Goal: Task Accomplishment & Management: Manage account settings

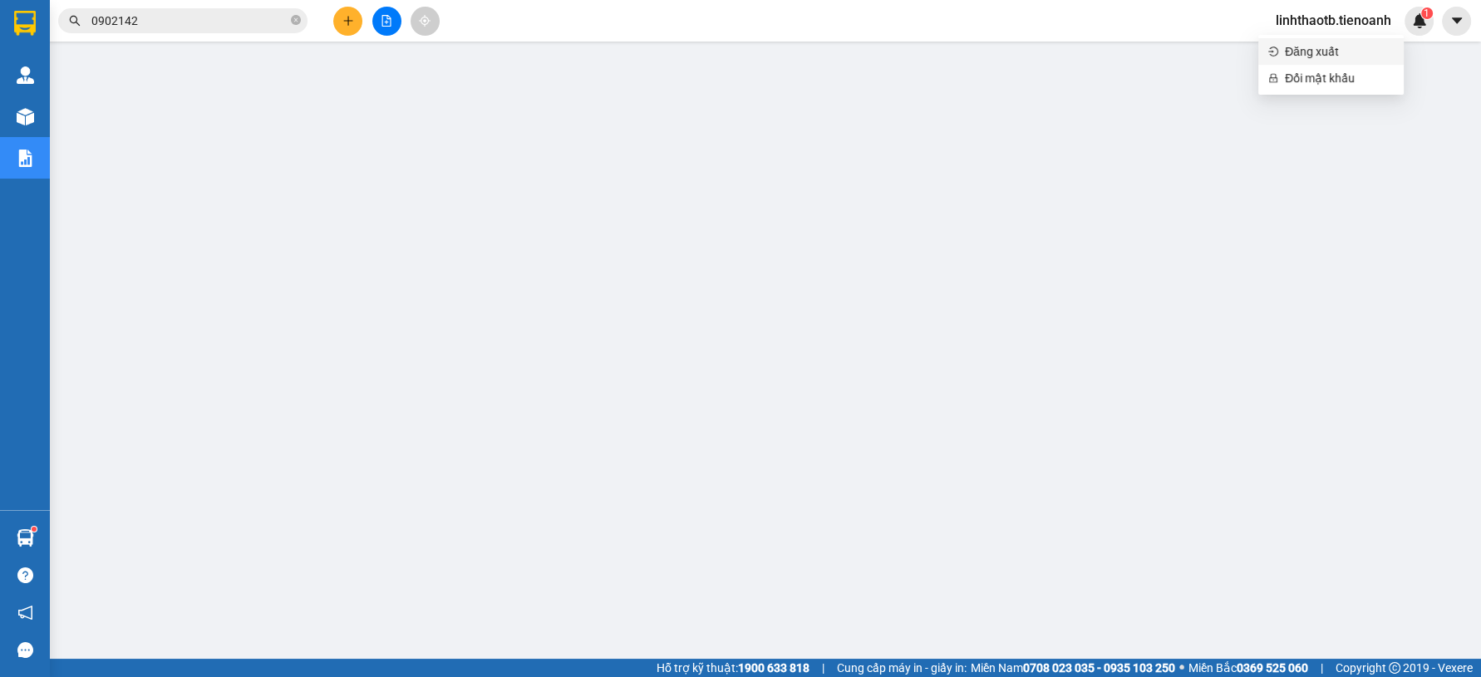
click at [1332, 48] on span "Đăng xuất" at bounding box center [1339, 51] width 109 height 18
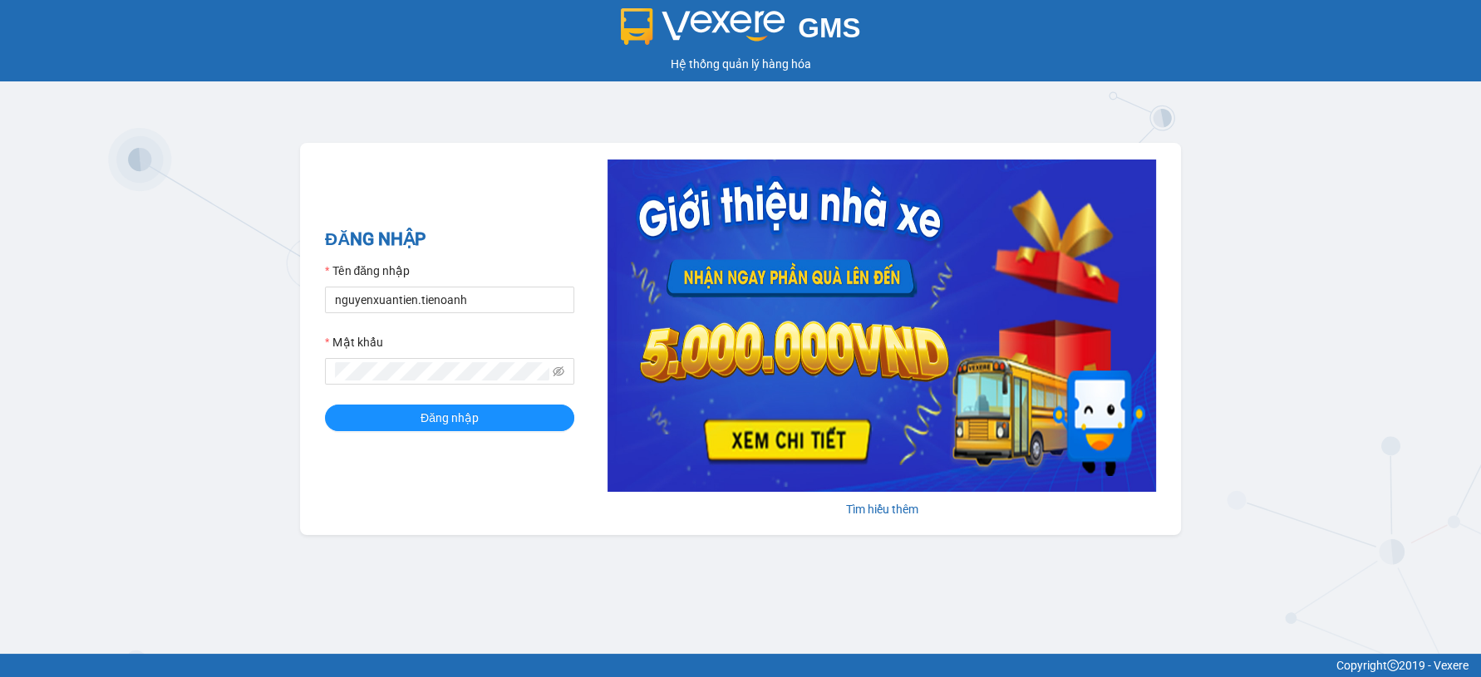
click at [155, 298] on div "GMS Hệ thống quản lý hàng hóa ĐĂNG NHẬP Tên đăng nhập nguyenxuantien.tienoanh M…" at bounding box center [740, 327] width 1481 height 654
click at [563, 291] on input "nguyenxuantien.tienoanh" at bounding box center [449, 300] width 249 height 27
type input "yenlysg.tienoanh"
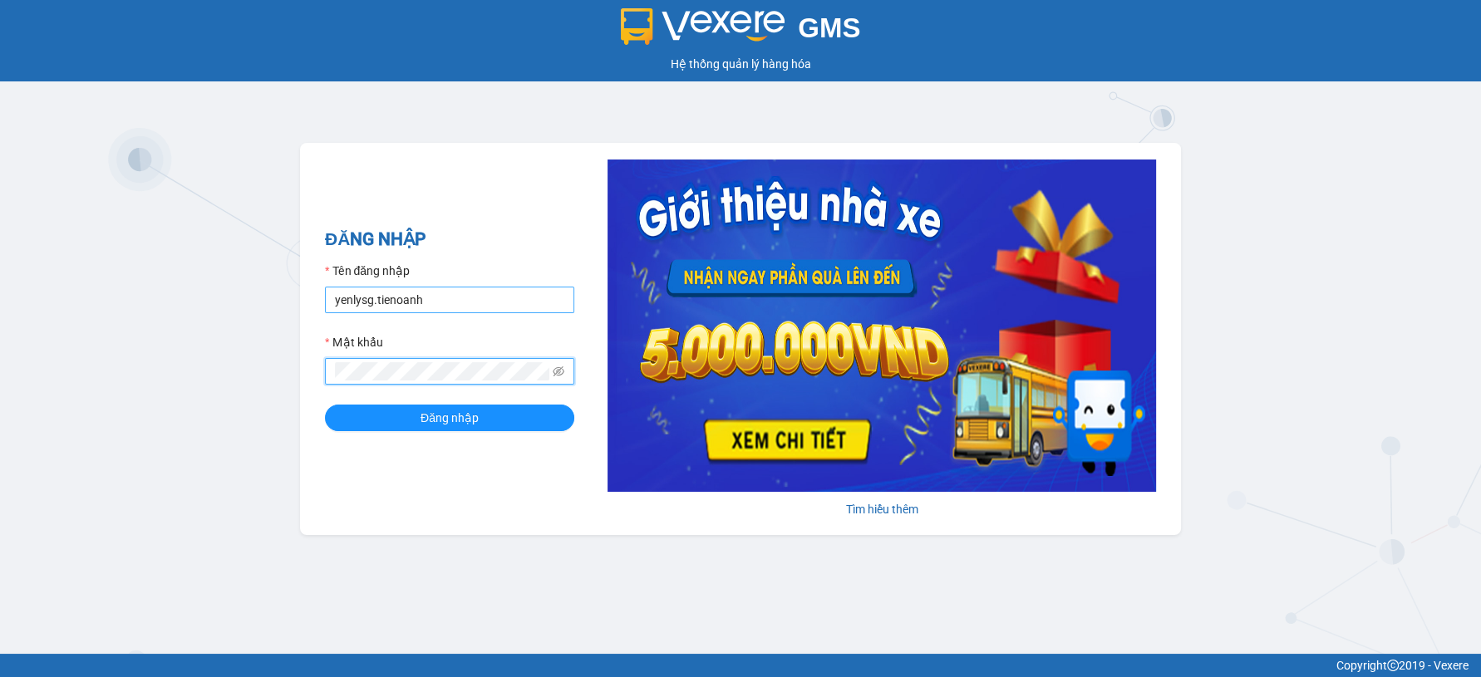
click at [325, 405] on button "Đăng nhập" at bounding box center [449, 418] width 249 height 27
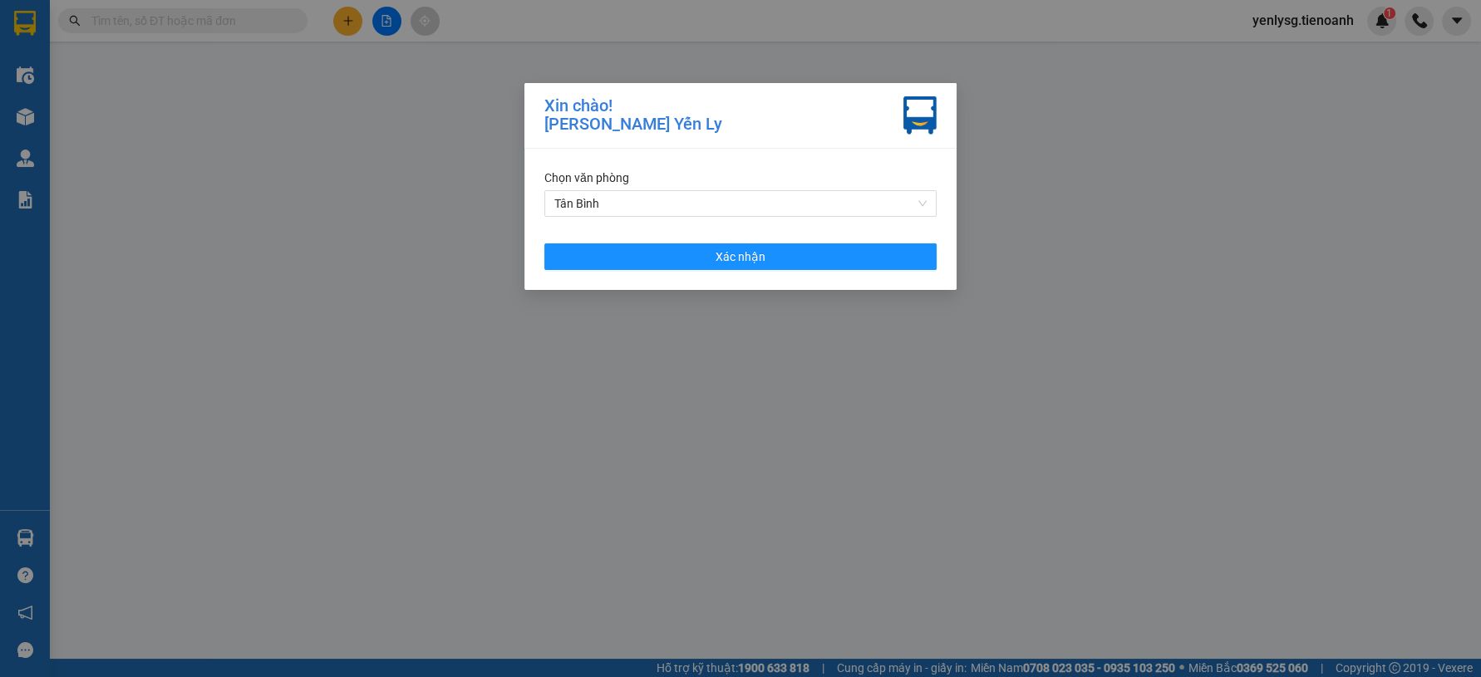
click at [640, 273] on div "Chọn văn phòng Tân Bình Xác nhận" at bounding box center [740, 219] width 432 height 141
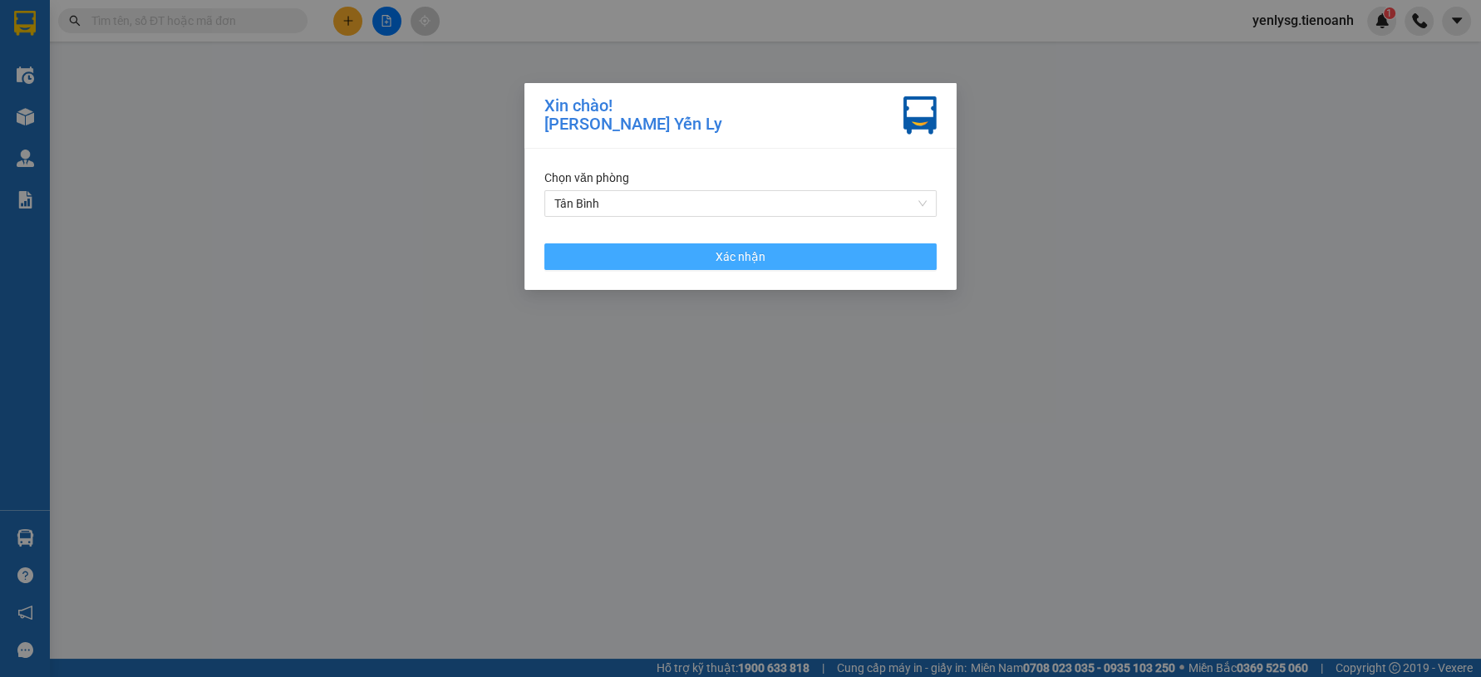
click at [562, 261] on button "Xác nhận" at bounding box center [740, 257] width 392 height 27
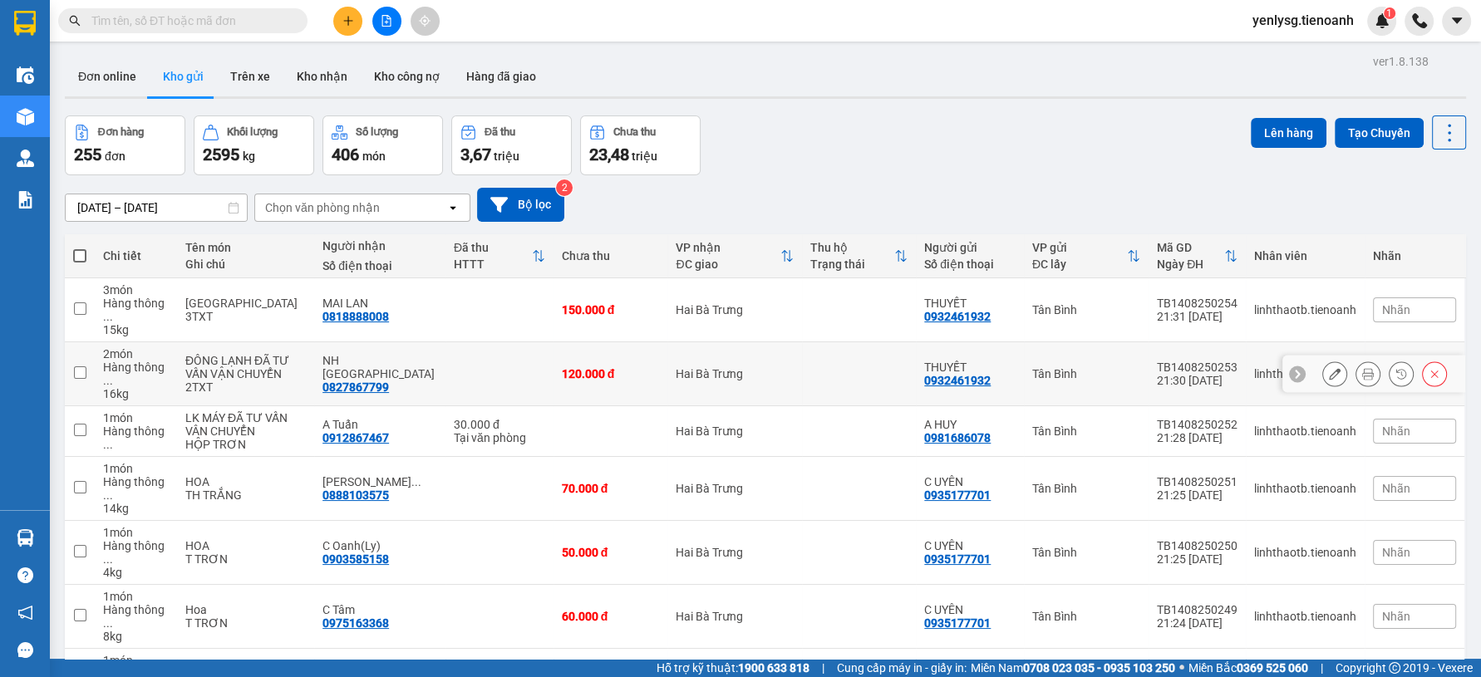
scroll to position [219, 0]
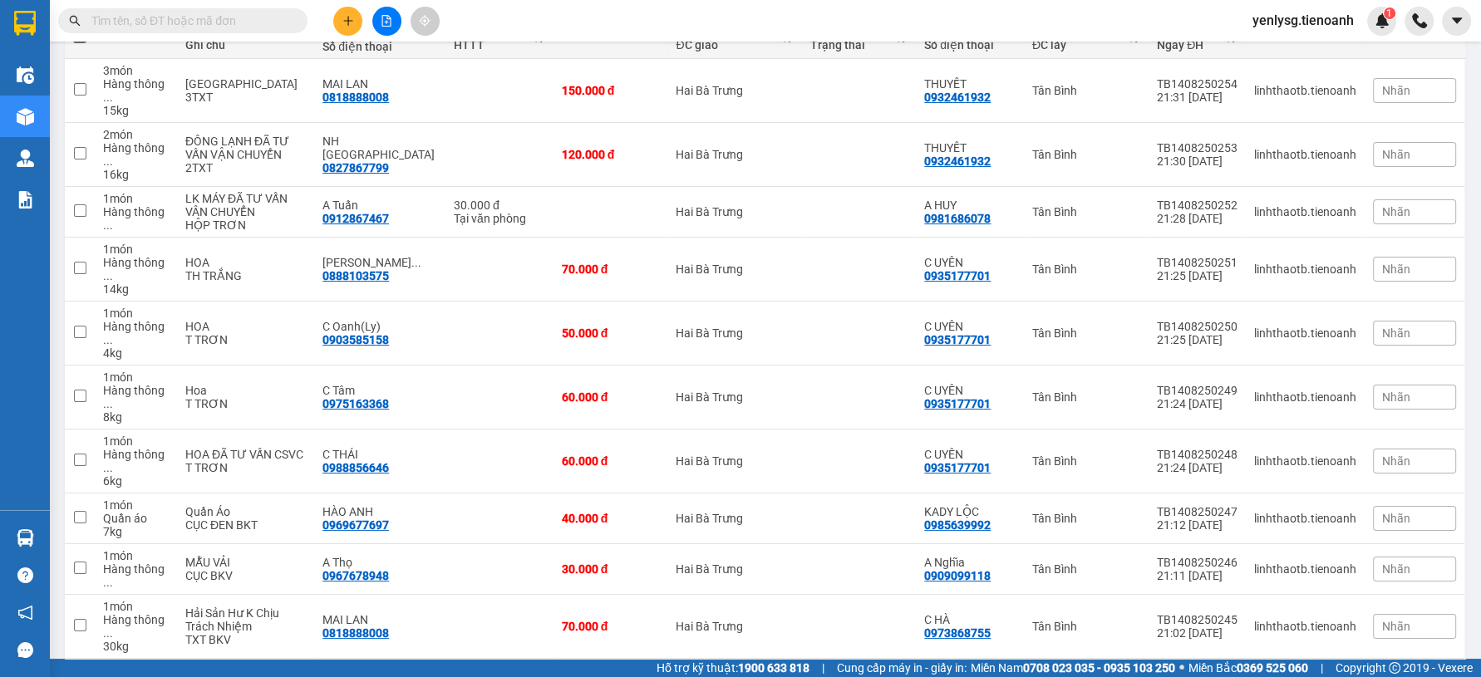
click at [291, 30] on span at bounding box center [182, 20] width 249 height 25
click at [283, 32] on span at bounding box center [182, 20] width 249 height 25
click at [283, 22] on input "text" at bounding box center [189, 21] width 196 height 18
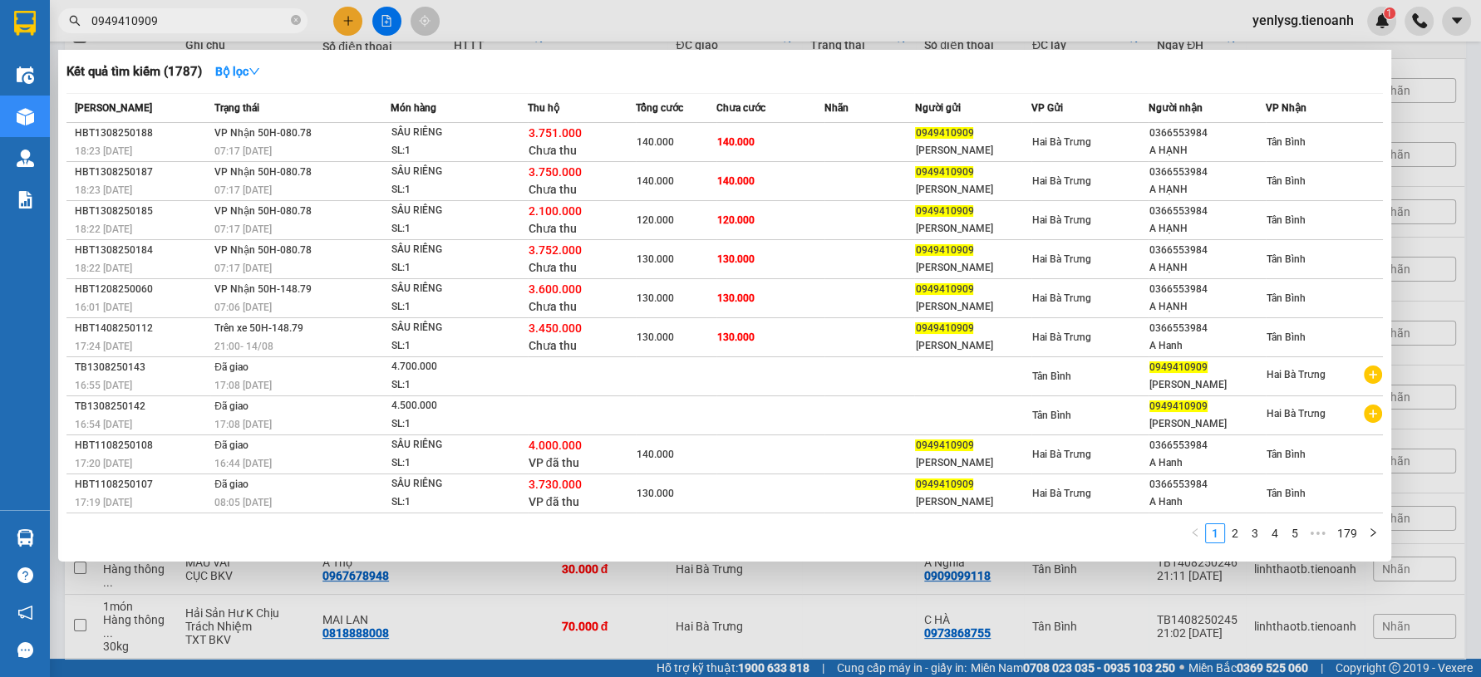
type input "0949410909"
click at [1240, 529] on link "2" at bounding box center [1235, 533] width 18 height 18
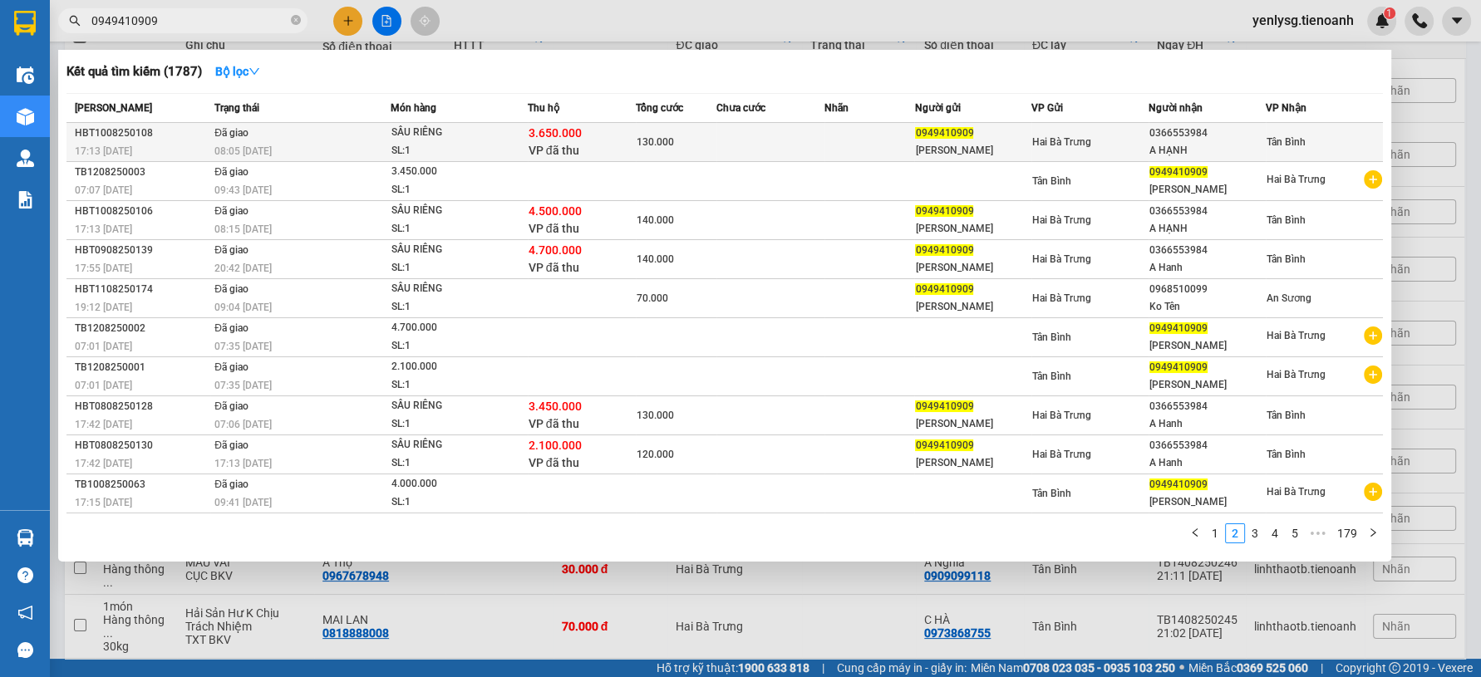
click at [476, 150] on div "SL: 1" at bounding box center [453, 151] width 125 height 18
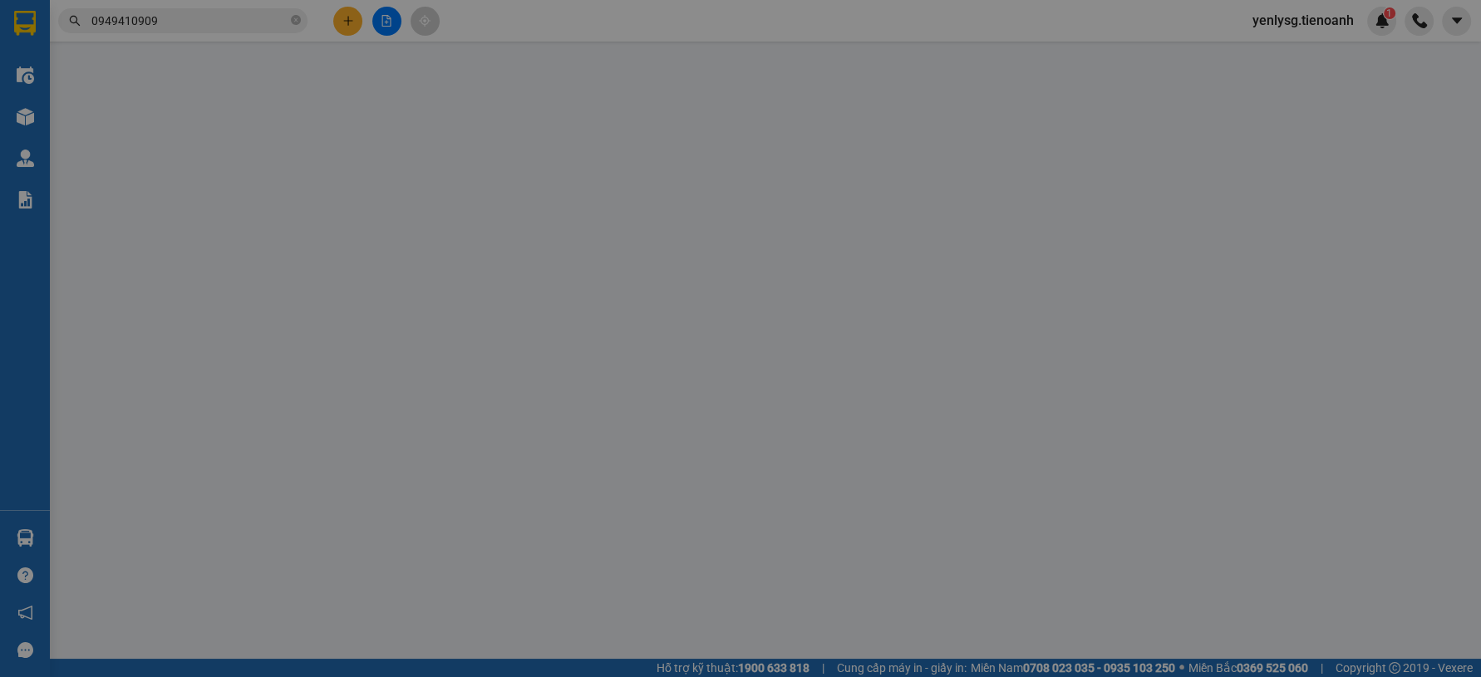
type input "0366553984"
type input "A HẠNH"
type input "0949410909"
type input "Ngọc Quý"
type input "TTH CR"
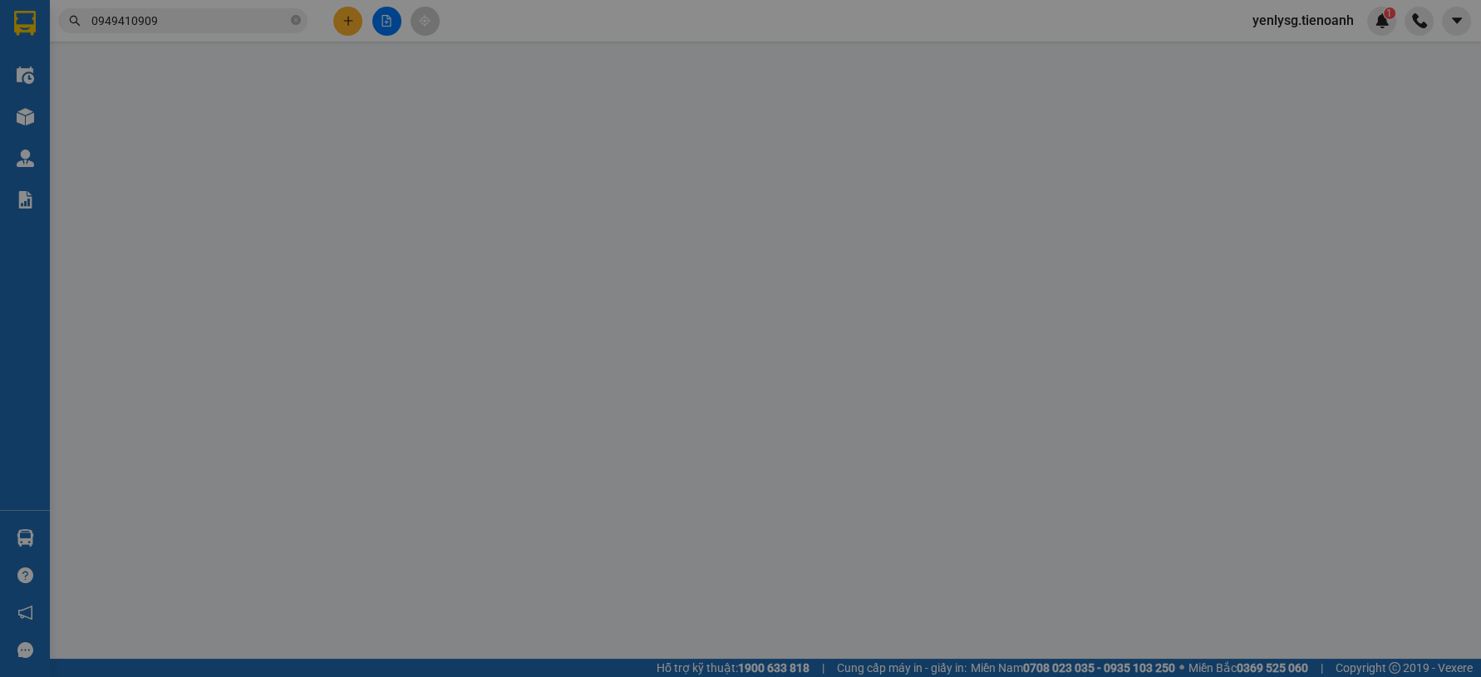
type input "3.650.000"
type input "130.000"
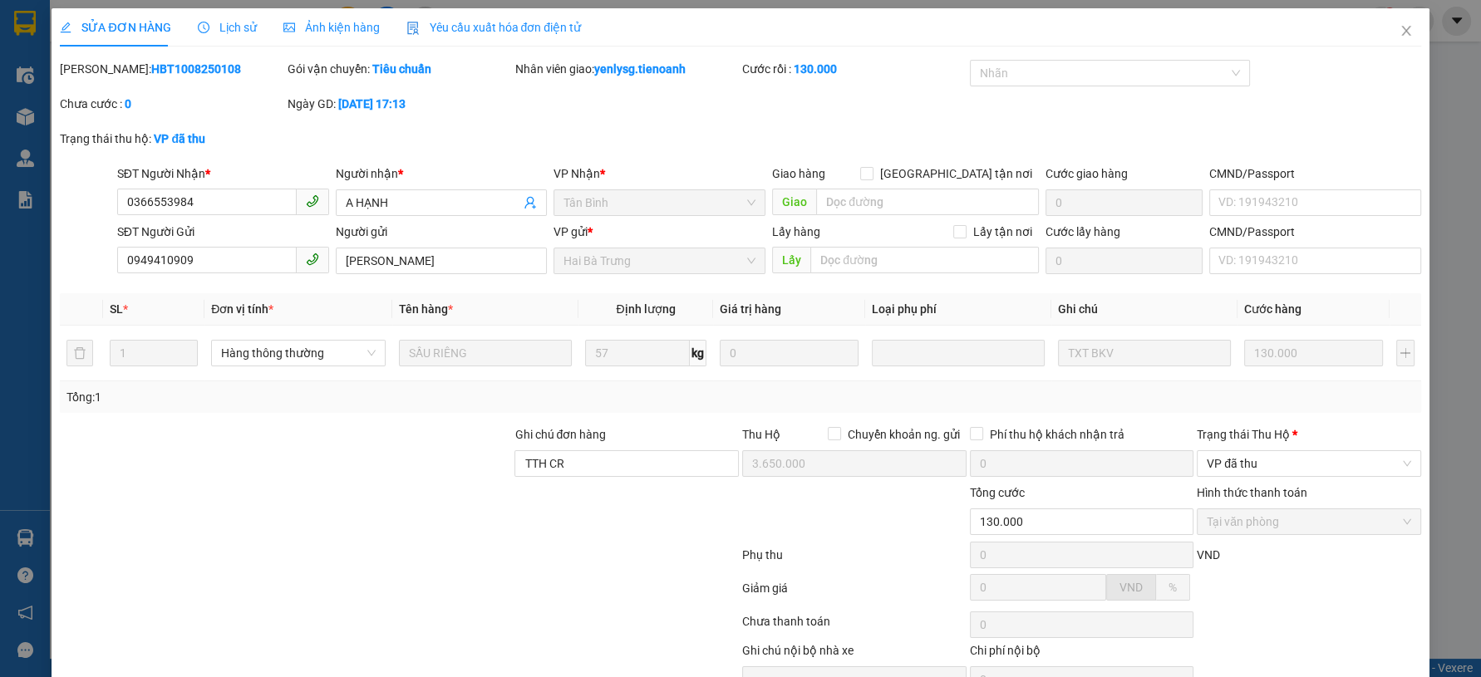
click at [173, 75] on b "HBT1008250108" at bounding box center [196, 68] width 90 height 13
click at [1400, 30] on icon "close" at bounding box center [1406, 30] width 13 height 13
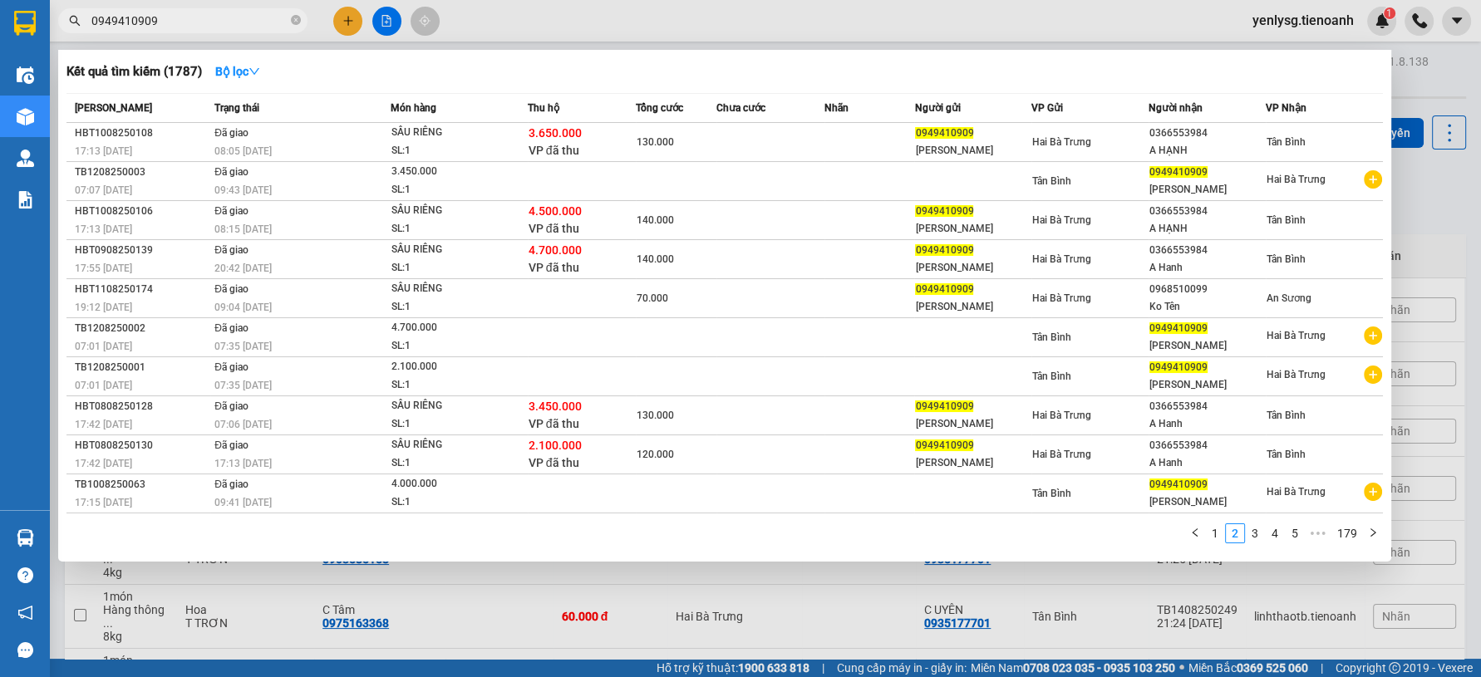
click at [223, 22] on input "0949410909" at bounding box center [189, 21] width 196 height 18
click at [1214, 541] on li "1" at bounding box center [1215, 534] width 20 height 20
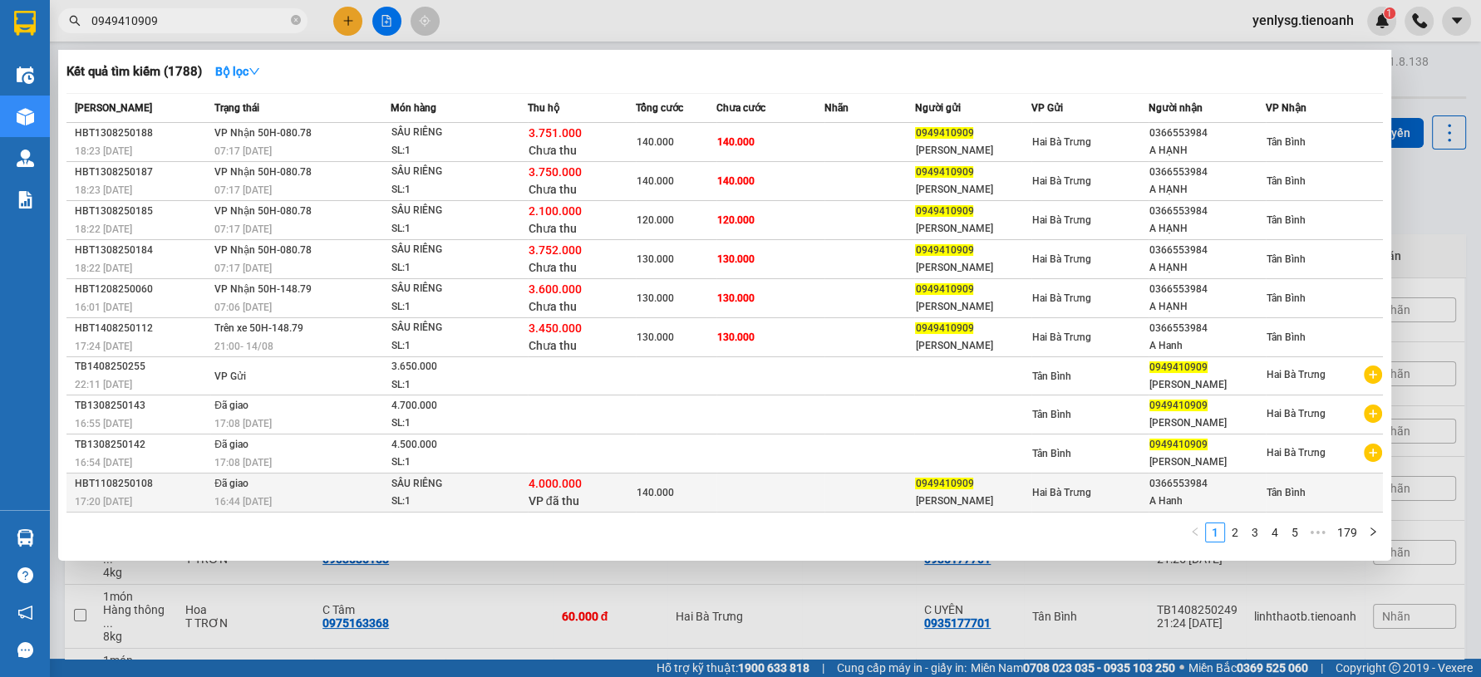
click at [1007, 501] on div "Ngọc Quý" at bounding box center [973, 501] width 116 height 17
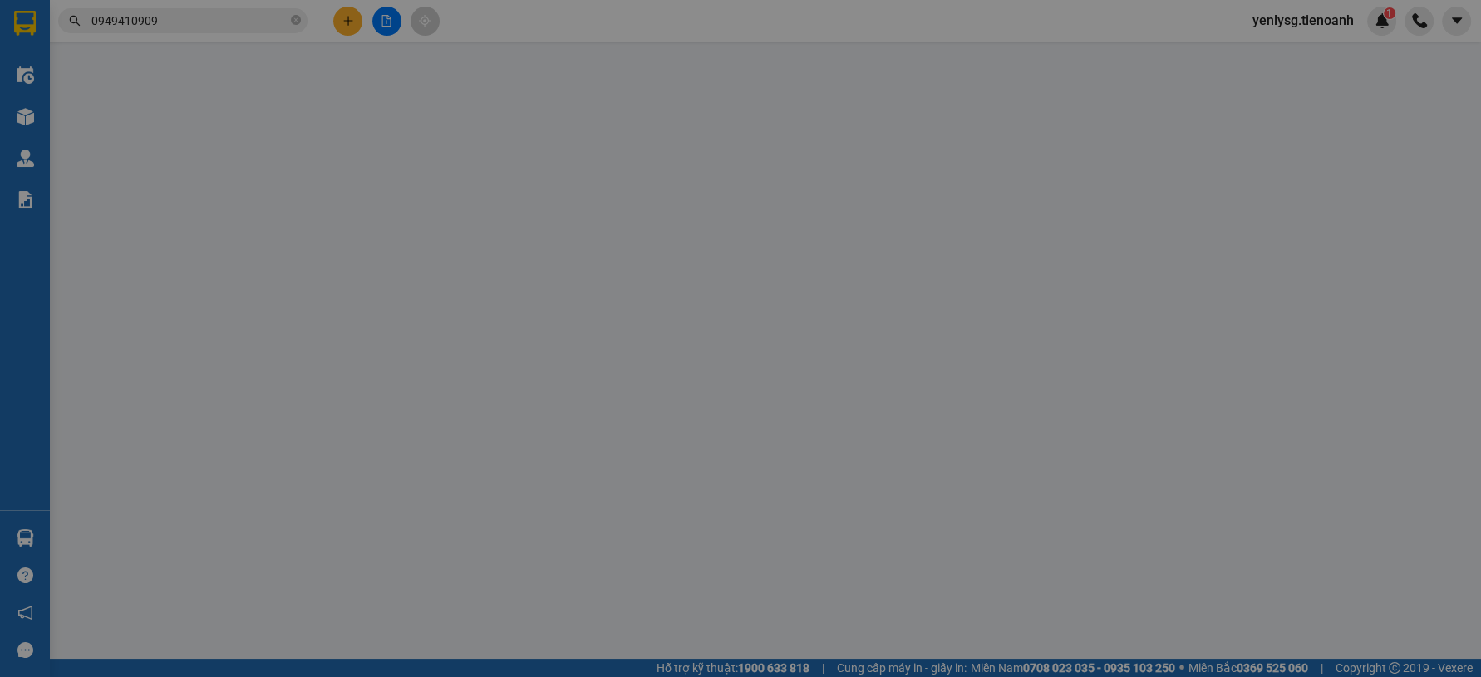
type input "0366553984"
type input "A Hanh"
type input "0949410909"
type input "Ngọc Quý"
type input "TTH CR"
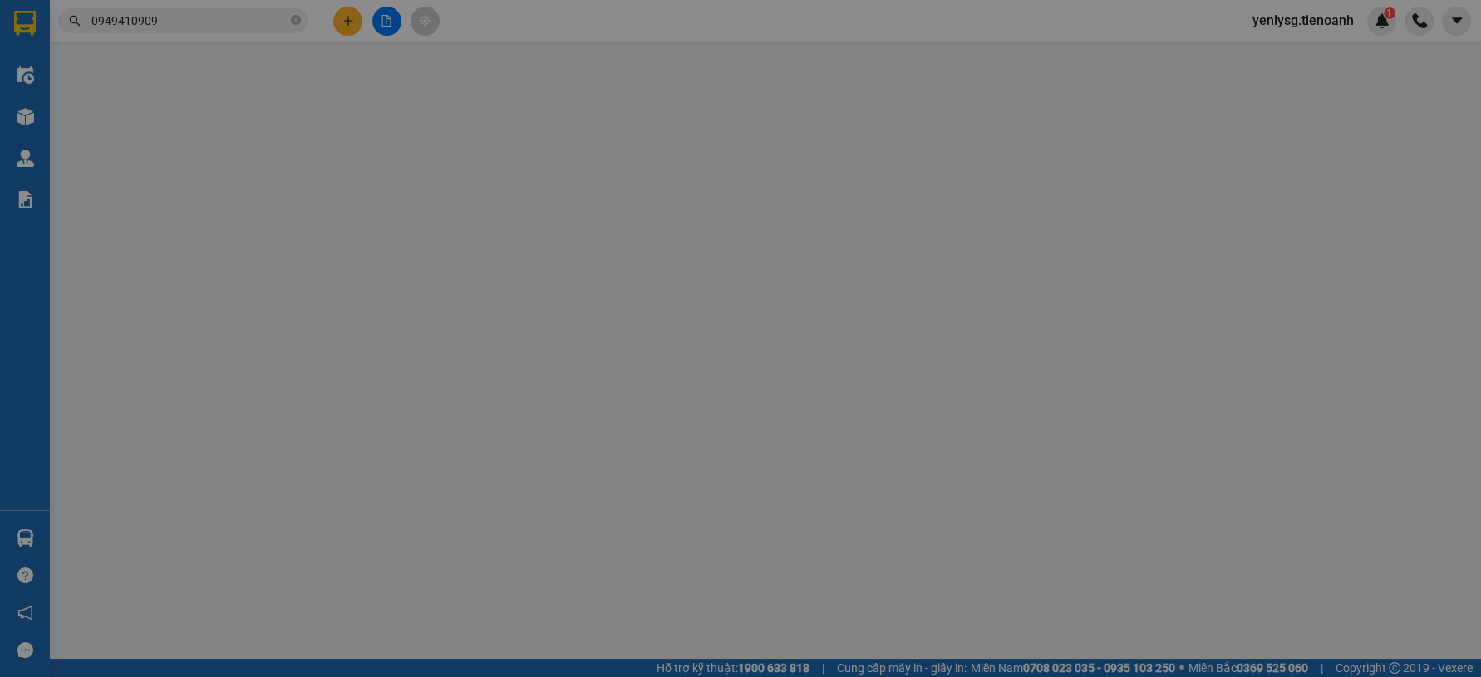
type input "4.000.000"
type input "140.000"
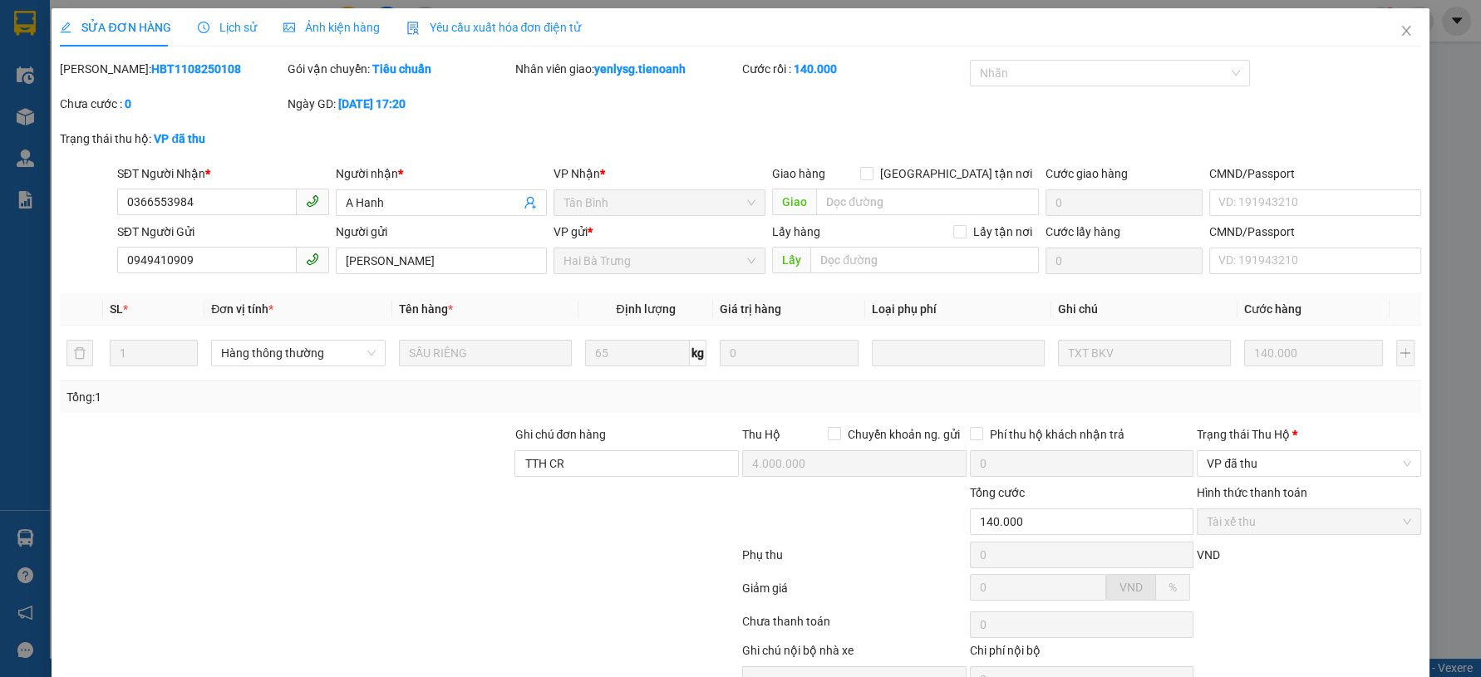
click at [180, 71] on b "HBT1108250108" at bounding box center [196, 68] width 90 height 13
copy b "HBT1108250108"
click at [1383, 41] on span "Close" at bounding box center [1406, 31] width 47 height 47
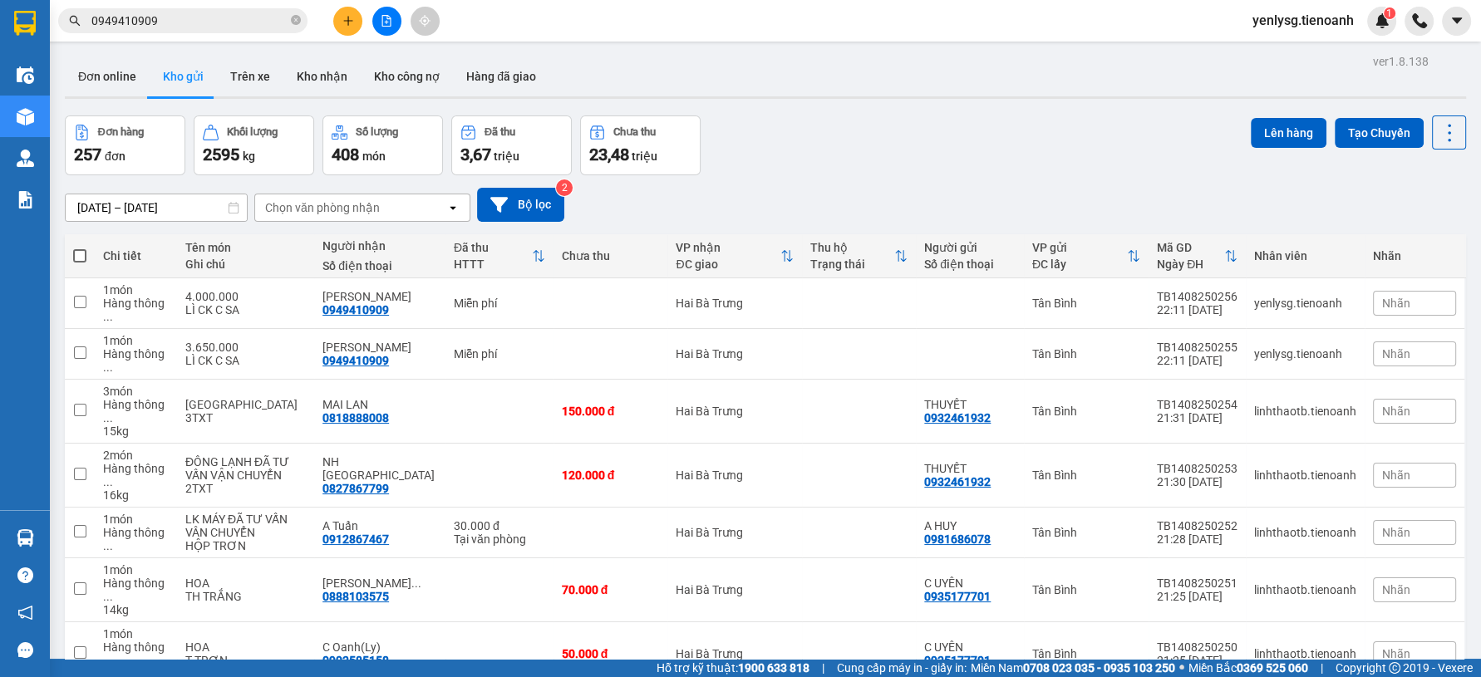
click at [189, 9] on span "0949410909" at bounding box center [182, 20] width 249 height 25
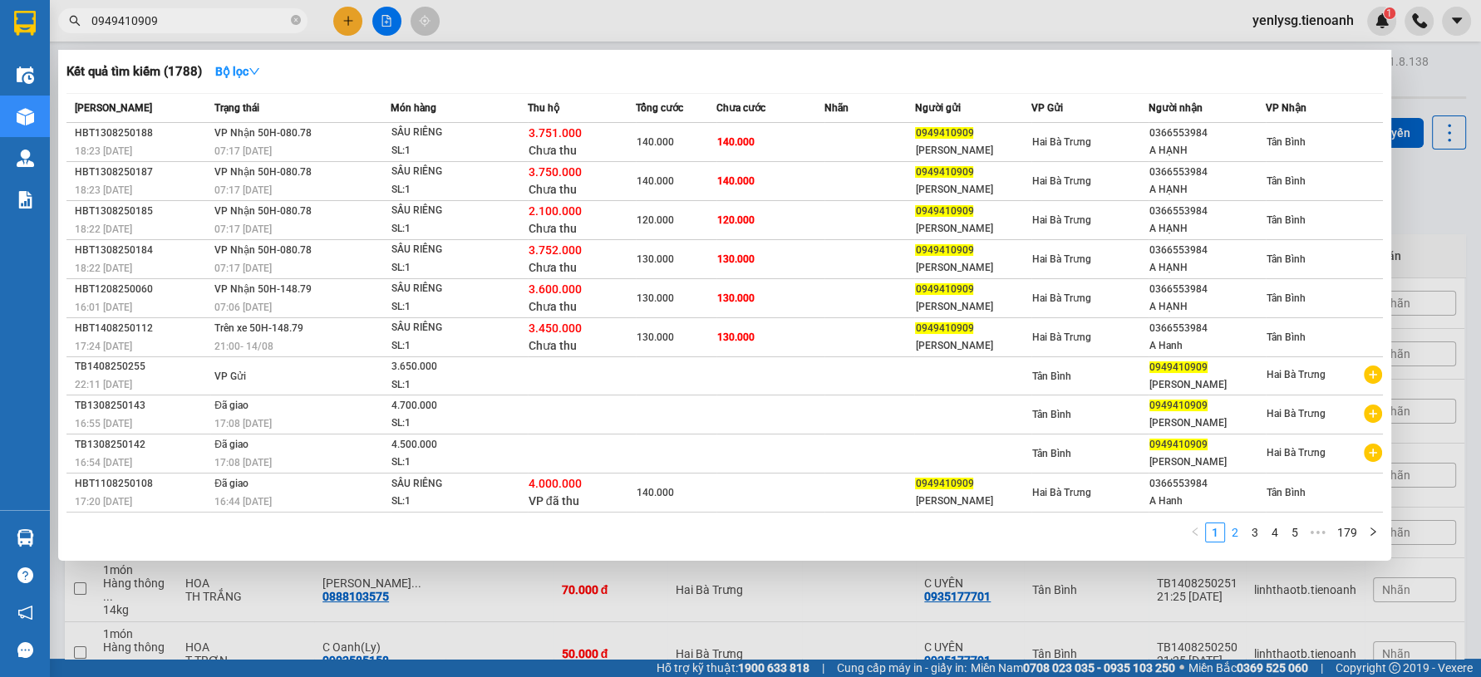
click at [1238, 534] on link "2" at bounding box center [1235, 533] width 18 height 18
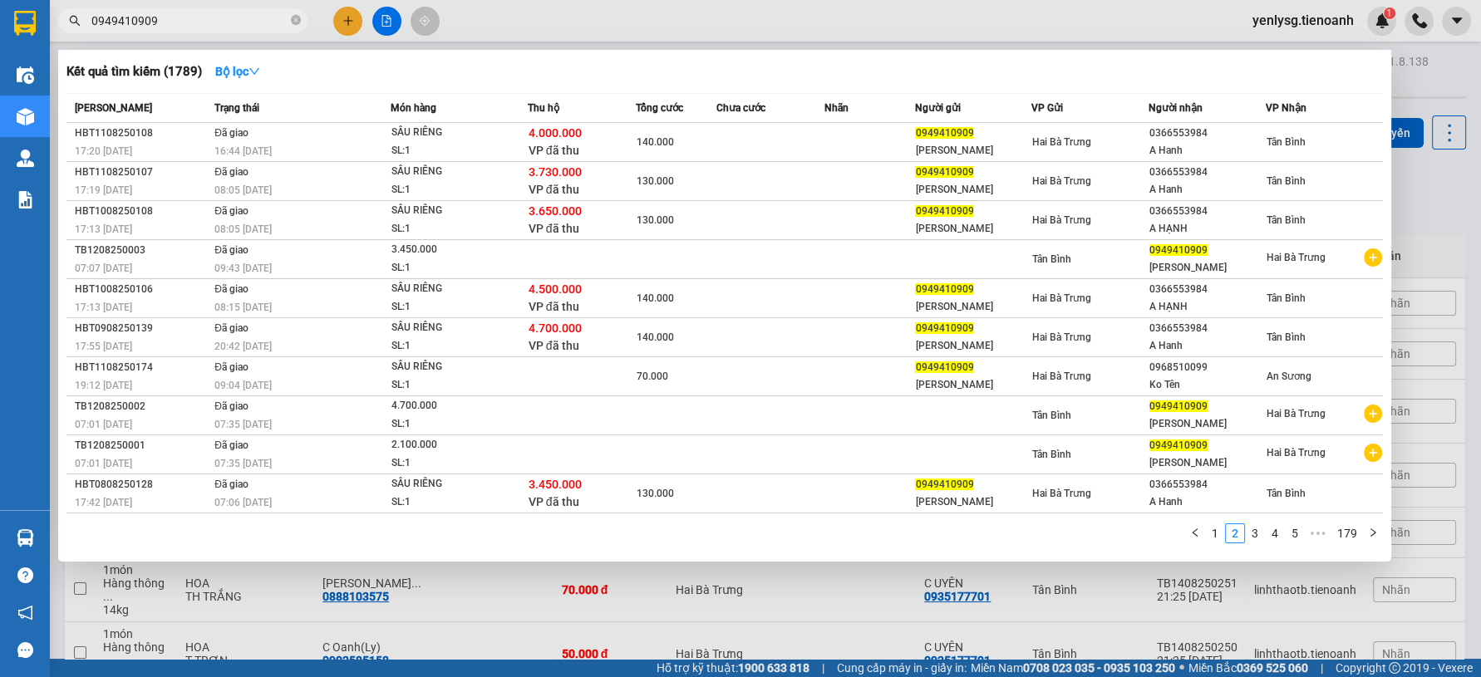
click at [1222, 526] on link "1" at bounding box center [1215, 533] width 18 height 18
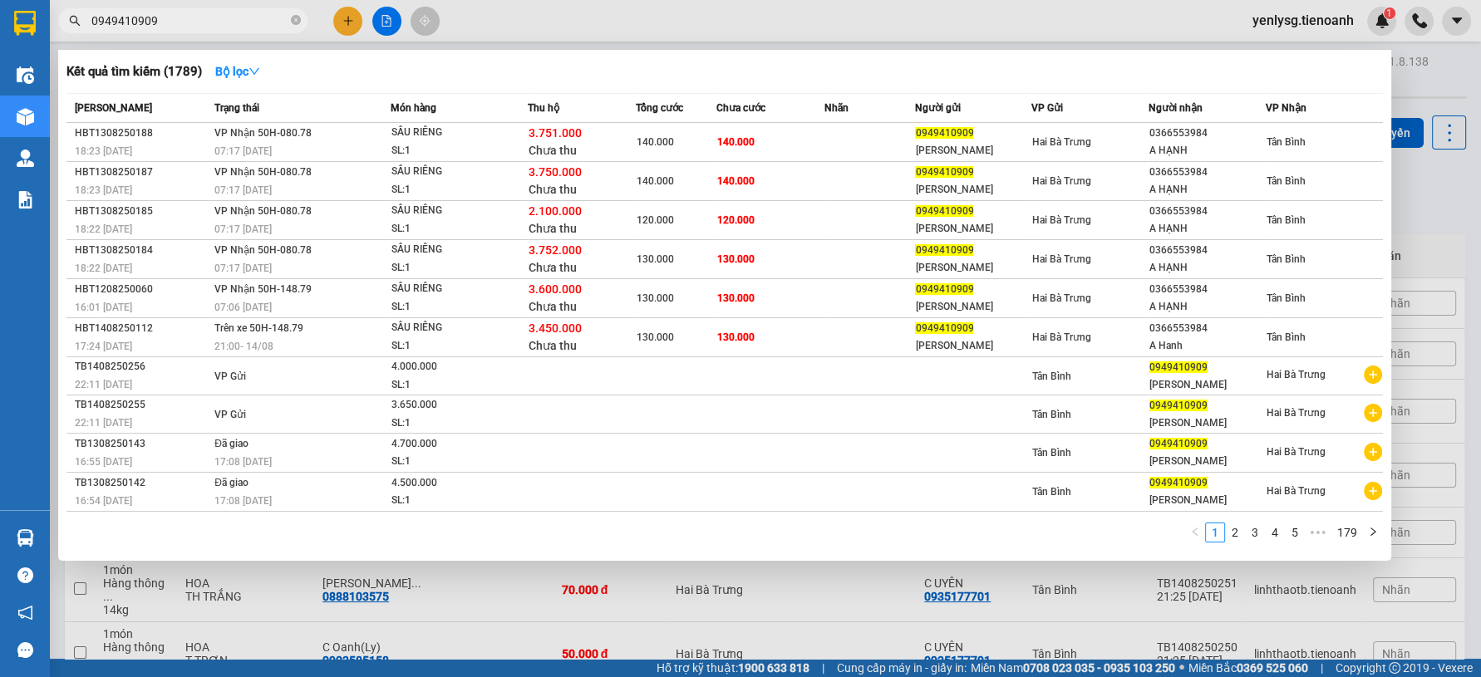
click at [804, 627] on div at bounding box center [740, 338] width 1481 height 677
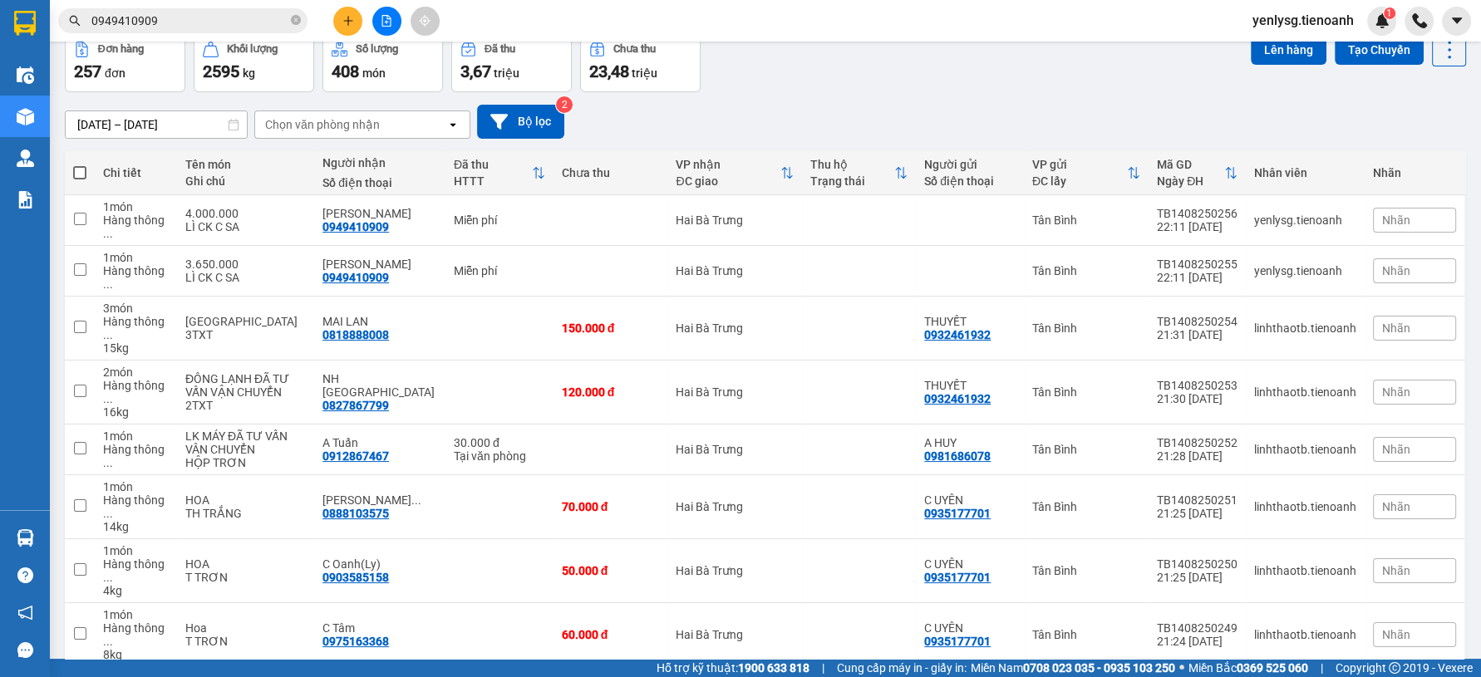
scroll to position [192, 0]
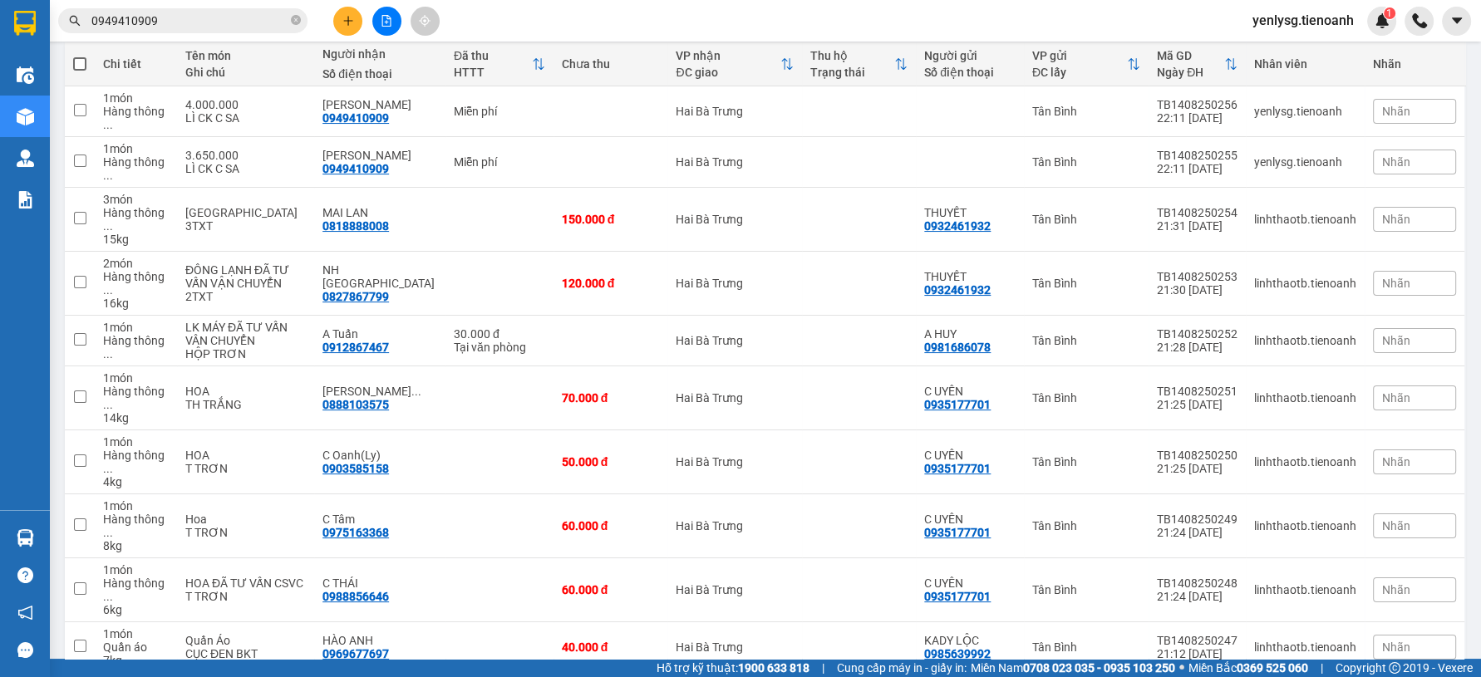
click at [1381, 594] on div "100 / trang" at bounding box center [1396, 583] width 100 height 30
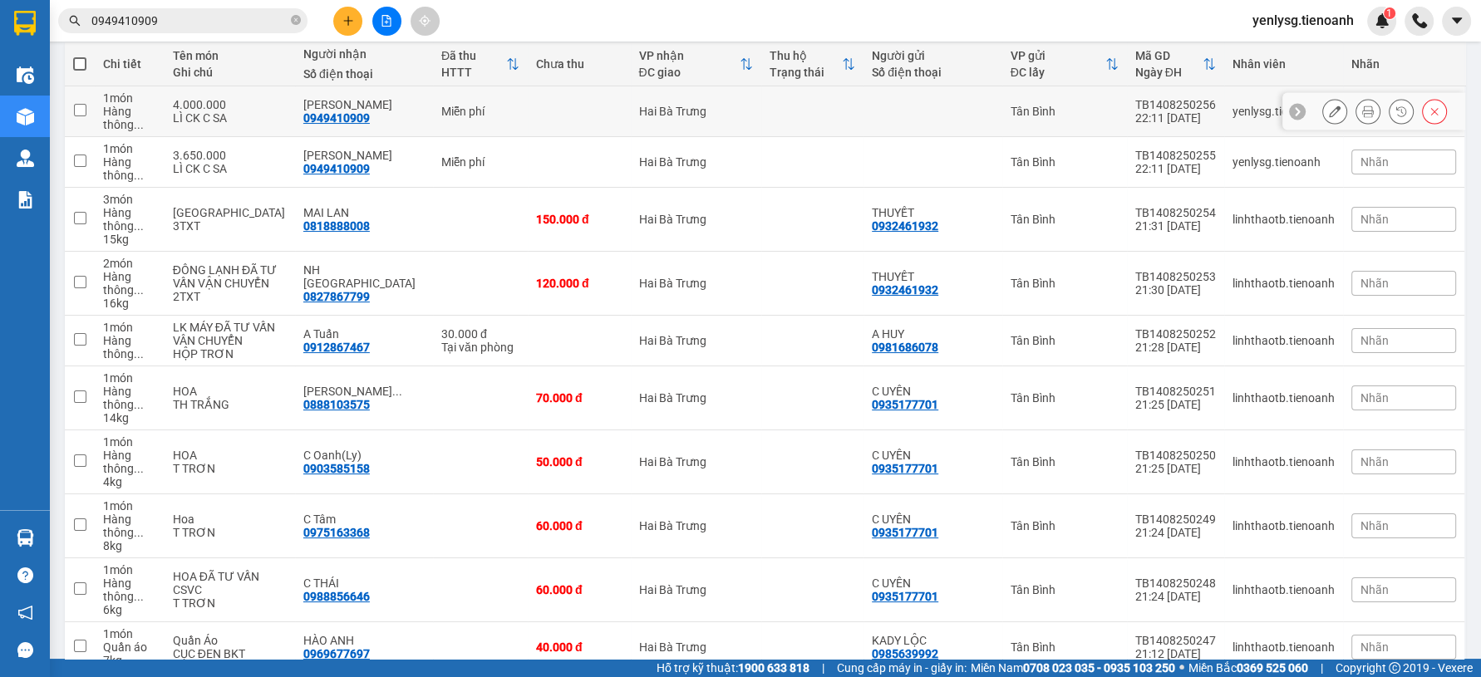
click at [1323, 103] on button at bounding box center [1334, 111] width 23 height 29
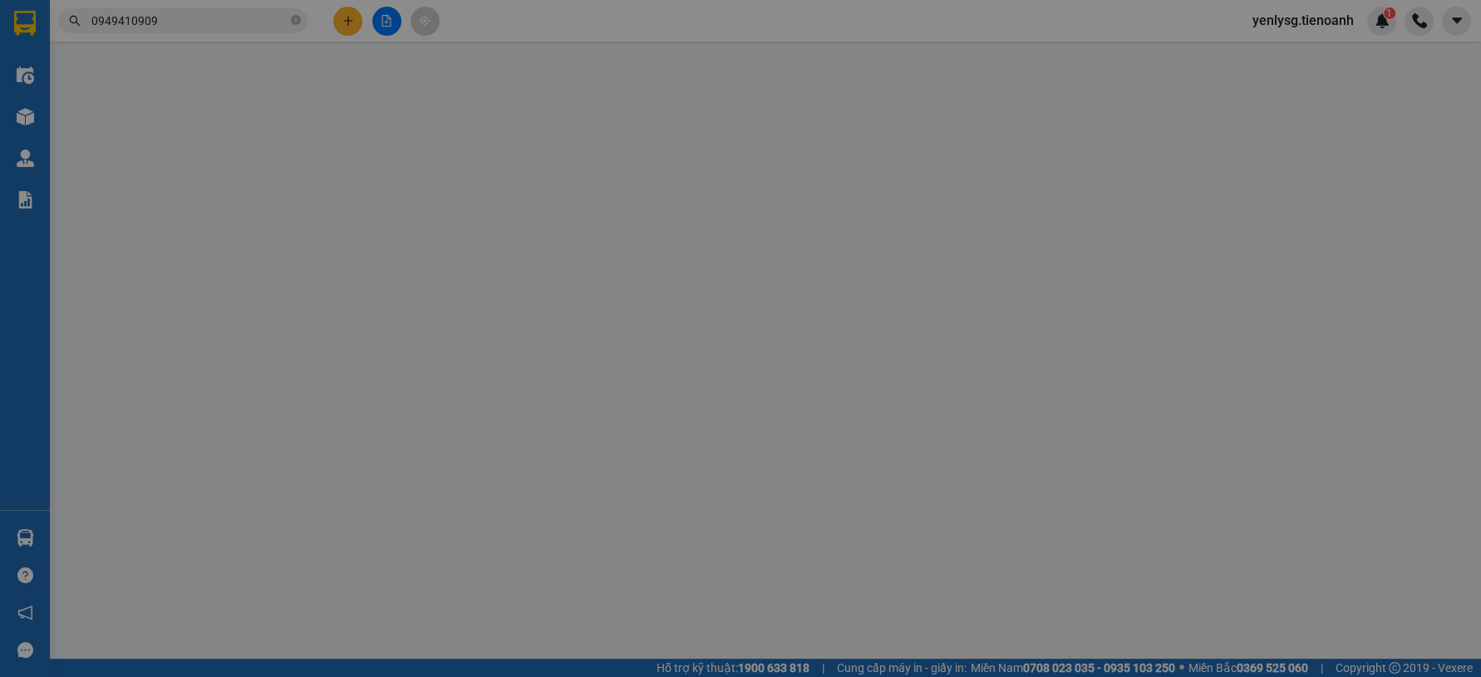
type input "0949410909"
type input "Ngọc Quý"
type input "HBT1108250108"
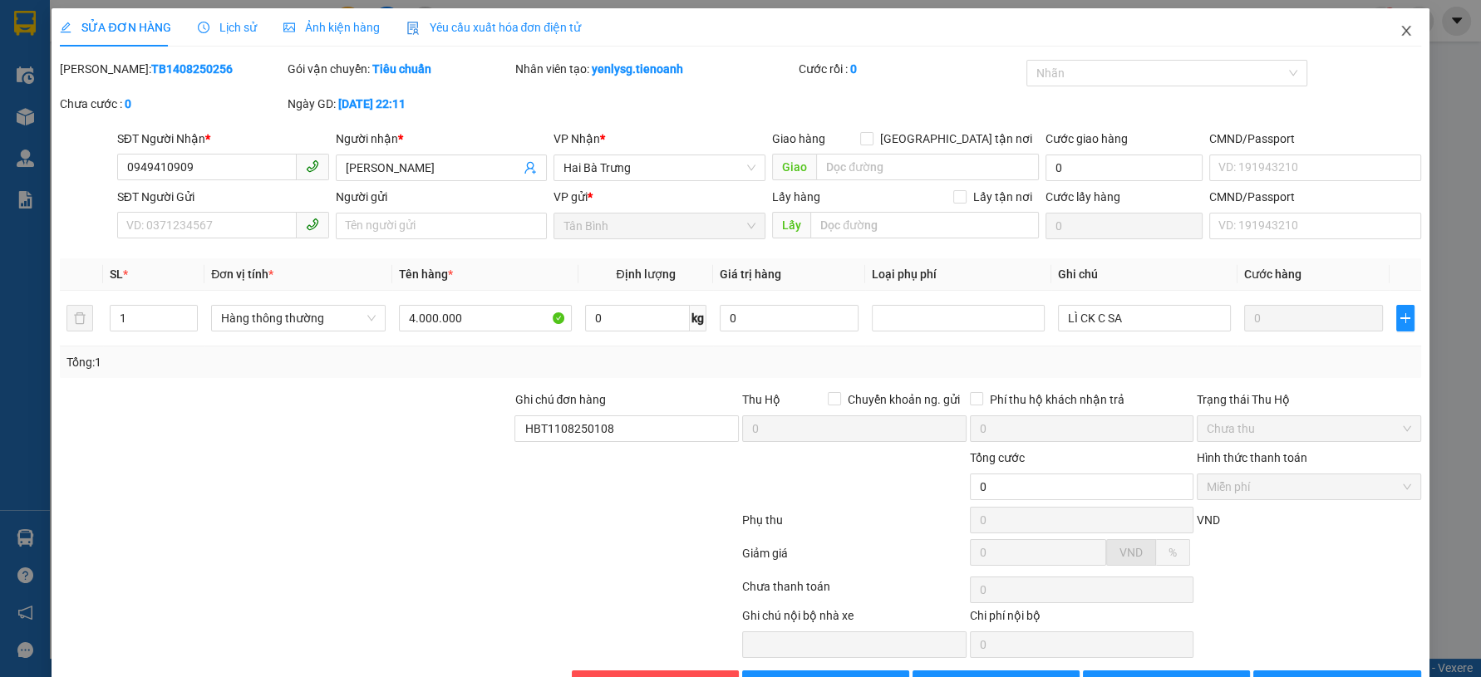
click at [1400, 34] on icon "close" at bounding box center [1406, 30] width 13 height 13
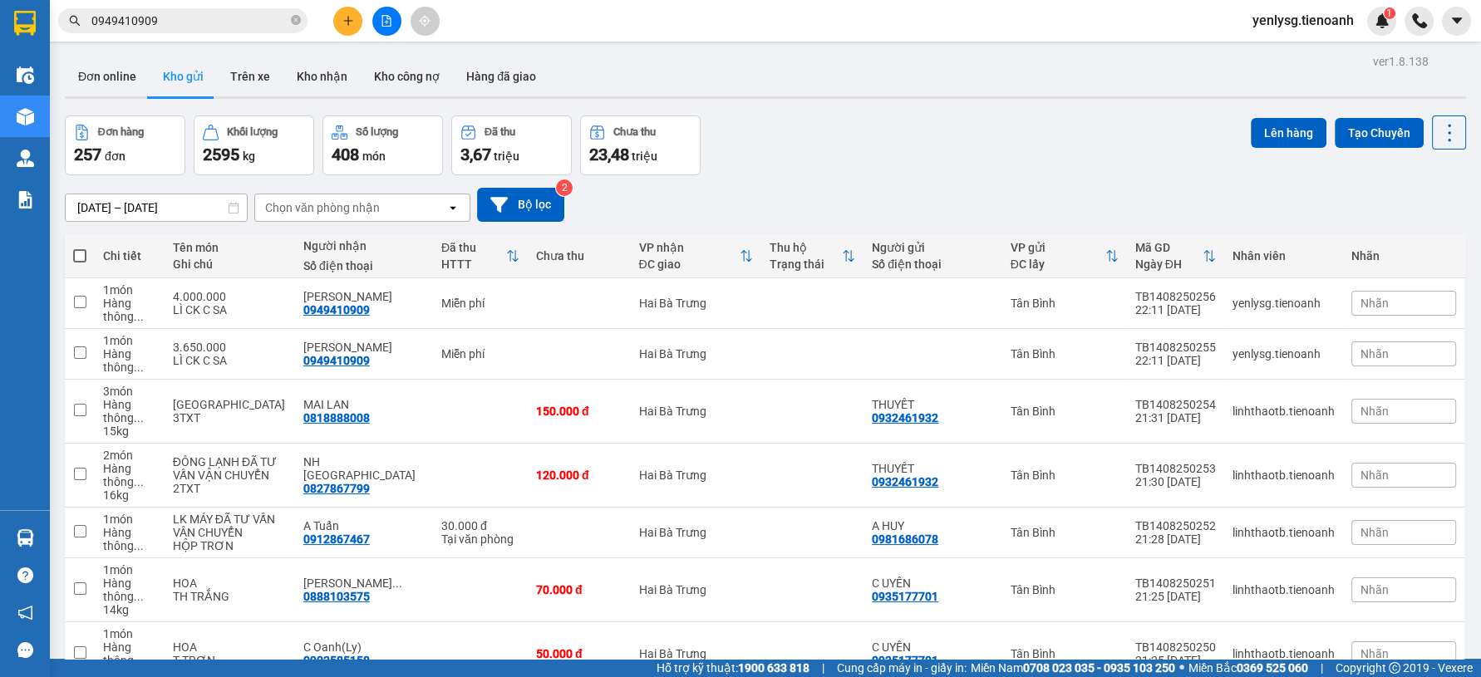
click at [291, 211] on div "Chọn văn phòng nhận" at bounding box center [322, 207] width 115 height 17
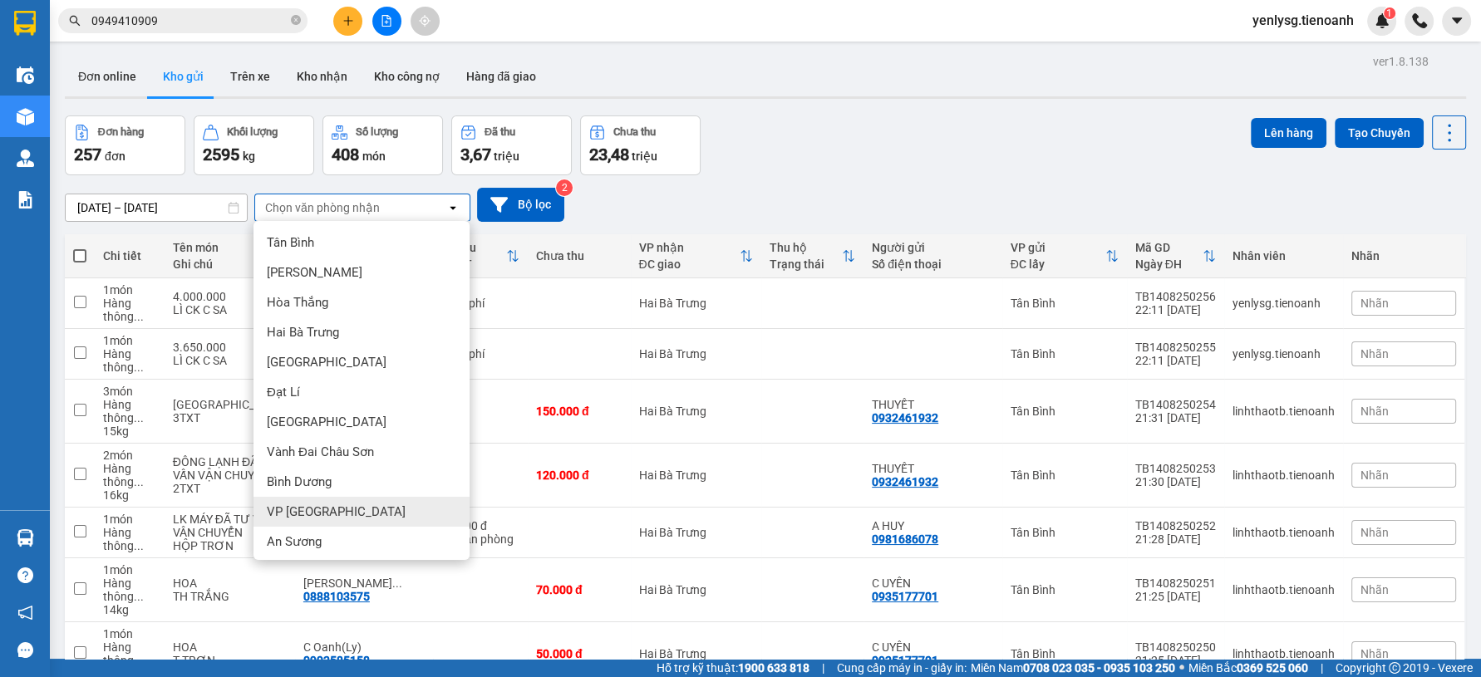
click at [294, 504] on span "VP Đà Lạt" at bounding box center [336, 512] width 139 height 17
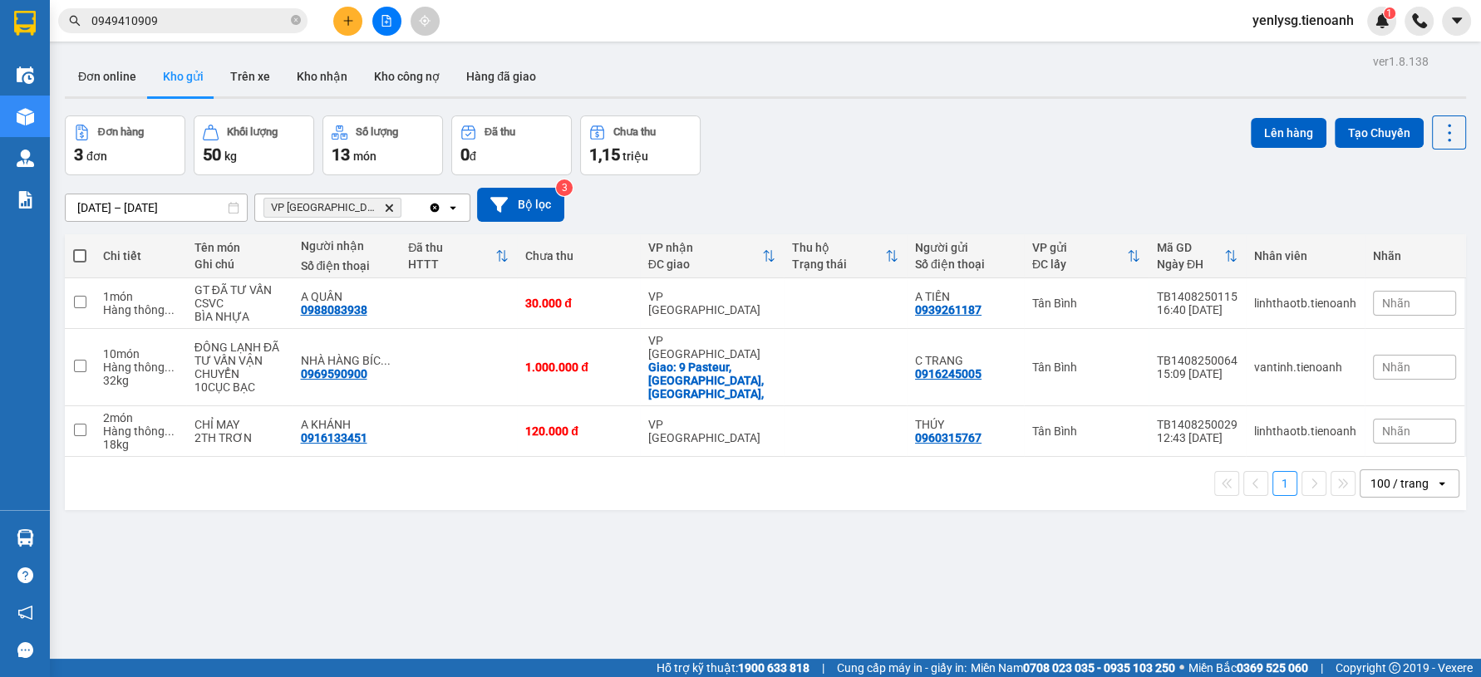
click at [83, 253] on span at bounding box center [79, 255] width 13 height 13
click at [80, 248] on input "checkbox" at bounding box center [80, 248] width 0 height 0
checkbox input "true"
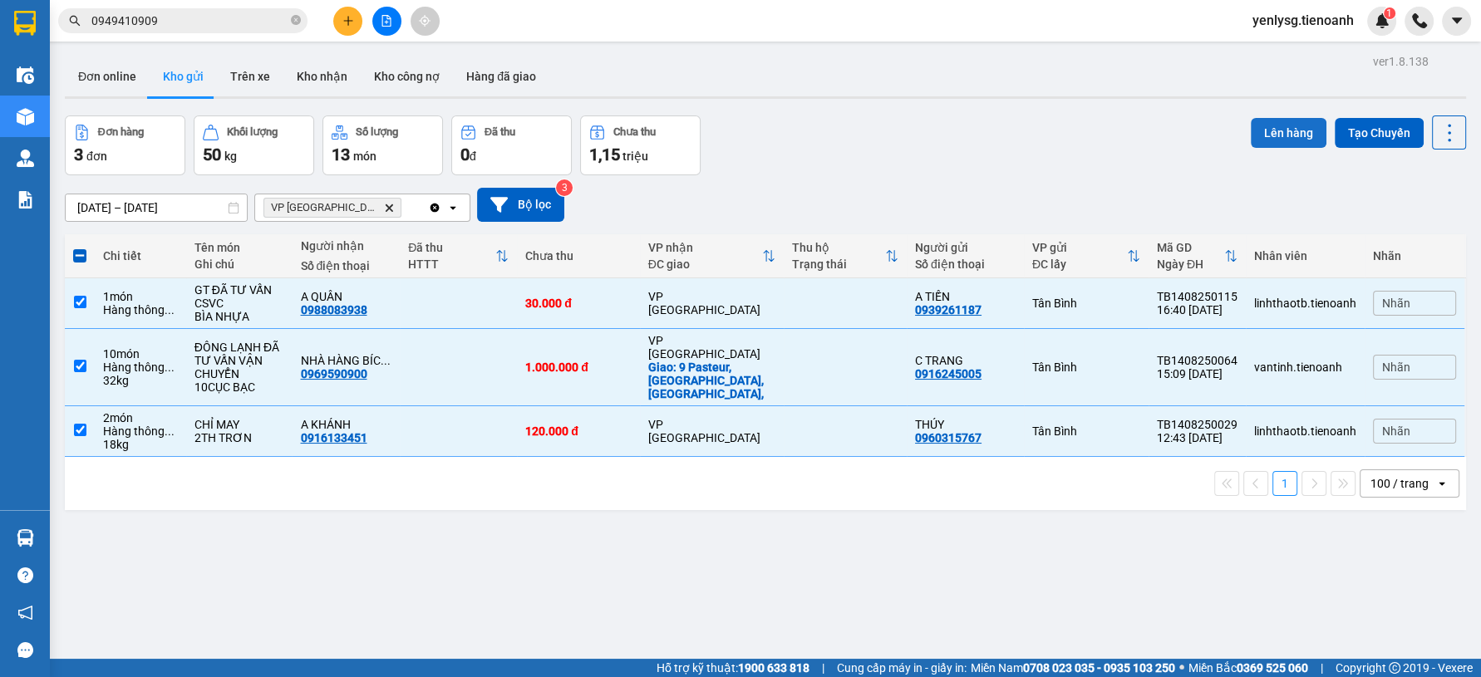
click at [1277, 123] on button "Lên hàng" at bounding box center [1289, 133] width 76 height 30
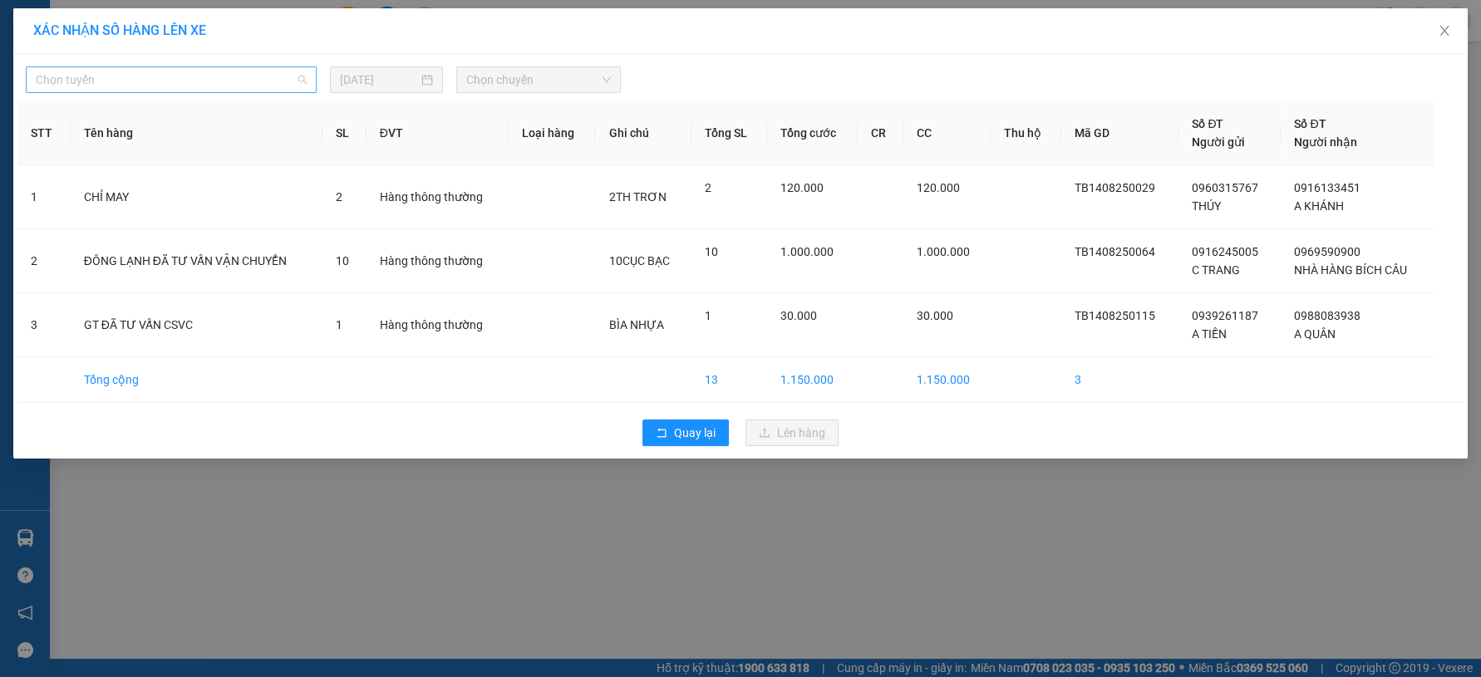
click at [283, 88] on span "Chọn tuyến" at bounding box center [171, 79] width 271 height 25
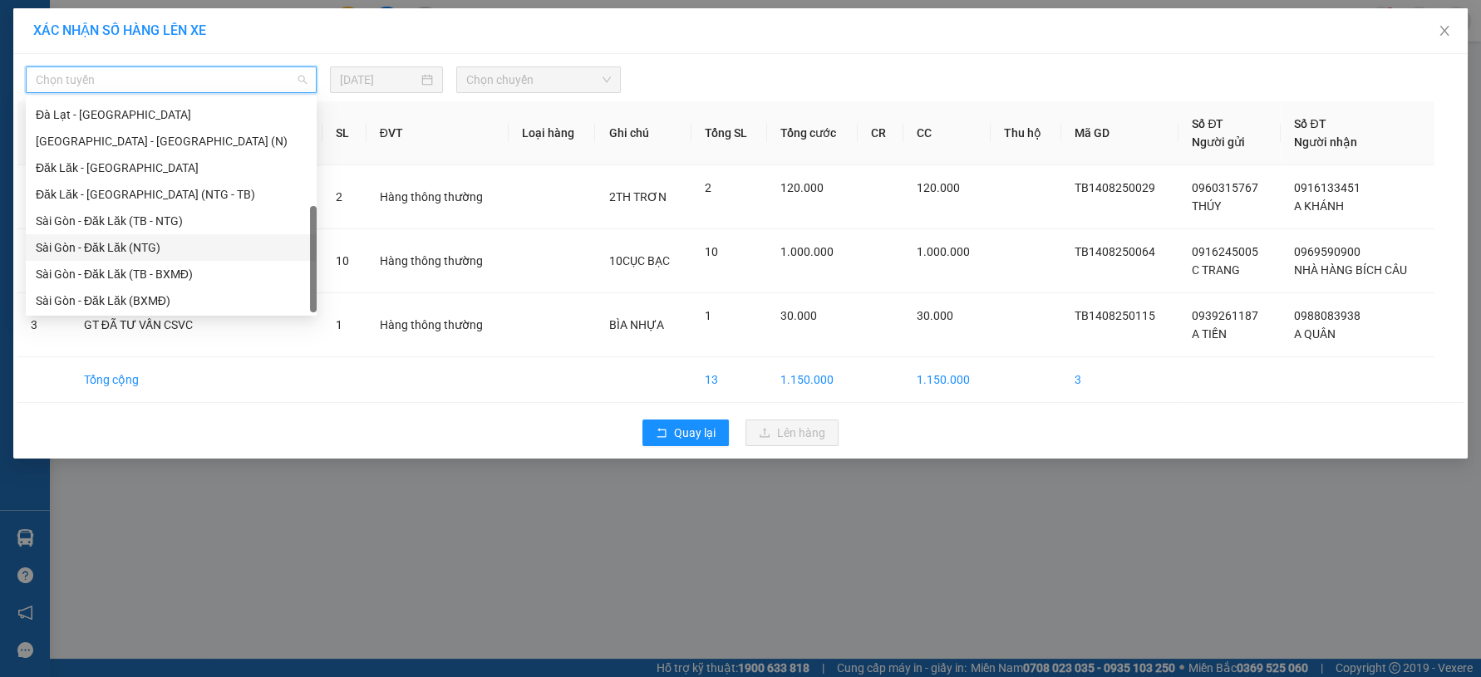
scroll to position [213, 0]
click at [104, 298] on div "Sài Gòn - Đà Lạt" at bounding box center [171, 299] width 271 height 18
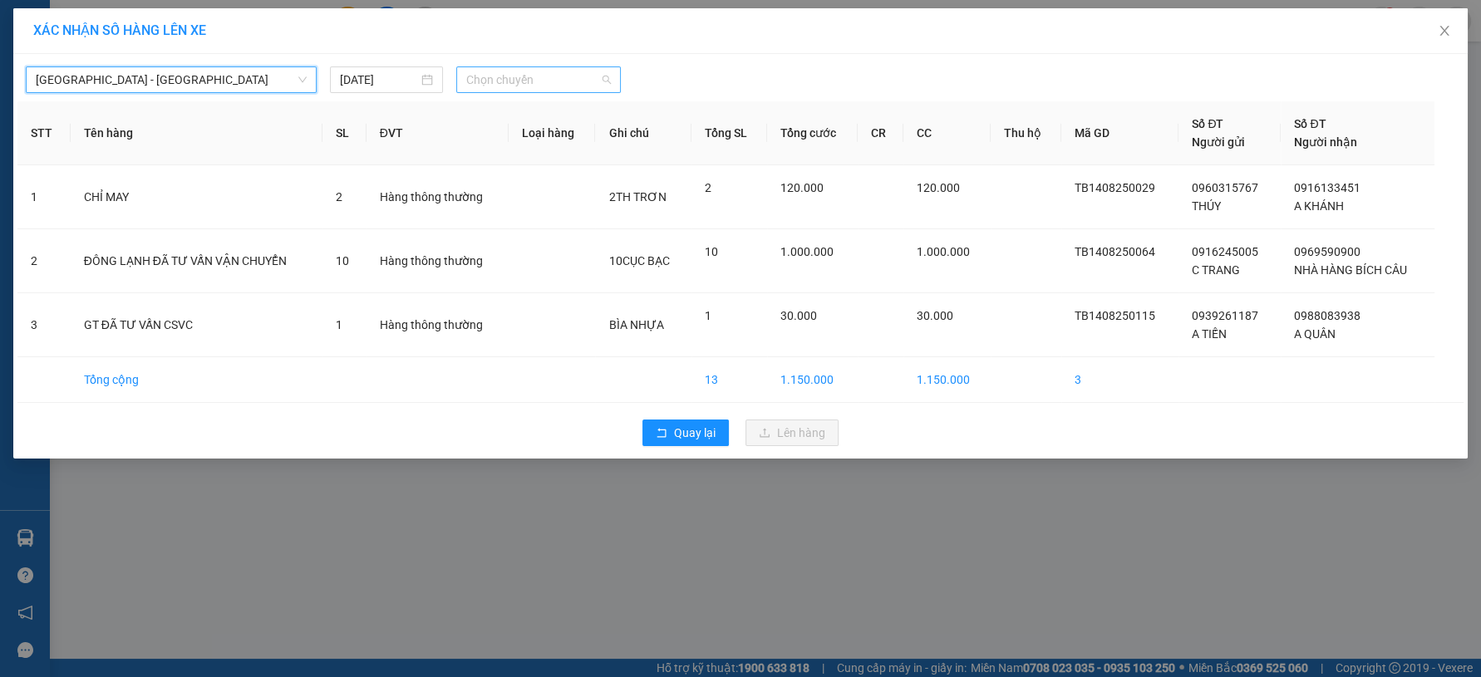
click at [557, 76] on span "Chọn chuyến" at bounding box center [538, 79] width 144 height 25
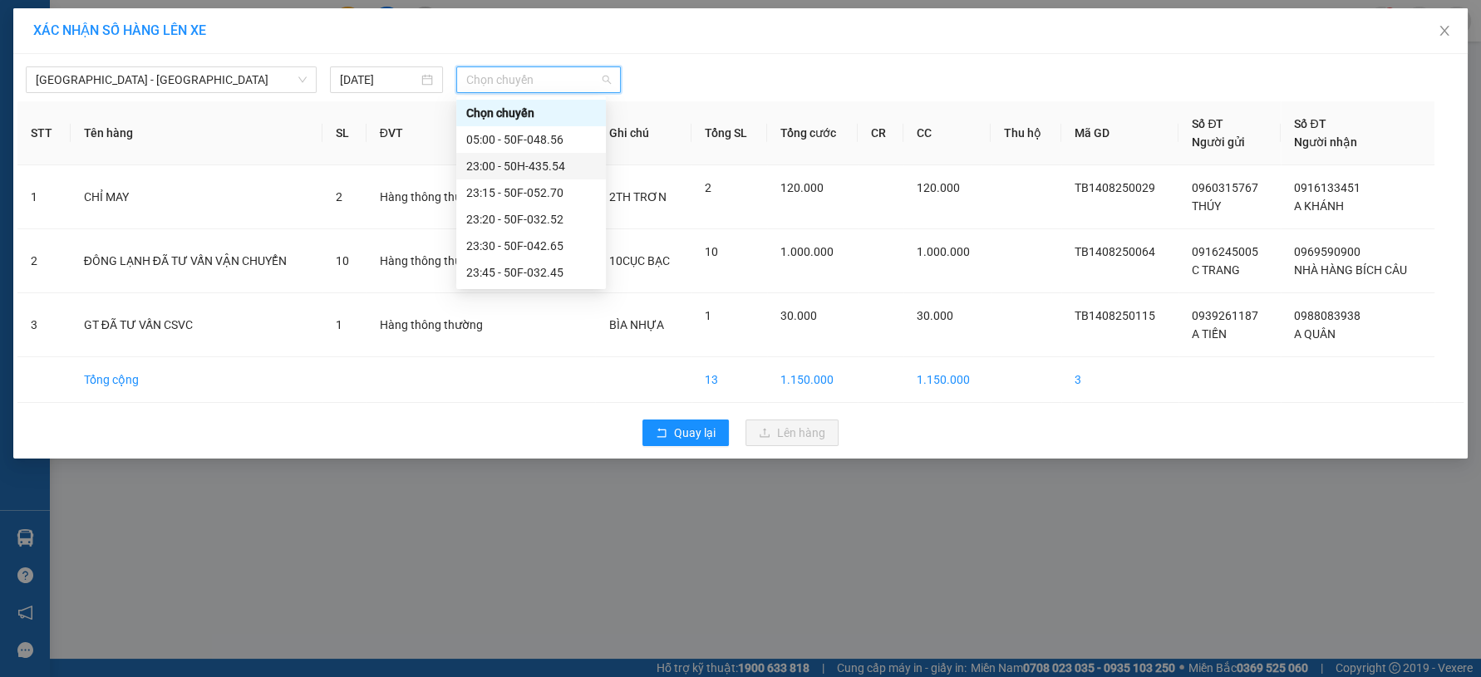
click at [557, 172] on div "23:00 - 50H-435.54" at bounding box center [531, 166] width 130 height 18
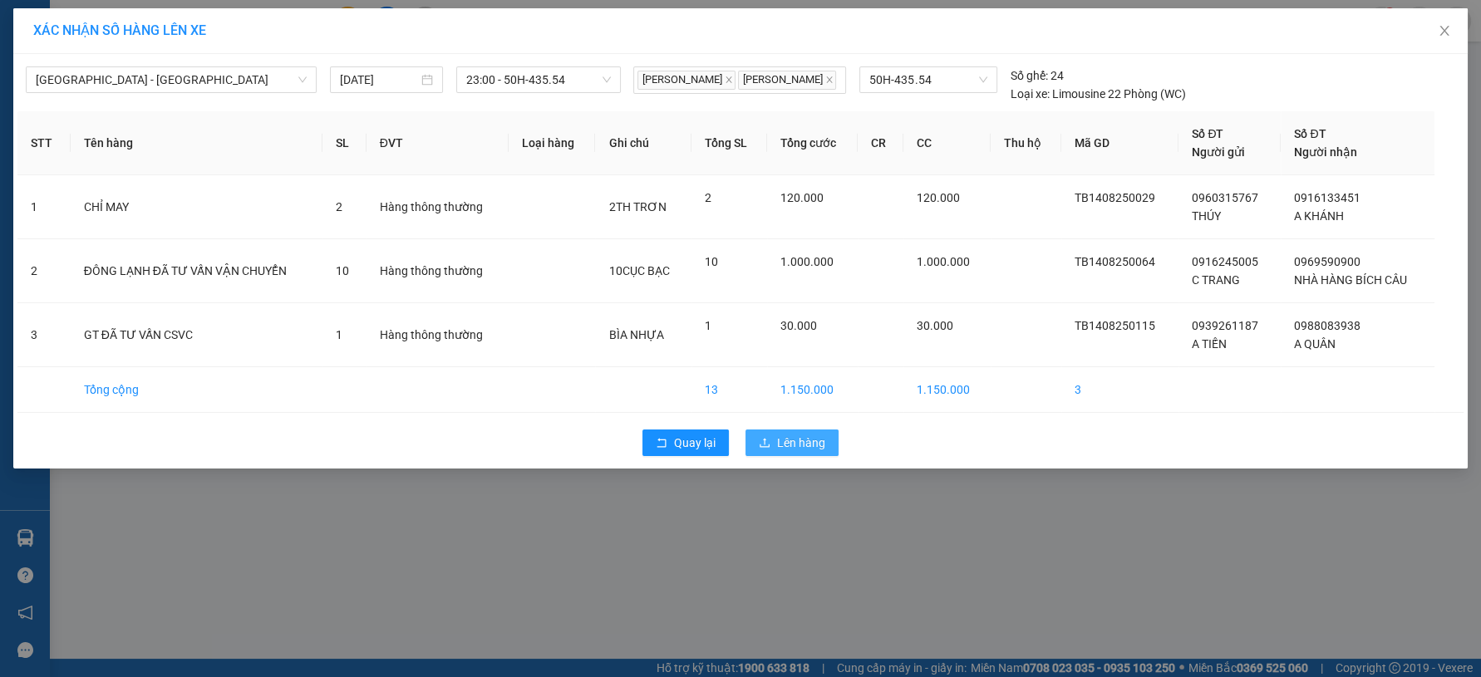
click at [765, 456] on button "Lên hàng" at bounding box center [791, 443] width 93 height 27
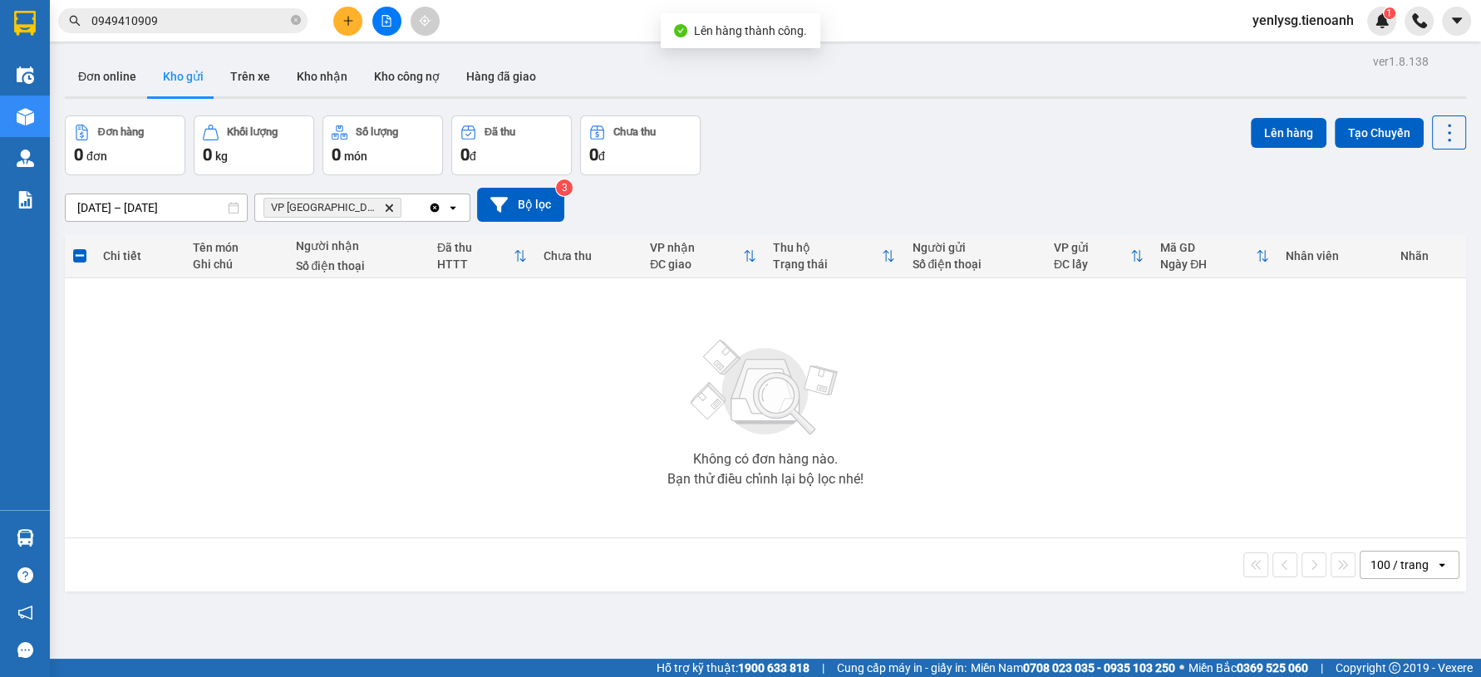
click at [426, 211] on div "VP Đà Lạt Delete" at bounding box center [341, 207] width 173 height 27
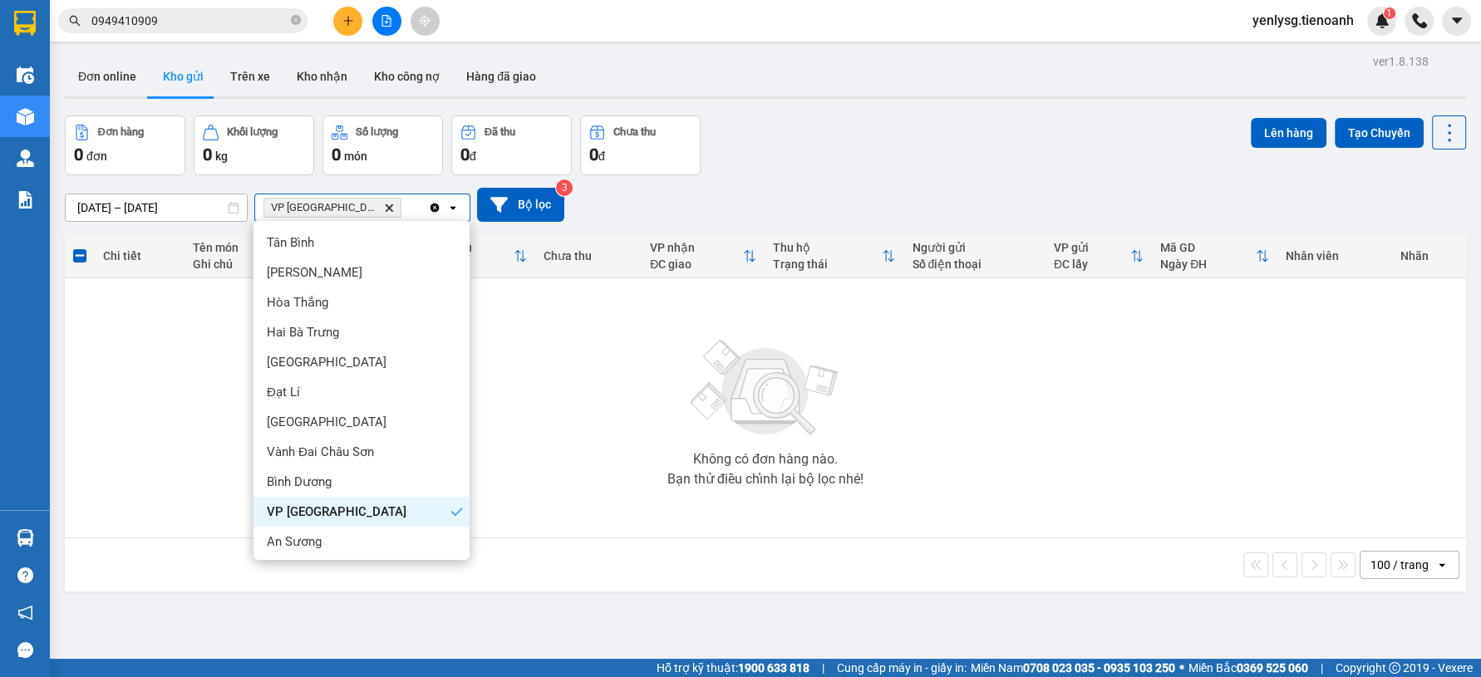
click at [432, 204] on icon "Clear all" at bounding box center [435, 207] width 9 height 9
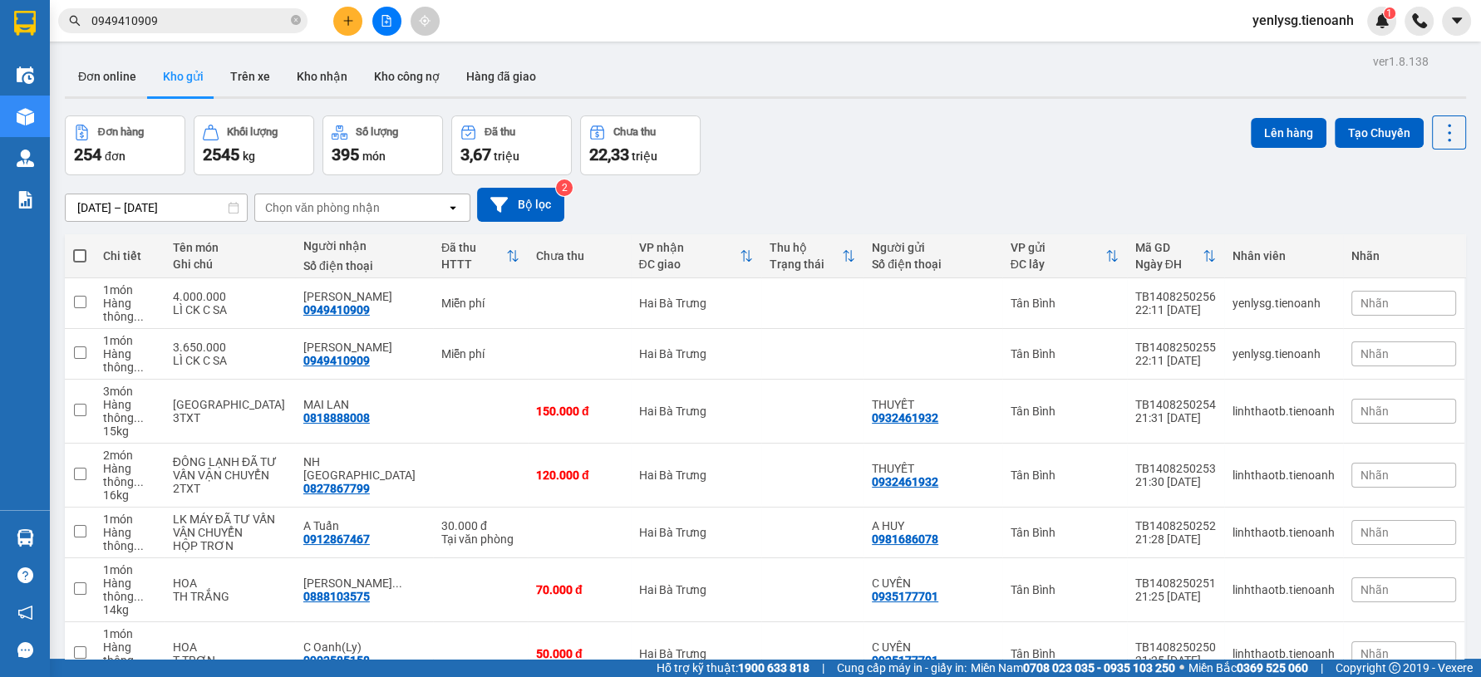
click at [81, 255] on span at bounding box center [79, 255] width 13 height 13
click at [80, 248] on input "checkbox" at bounding box center [80, 248] width 0 height 0
checkbox input "true"
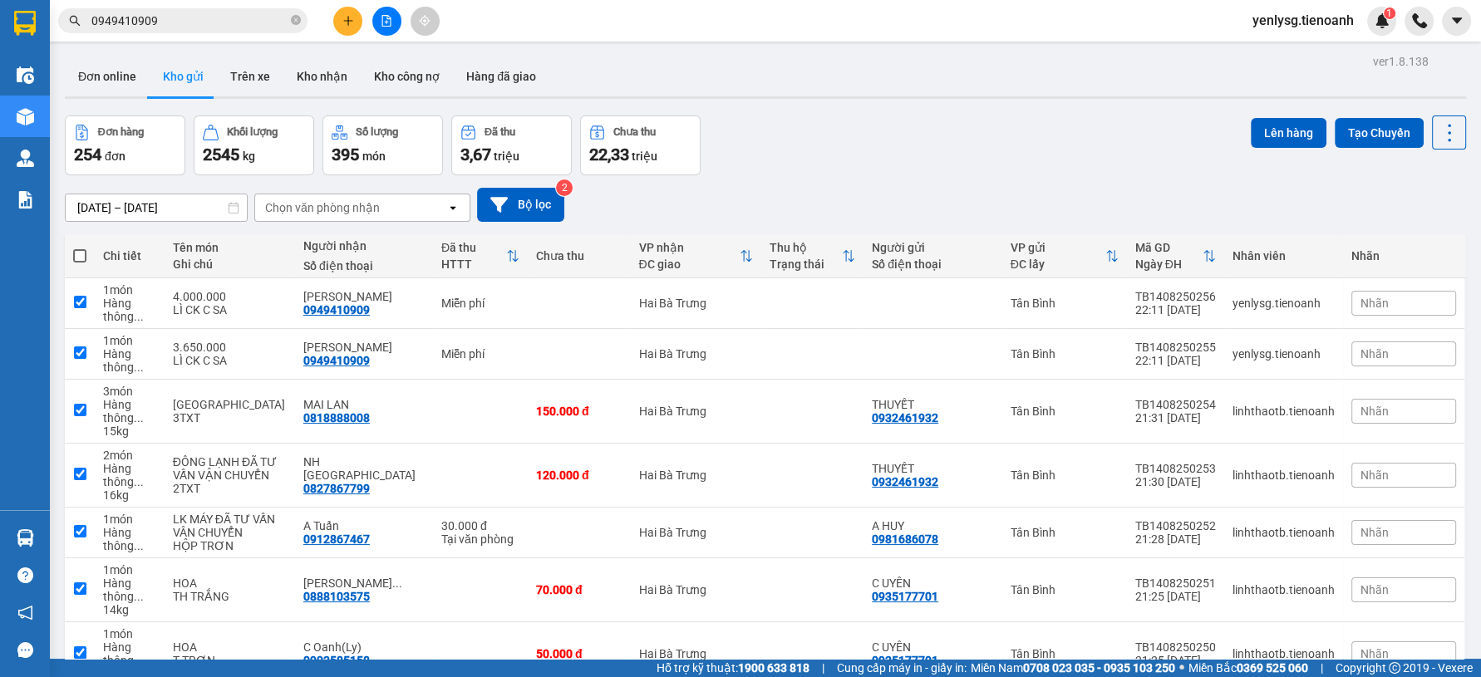
checkbox input "true"
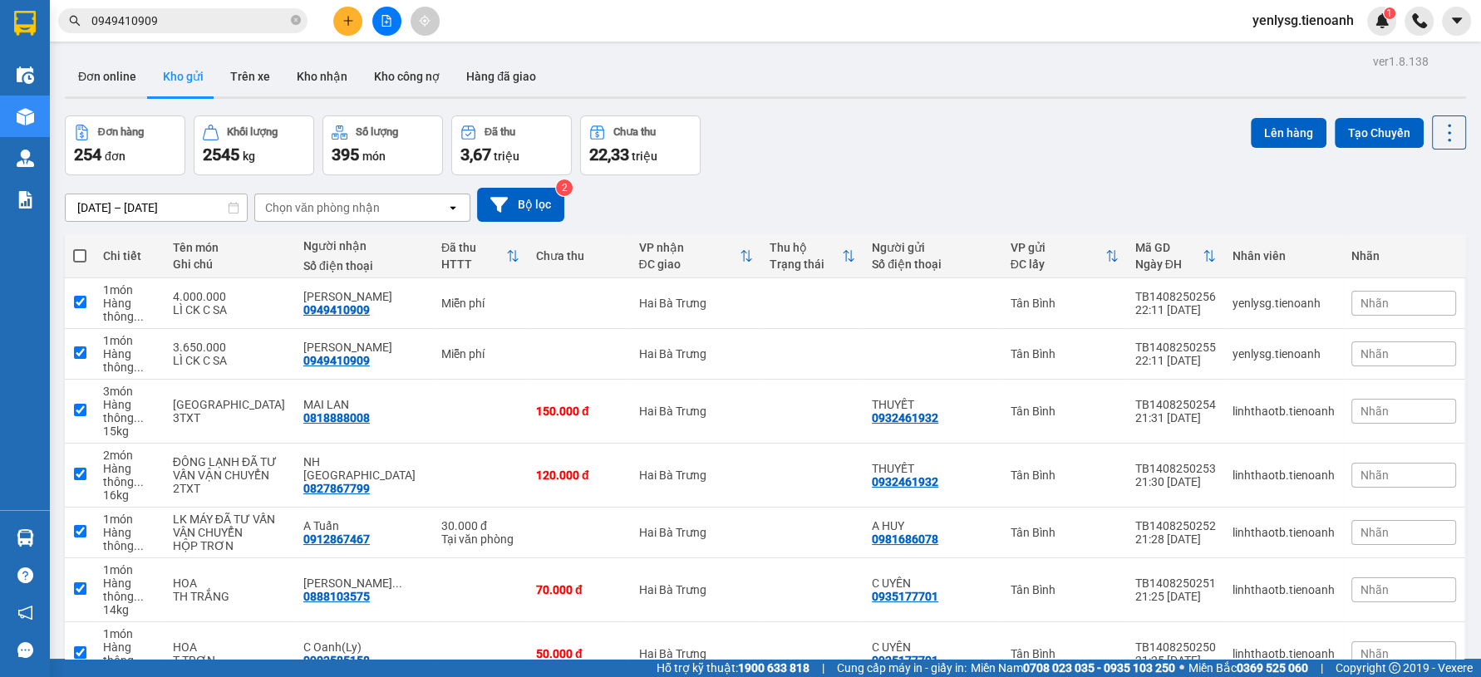
checkbox input "true"
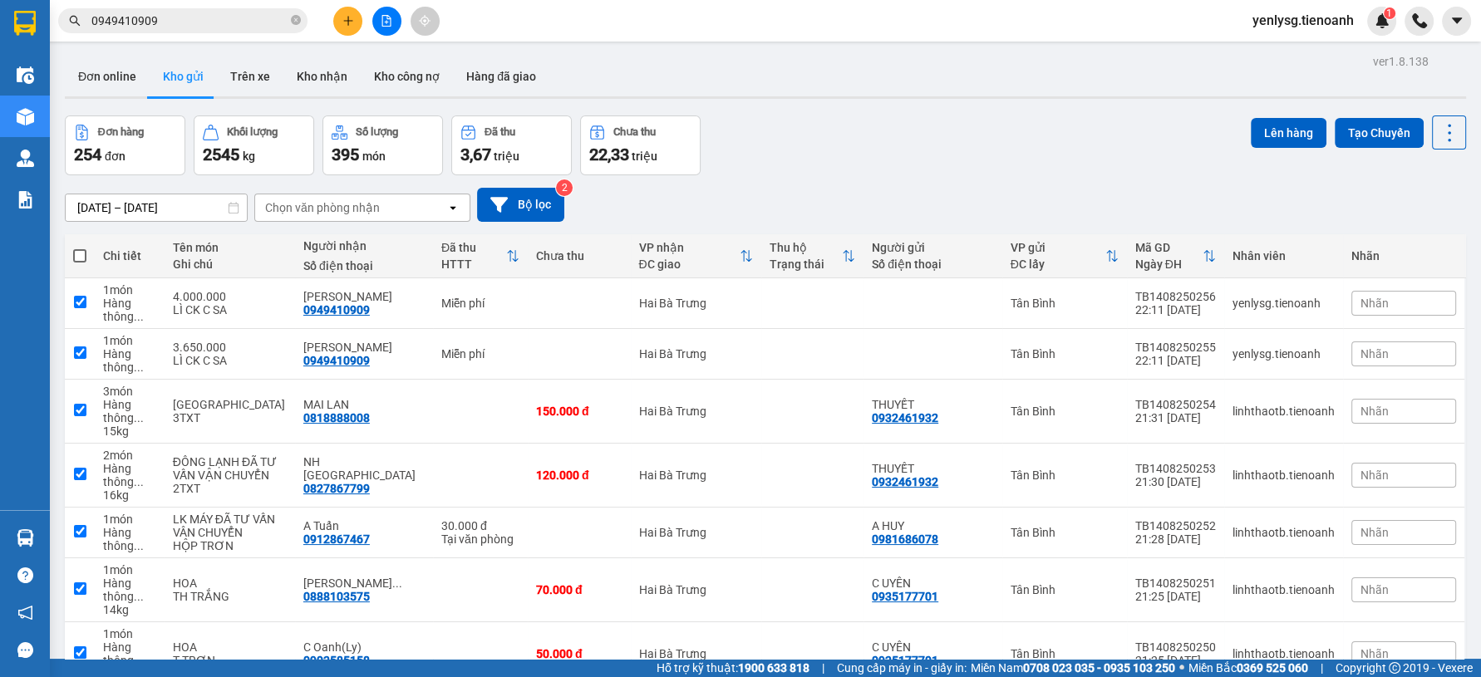
checkbox input "true"
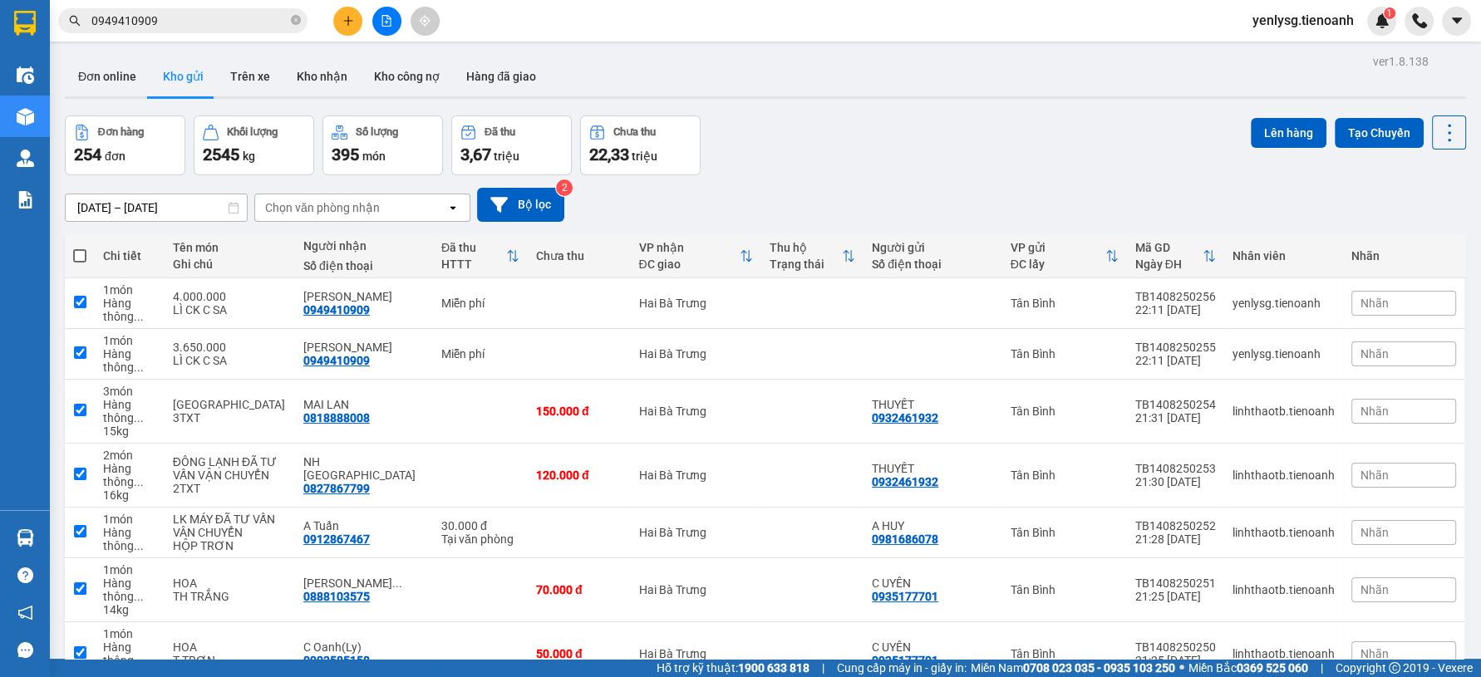
checkbox input "true"
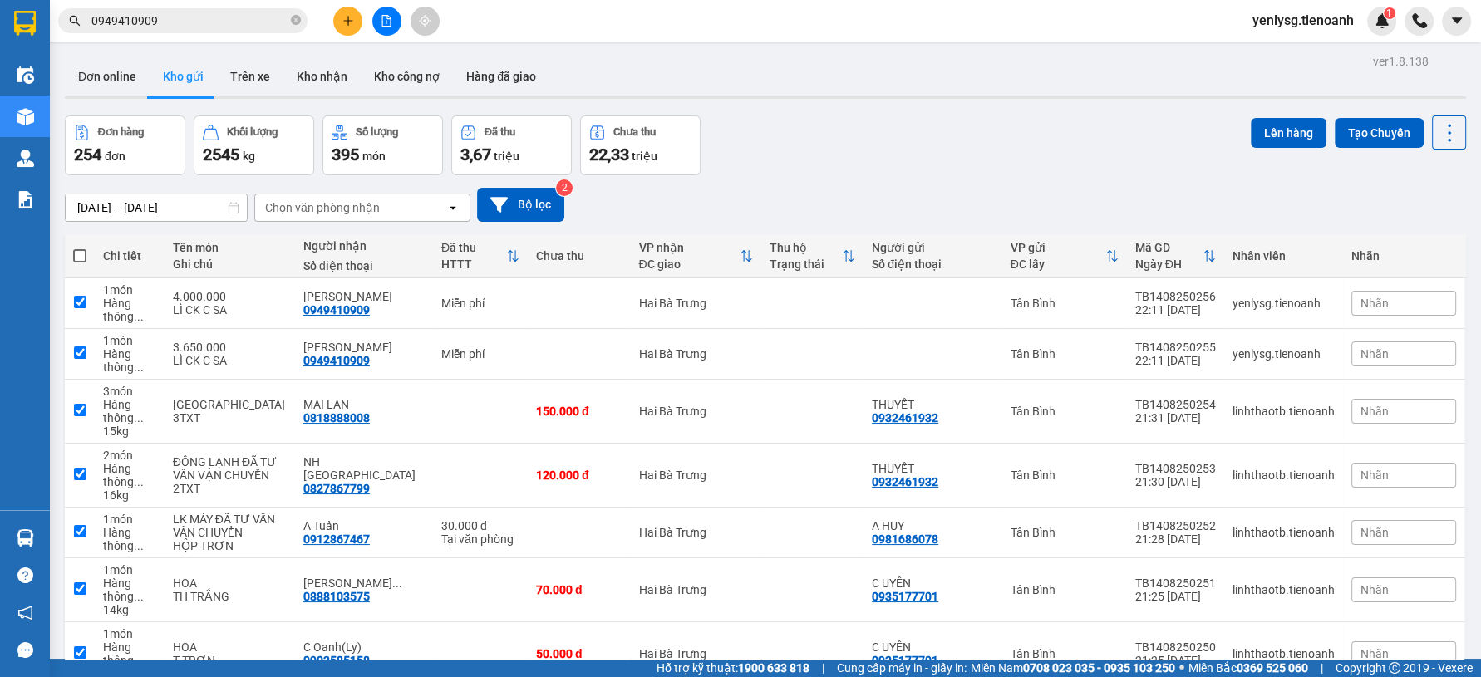
checkbox input "true"
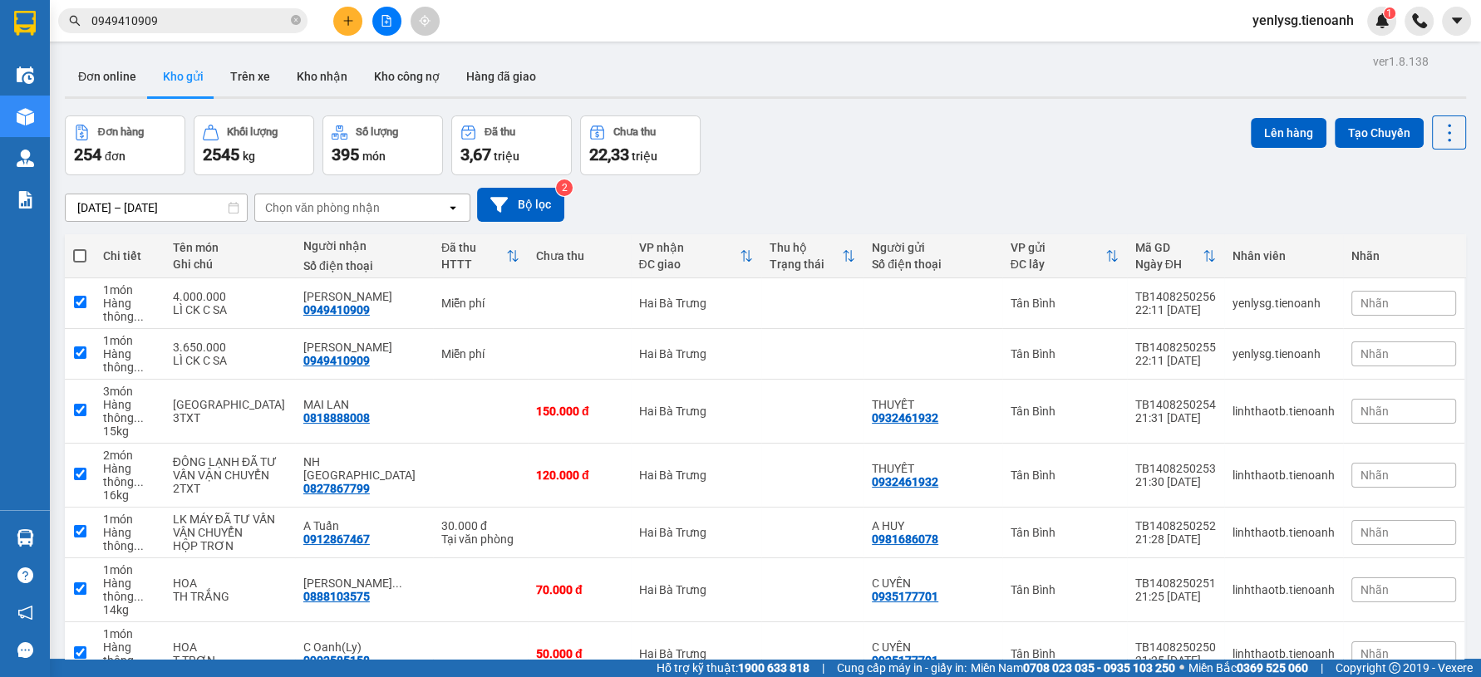
checkbox input "true"
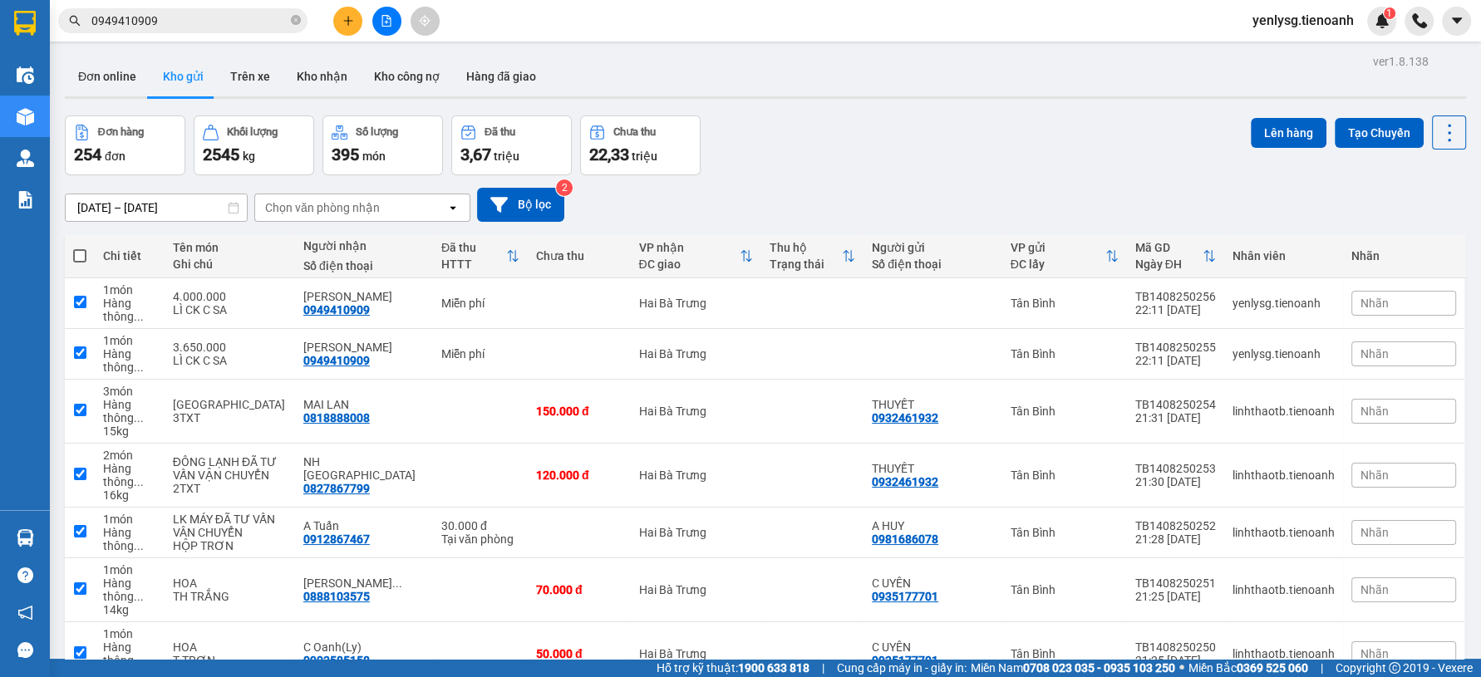
checkbox input "true"
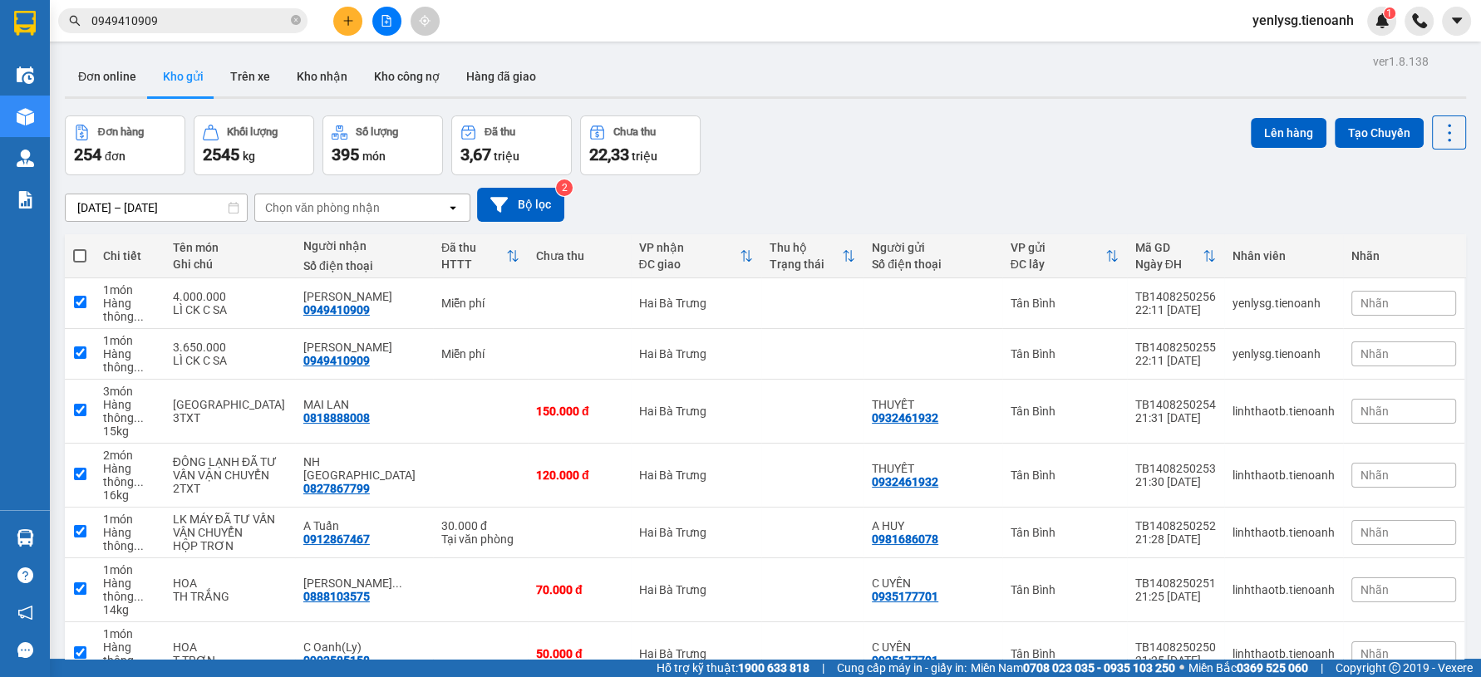
checkbox input "true"
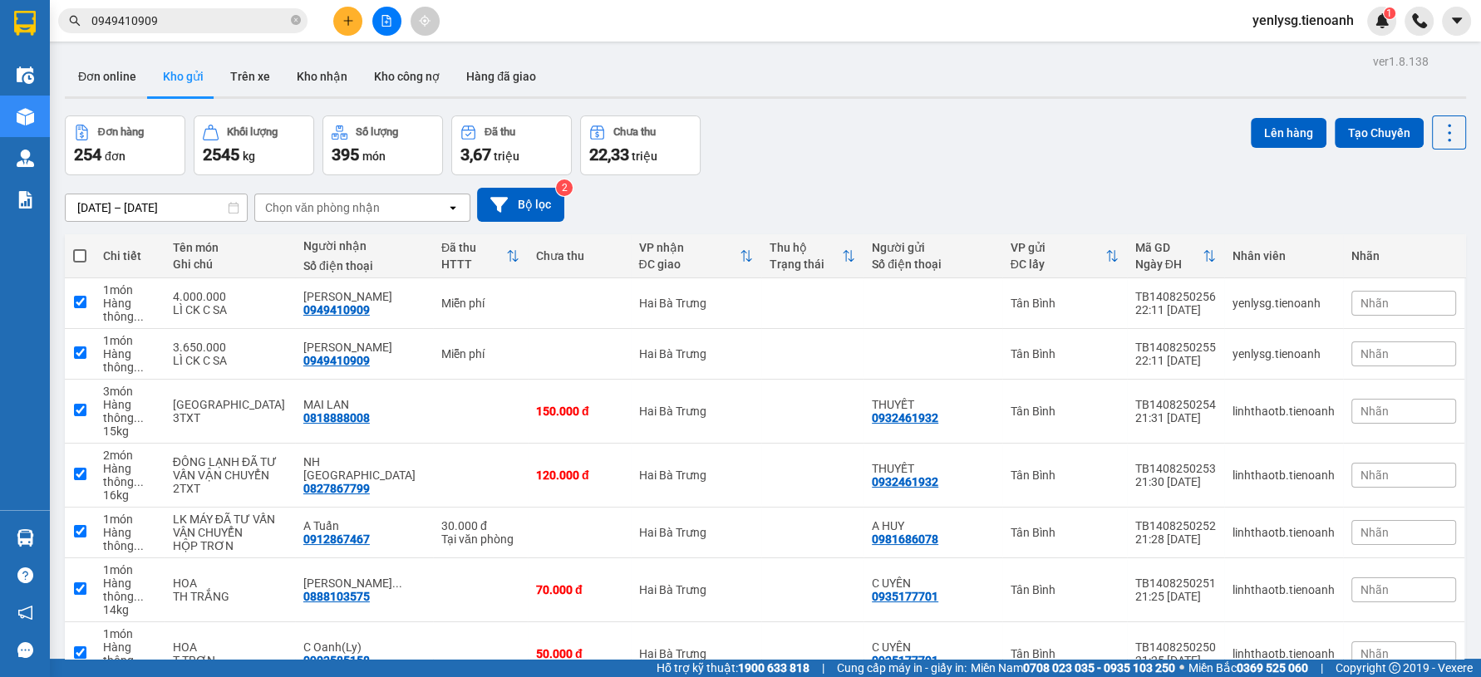
checkbox input "true"
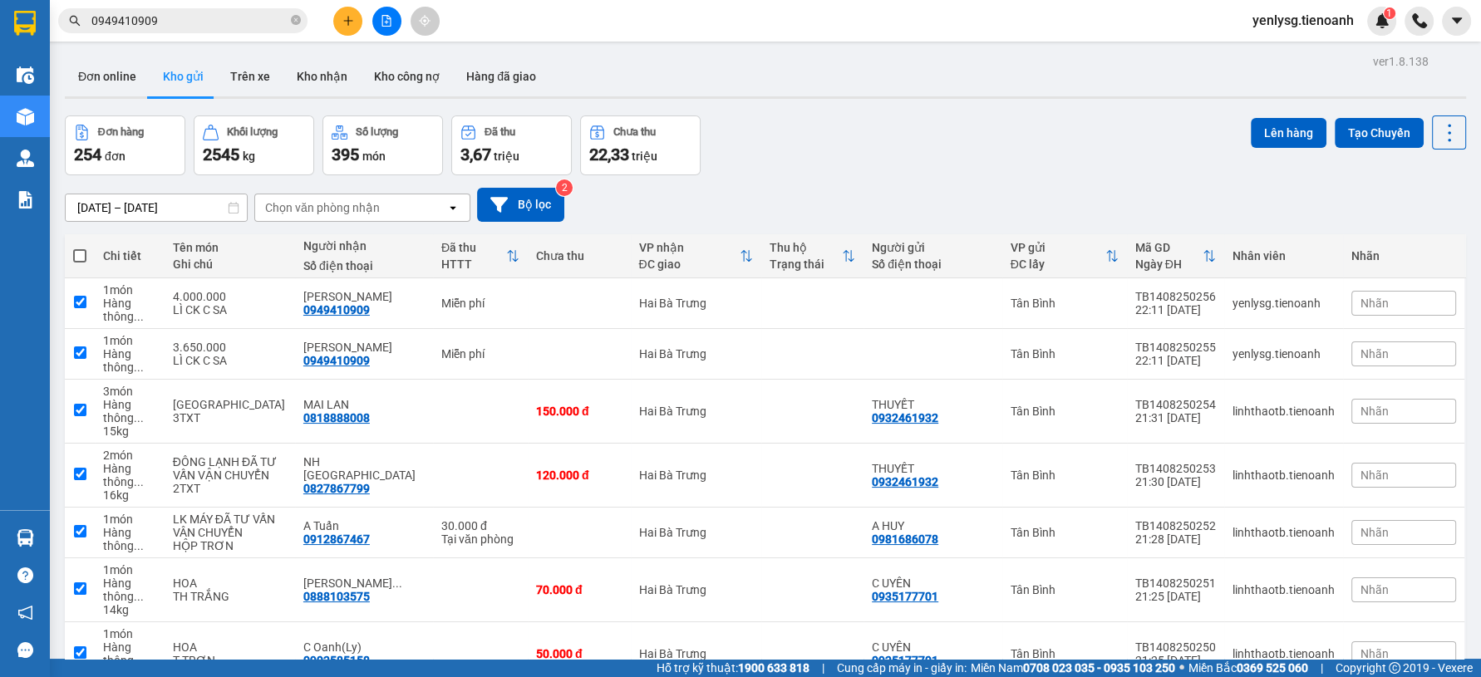
checkbox input "true"
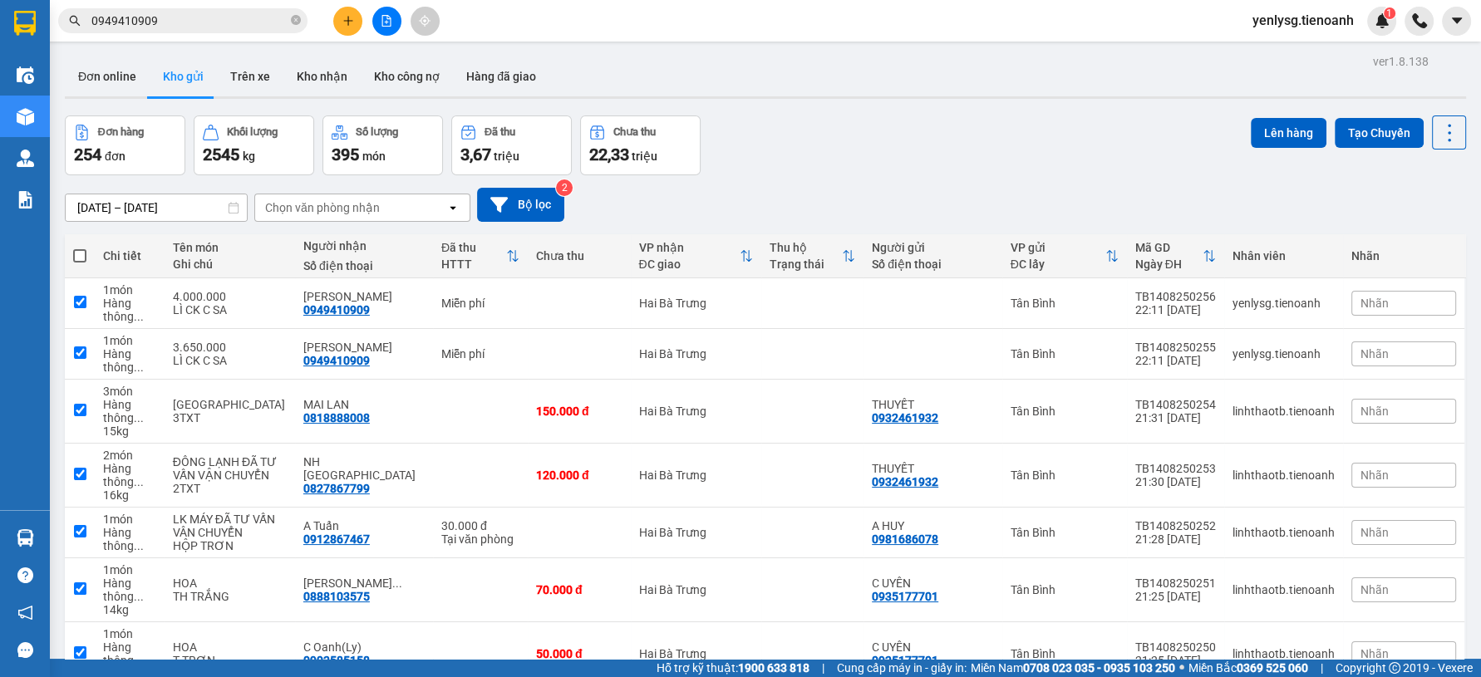
checkbox input "true"
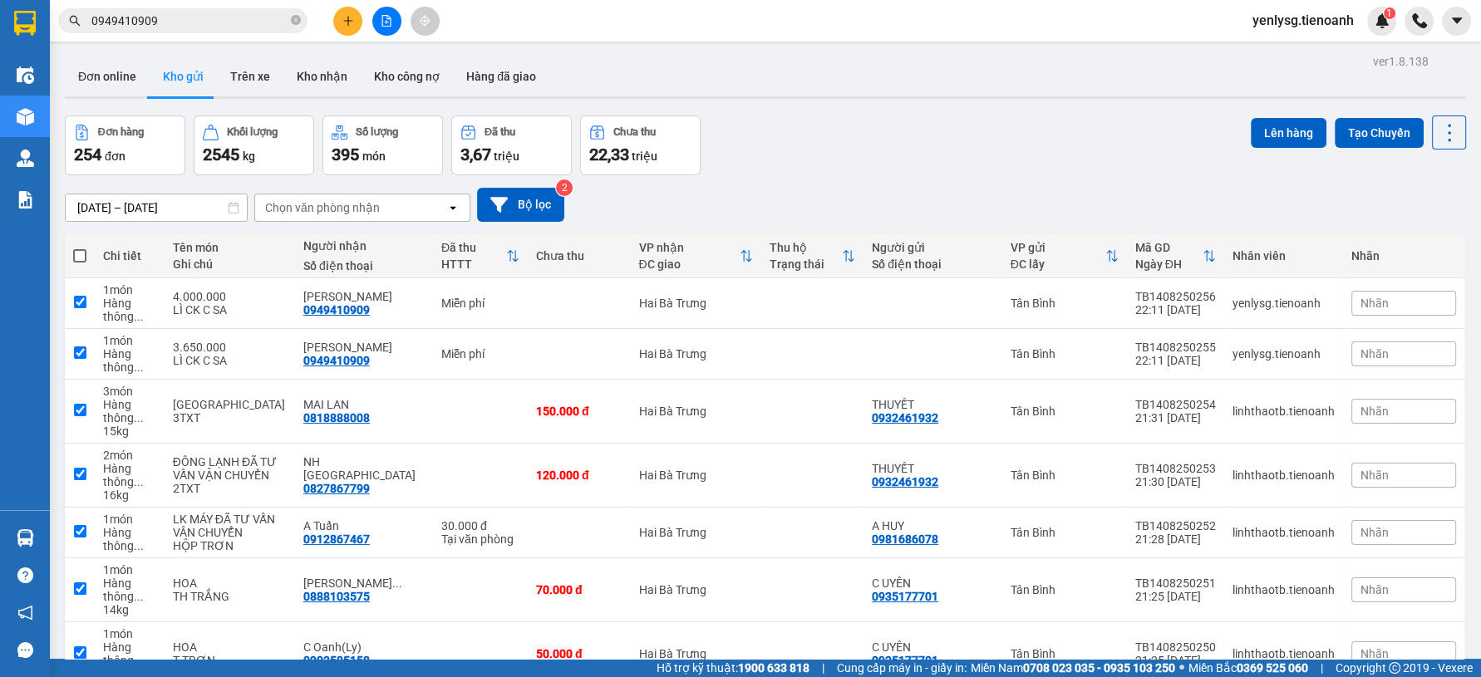
checkbox input "true"
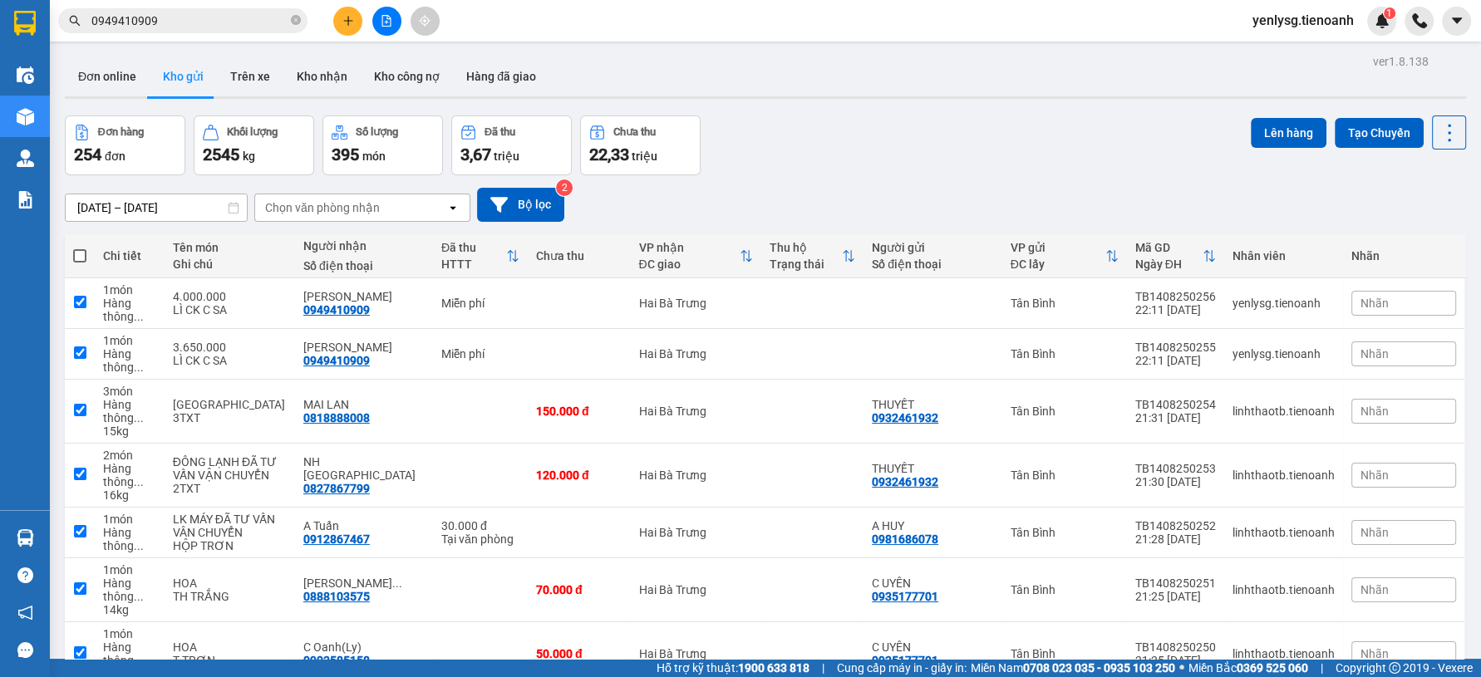
checkbox input "true"
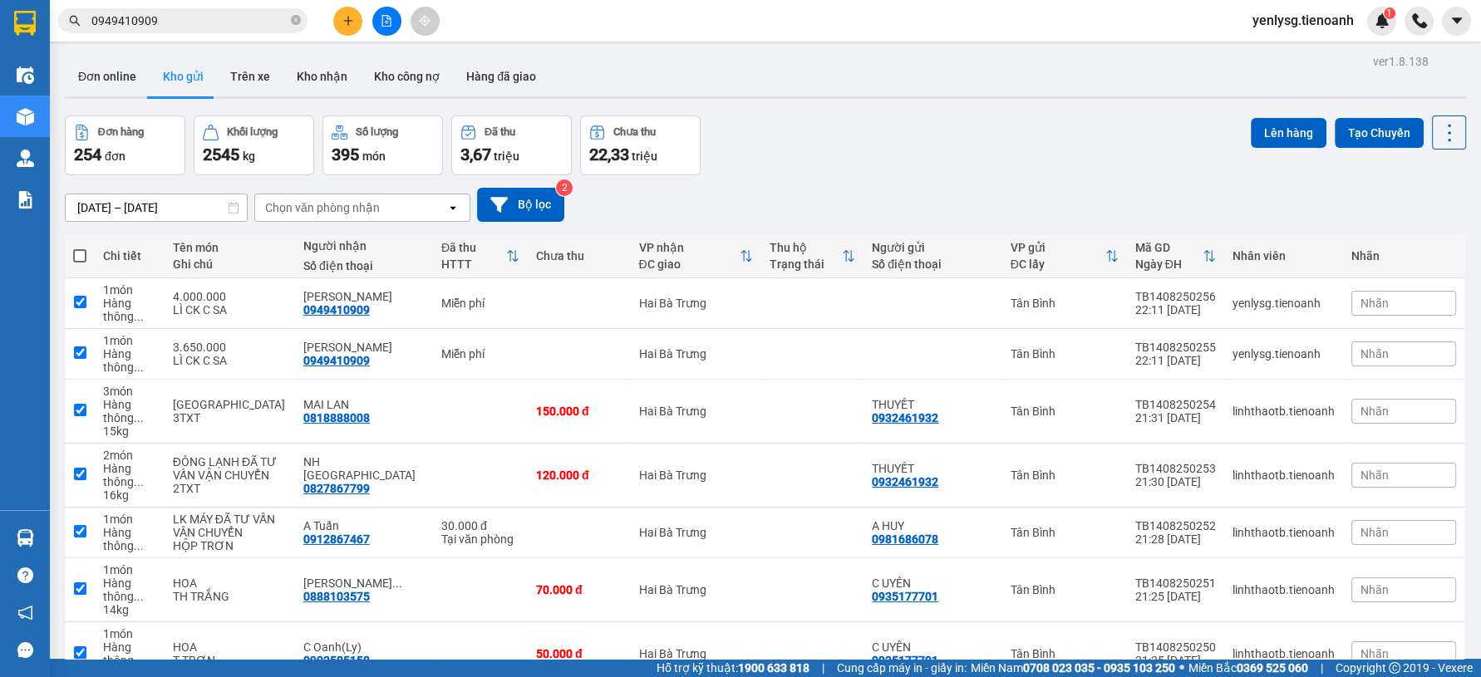
checkbox input "true"
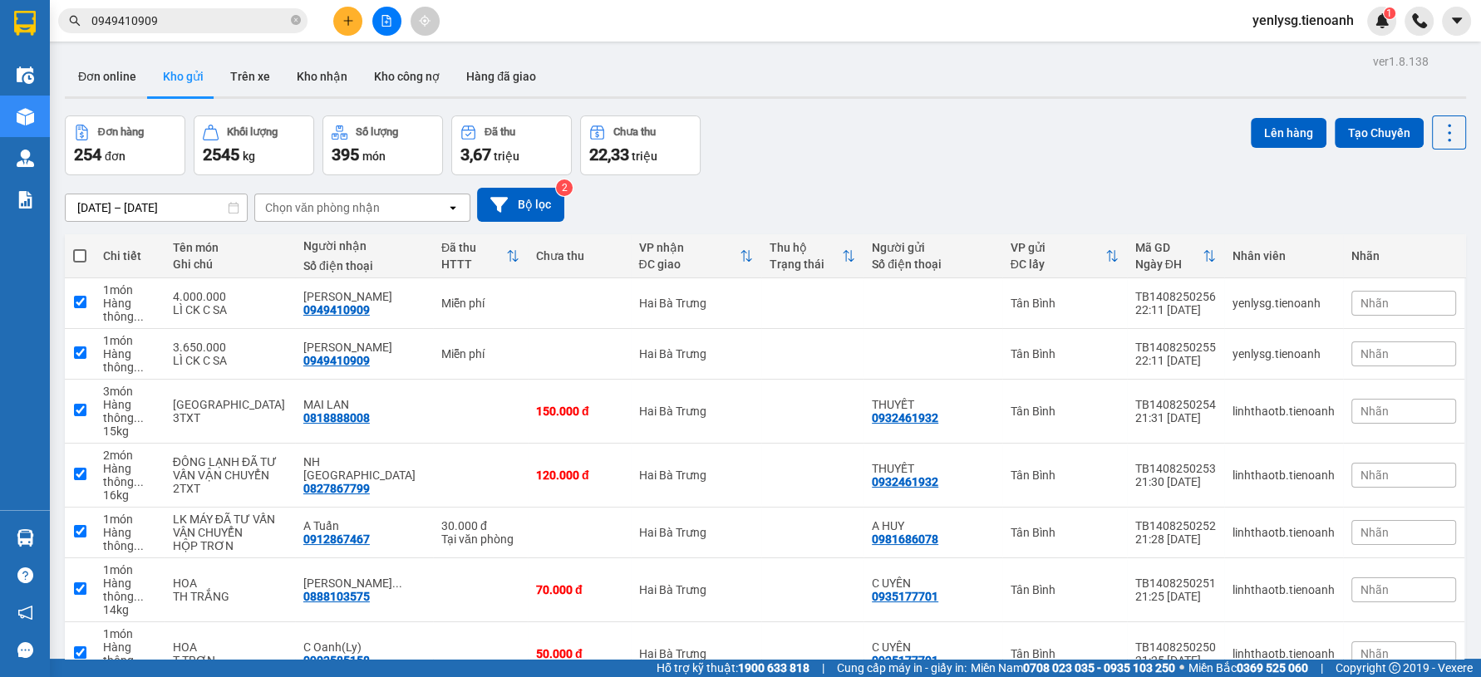
checkbox input "true"
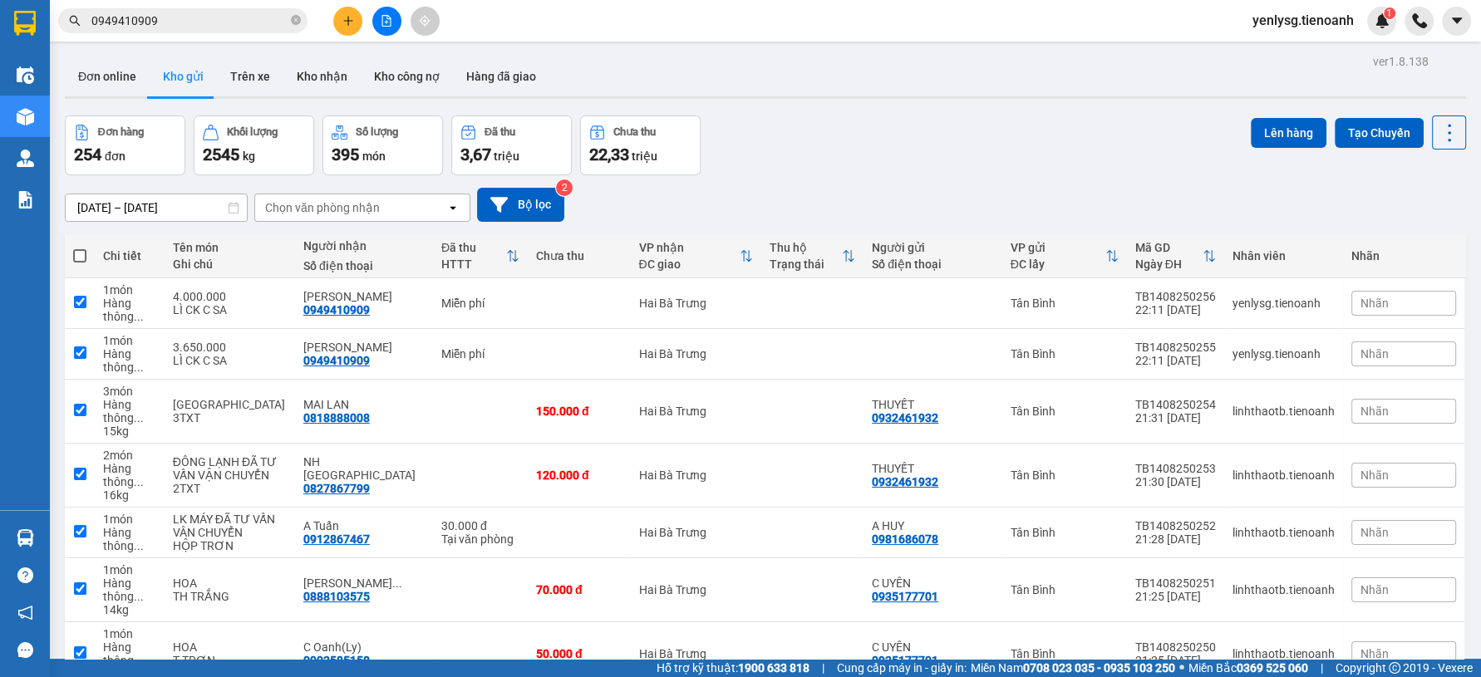
checkbox input "true"
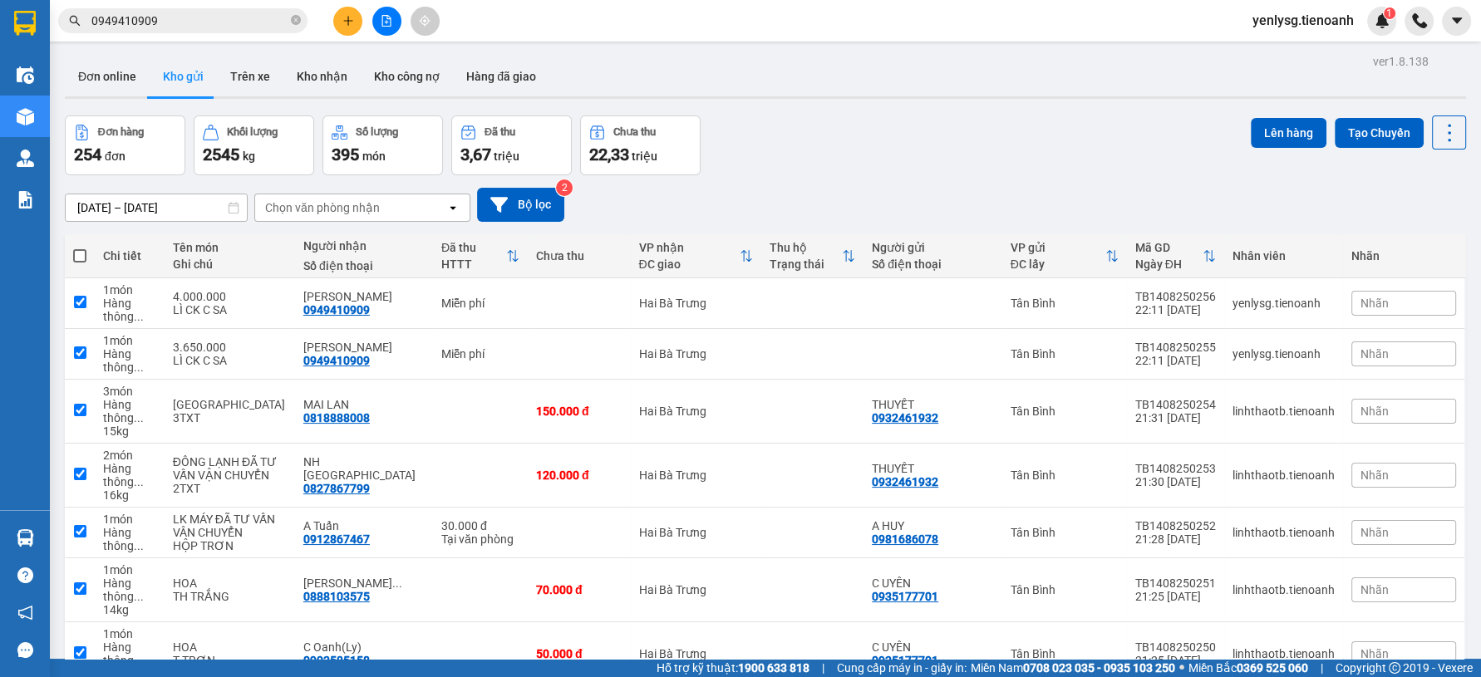
checkbox input "true"
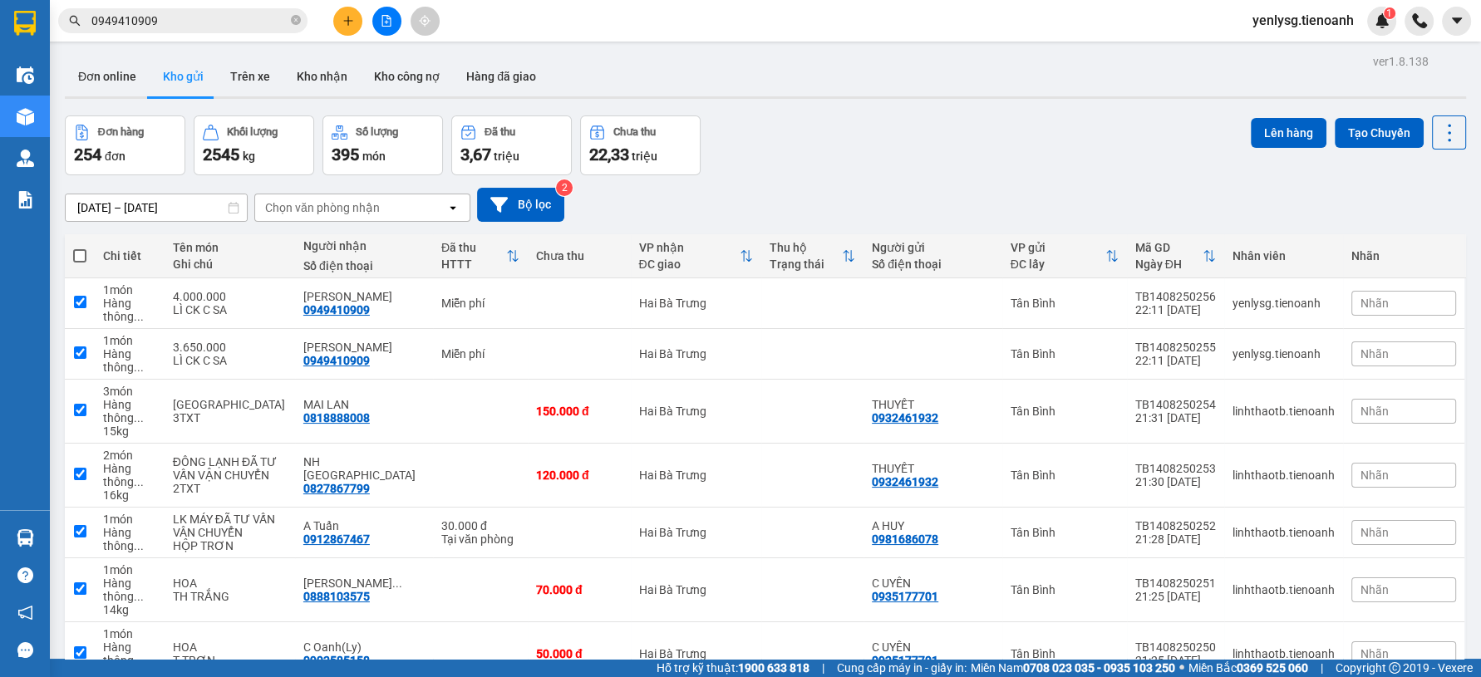
checkbox input "true"
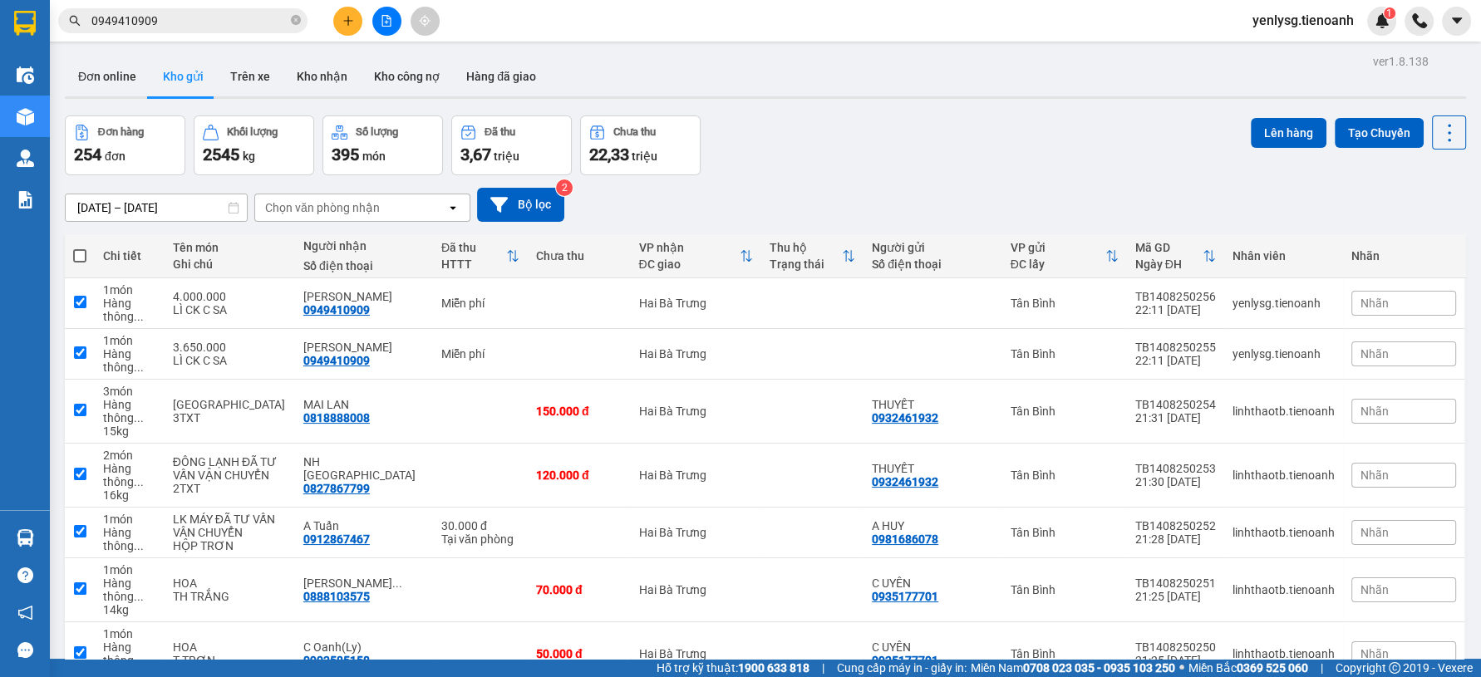
checkbox input "true"
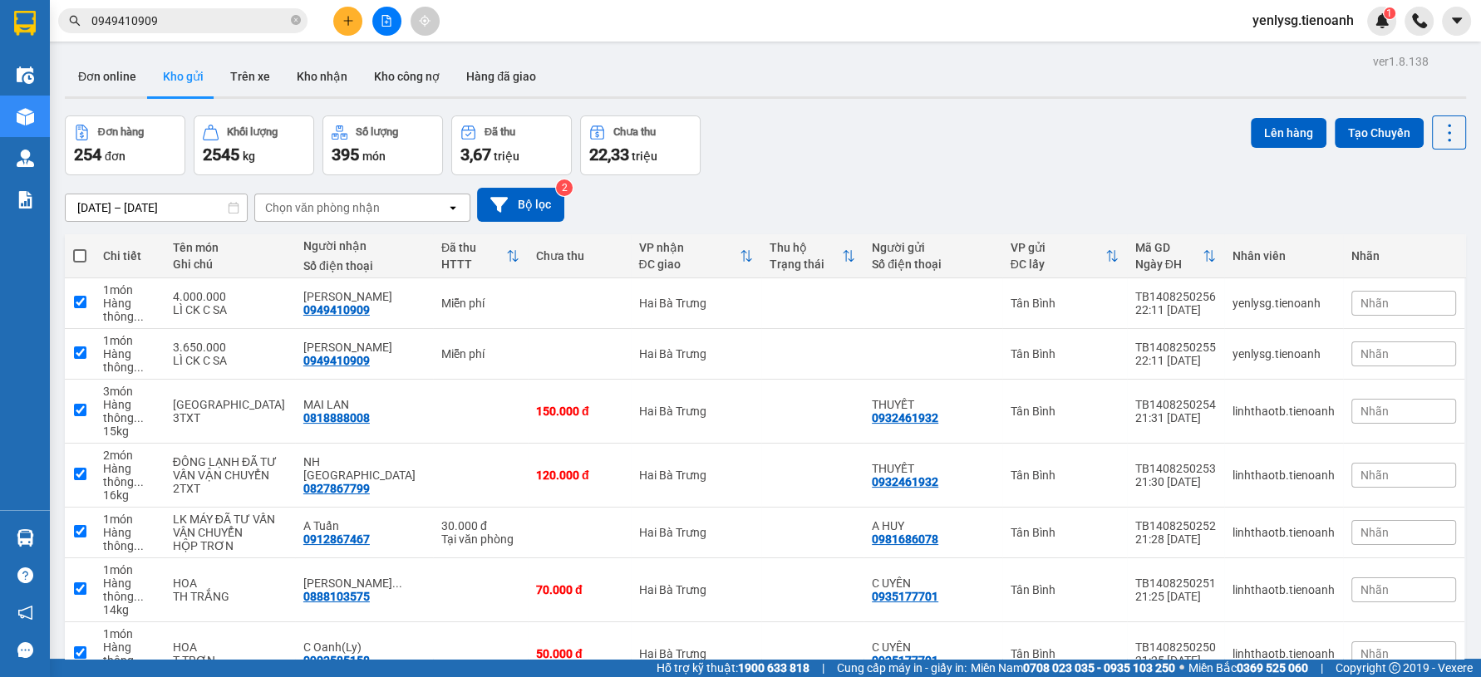
checkbox input "true"
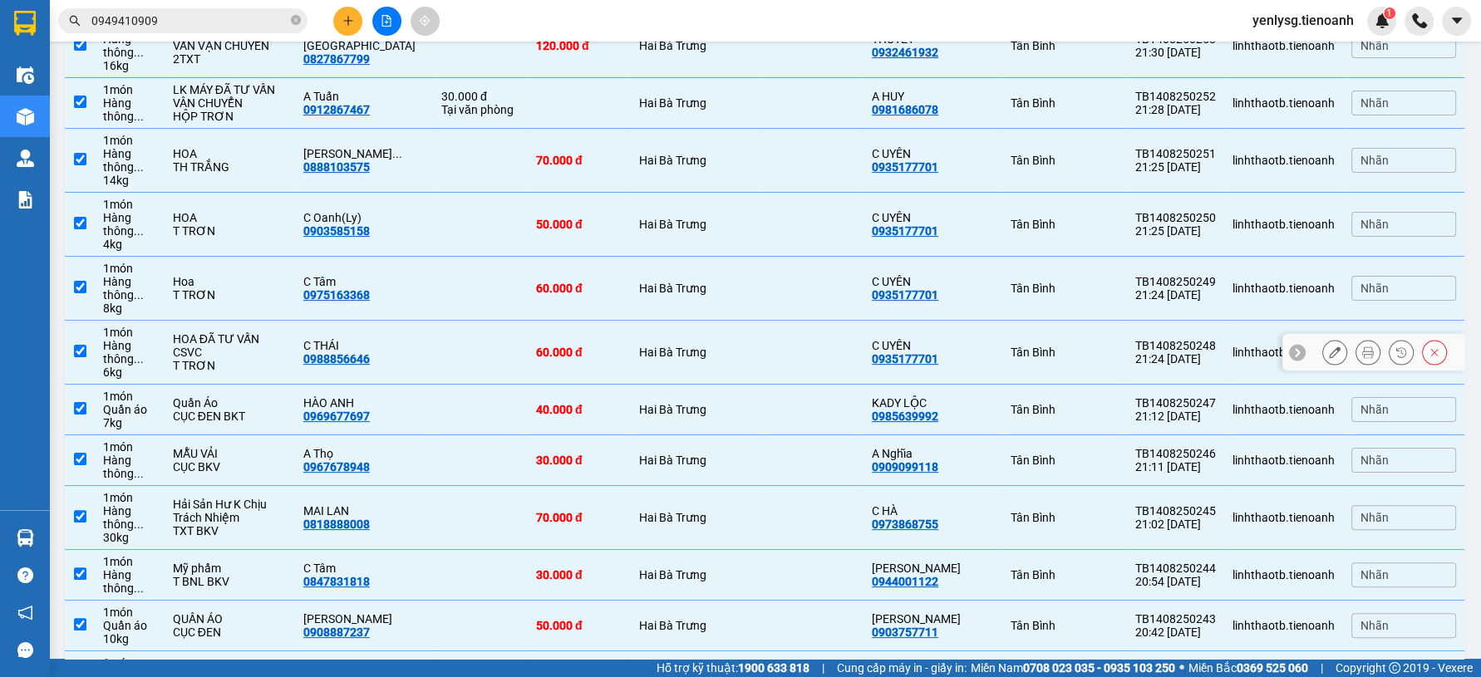
scroll to position [63, 0]
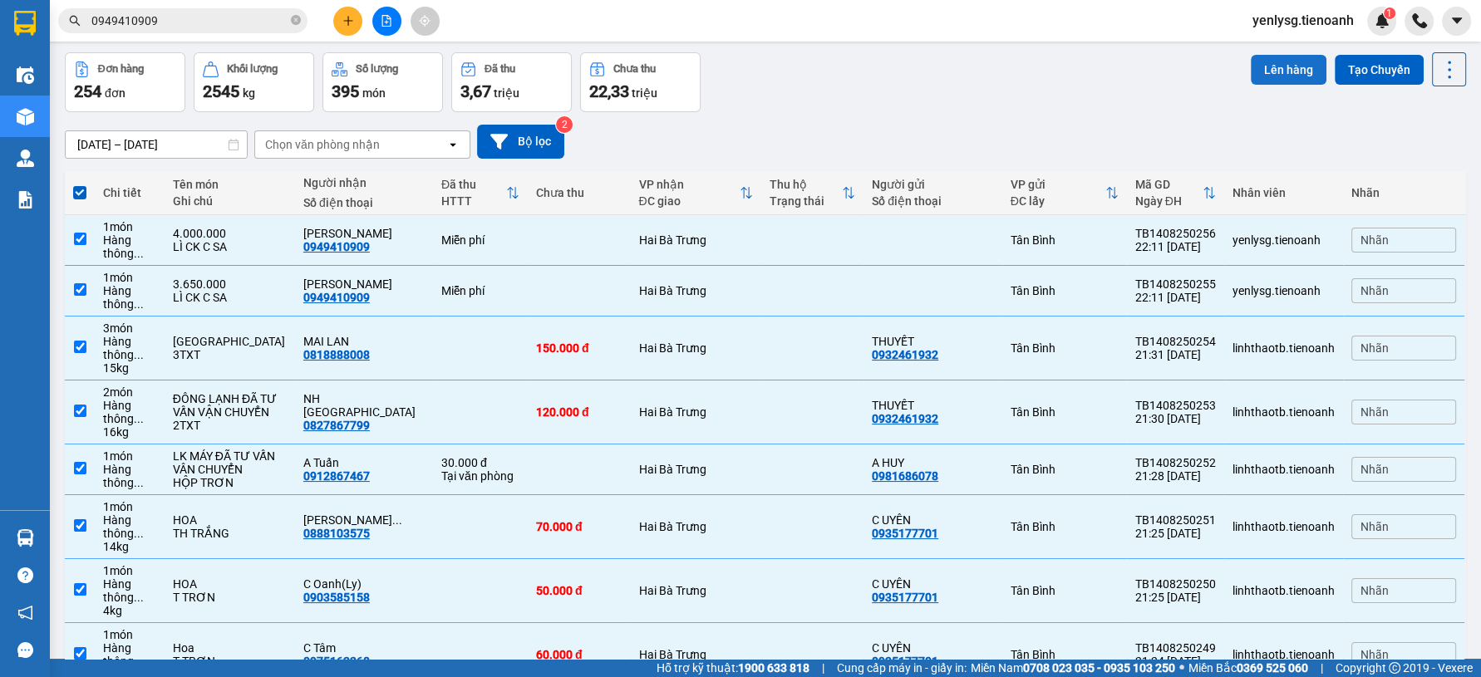
click at [1266, 70] on button "Lên hàng" at bounding box center [1289, 70] width 76 height 30
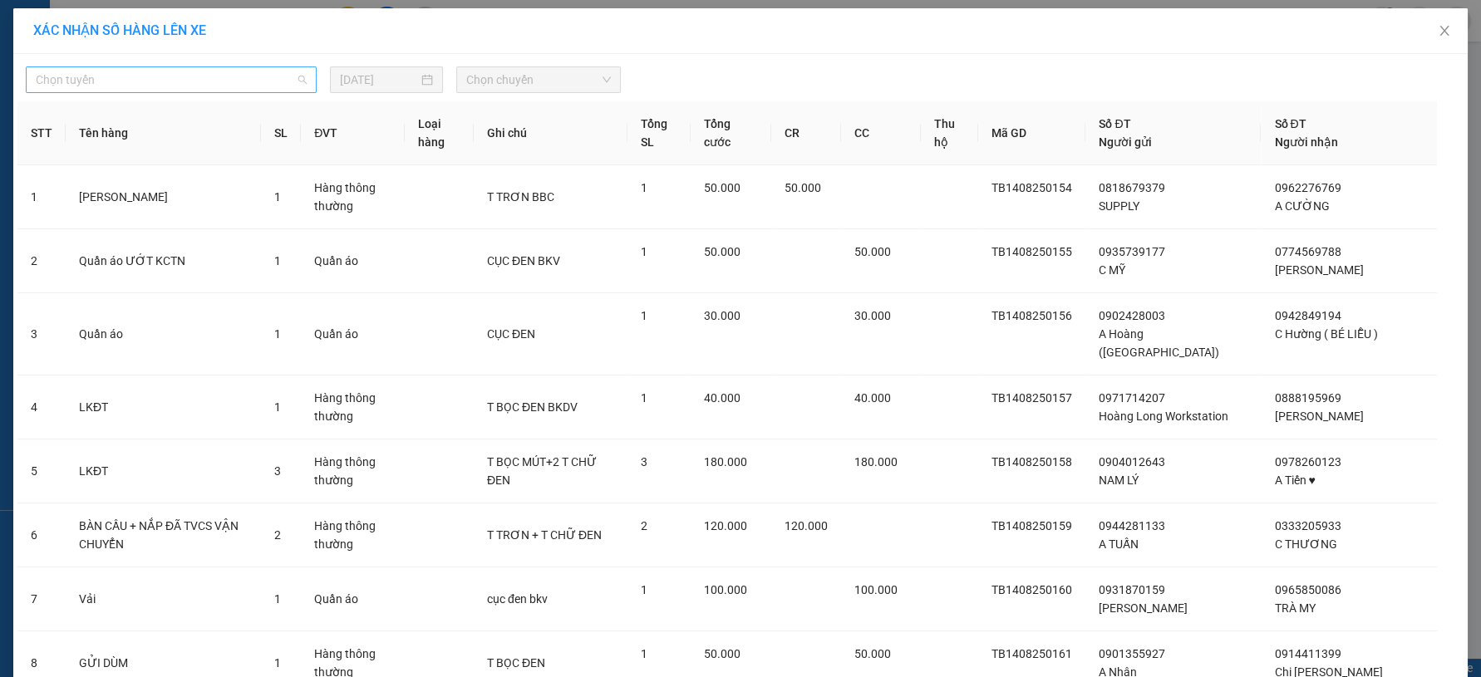
click at [232, 81] on span "Chọn tuyến" at bounding box center [171, 79] width 271 height 25
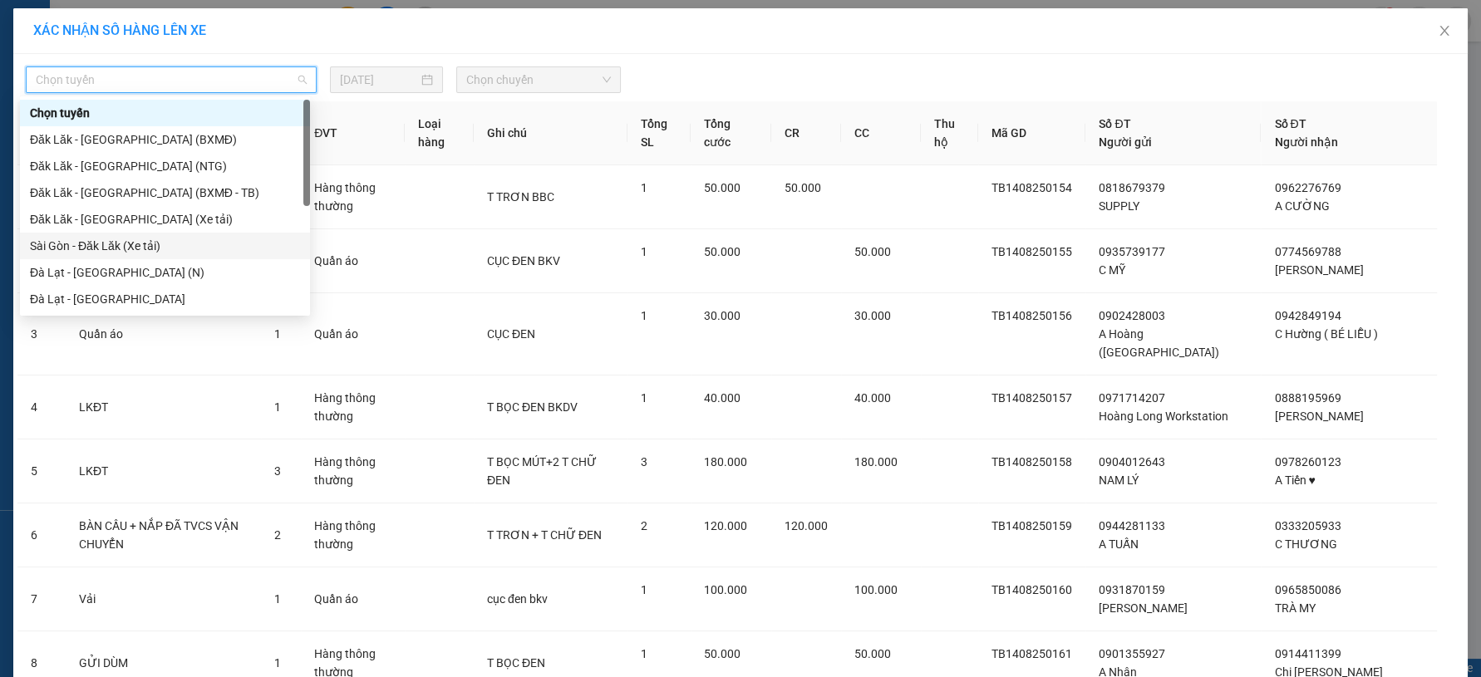
drag, startPoint x: 85, startPoint y: 239, endPoint x: 449, endPoint y: 135, distance: 378.6
click at [84, 239] on div "Sài Gòn - Đăk Lăk (Xe tải)" at bounding box center [165, 246] width 270 height 18
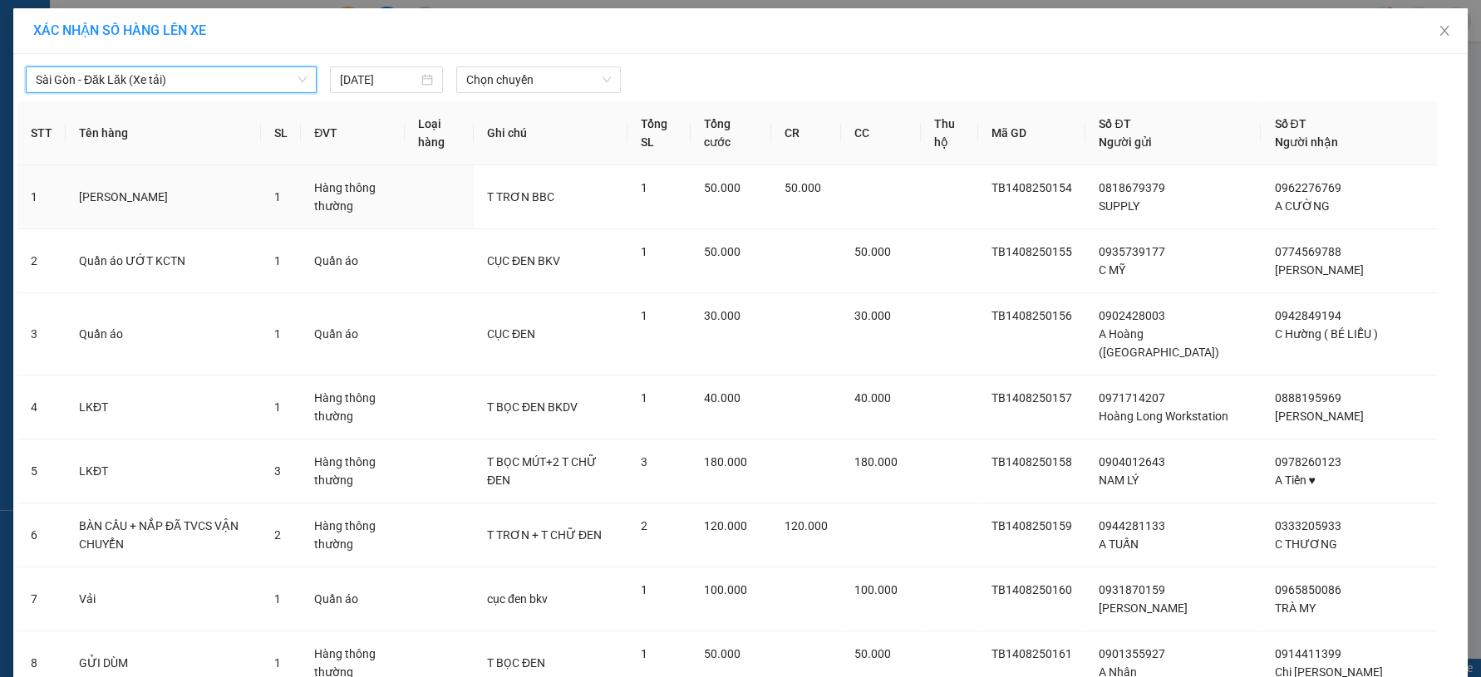
drag, startPoint x: 558, startPoint y: 82, endPoint x: 556, endPoint y: 91, distance: 8.7
click at [558, 83] on span "Chọn chuyến" at bounding box center [538, 79] width 144 height 25
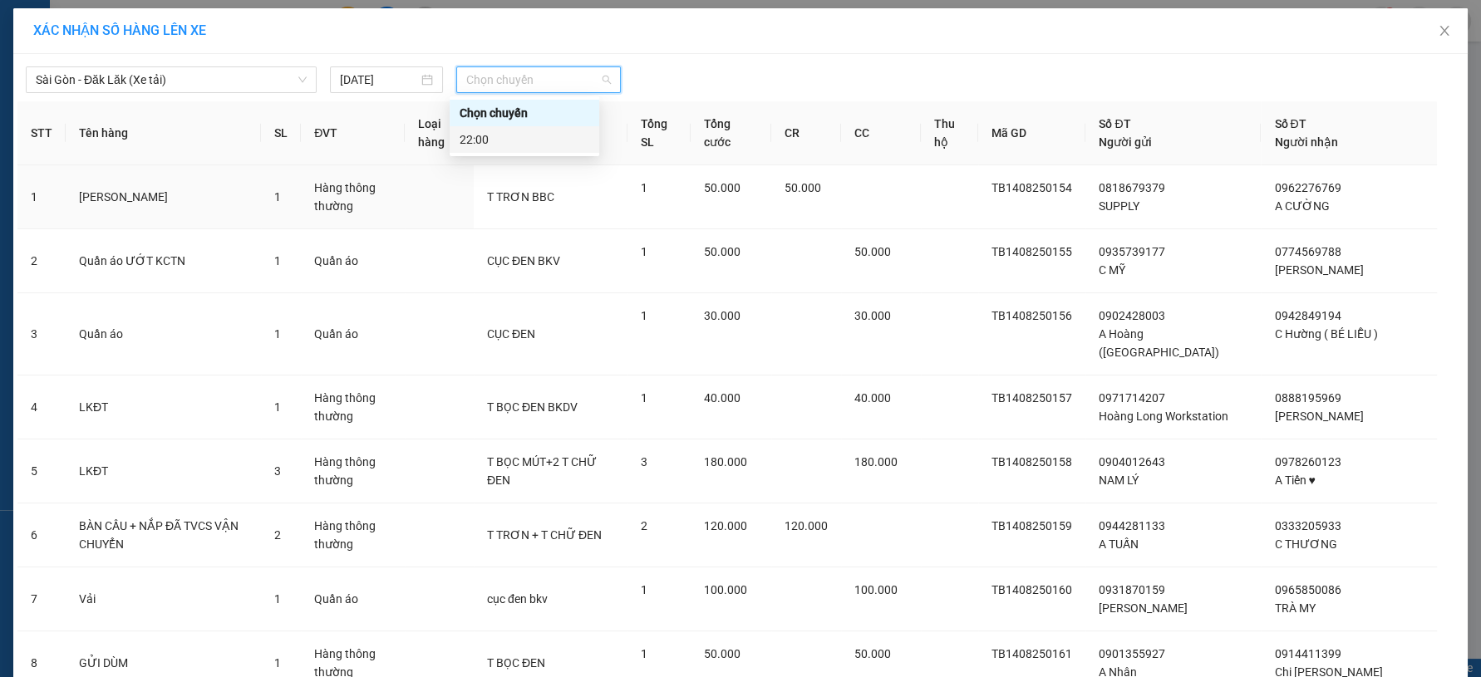
click at [510, 153] on body "Kết quả tìm kiếm ( 1789 ) Bộ lọc Mã ĐH Trạng thái Món hàng Thu hộ Tổng cước Chư…" at bounding box center [740, 338] width 1481 height 677
click at [549, 86] on span "Chọn chuyến" at bounding box center [538, 79] width 144 height 25
click at [515, 146] on div "22:00" at bounding box center [525, 139] width 130 height 18
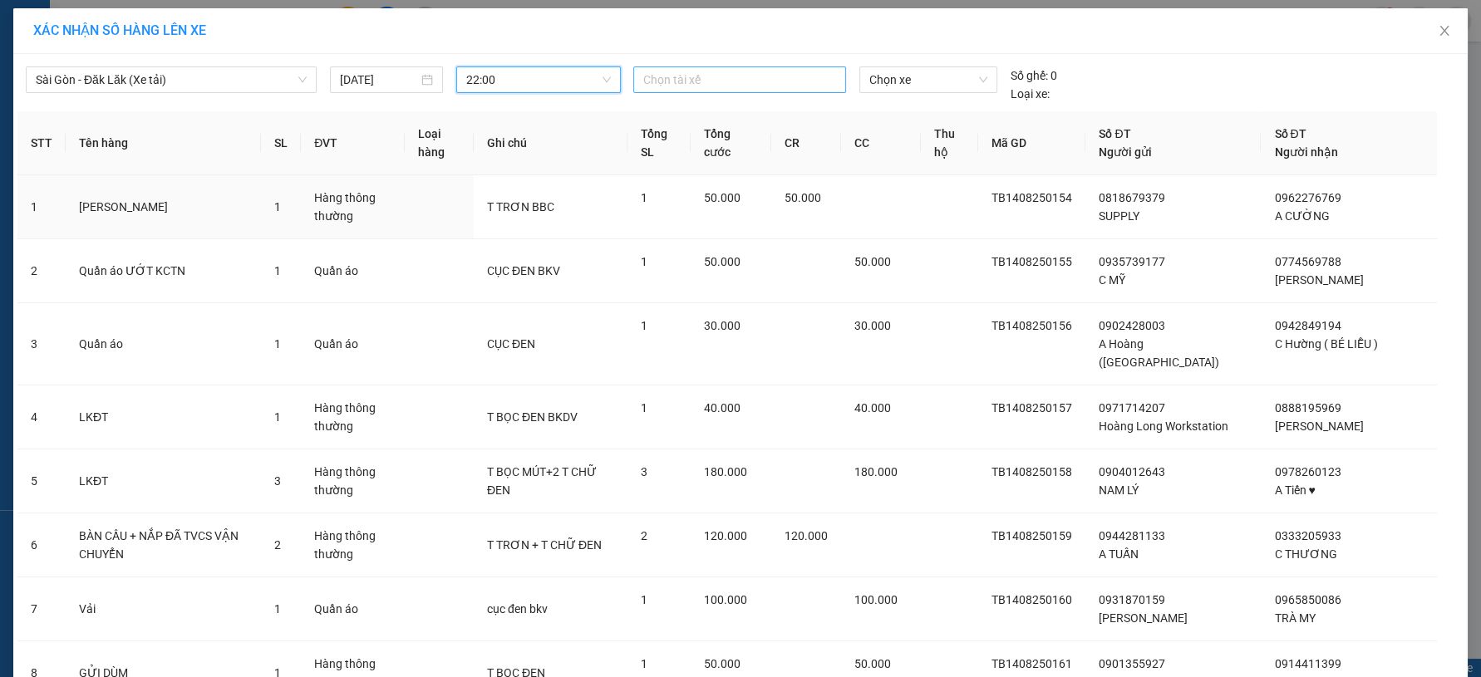
click at [653, 91] on div "Chọn tài xế" at bounding box center [740, 79] width 214 height 27
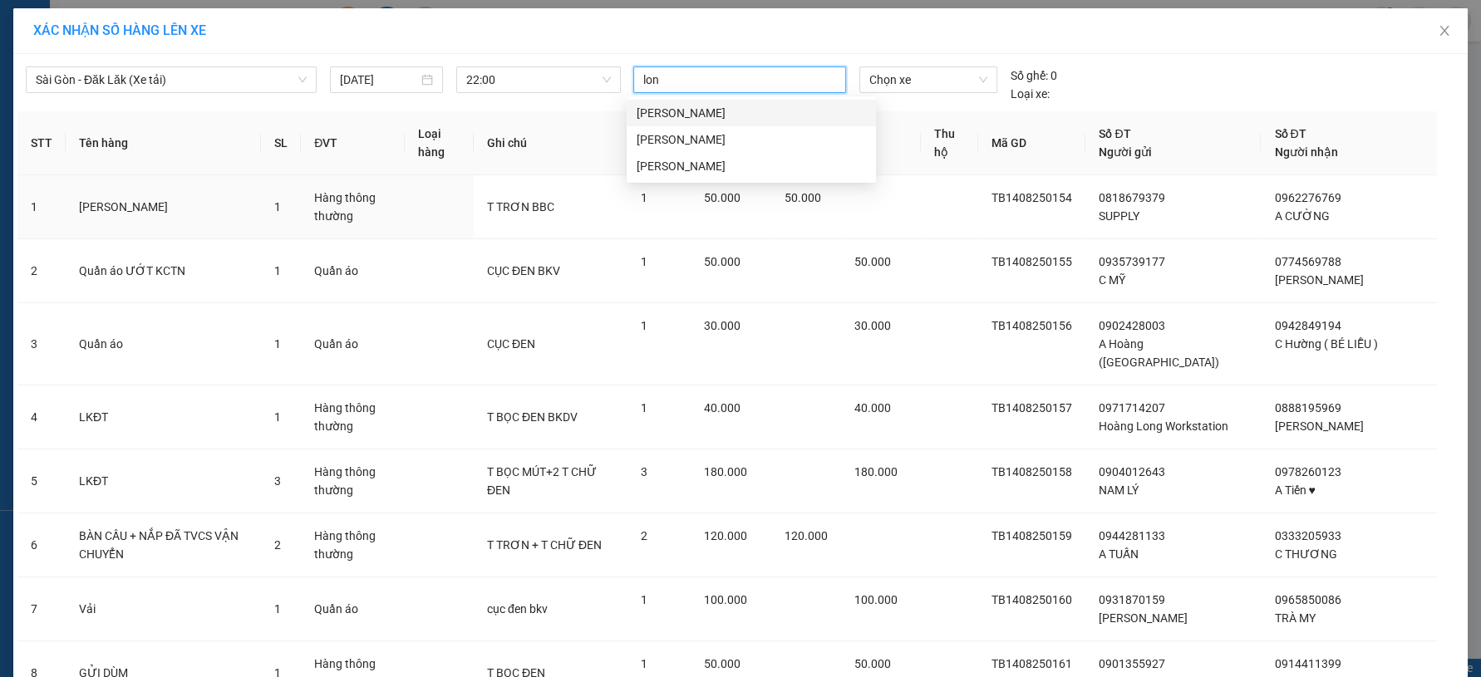
type input "long"
click at [682, 164] on div "Nguyễn Hoàng Long" at bounding box center [751, 166] width 229 height 18
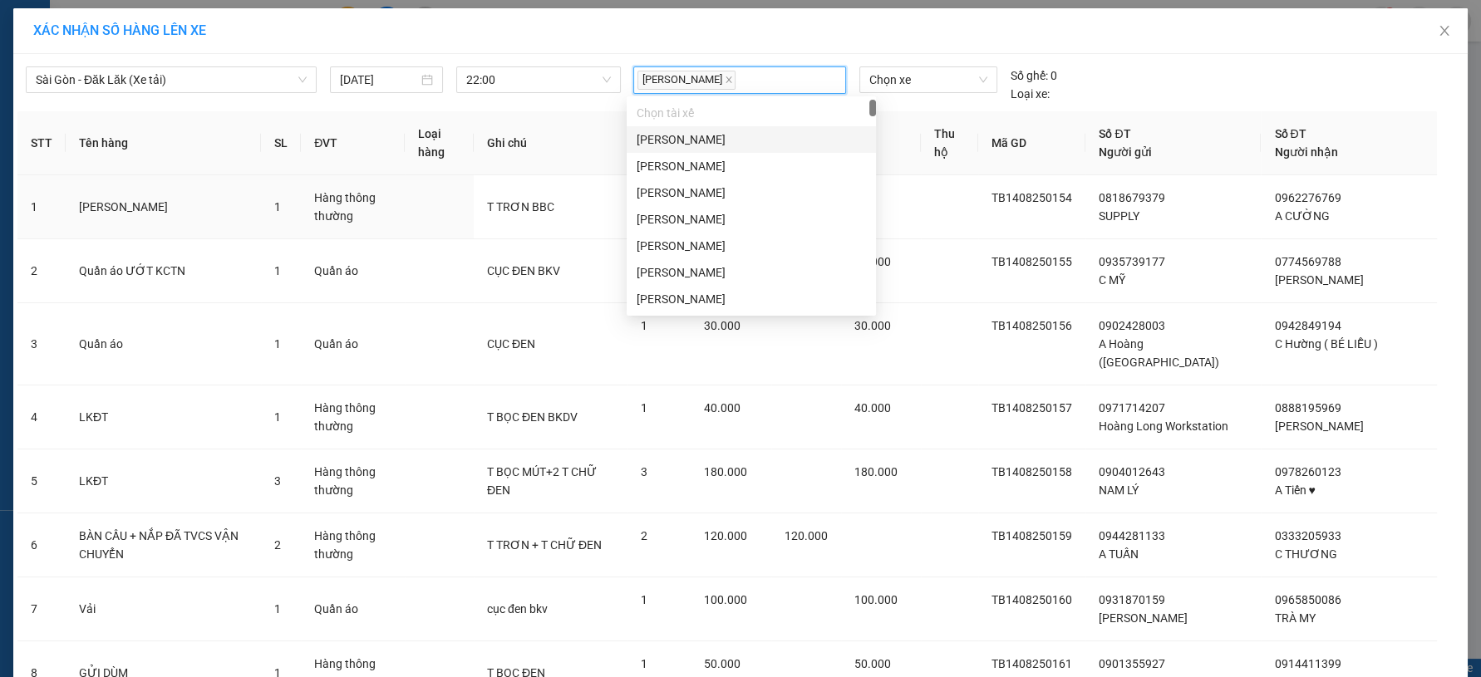
click at [853, 88] on div "Chọn xe" at bounding box center [928, 84] width 151 height 37
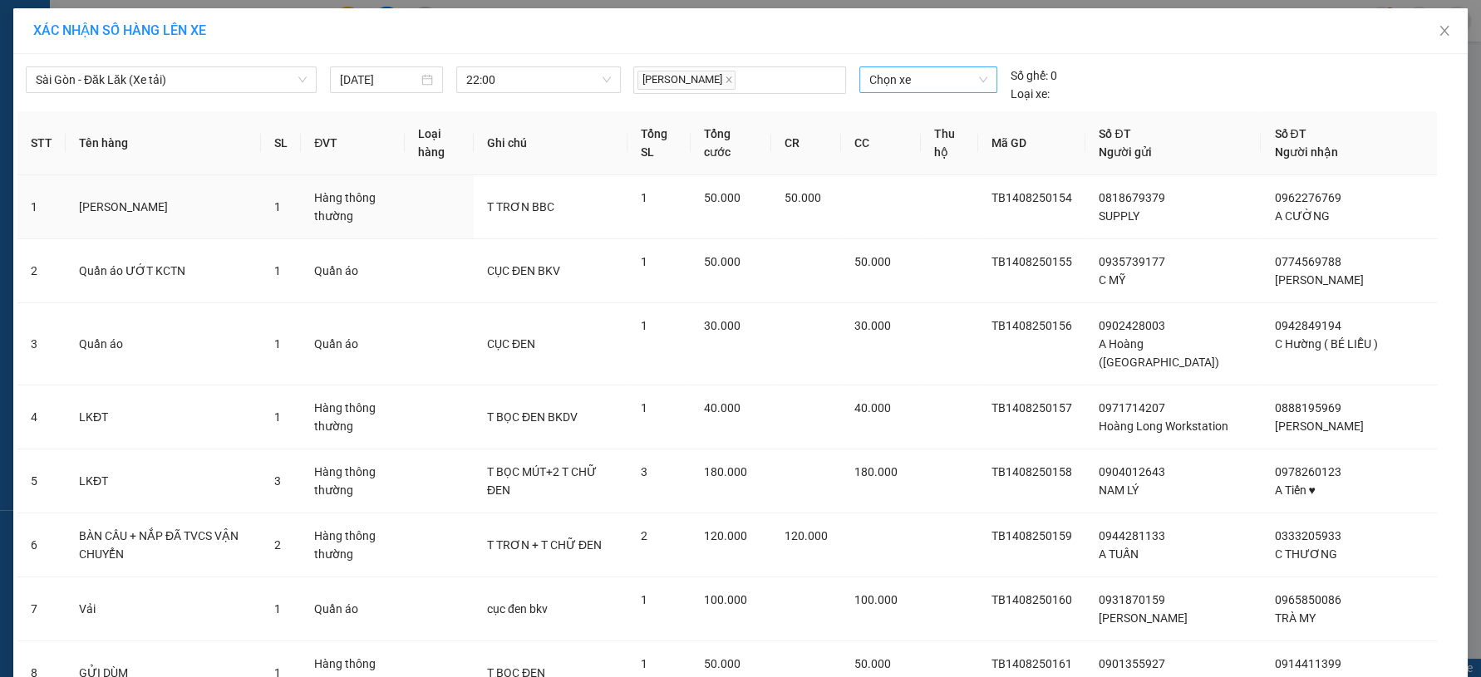
click at [859, 81] on div "Chọn xe" at bounding box center [928, 79] width 138 height 27
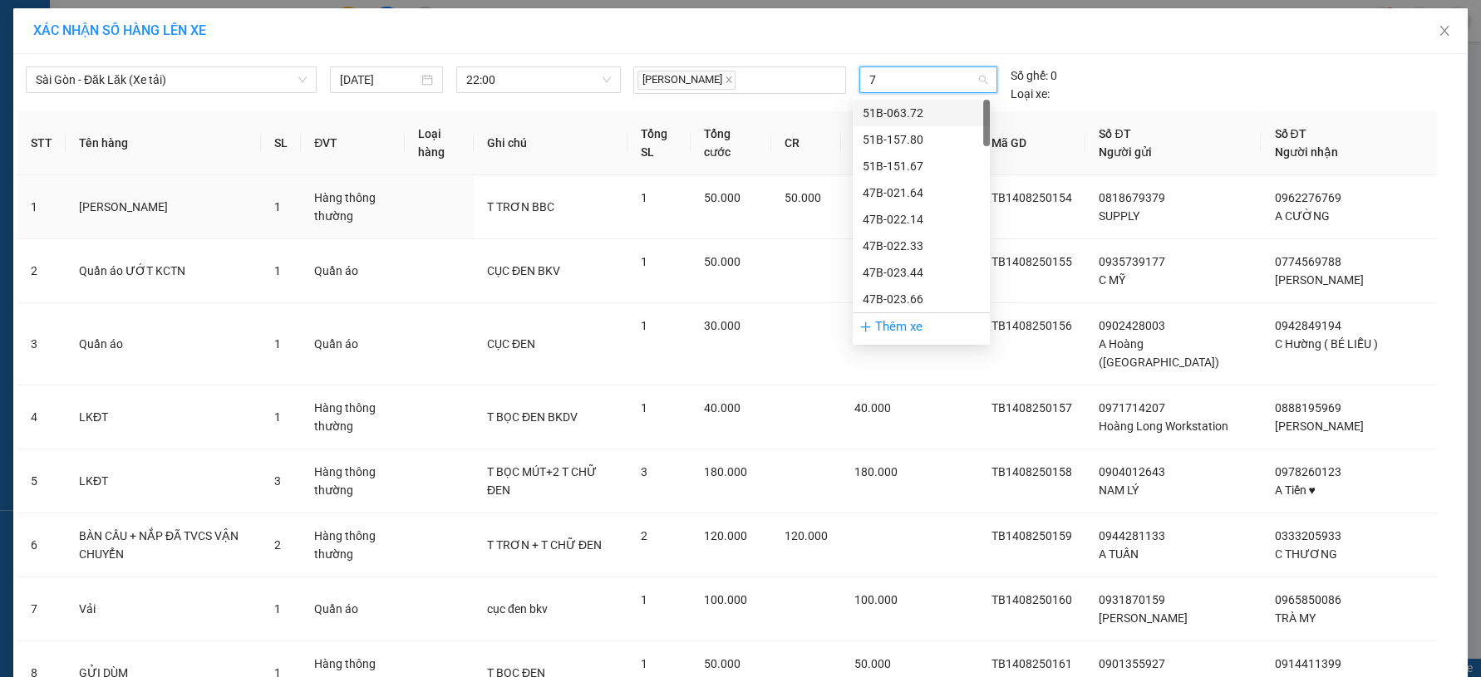
type input "78"
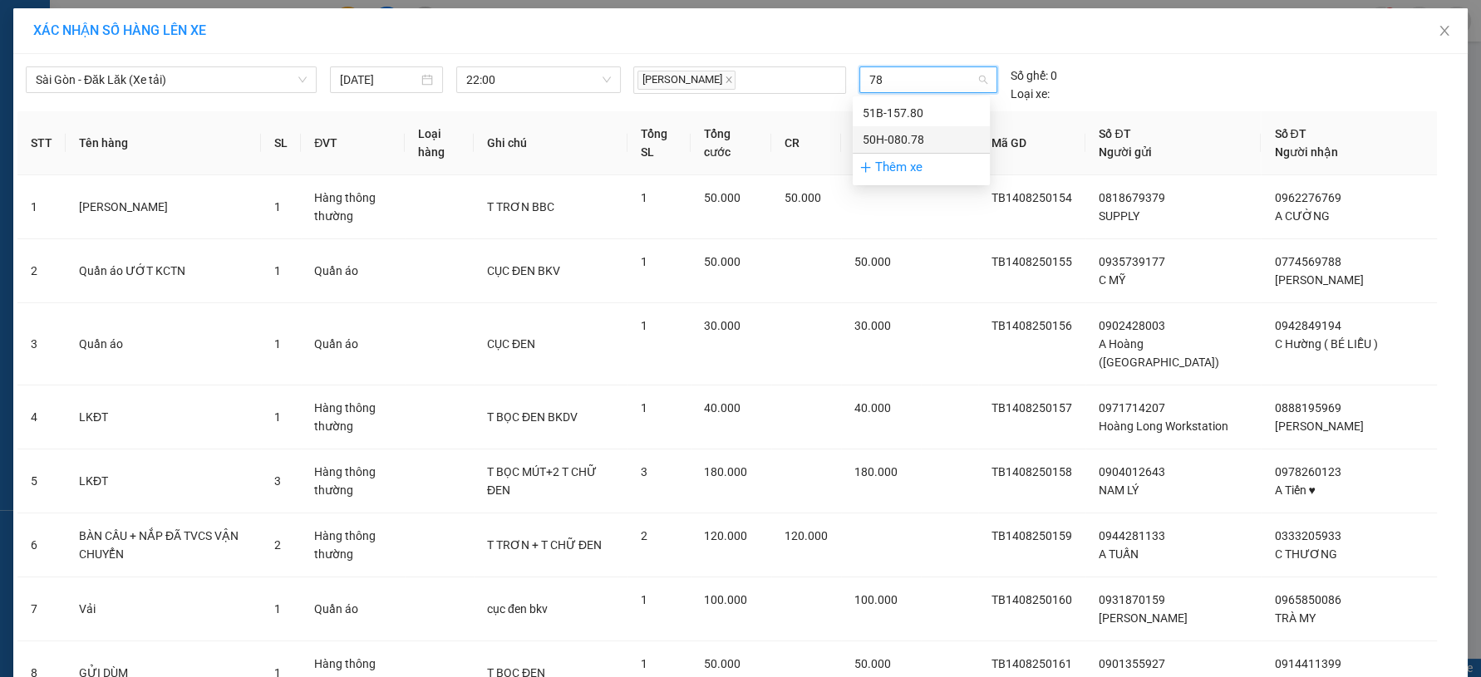
click at [878, 132] on div "50H-080.78" at bounding box center [921, 139] width 117 height 18
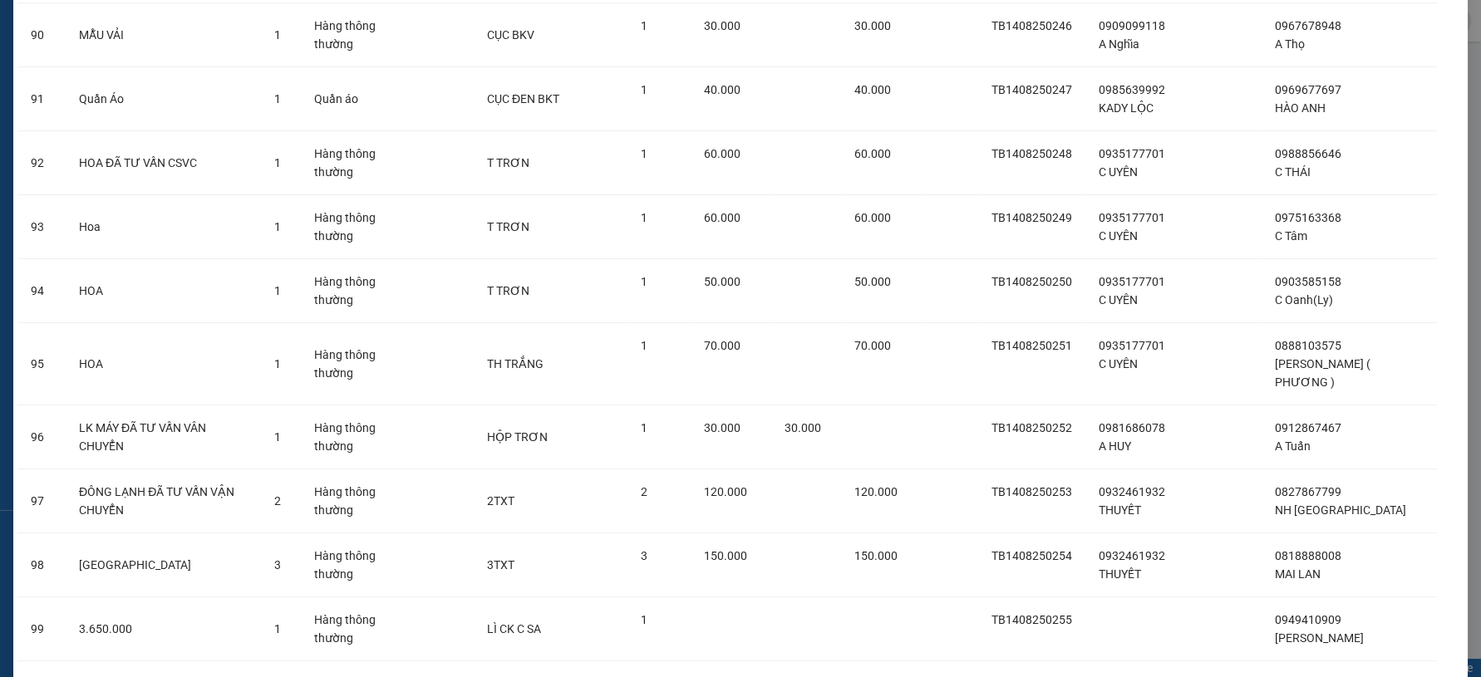
scroll to position [6036, 0]
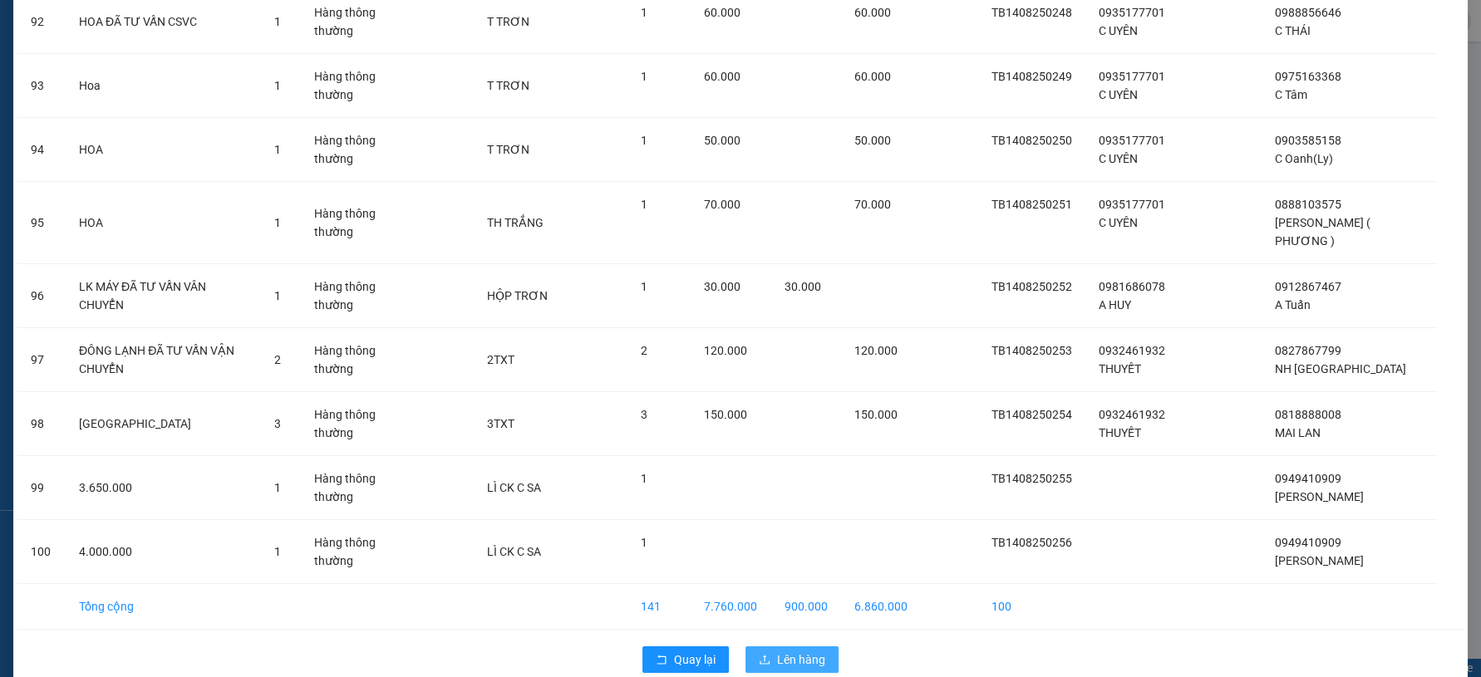
click at [777, 651] on span "Lên hàng" at bounding box center [801, 660] width 48 height 18
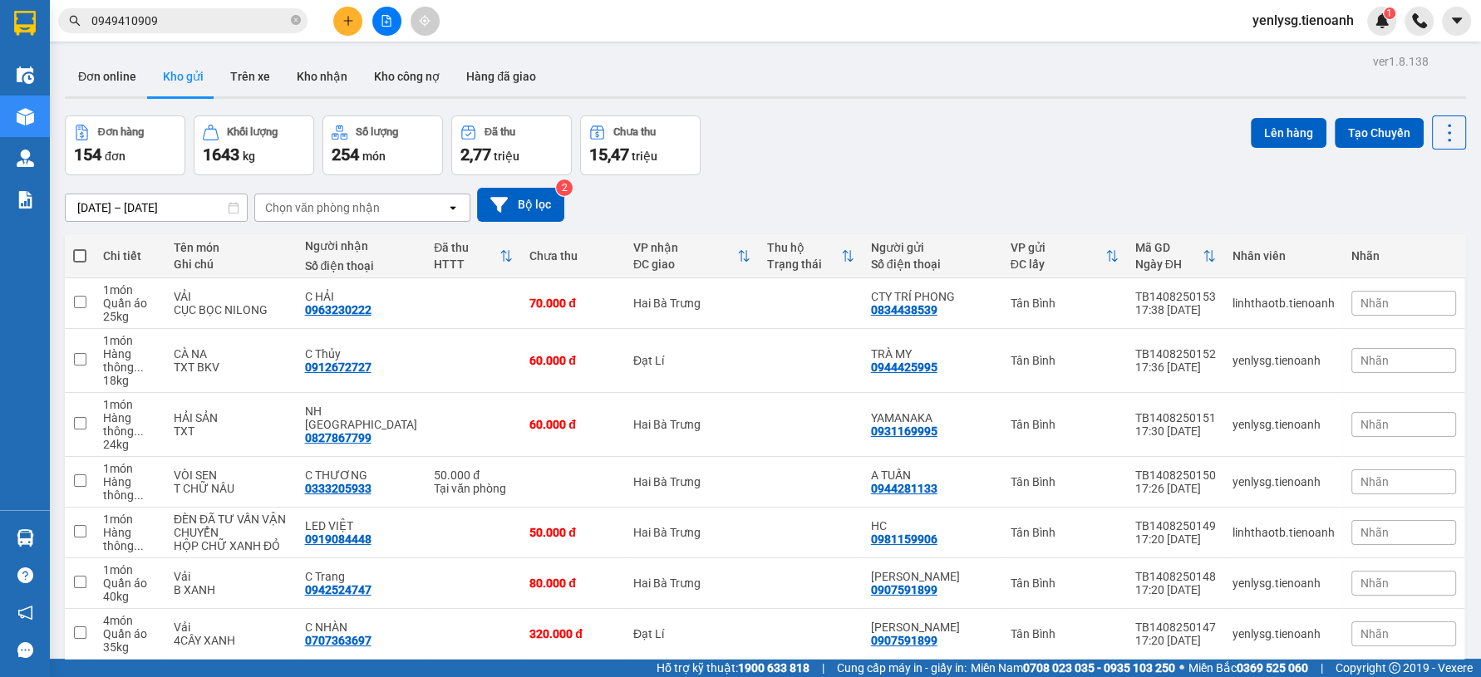
click at [82, 254] on span at bounding box center [79, 255] width 13 height 13
click at [80, 248] on input "checkbox" at bounding box center [80, 248] width 0 height 0
checkbox input "true"
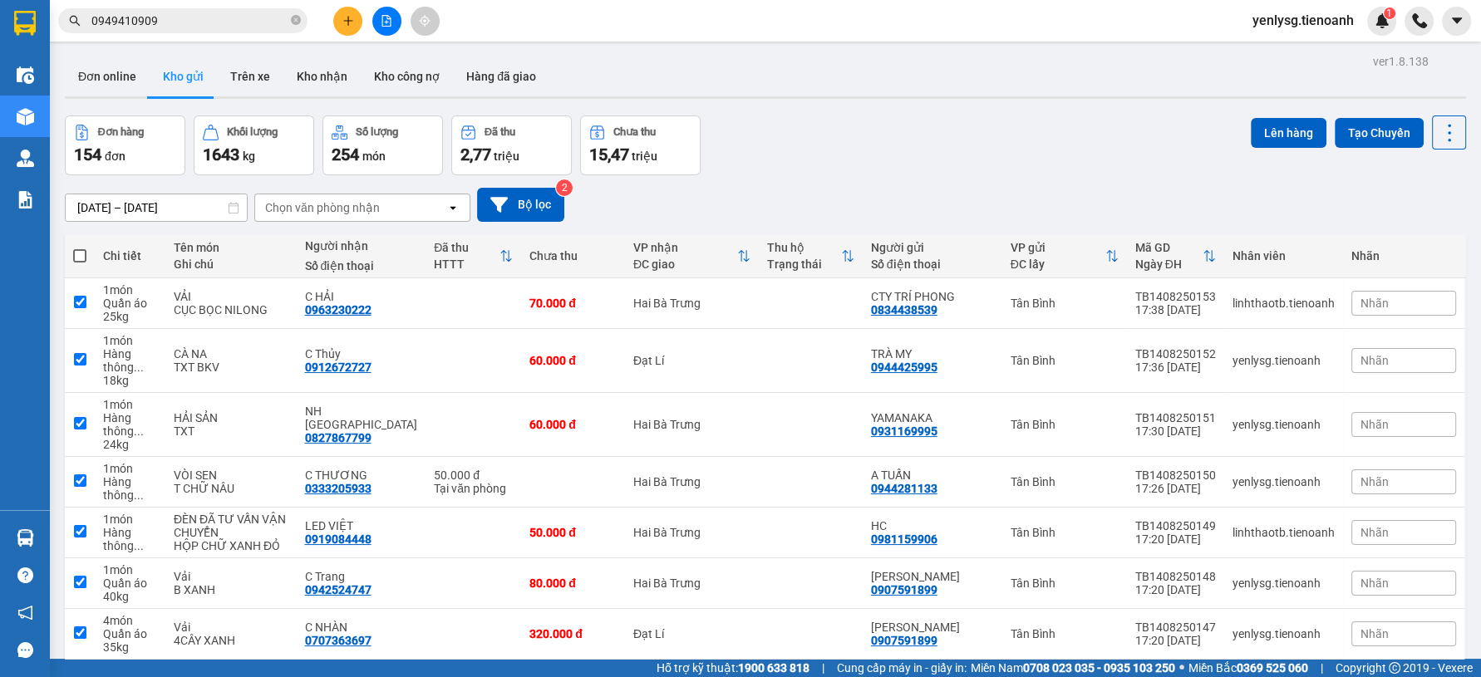
checkbox input "true"
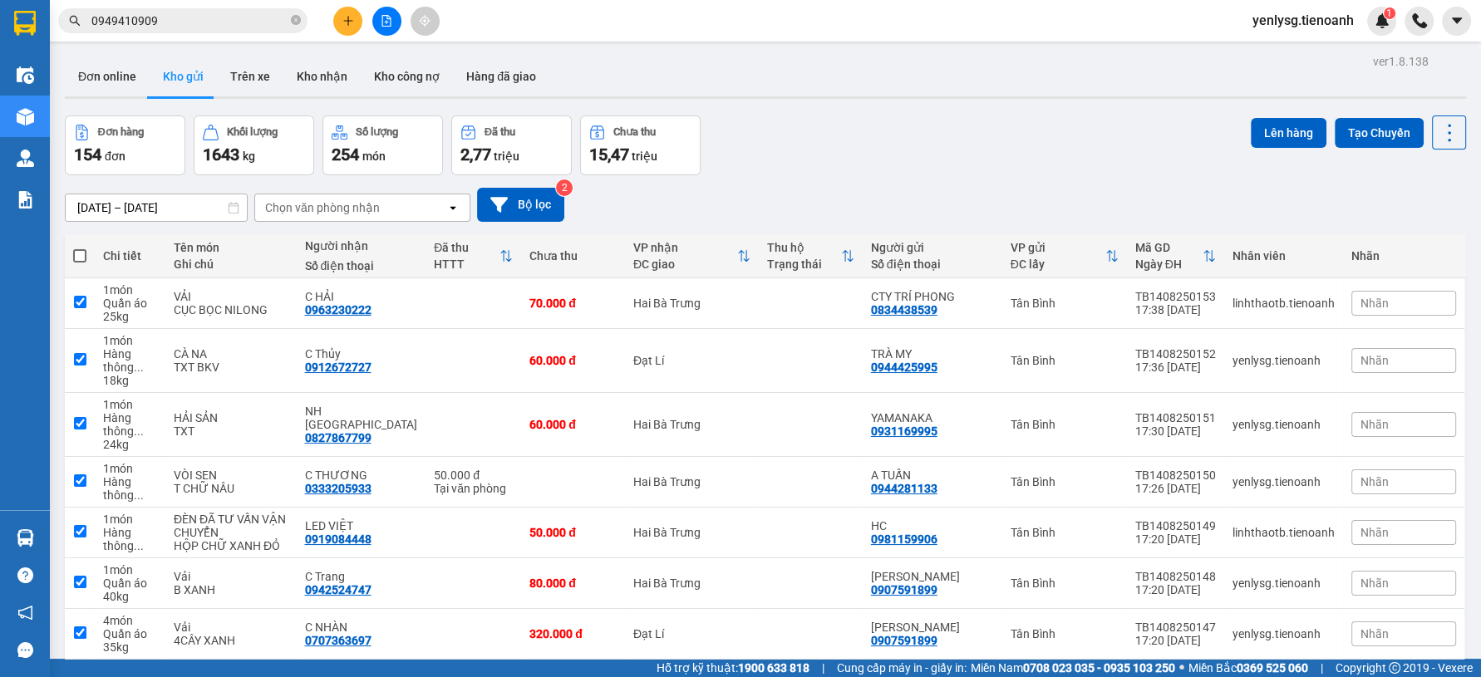
checkbox input "true"
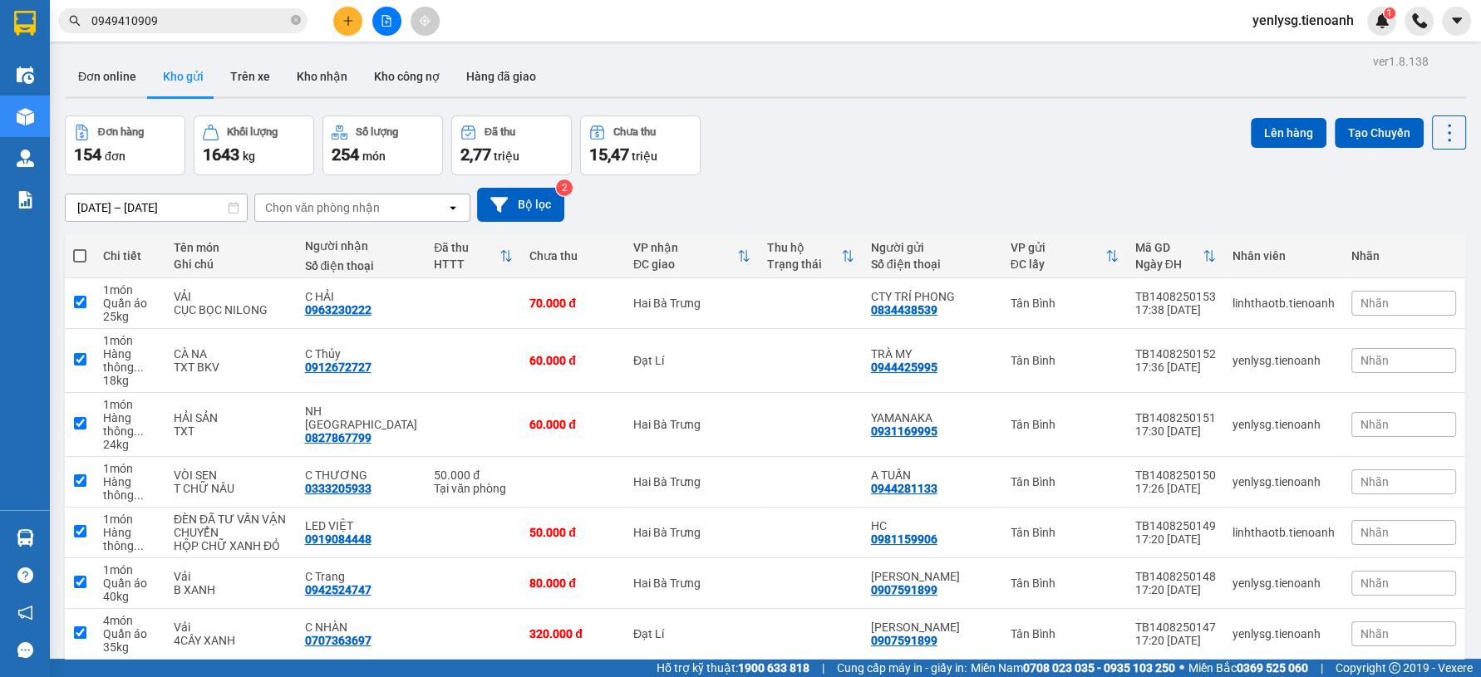
checkbox input "true"
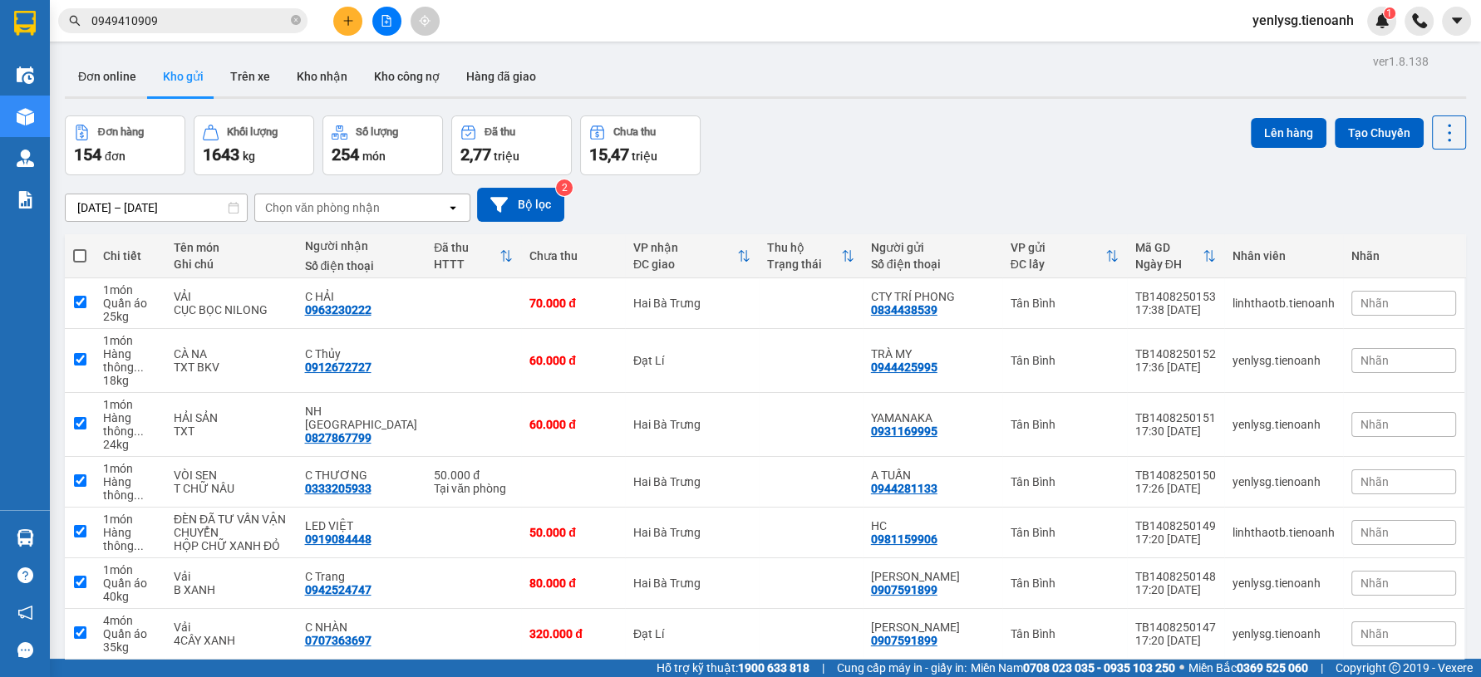
checkbox input "true"
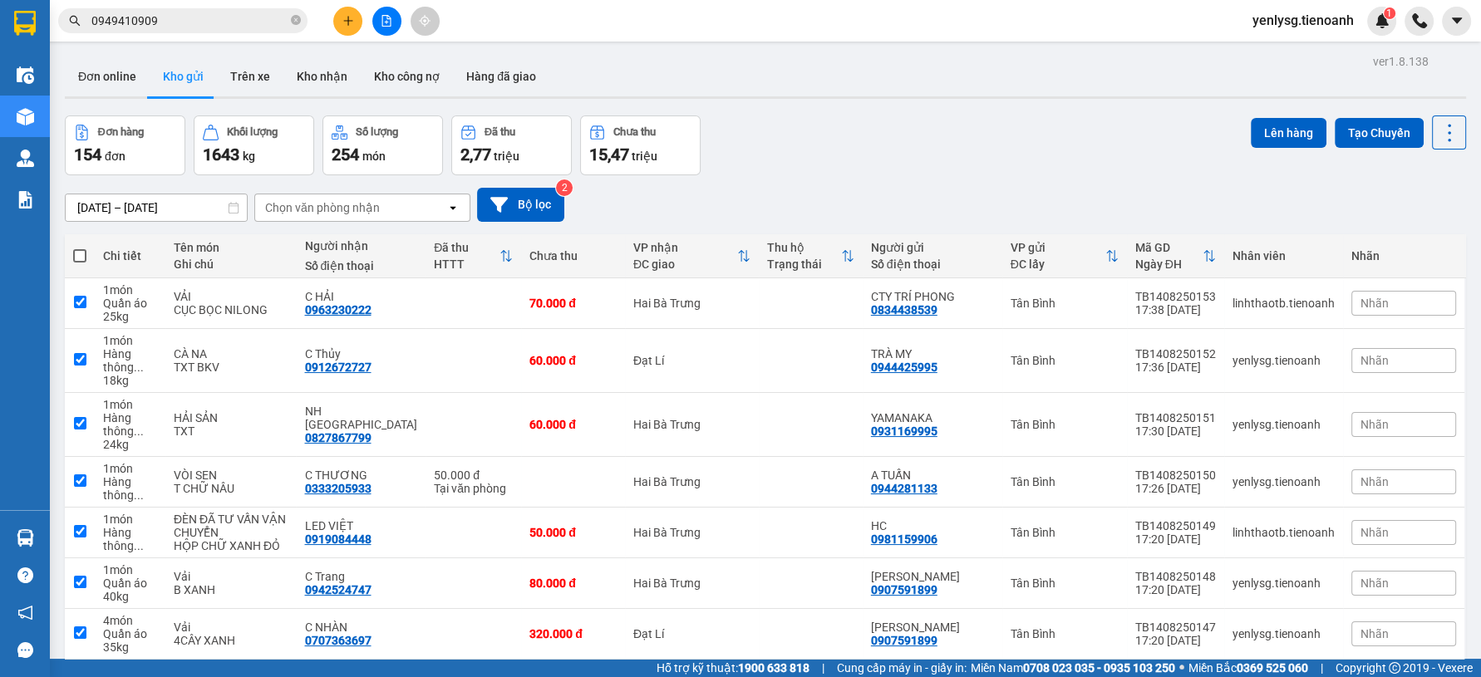
checkbox input "true"
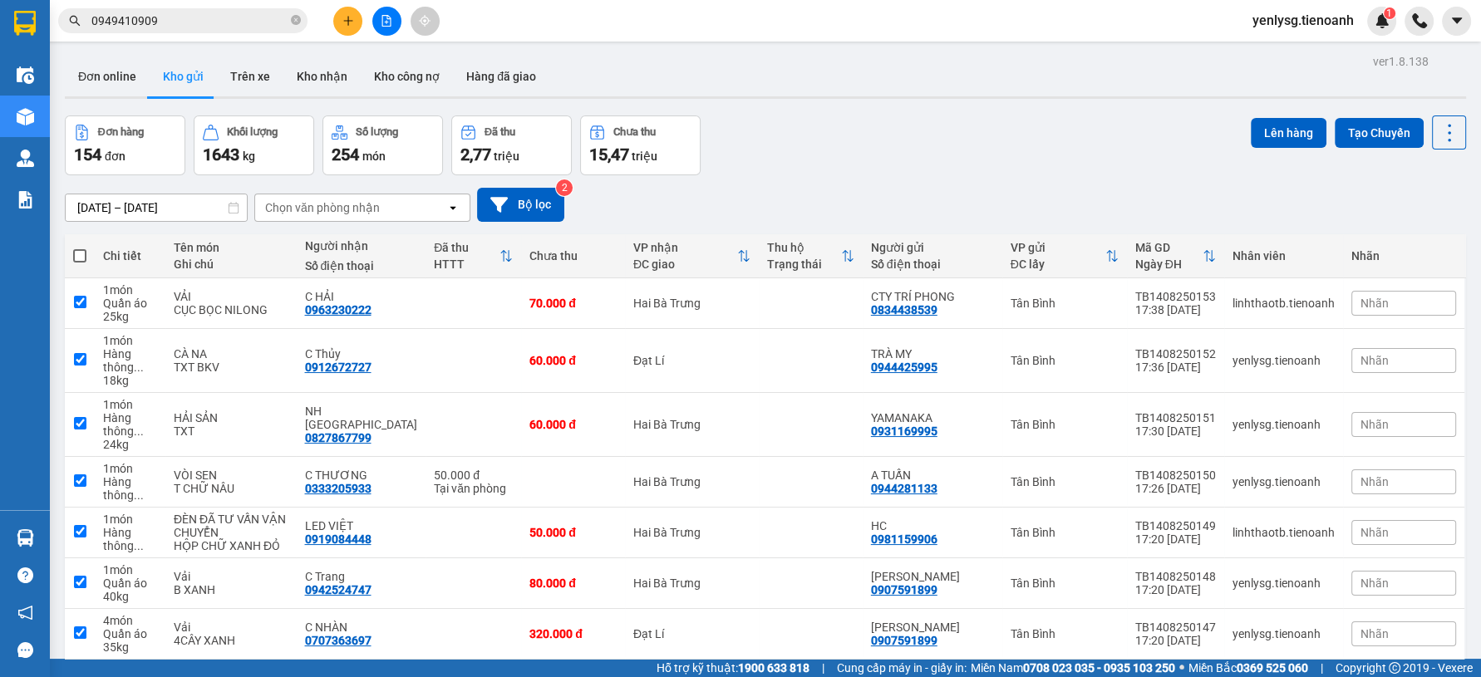
checkbox input "true"
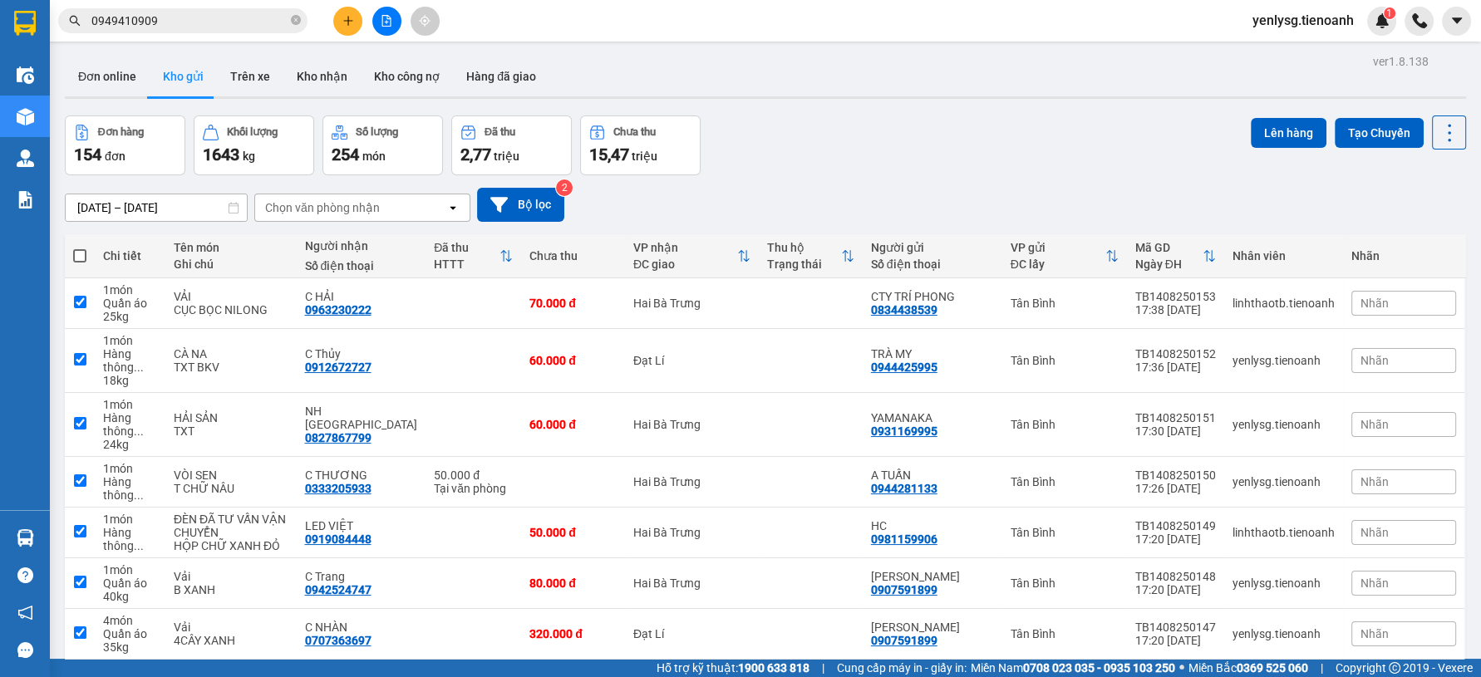
checkbox input "true"
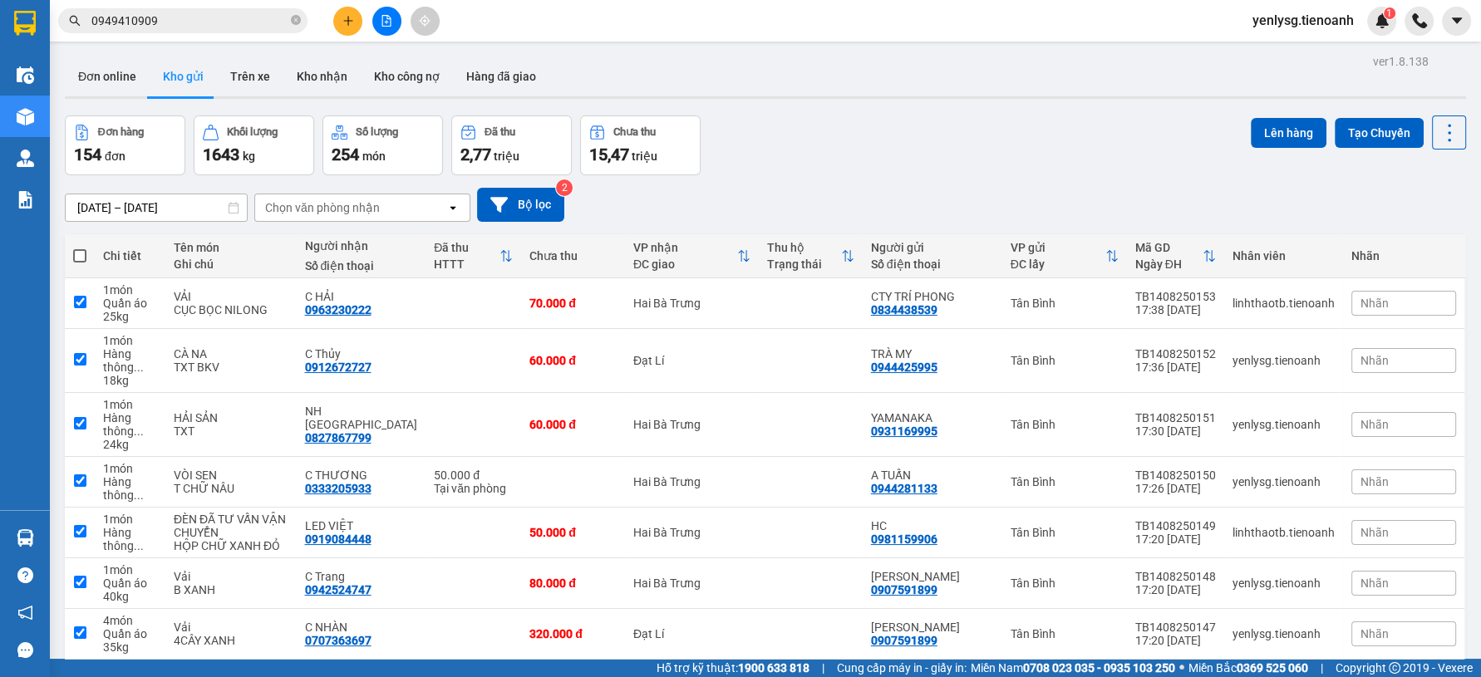
checkbox input "true"
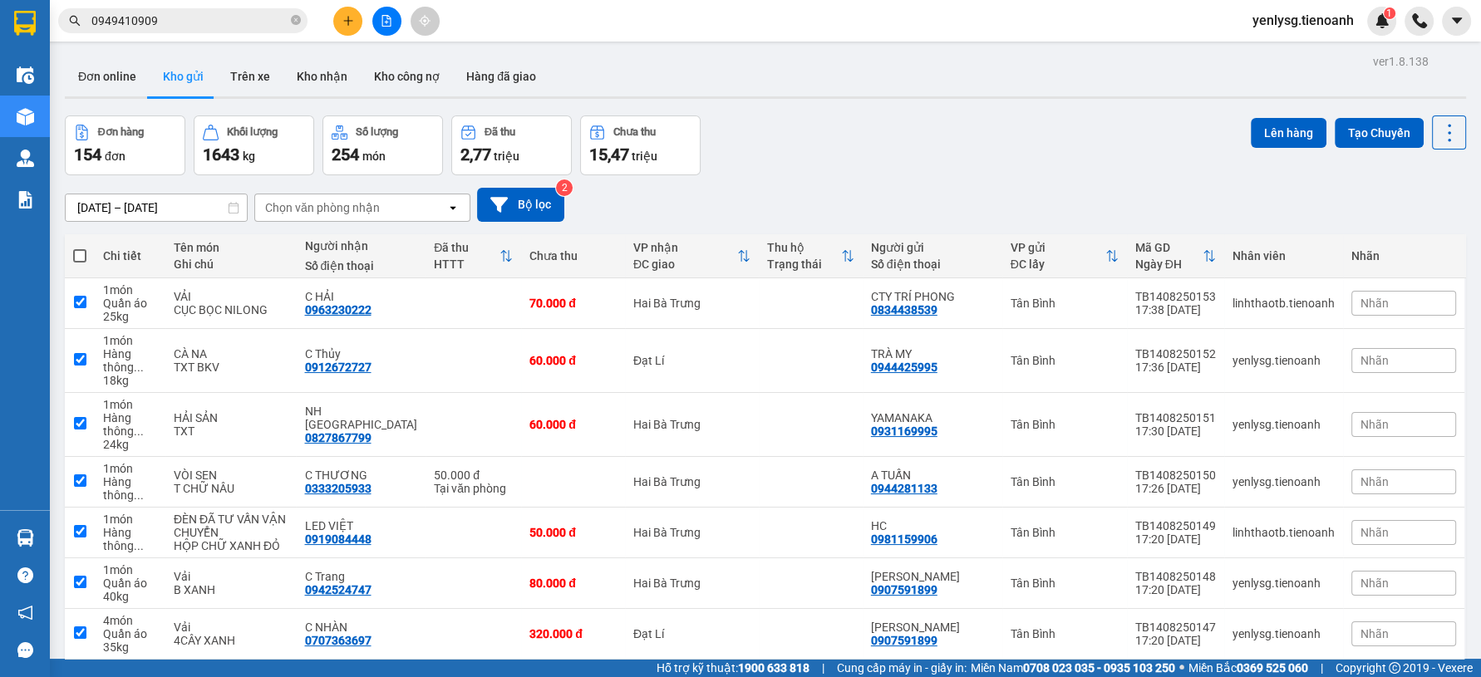
checkbox input "true"
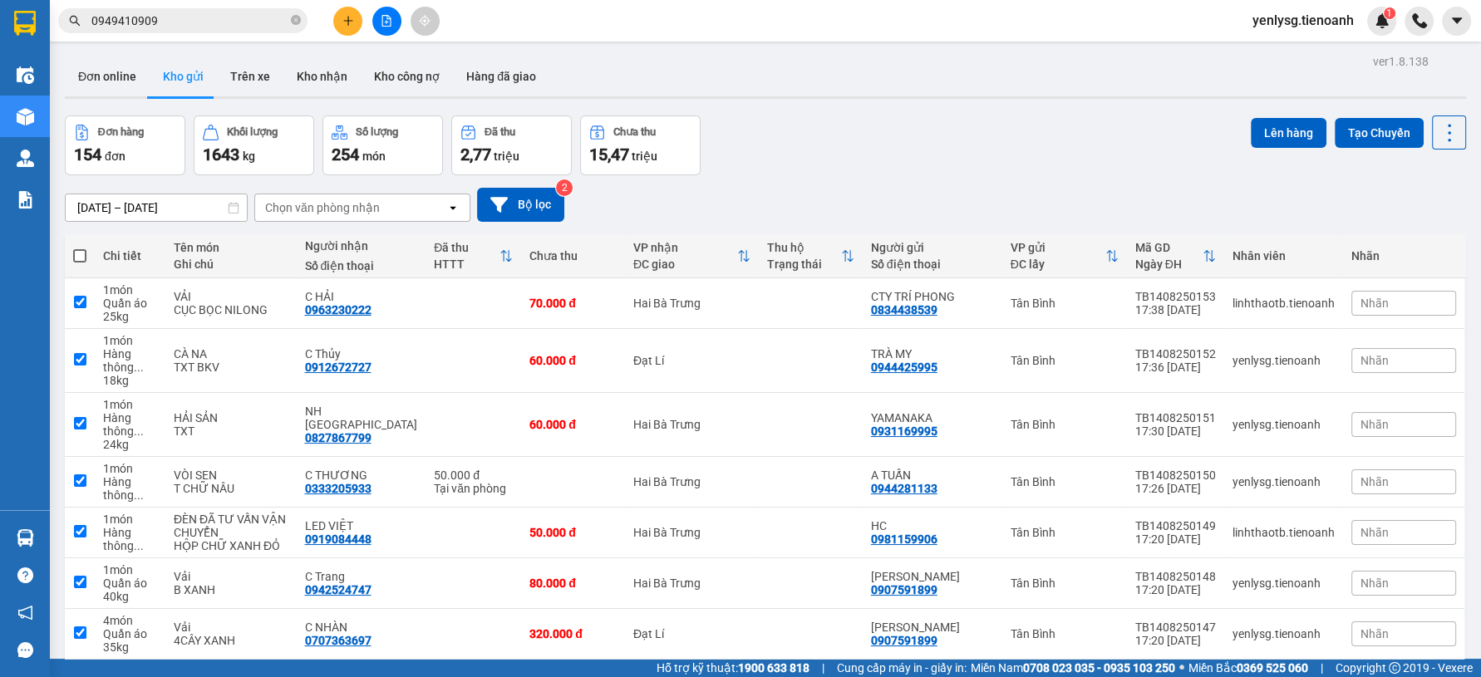
checkbox input "true"
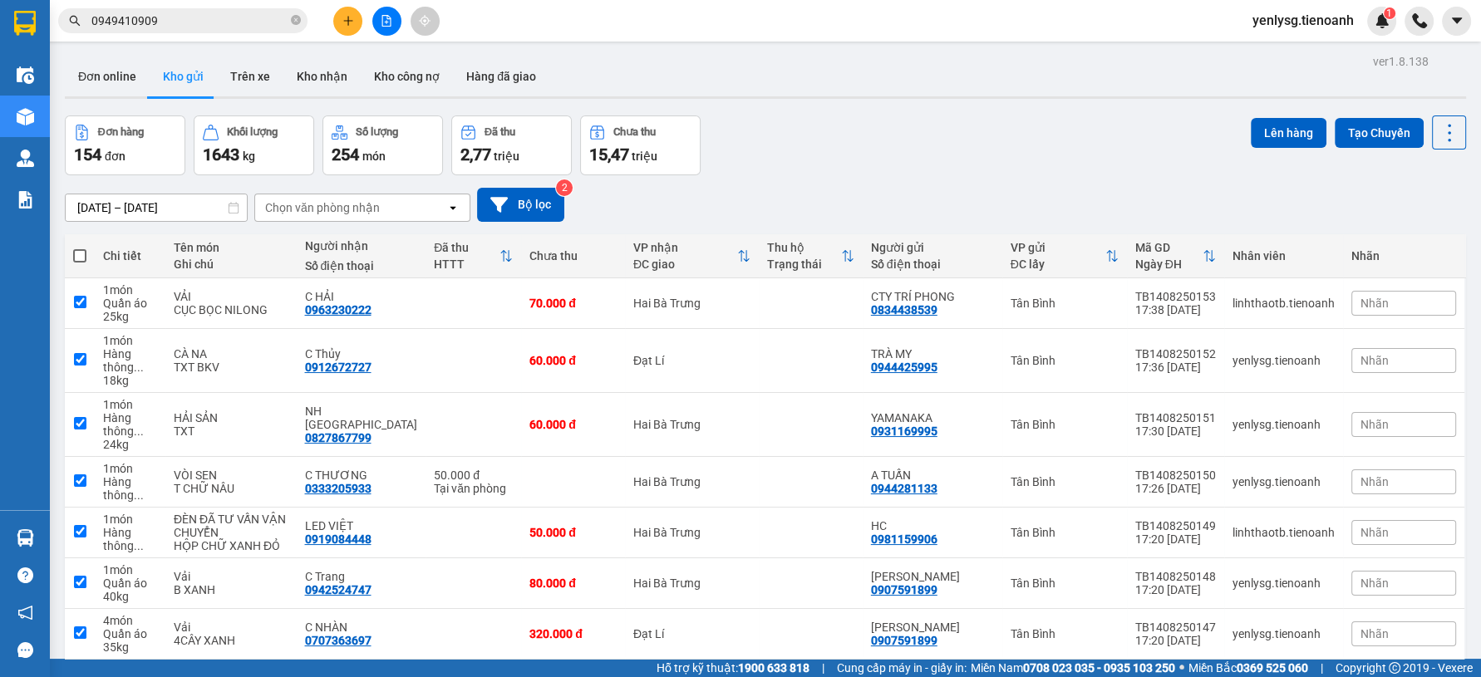
checkbox input "true"
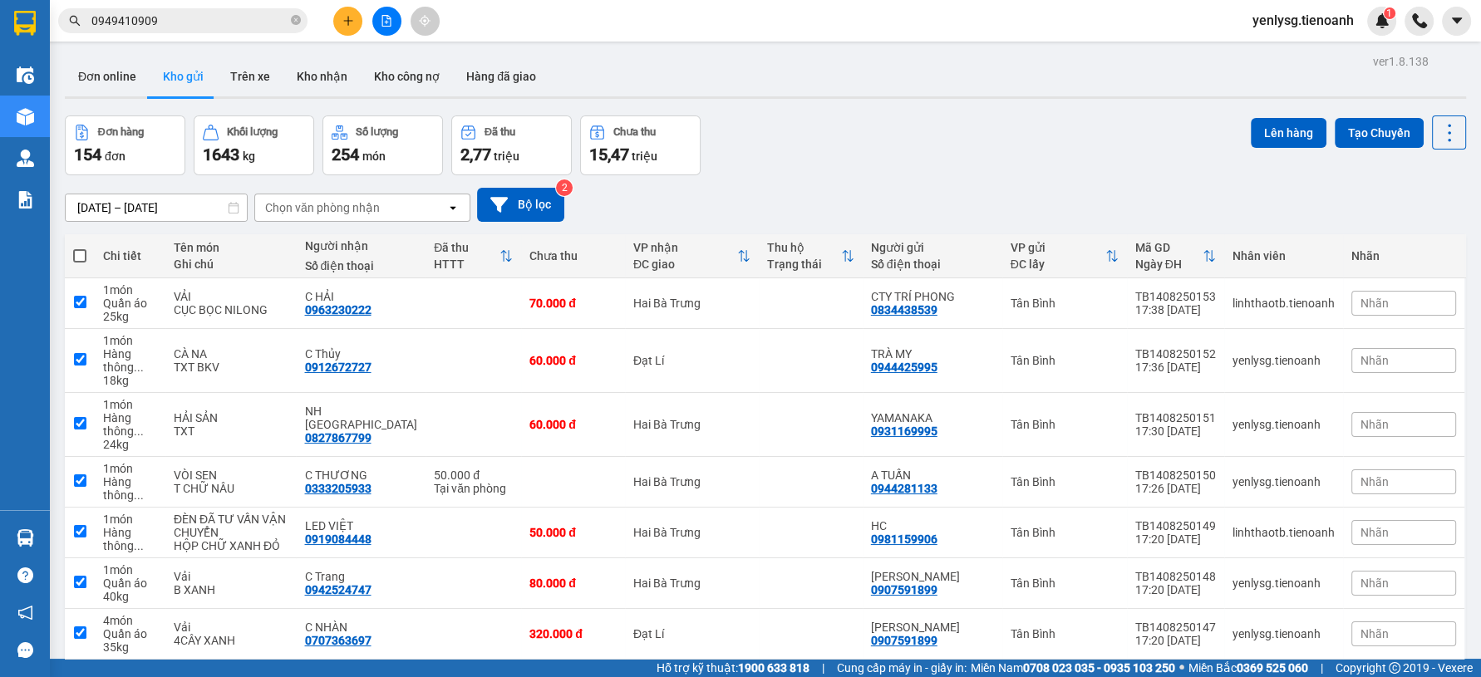
checkbox input "true"
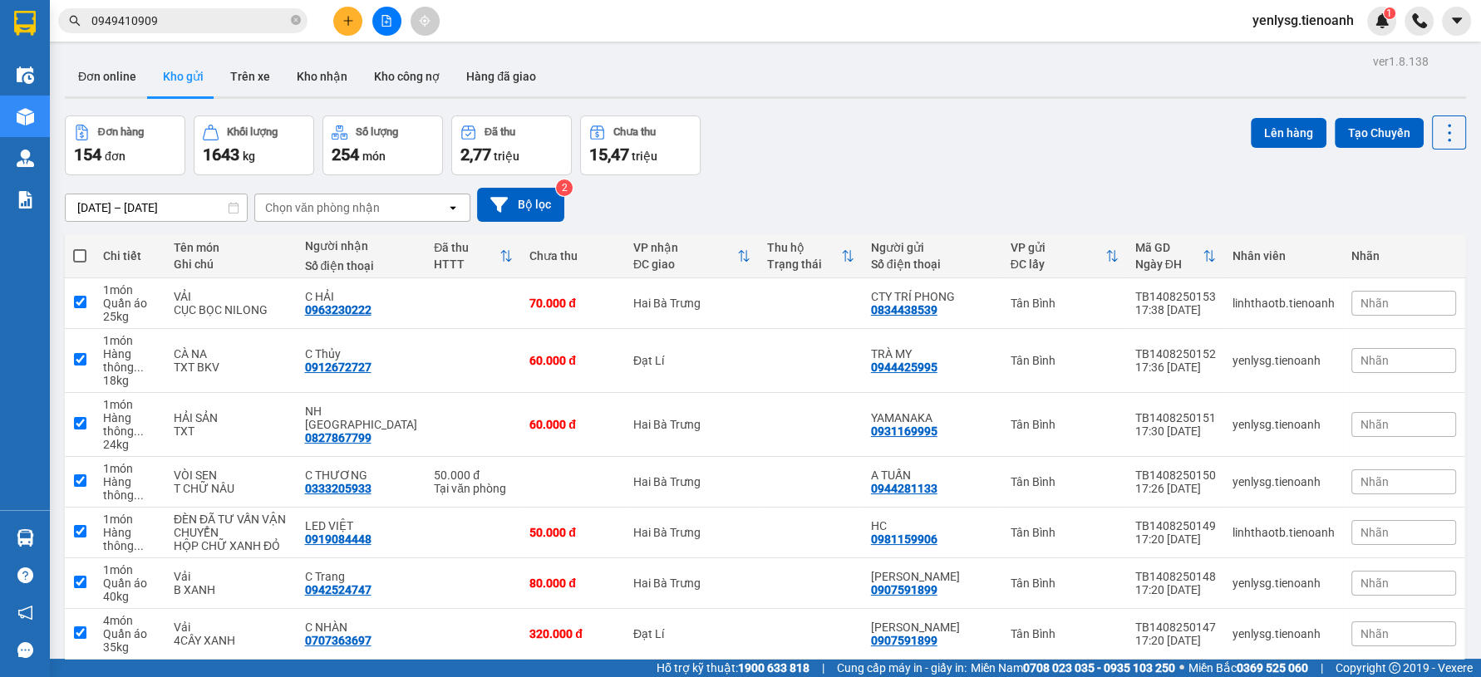
checkbox input "true"
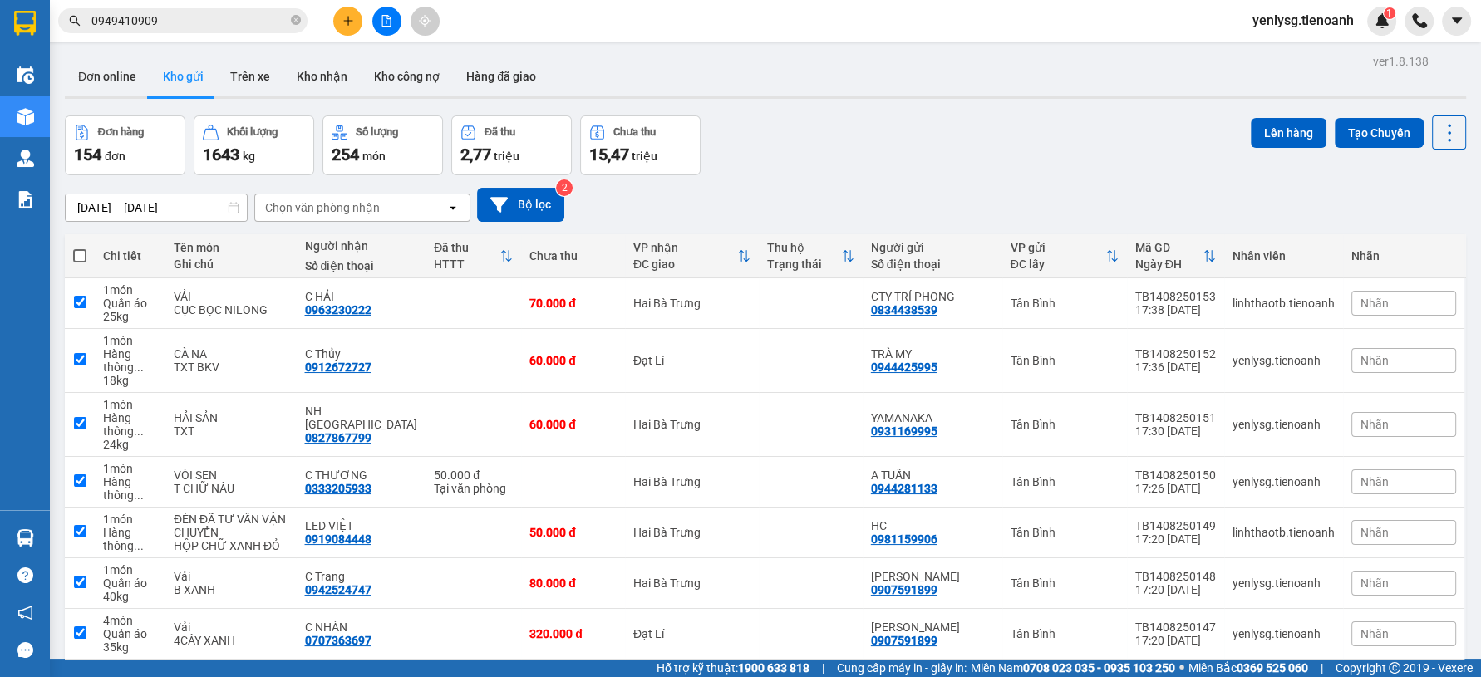
checkbox input "true"
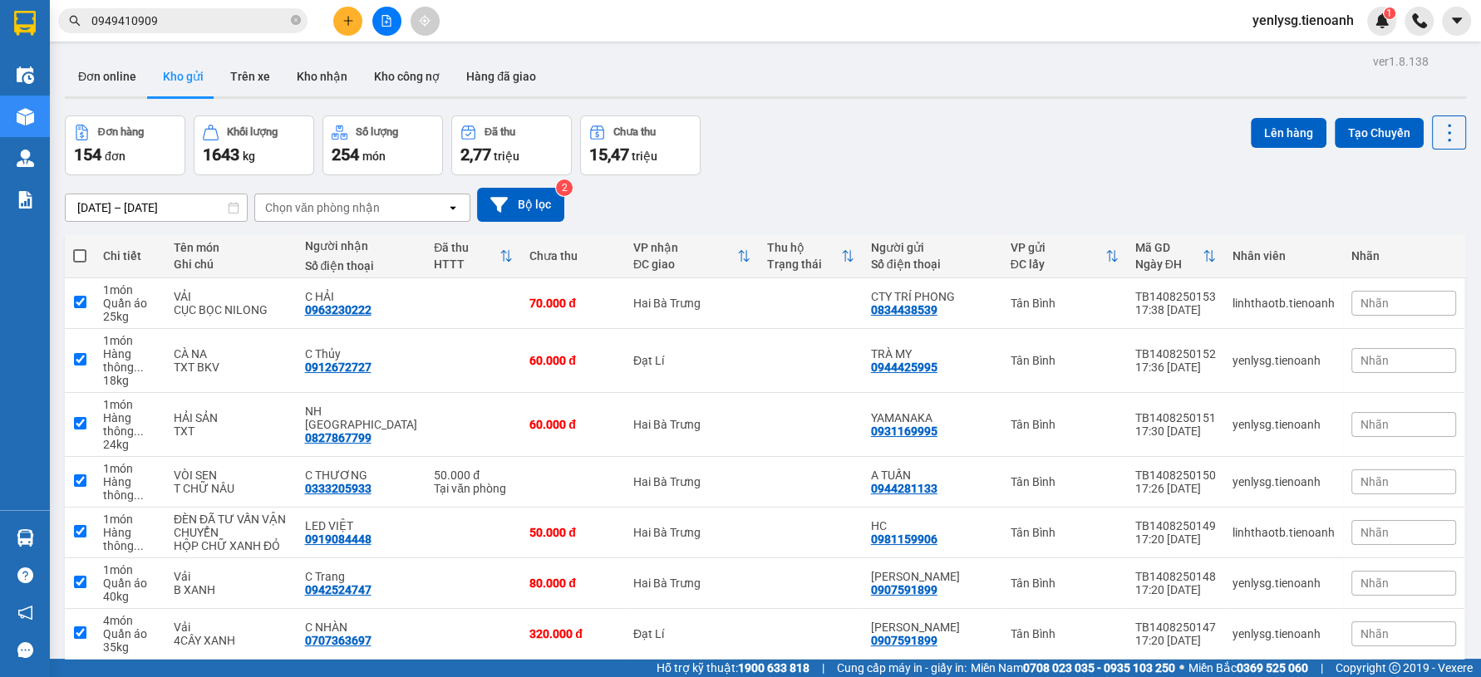
checkbox input "true"
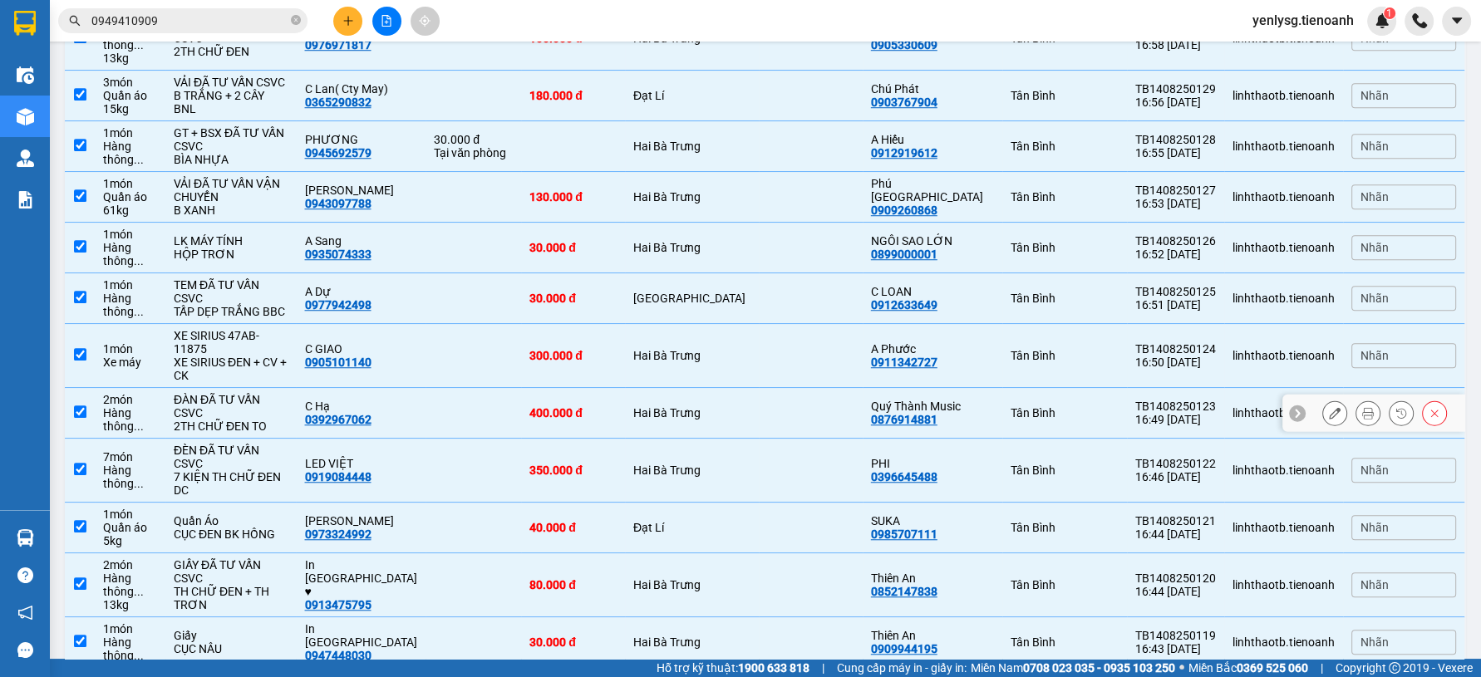
scroll to position [1661, 0]
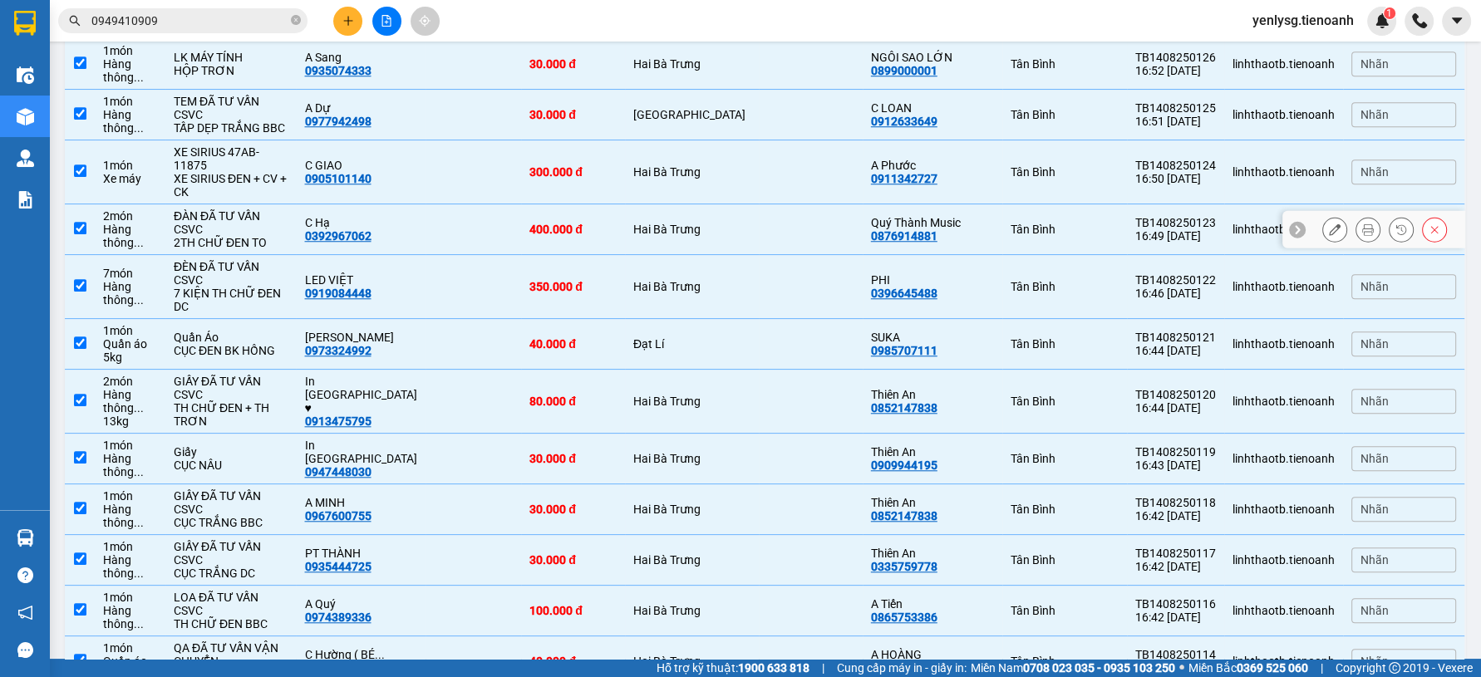
click at [475, 204] on td at bounding box center [474, 172] width 96 height 64
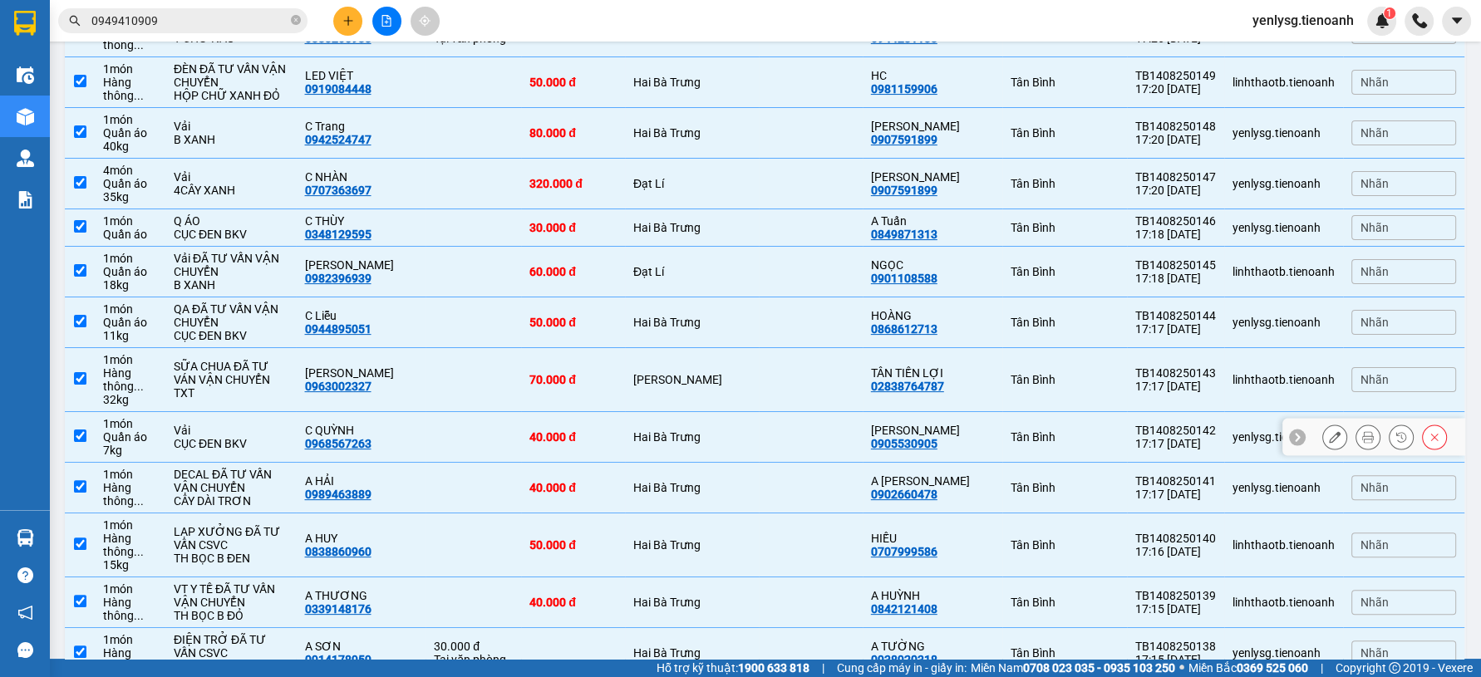
scroll to position [0, 0]
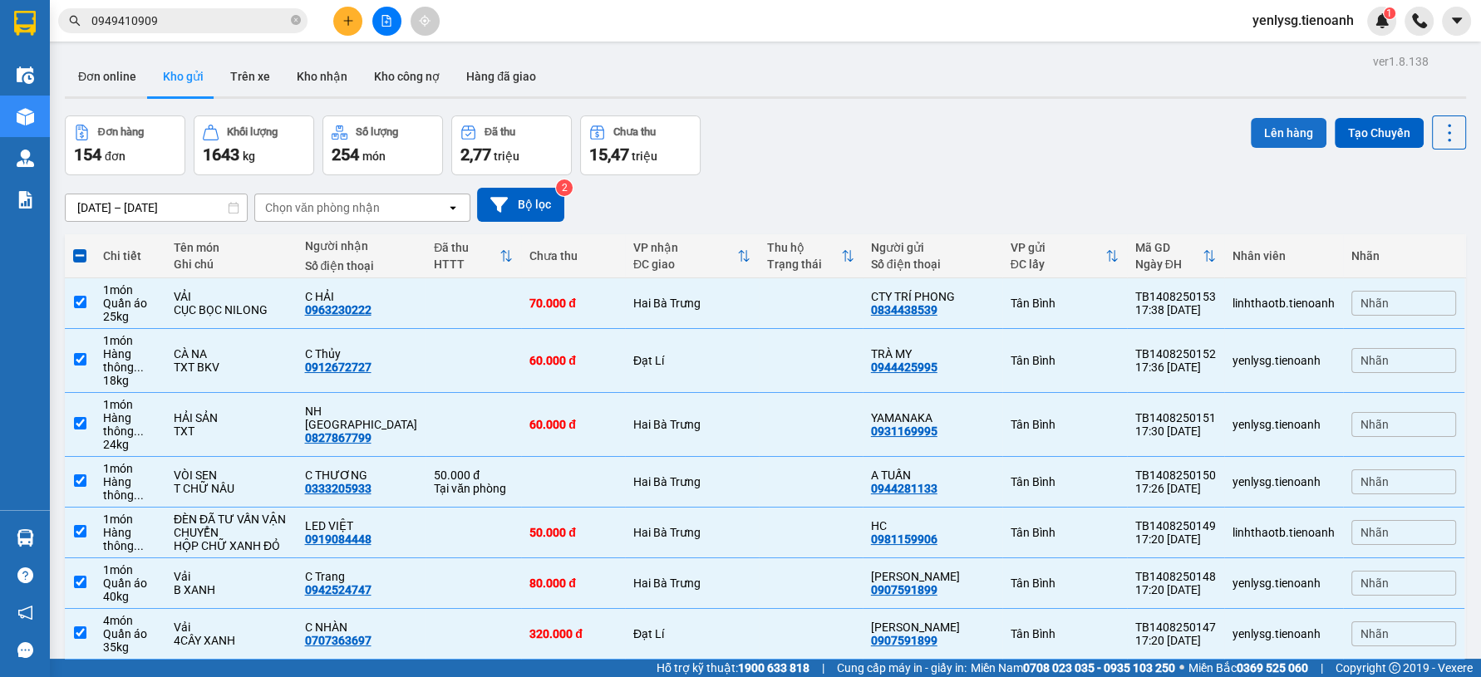
click at [1304, 131] on button "Lên hàng" at bounding box center [1289, 133] width 76 height 30
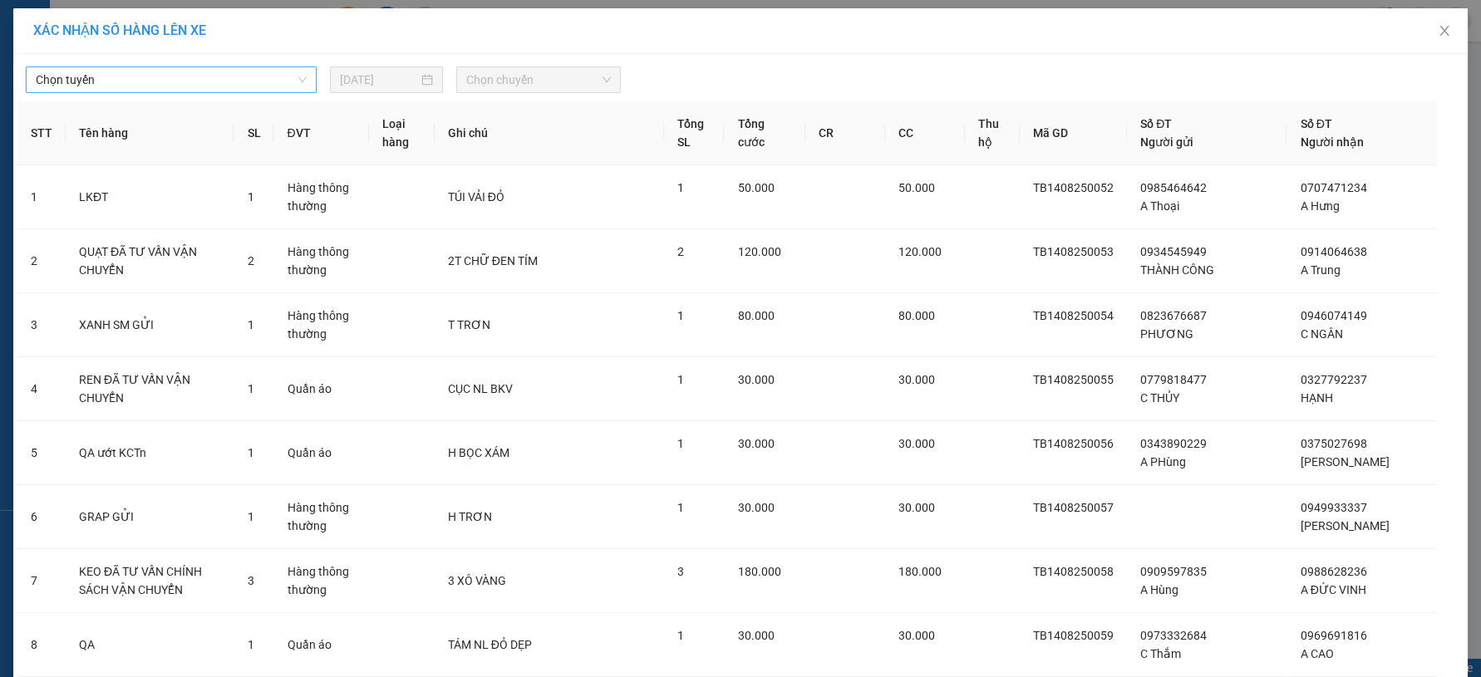
click at [270, 84] on span "Chọn tuyến" at bounding box center [171, 79] width 271 height 25
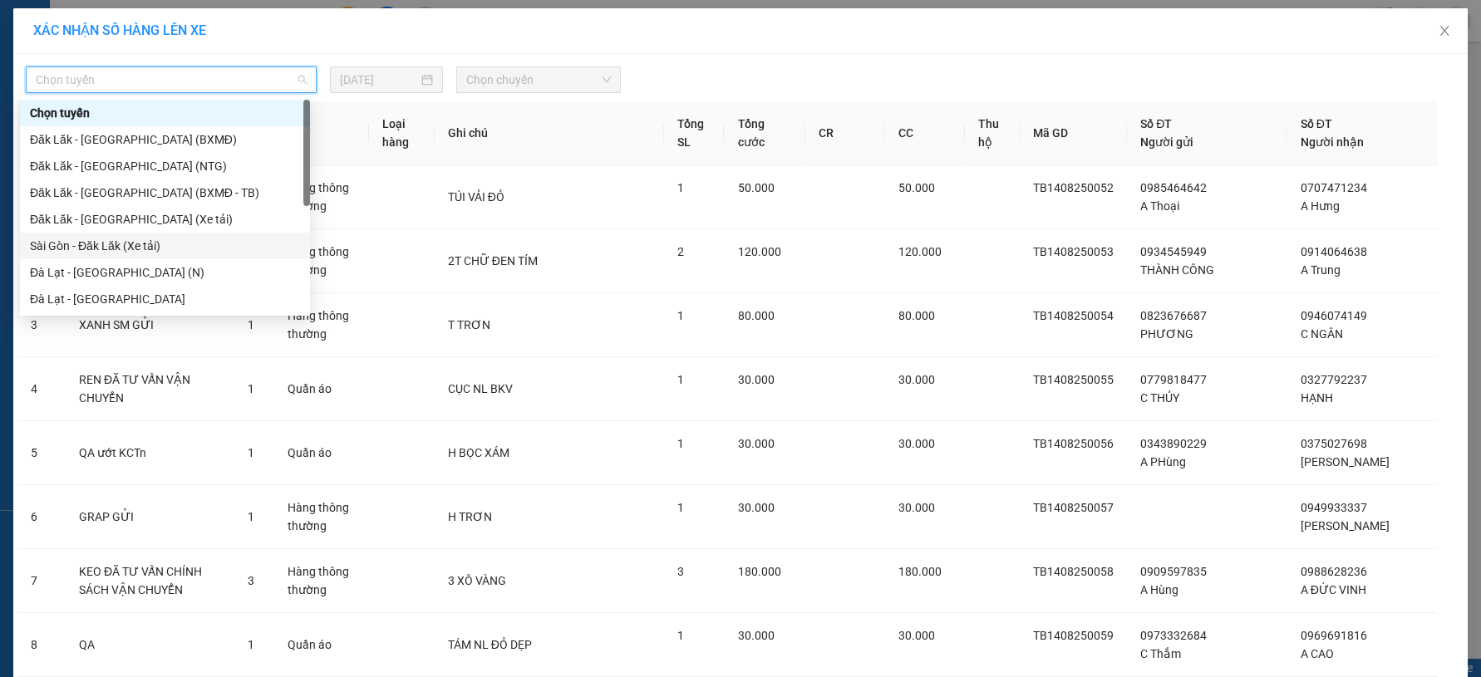
drag, startPoint x: 116, startPoint y: 242, endPoint x: 325, endPoint y: 123, distance: 240.1
click at [116, 243] on div "Sài Gòn - Đăk Lăk (Xe tải)" at bounding box center [165, 246] width 270 height 18
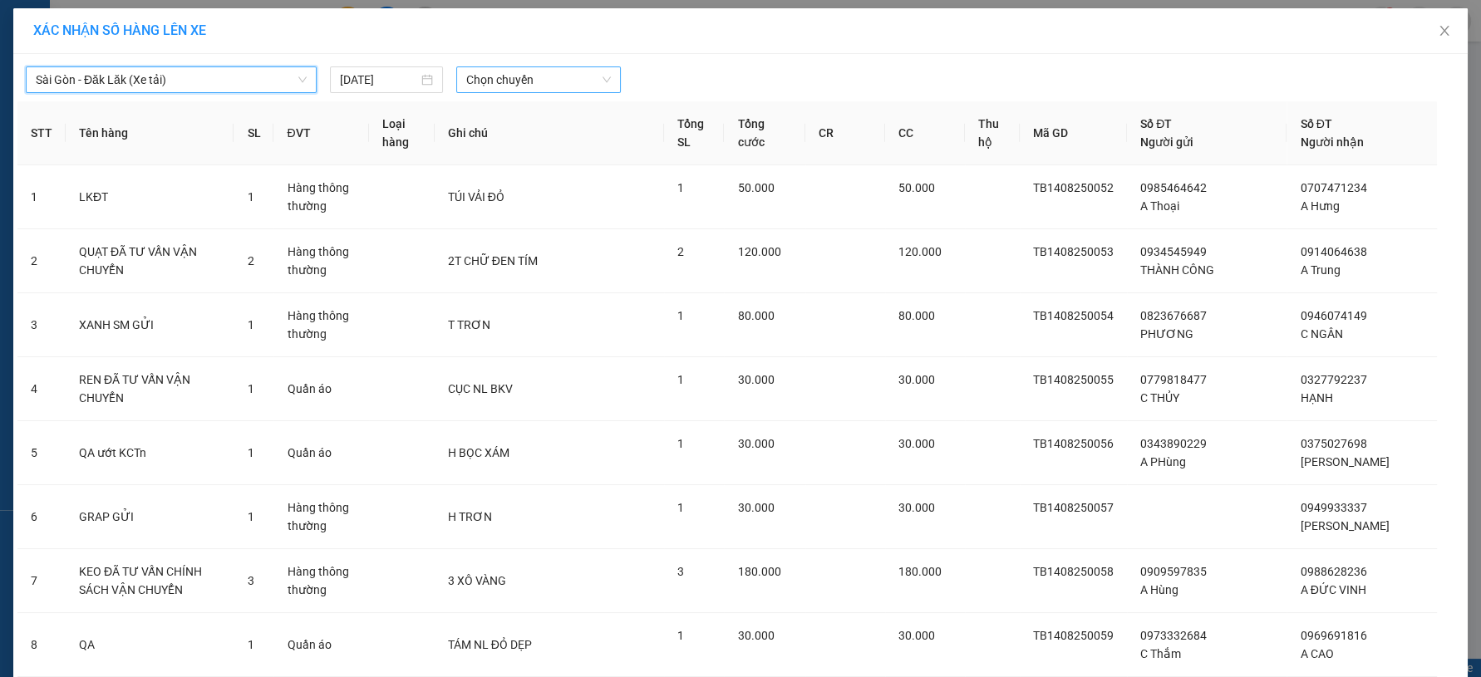
click at [540, 78] on span "Chọn chuyến" at bounding box center [538, 79] width 144 height 25
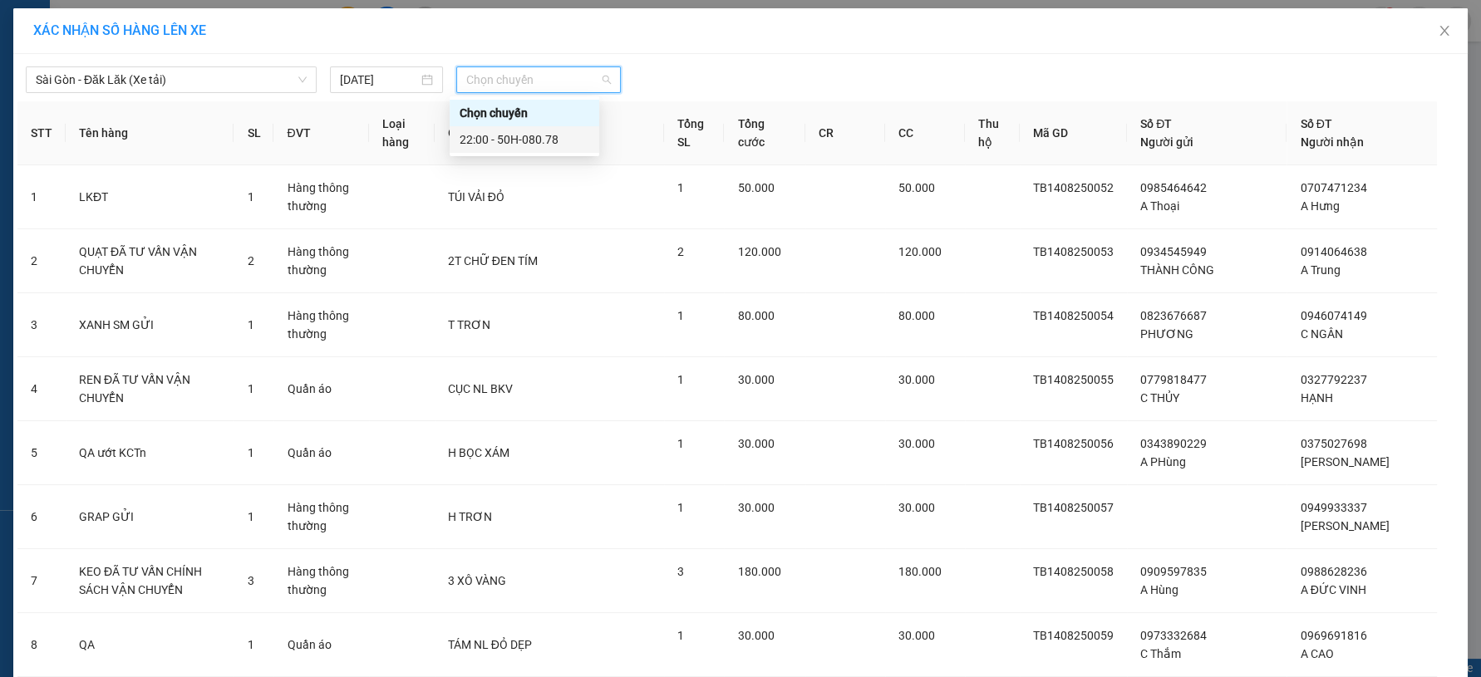
click at [506, 144] on div "22:00 - 50H-080.78" at bounding box center [525, 139] width 130 height 18
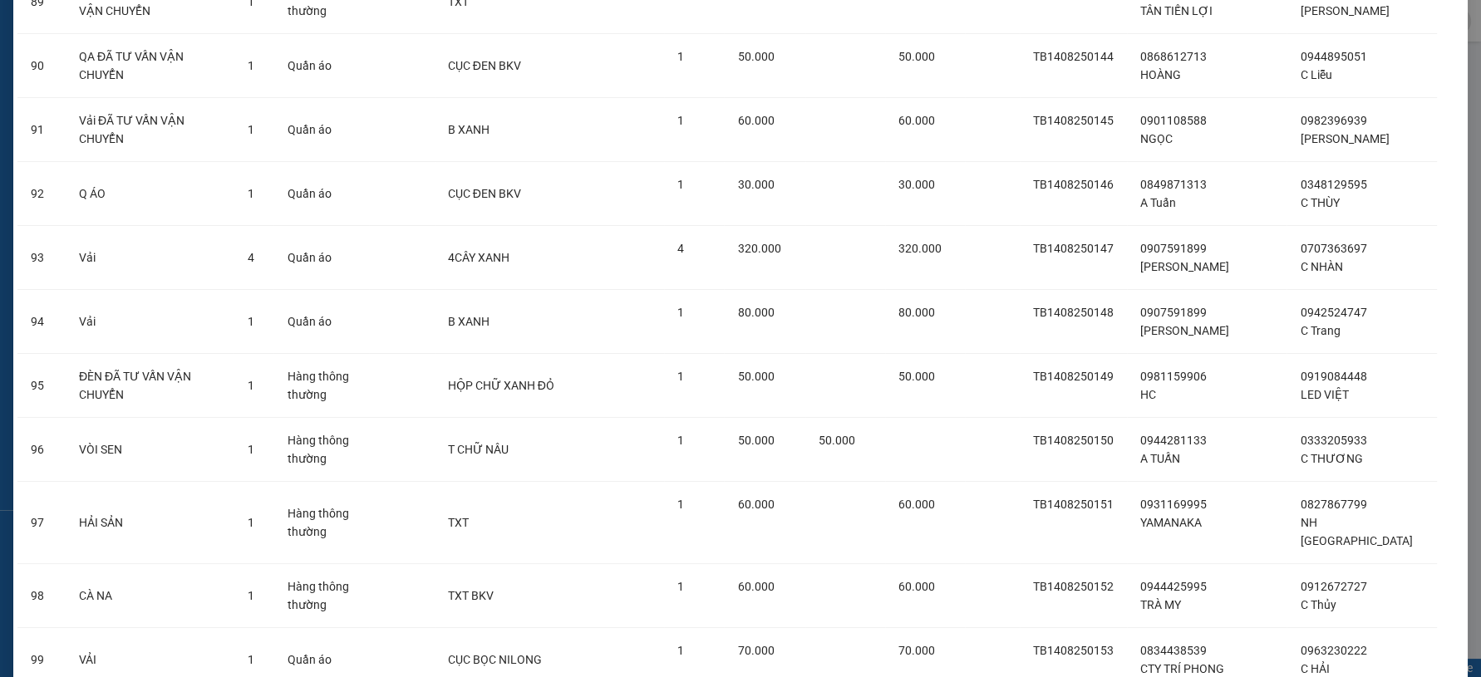
scroll to position [6000, 0]
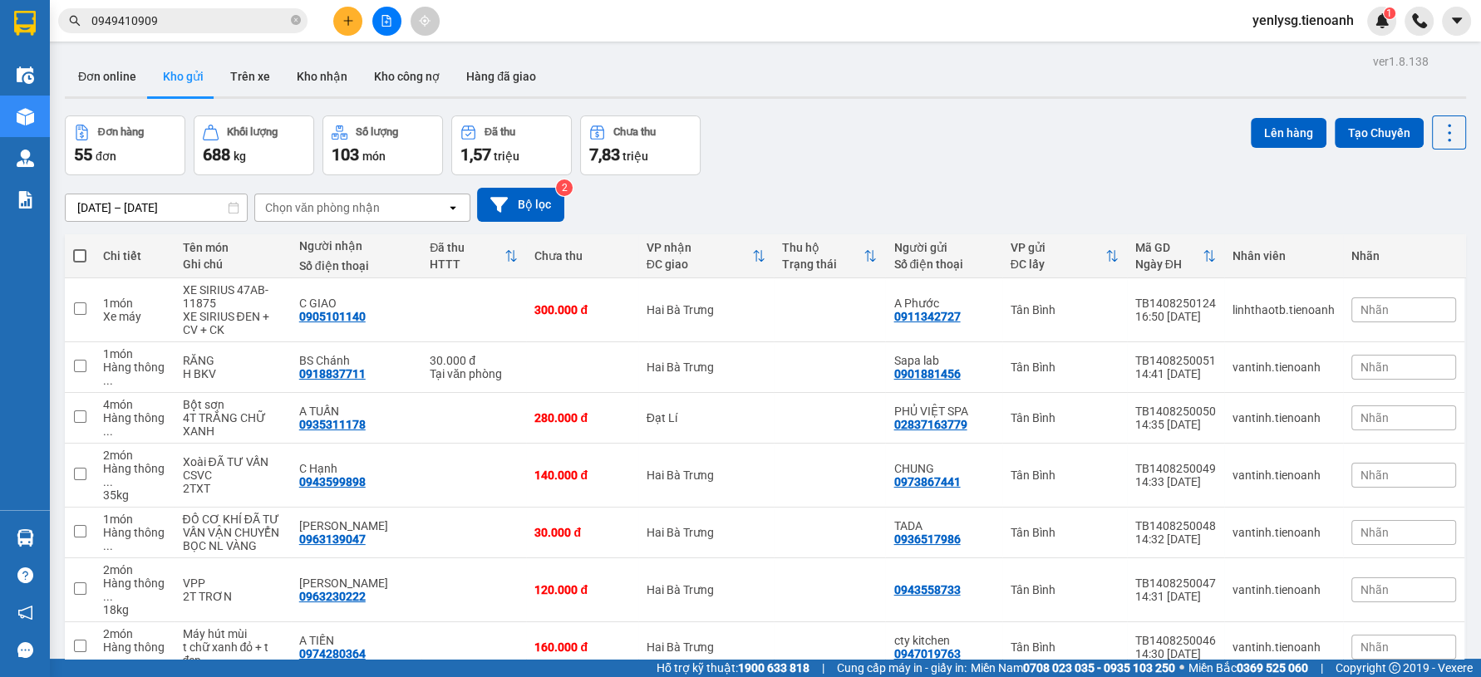
click at [81, 245] on th at bounding box center [80, 256] width 30 height 44
click at [85, 255] on span at bounding box center [79, 255] width 13 height 13
click at [80, 248] on input "checkbox" at bounding box center [80, 248] width 0 height 0
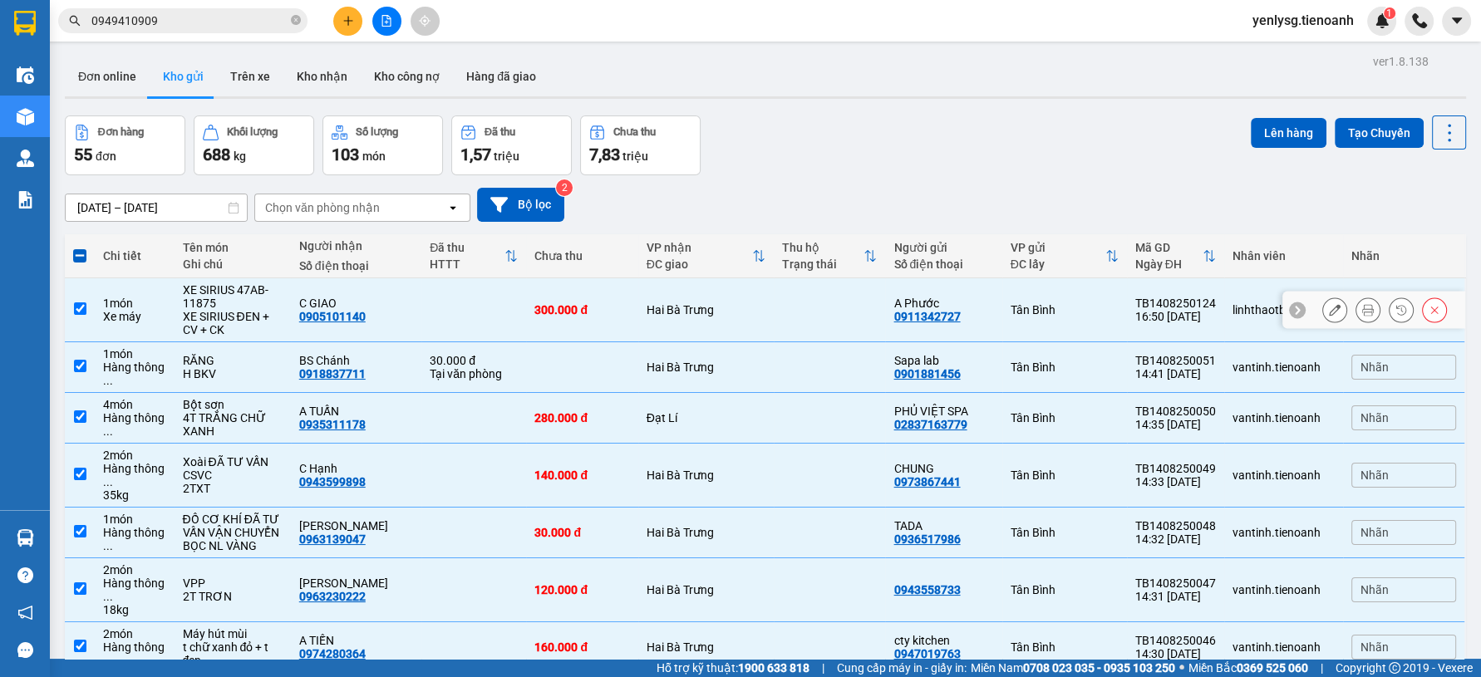
click at [175, 312] on td "1 món Xe máy" at bounding box center [135, 310] width 80 height 64
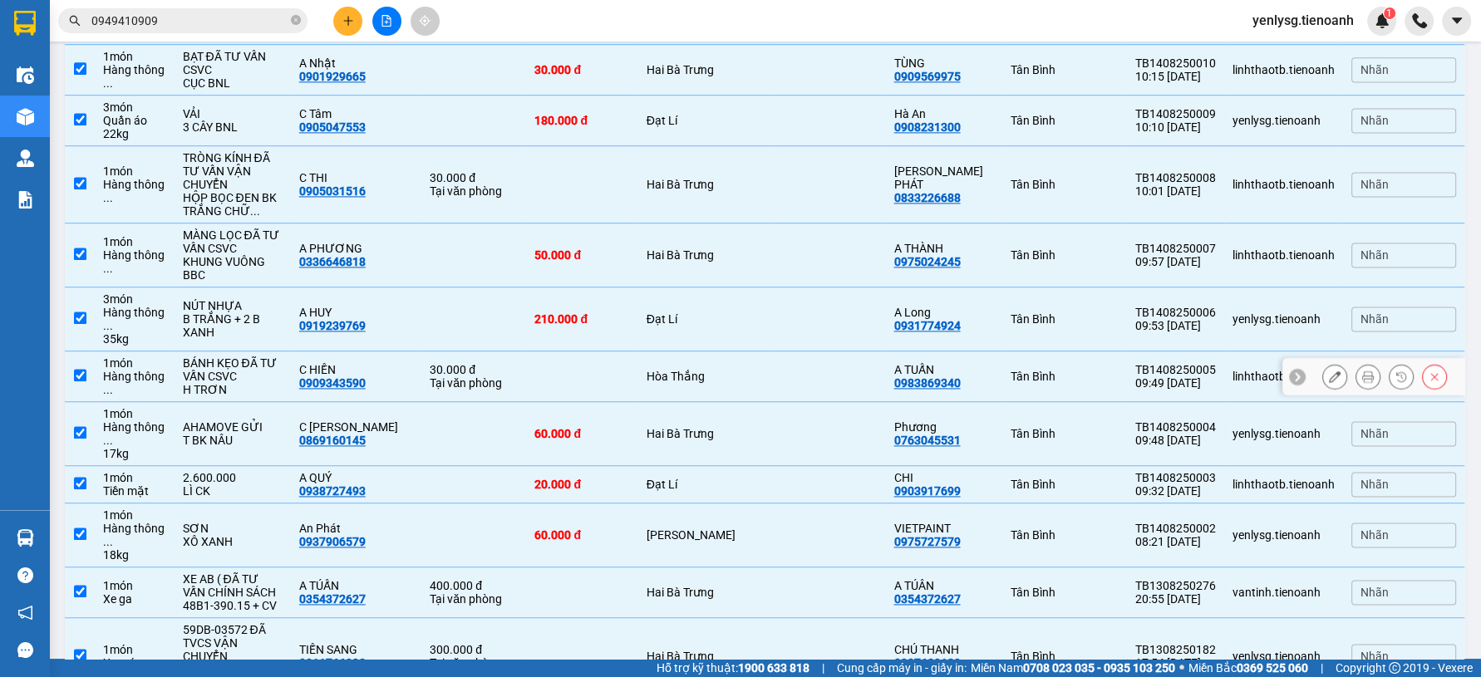
scroll to position [2678, 0]
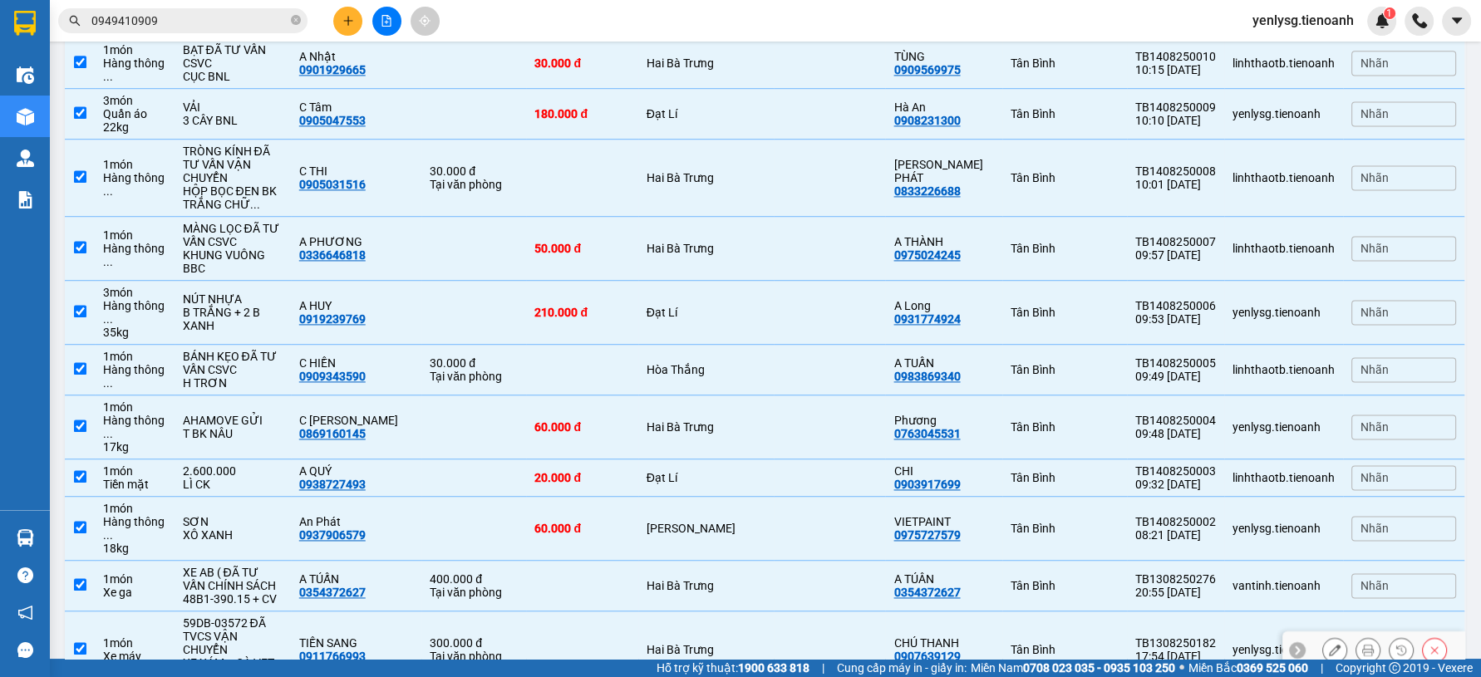
click at [268, 593] on div "48B1-390.15 + CV" at bounding box center [233, 599] width 100 height 13
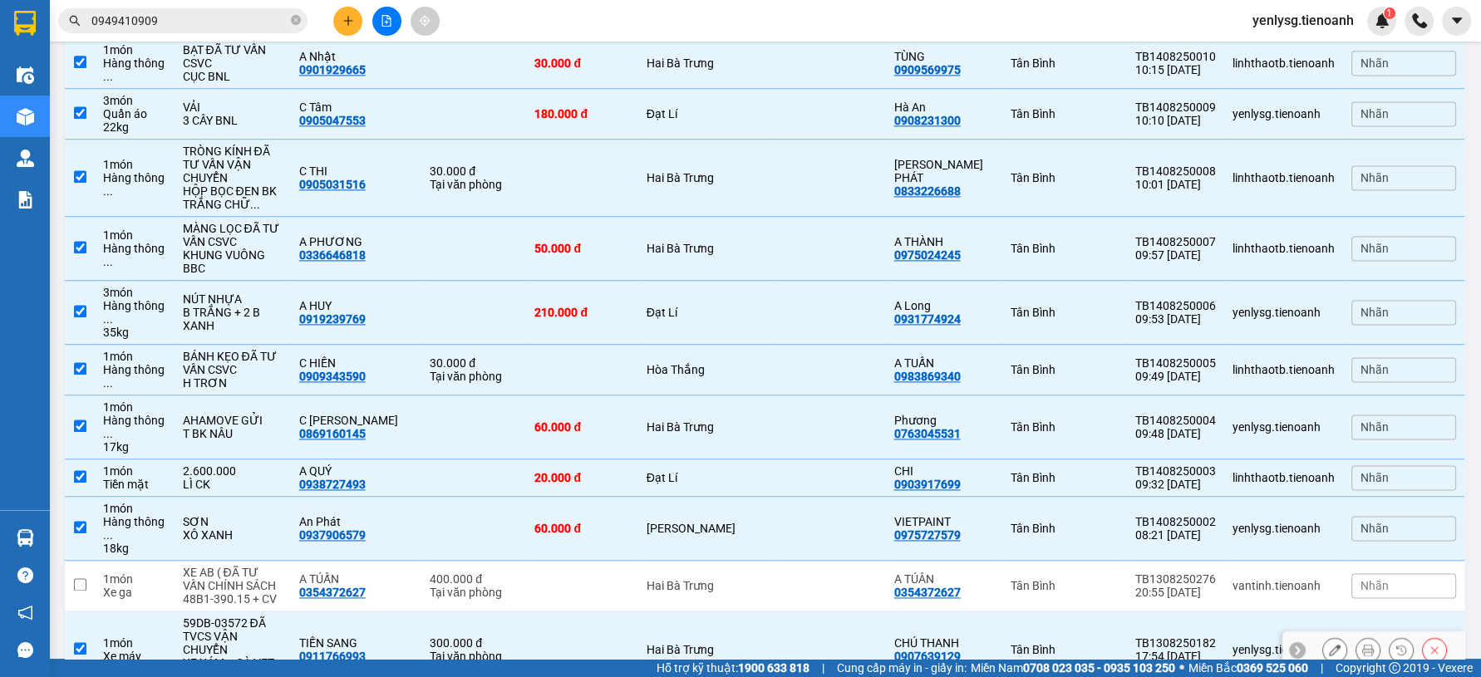
click at [276, 657] on div "XE XÁM + CÀ VẸT + CHÌA ..." at bounding box center [233, 670] width 100 height 27
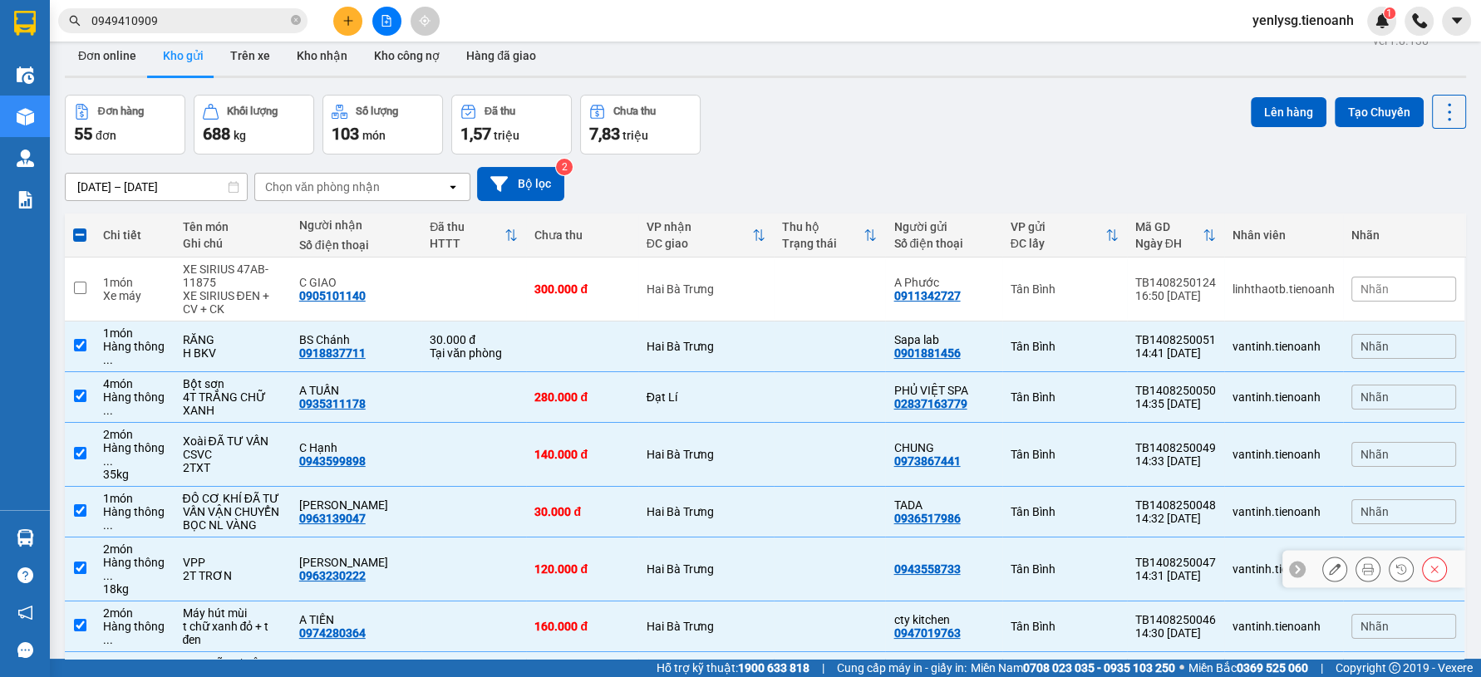
scroll to position [0, 0]
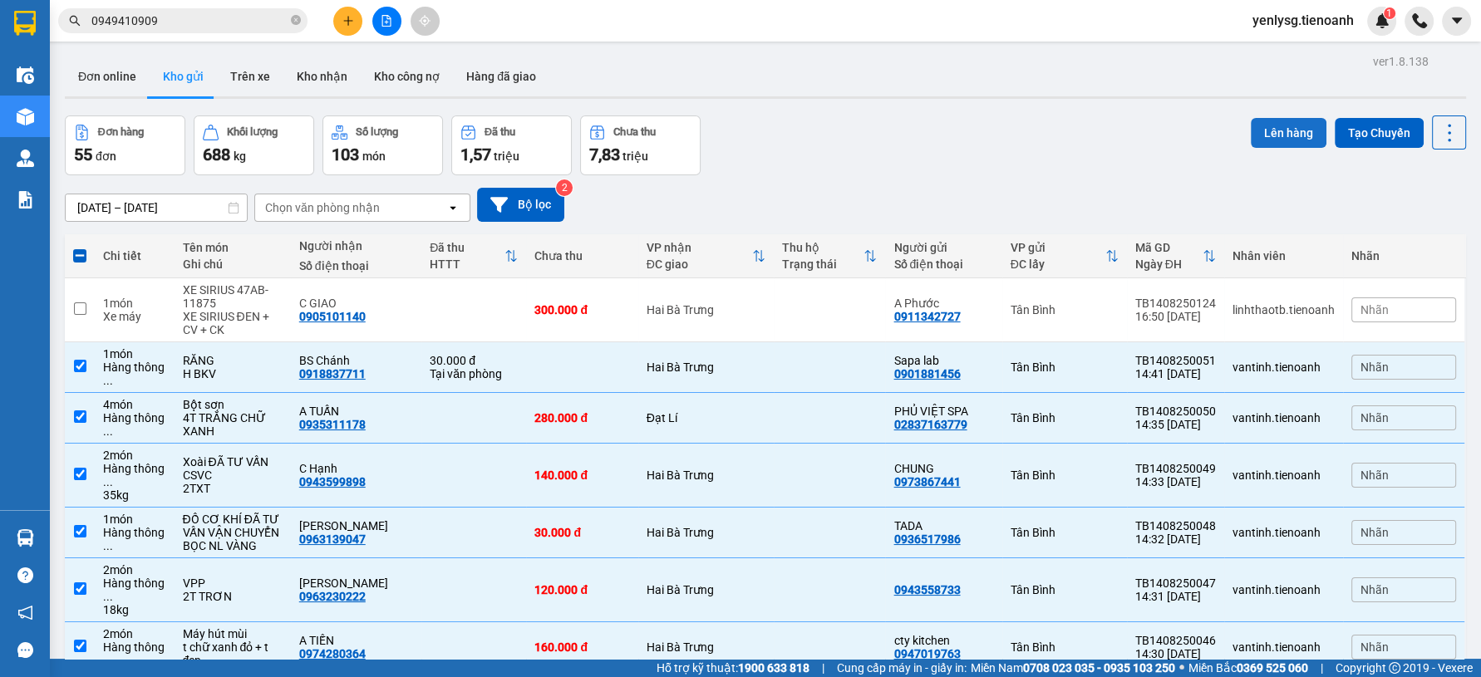
click at [1251, 128] on button "Lên hàng" at bounding box center [1289, 133] width 76 height 30
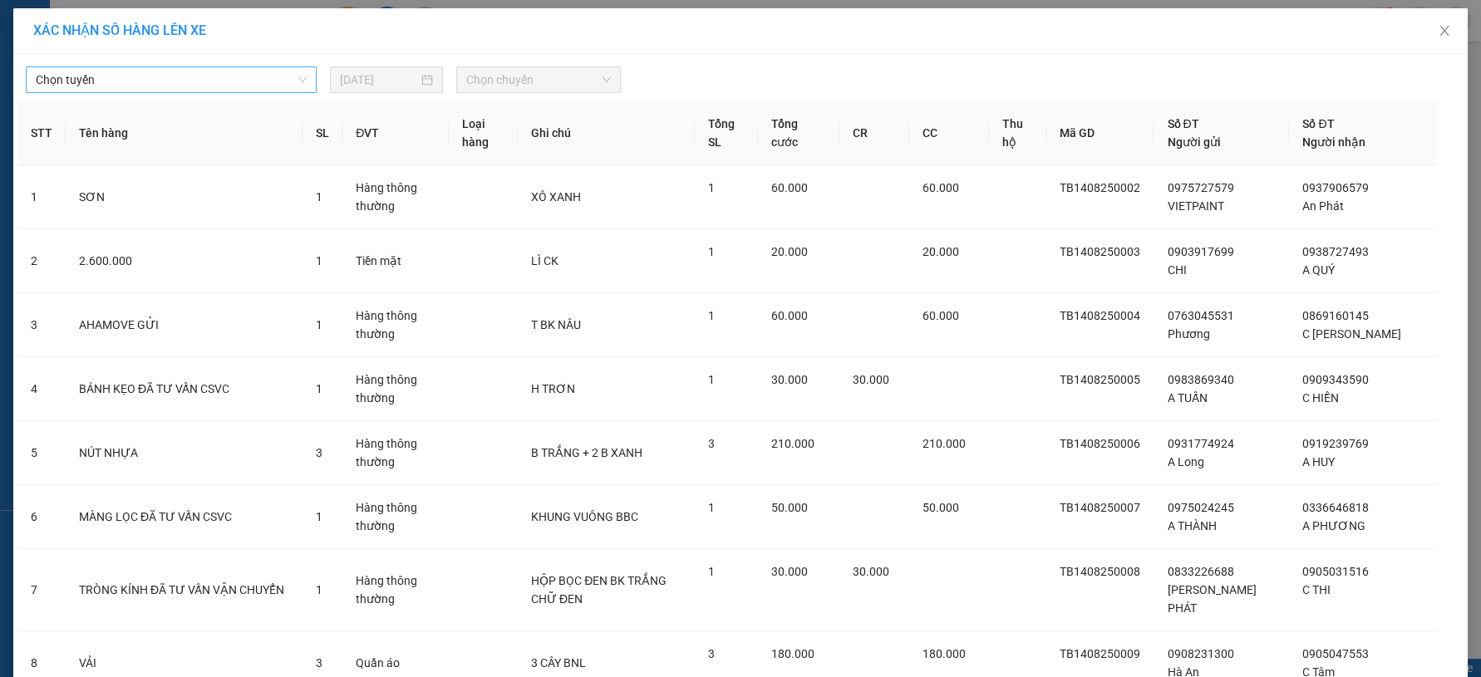
click at [293, 70] on span "Chọn tuyến" at bounding box center [171, 79] width 271 height 25
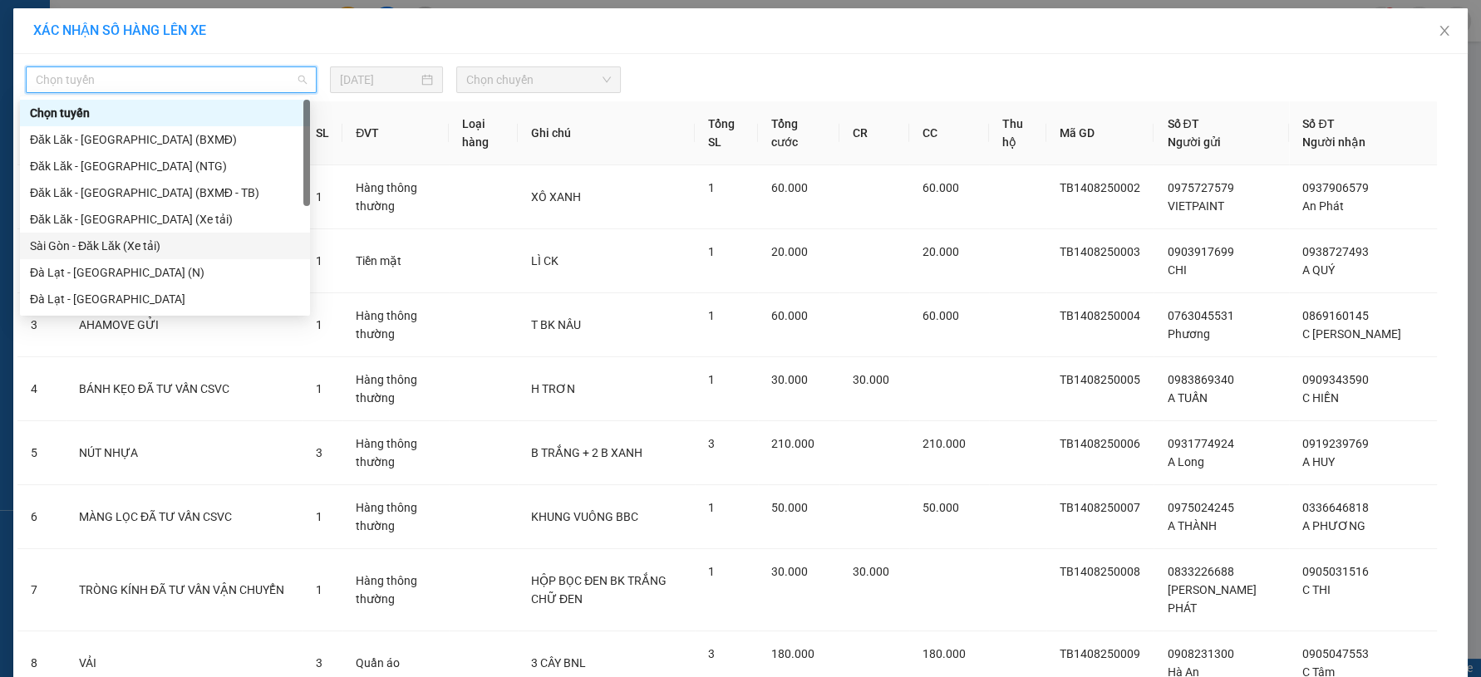
click at [114, 248] on div "Sài Gòn - Đăk Lăk (Xe tải)" at bounding box center [165, 246] width 270 height 18
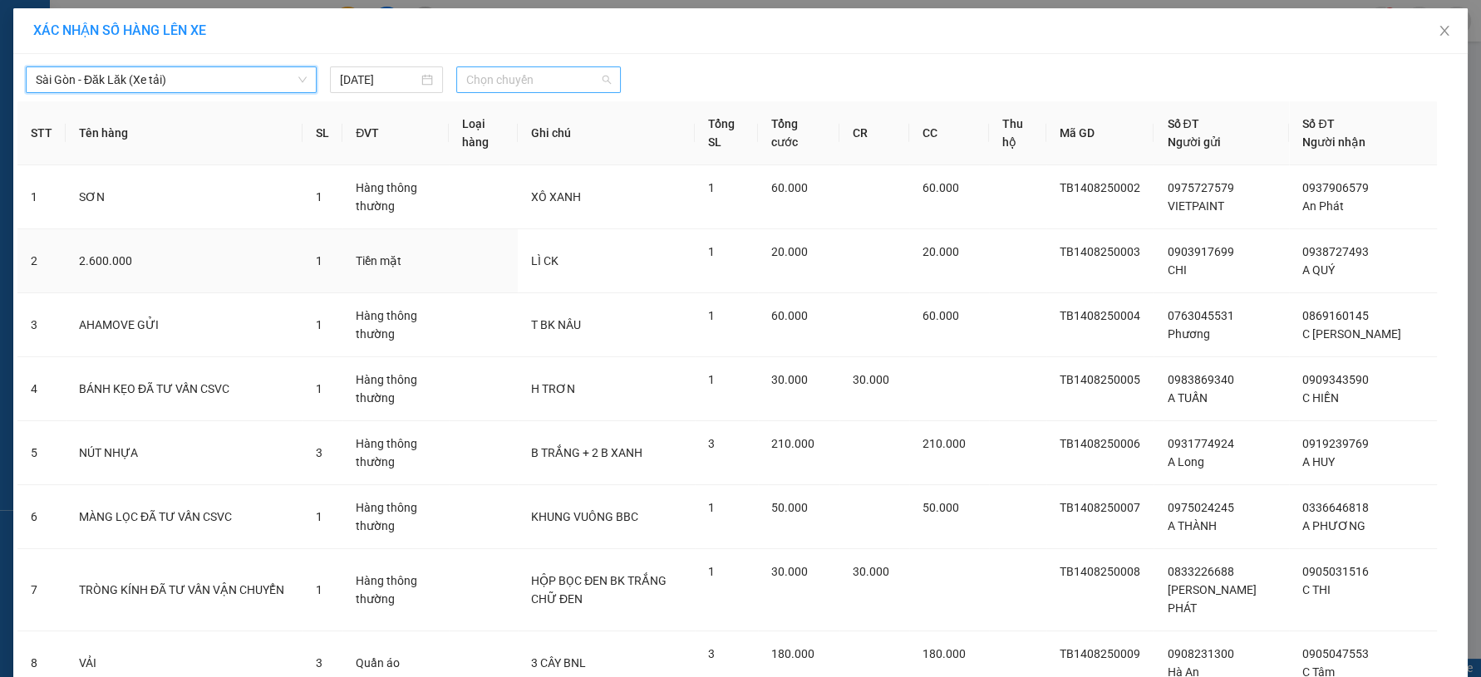
click at [552, 89] on span "Chọn chuyến" at bounding box center [538, 79] width 144 height 25
click at [525, 132] on div "22:00 - 50H-080.78" at bounding box center [525, 139] width 130 height 18
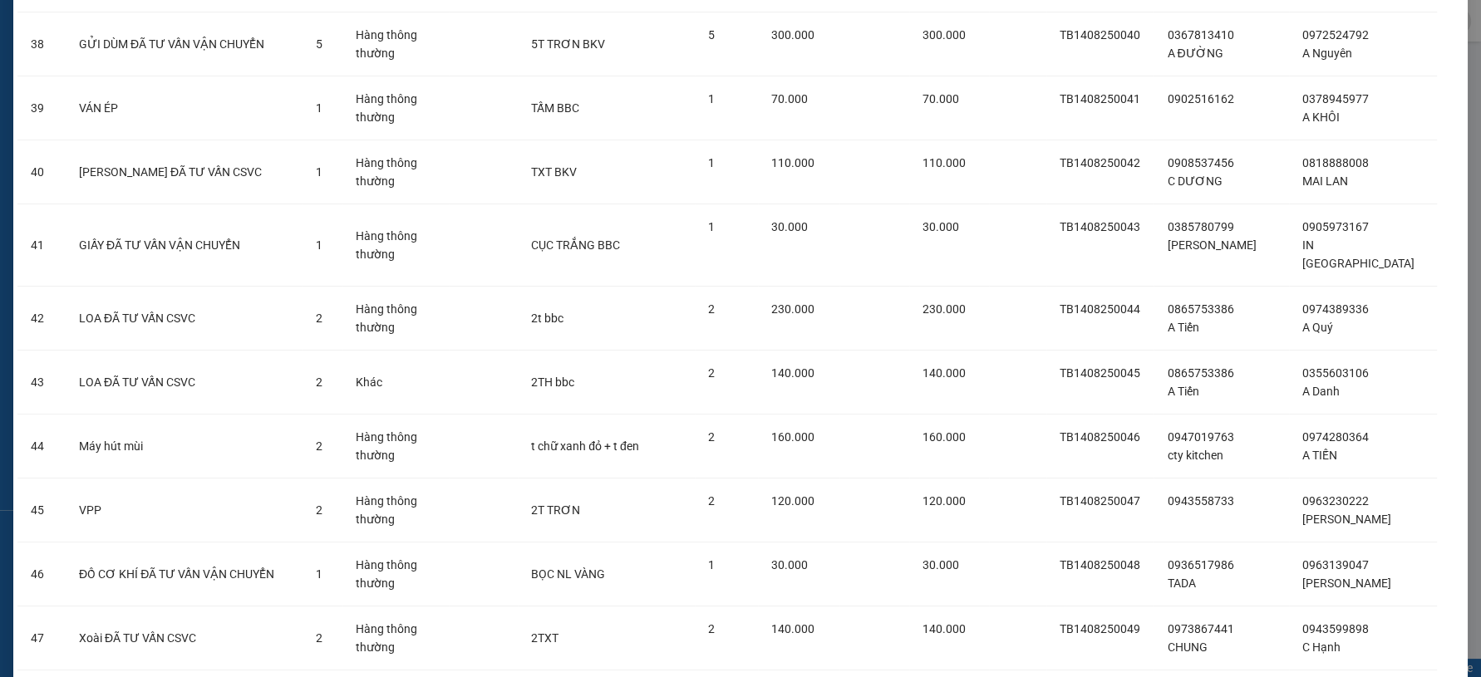
scroll to position [2805, 0]
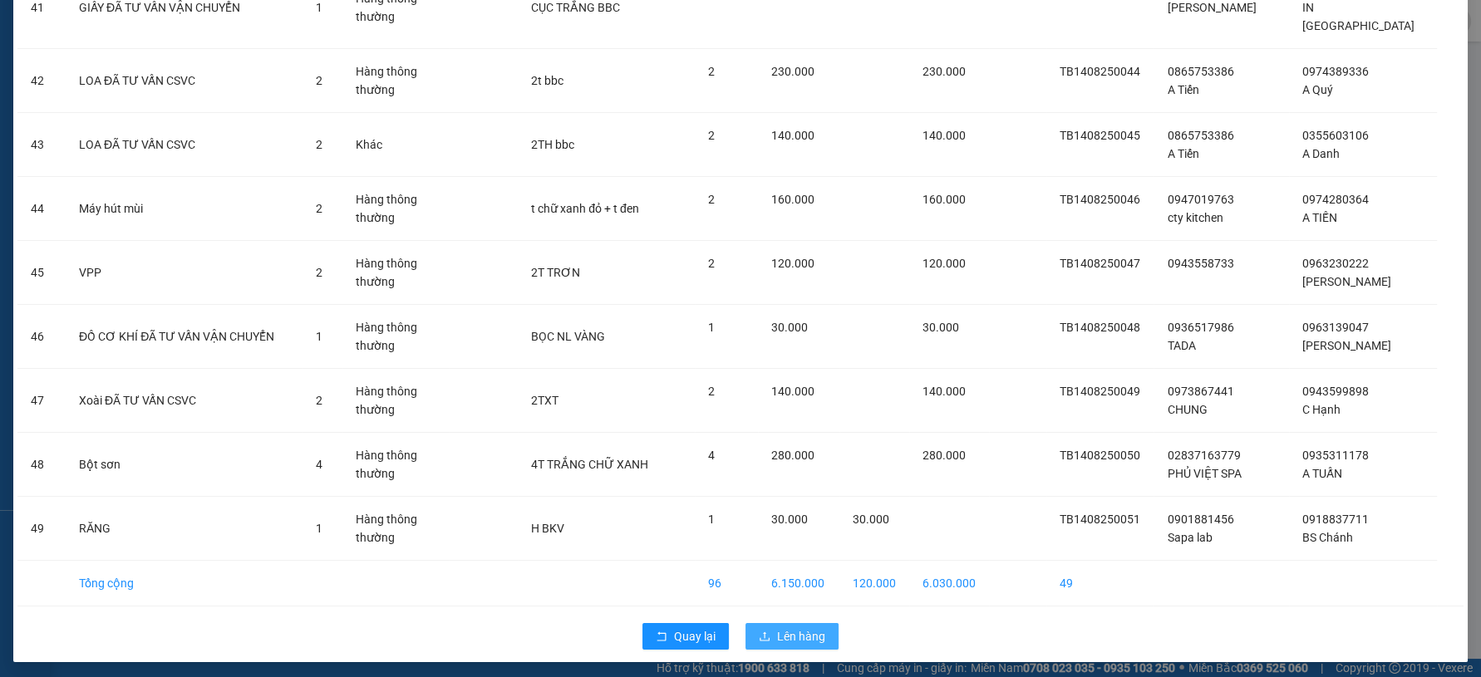
click at [809, 627] on span "Lên hàng" at bounding box center [801, 636] width 48 height 18
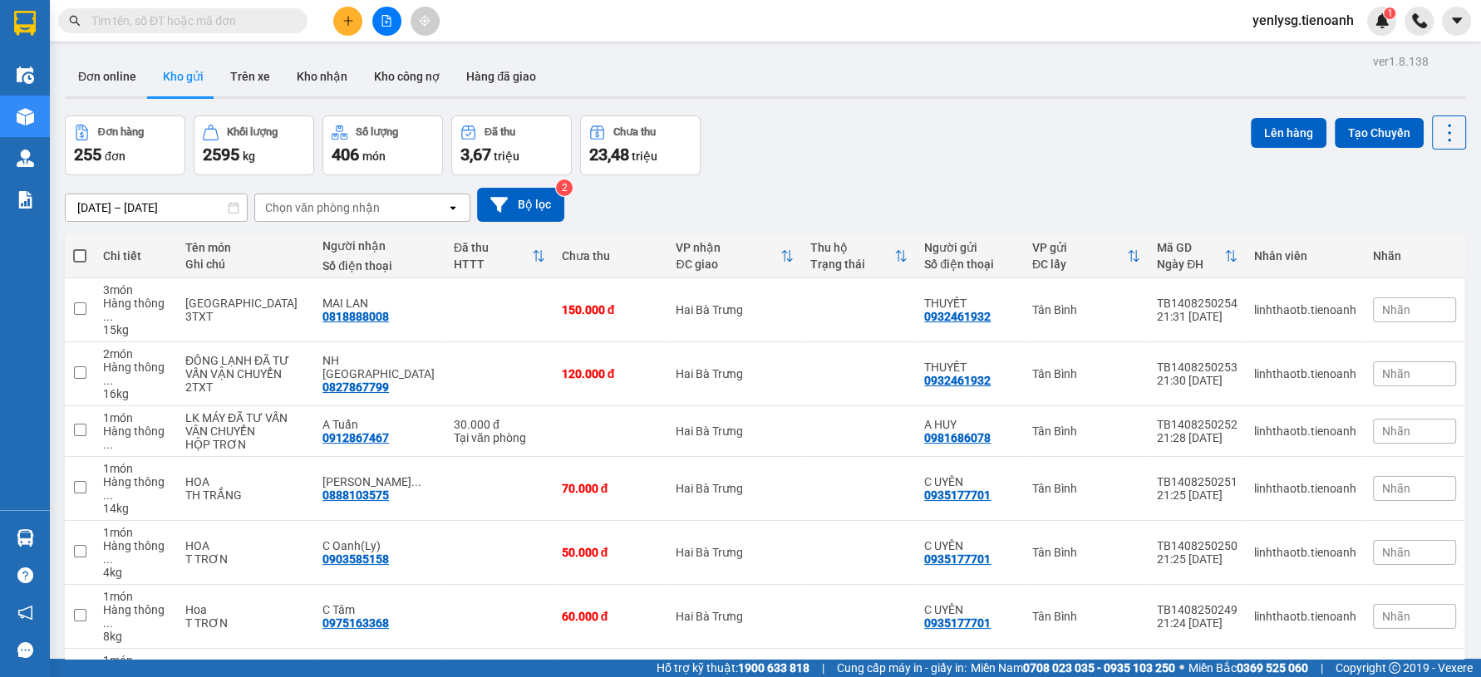
click at [342, 17] on icon "plus" at bounding box center [348, 21] width 12 height 12
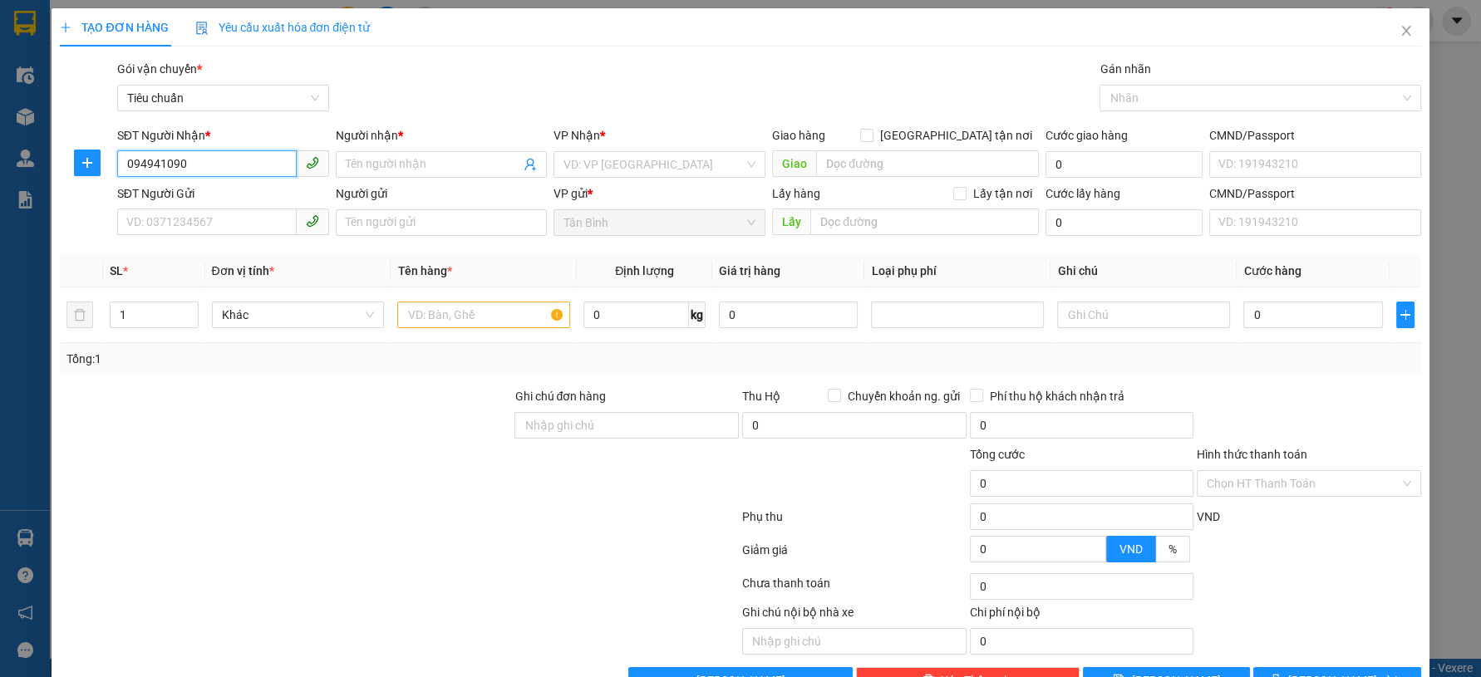
type input "0949410909"
click at [180, 195] on div "0949410909 - Ngọc Quý" at bounding box center [219, 198] width 189 height 18
type input "Ngọc Quý"
type input "HBT0908250139"
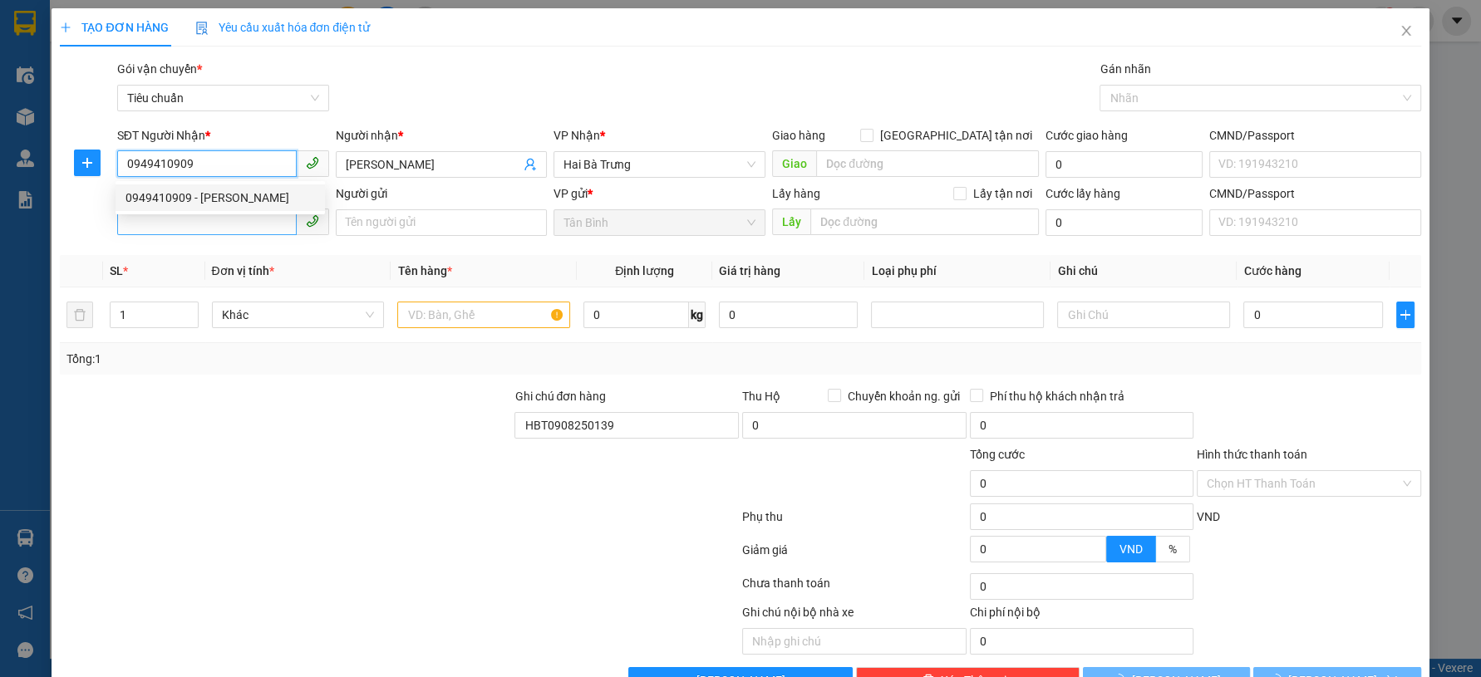
type input "0949410909"
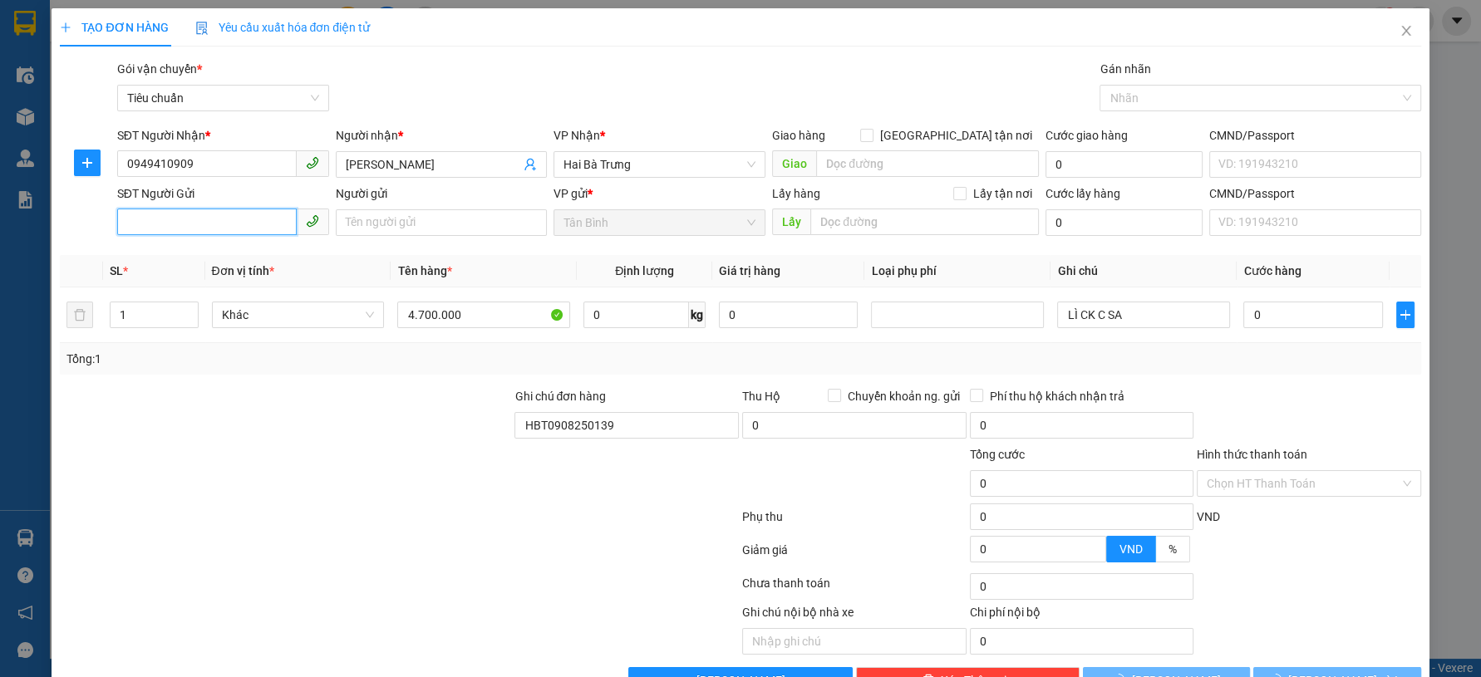
click at [195, 217] on input "SĐT Người Gửi" at bounding box center [207, 222] width 180 height 27
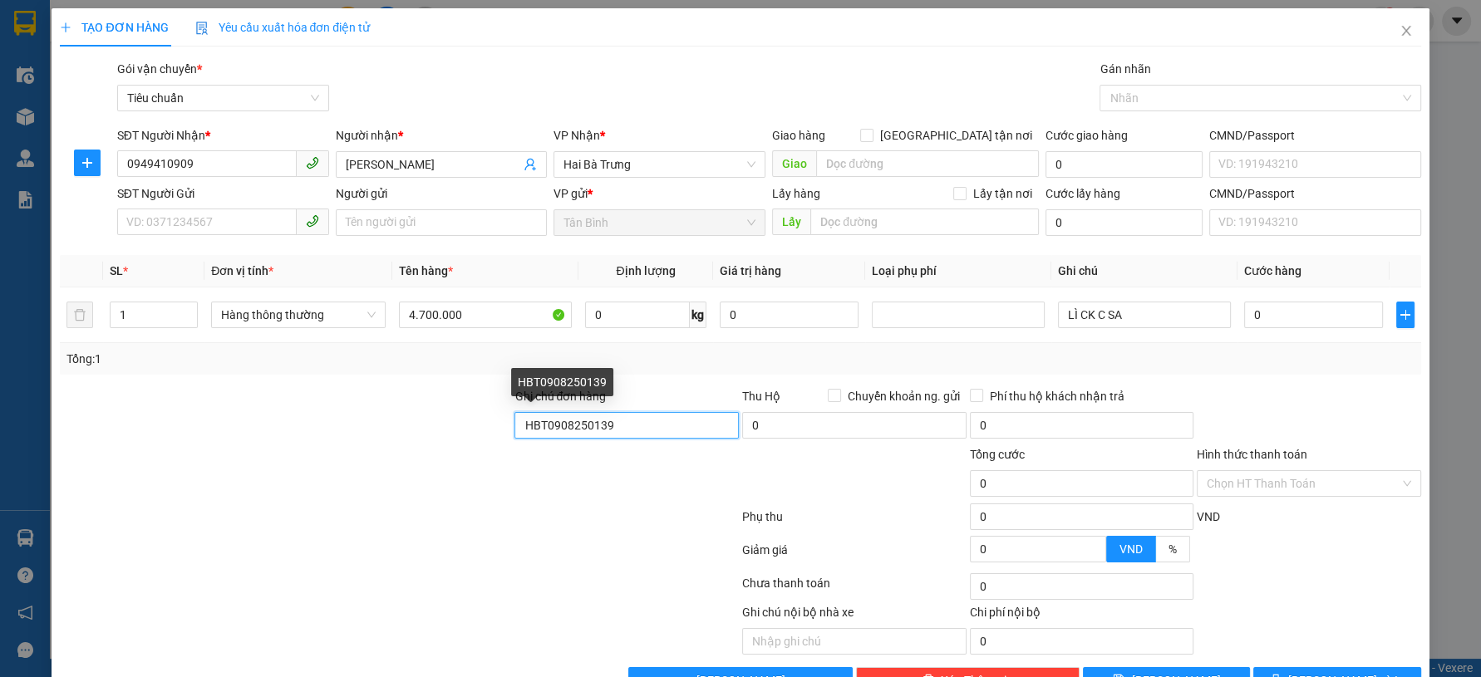
click at [641, 426] on input "HBT0908250139" at bounding box center [626, 425] width 224 height 27
paste input "1008250108"
type input "HBT1008250108"
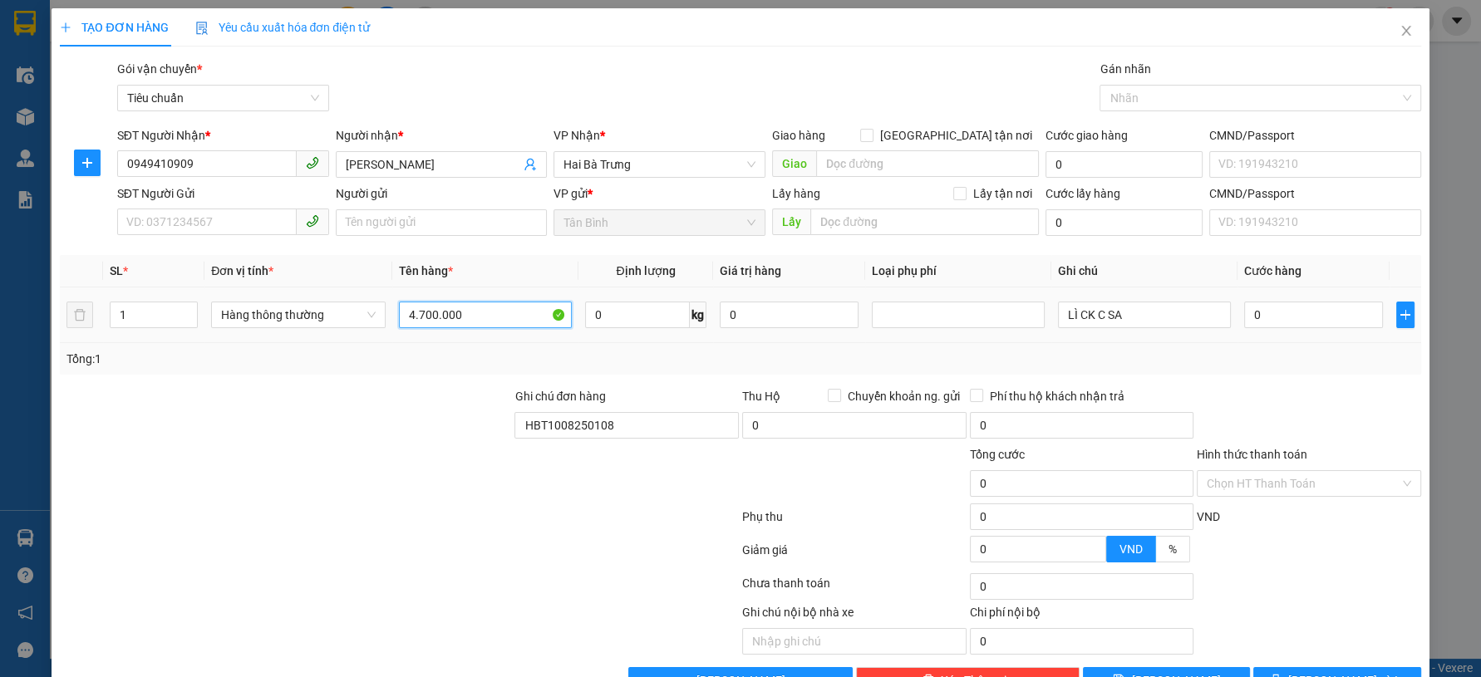
click at [469, 311] on input "4.700.000" at bounding box center [485, 315] width 173 height 27
click at [470, 315] on input "4.700.000" at bounding box center [485, 315] width 173 height 27
paste input "3.65"
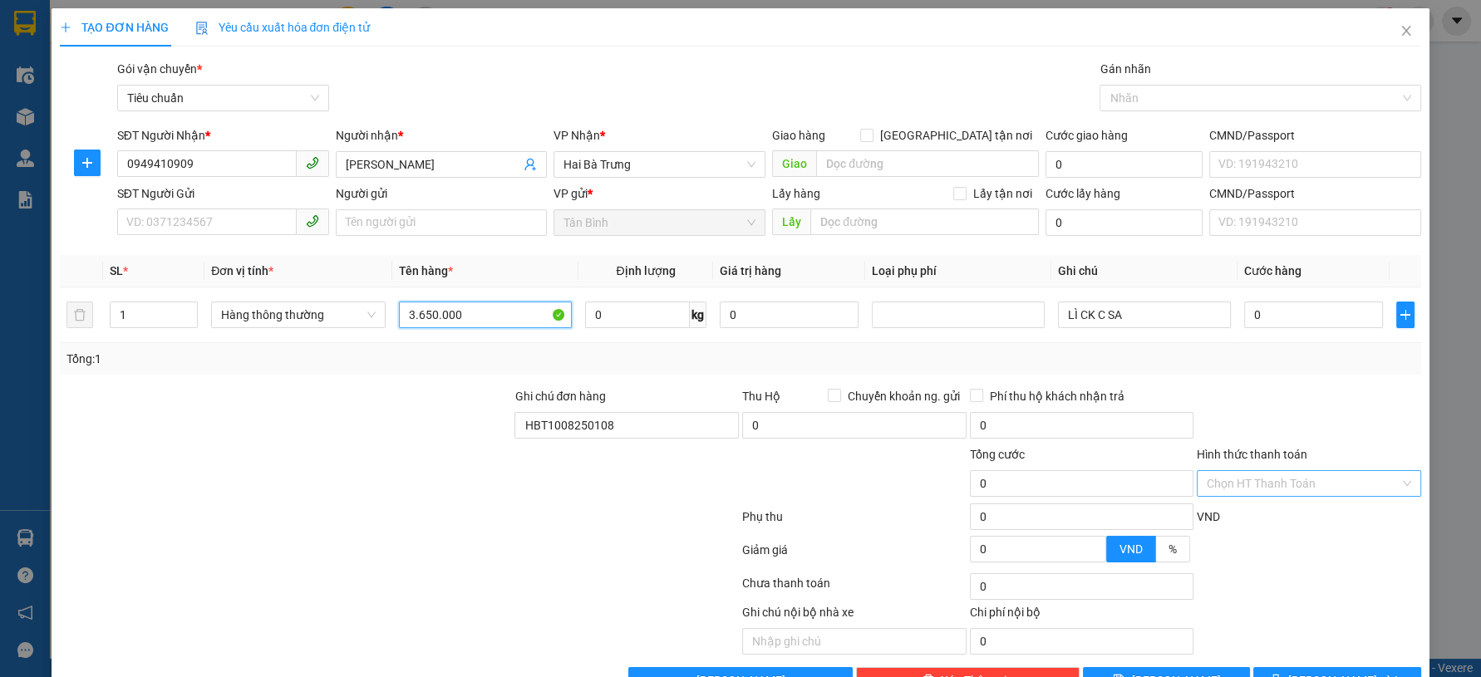
type input "3.650.000"
drag, startPoint x: 1228, startPoint y: 489, endPoint x: 1231, endPoint y: 498, distance: 9.7
click at [1231, 498] on div "Hình thức thanh toán Chọn HT Thanh Toán" at bounding box center [1309, 474] width 224 height 58
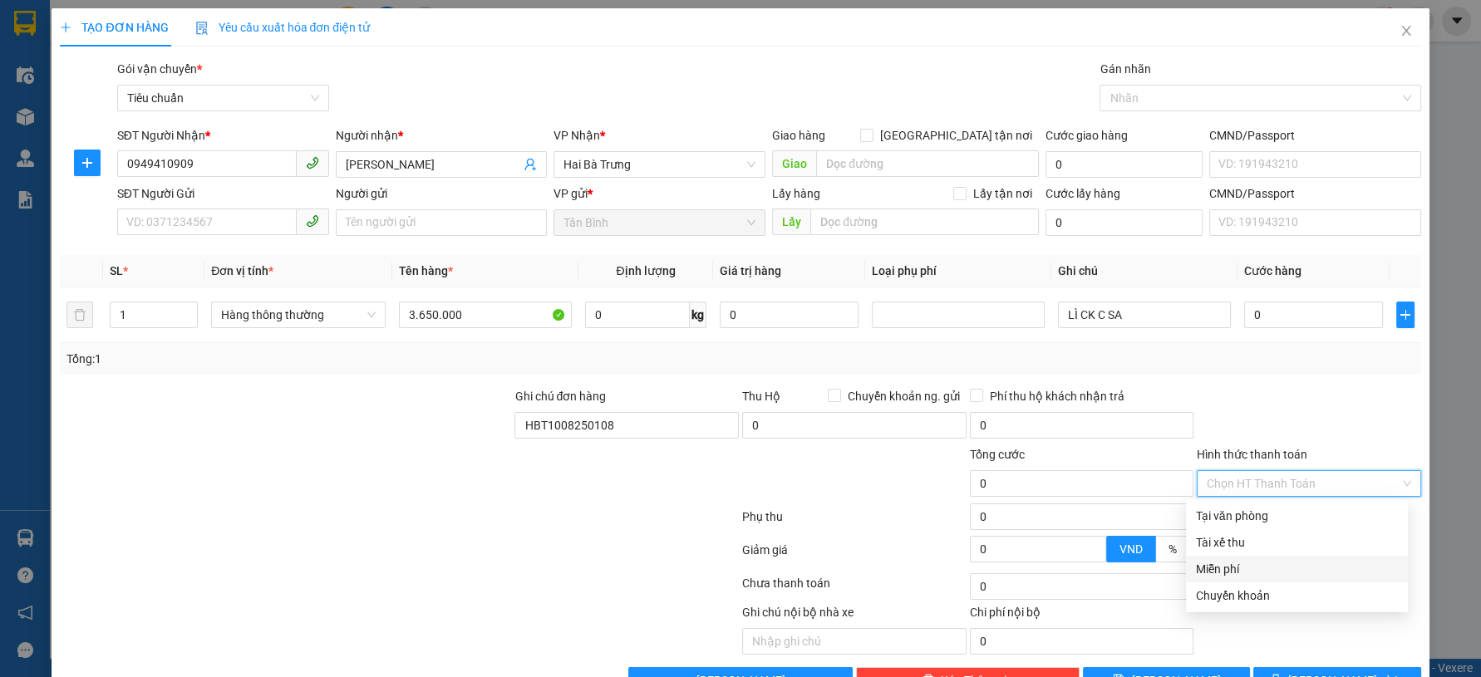
click at [1241, 568] on div "Miễn phí" at bounding box center [1297, 569] width 202 height 18
click at [1278, 669] on button "[PERSON_NAME] và In" at bounding box center [1336, 680] width 167 height 27
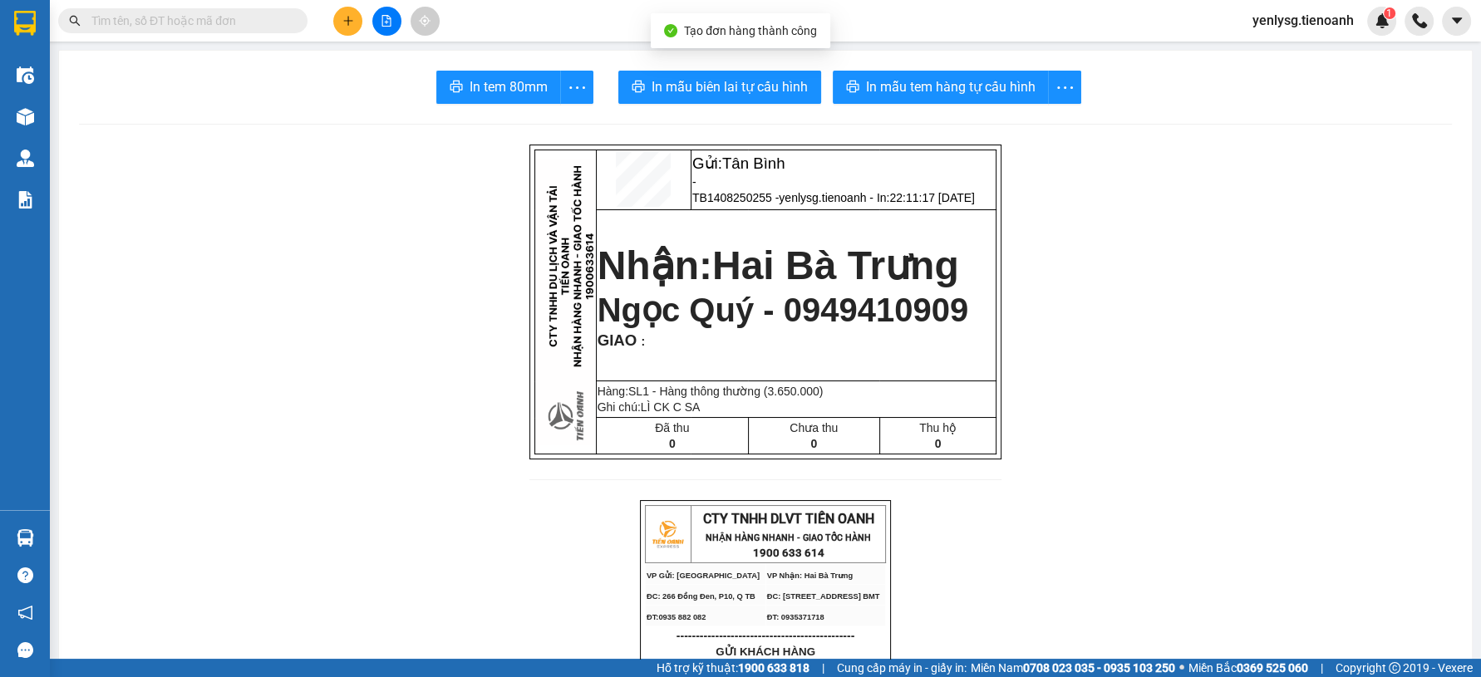
click at [355, 28] on button at bounding box center [347, 21] width 29 height 29
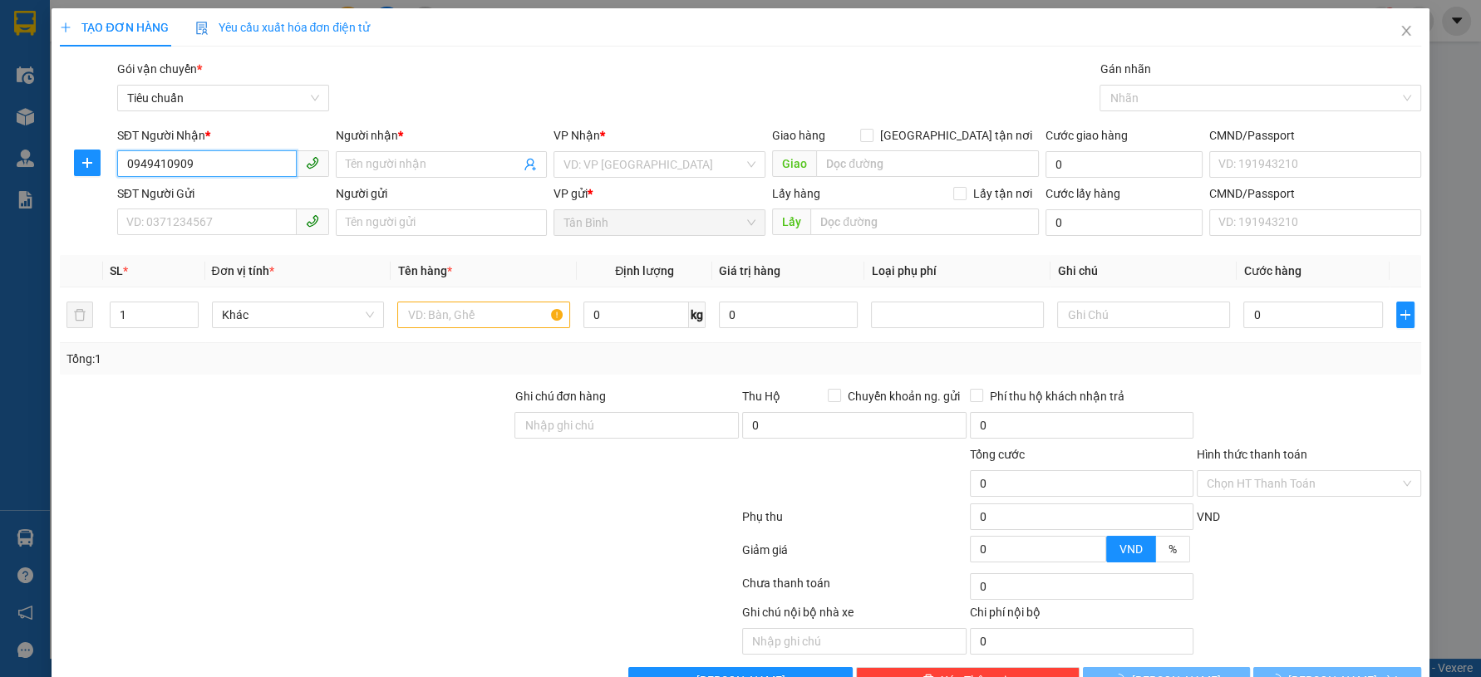
type input "0949410909"
click at [244, 198] on body "Kết quả tìm kiếm ( 0 ) Bộ lọc No Data yenlysg.tienoanh 1 Điều hành xe Kho hàng …" at bounding box center [740, 338] width 1481 height 677
click at [244, 198] on div "SĐT Người Gửi" at bounding box center [223, 194] width 212 height 18
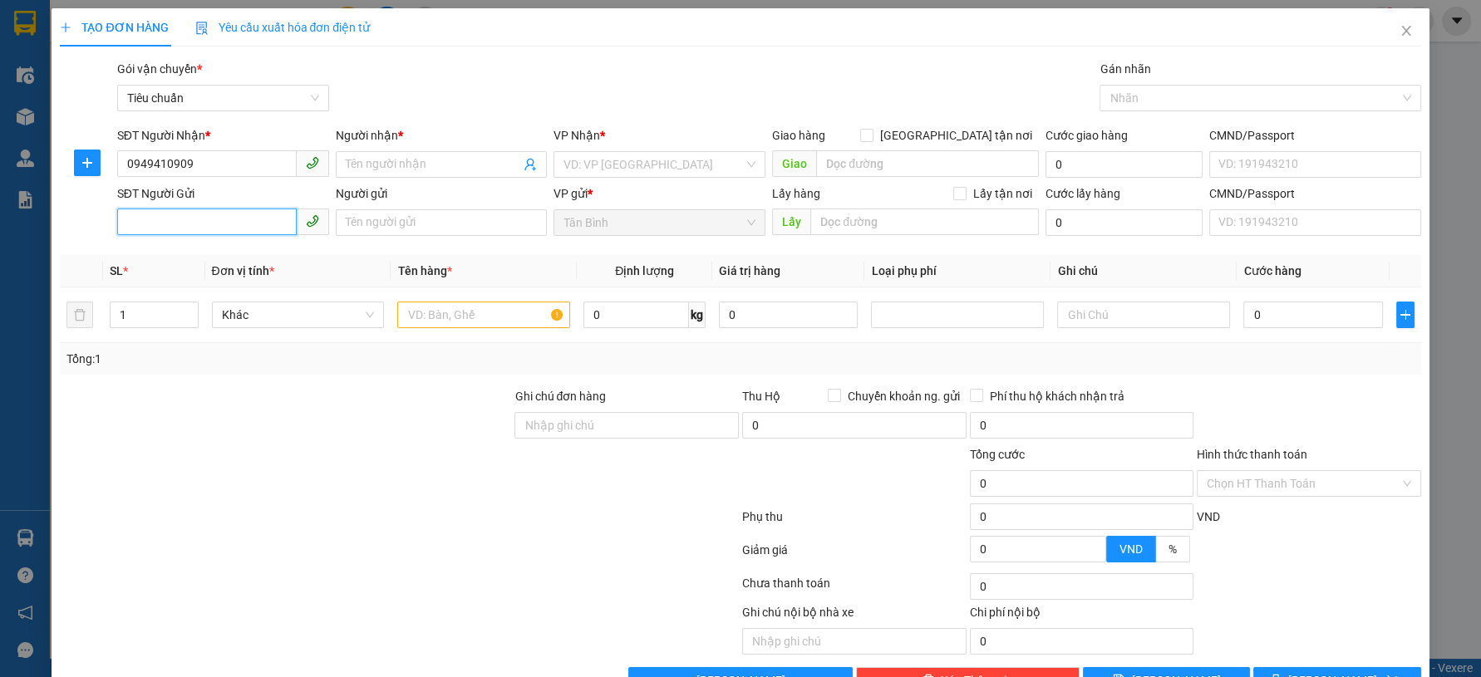
click at [244, 209] on input "SĐT Người Gửi" at bounding box center [207, 222] width 180 height 27
click at [234, 177] on span "0949410909" at bounding box center [223, 164] width 212 height 27
click at [221, 194] on div "0949410909 - Ngọc Quý" at bounding box center [219, 198] width 189 height 18
type input "Ngọc Quý"
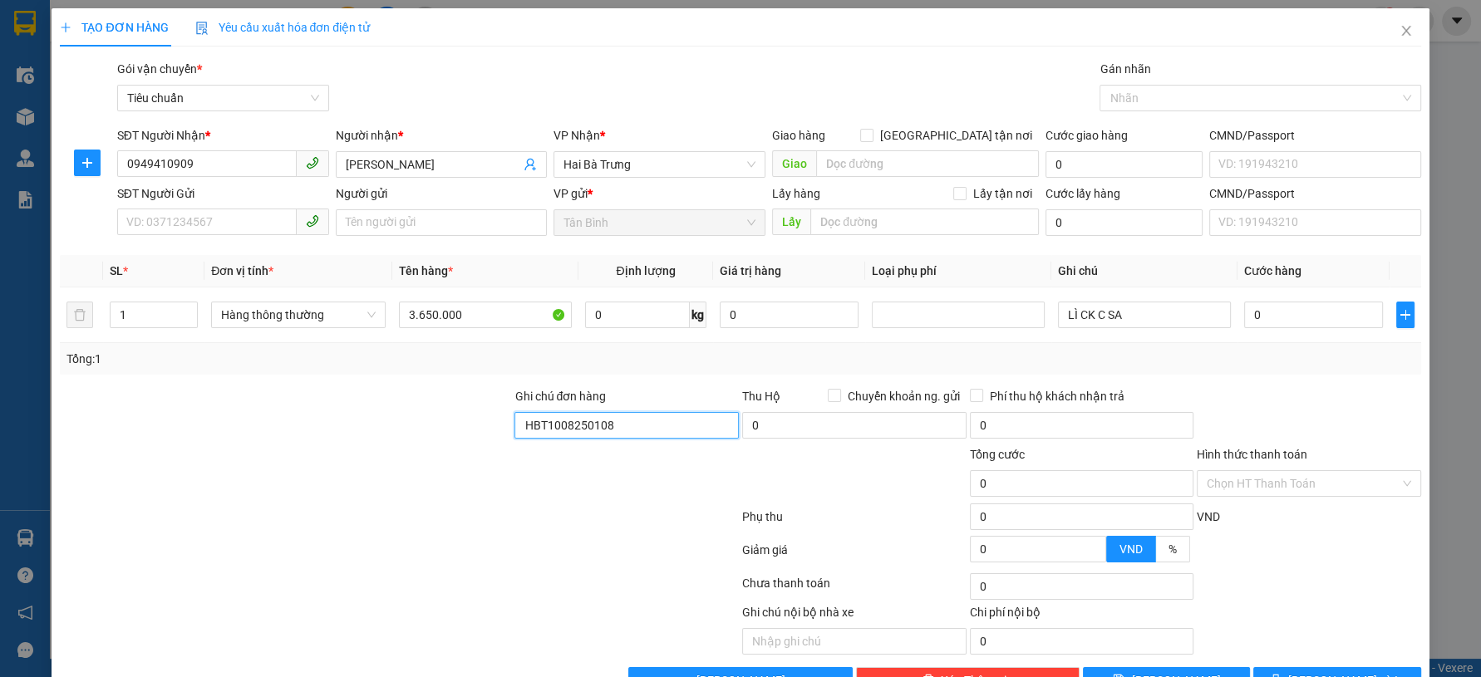
click at [652, 426] on input "HBT1008250108" at bounding box center [626, 425] width 224 height 27
click at [652, 428] on input "HBT1008250108" at bounding box center [626, 425] width 224 height 27
paste input "1"
type input "HBT1108250108"
click at [487, 327] on input "3.650.000" at bounding box center [485, 315] width 173 height 27
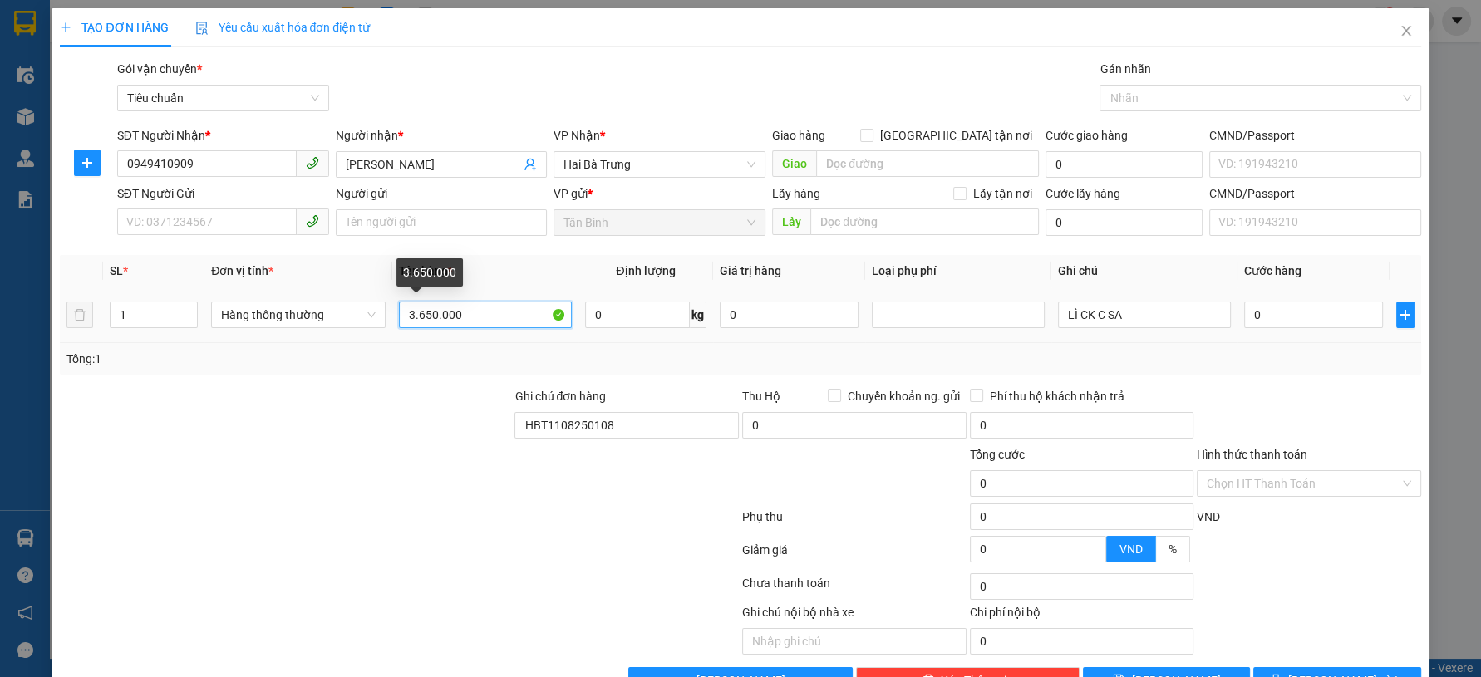
click at [487, 327] on input "3.650.000" at bounding box center [485, 315] width 173 height 27
paste input "4.00"
type input "4.000.000"
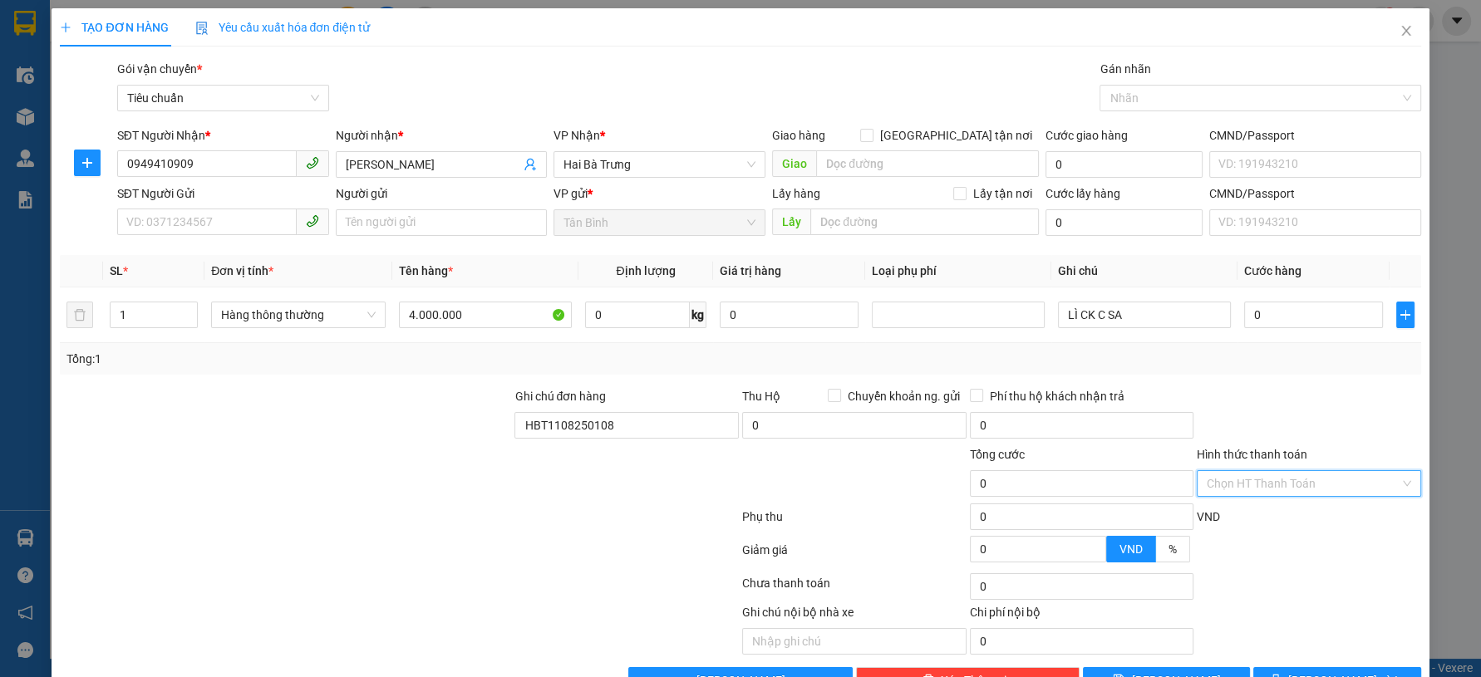
drag, startPoint x: 1316, startPoint y: 475, endPoint x: 1311, endPoint y: 488, distance: 13.1
click at [1315, 480] on input "Hình thức thanh toán" at bounding box center [1303, 483] width 193 height 25
drag, startPoint x: 1261, startPoint y: 566, endPoint x: 1258, endPoint y: 574, distance: 8.7
click at [1258, 570] on div "Miễn phí" at bounding box center [1297, 569] width 202 height 18
click at [1305, 669] on button "[PERSON_NAME] và In" at bounding box center [1336, 680] width 167 height 27
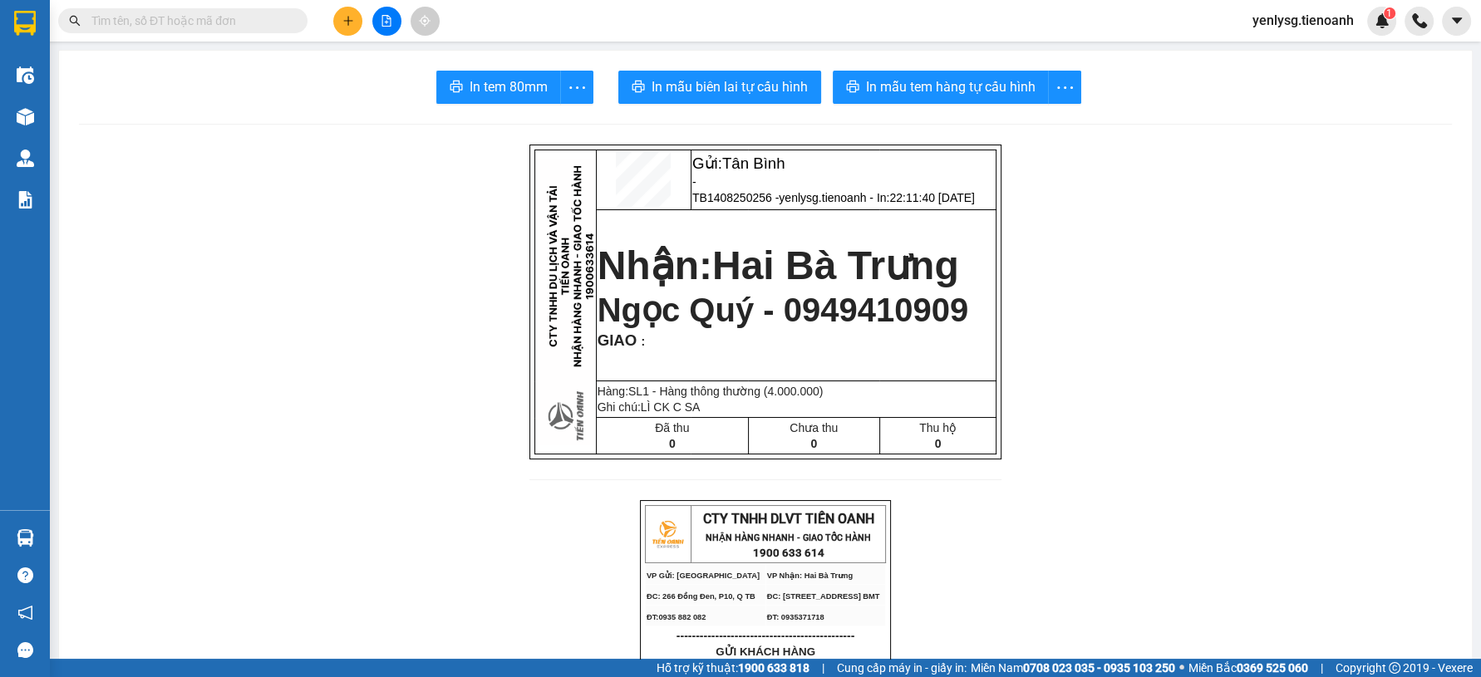
click at [264, 27] on input "text" at bounding box center [189, 21] width 196 height 18
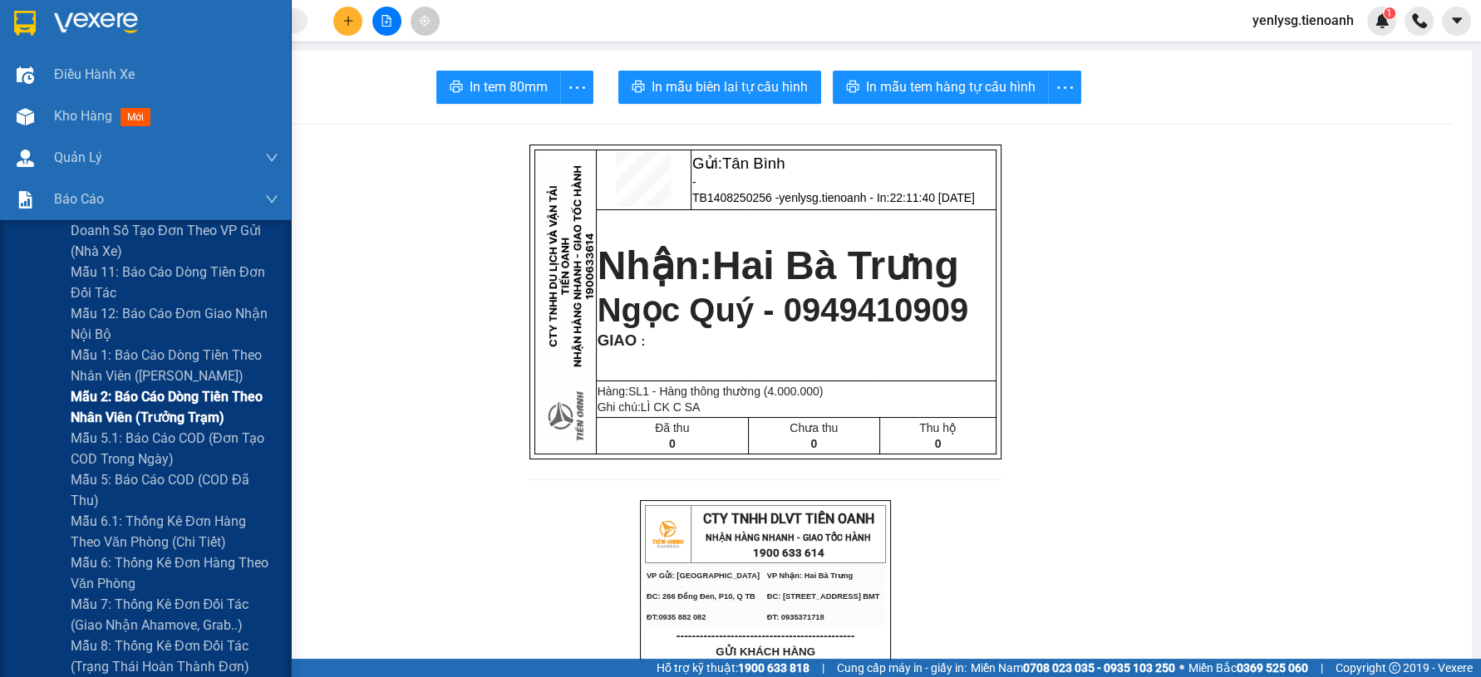
click at [184, 416] on span "Mẫu 2: Báo cáo dòng tiền theo nhân viên (Trưởng Trạm)" at bounding box center [175, 407] width 208 height 42
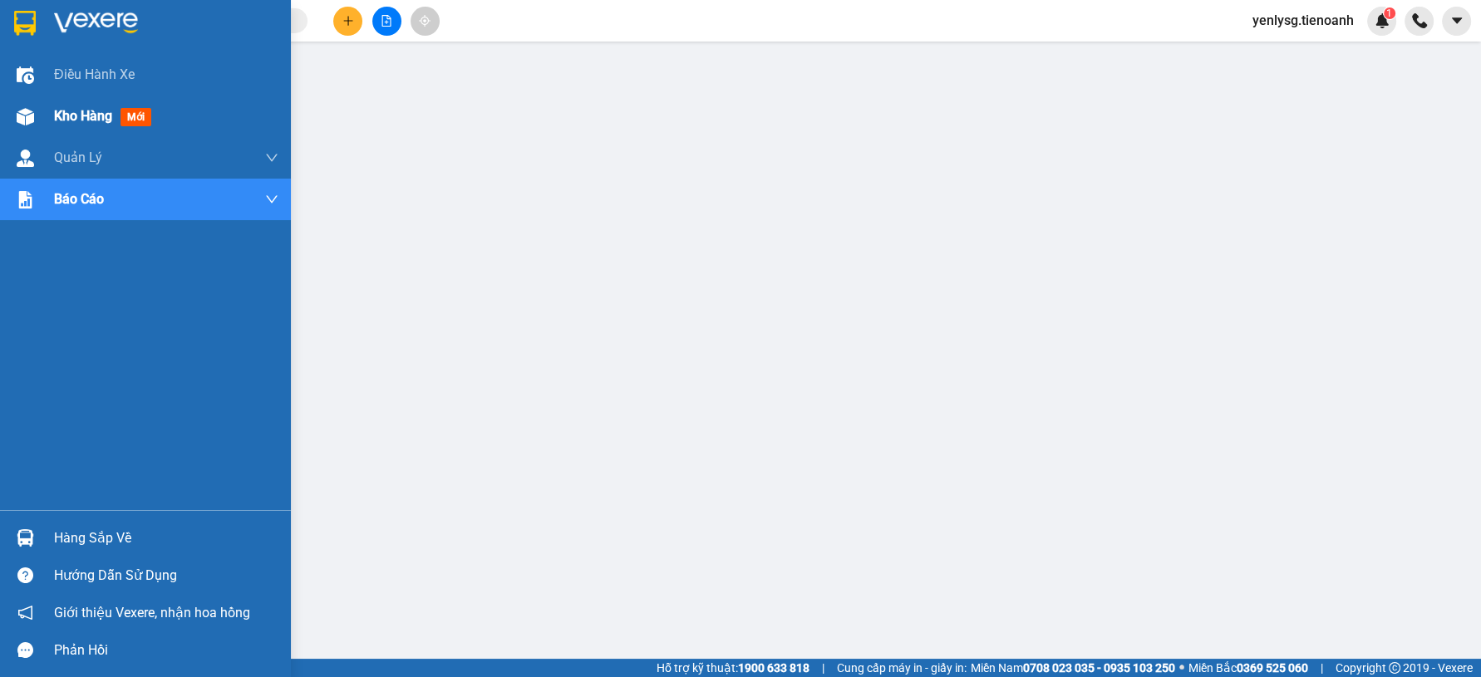
click at [6, 111] on div "Kho hàng mới" at bounding box center [145, 117] width 291 height 42
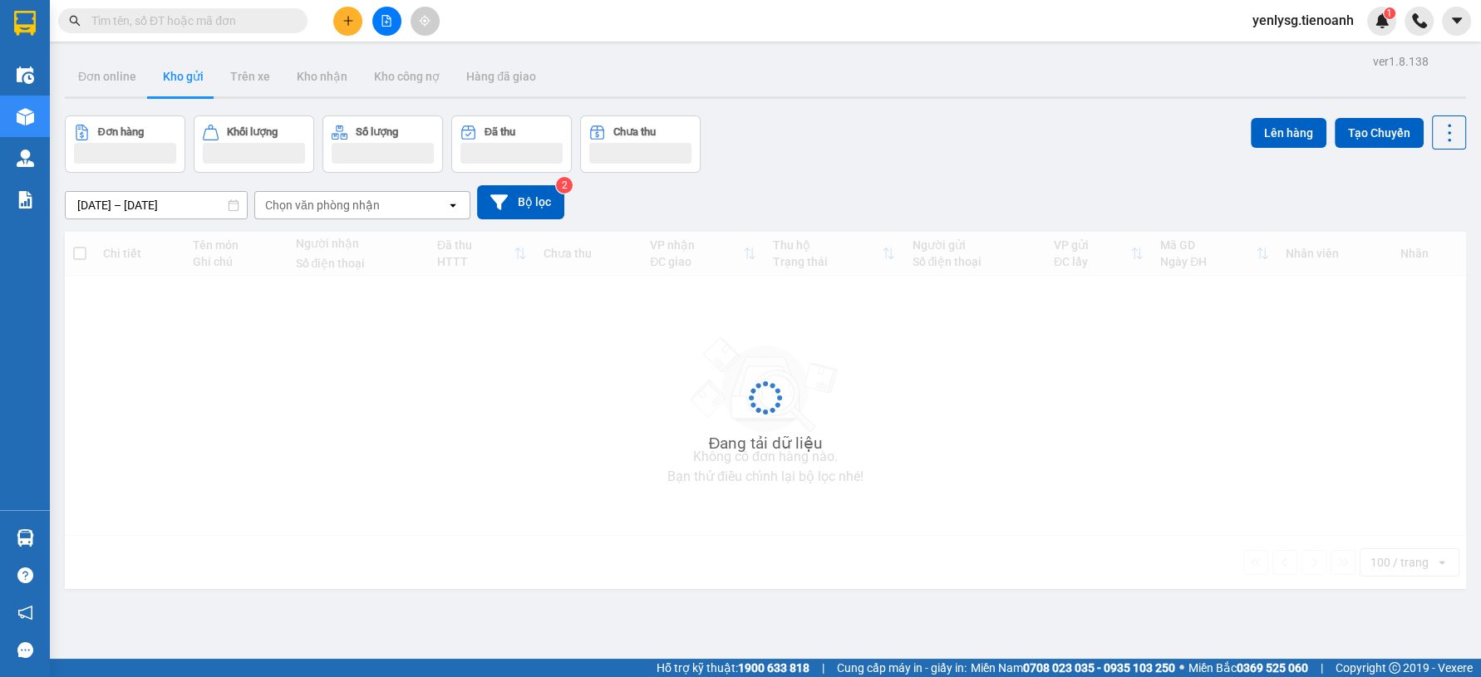
click at [246, 28] on input "text" at bounding box center [189, 21] width 196 height 18
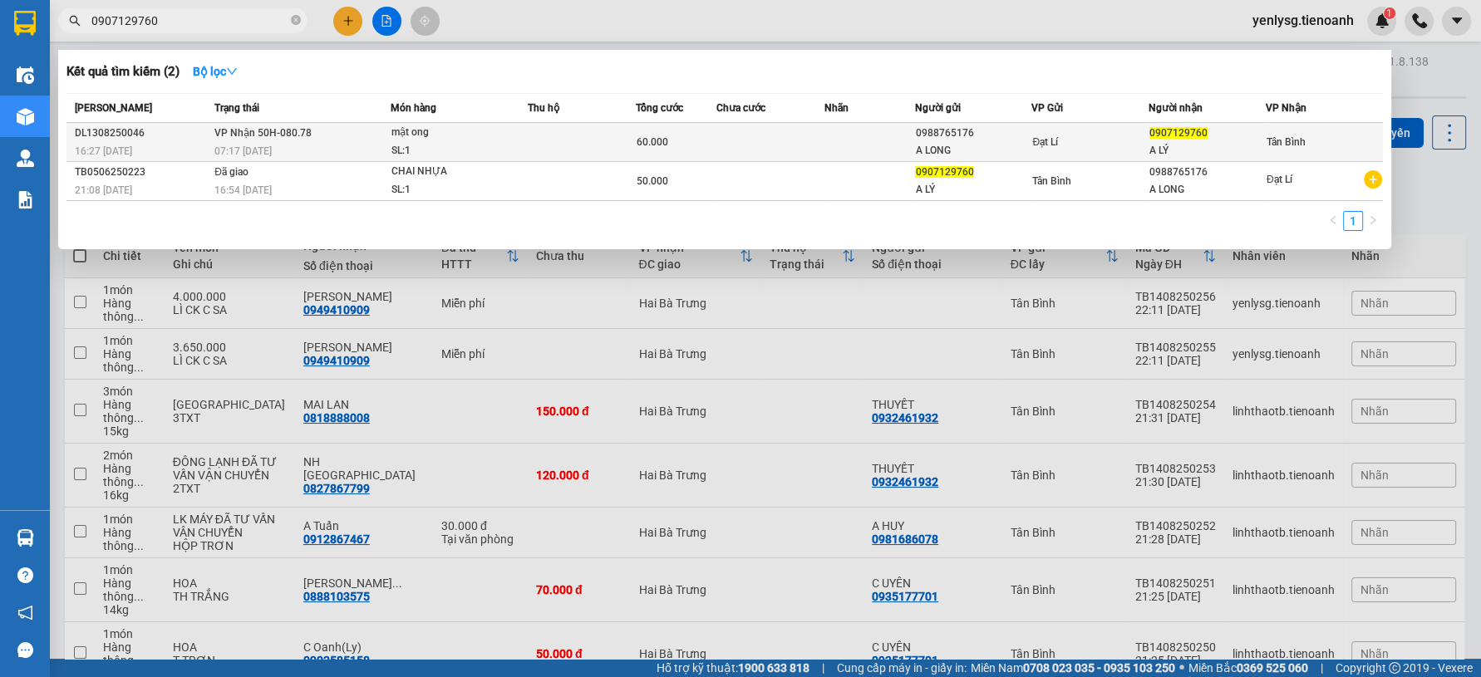
type input "0907129760"
click at [495, 143] on div "SL: 1" at bounding box center [453, 151] width 125 height 18
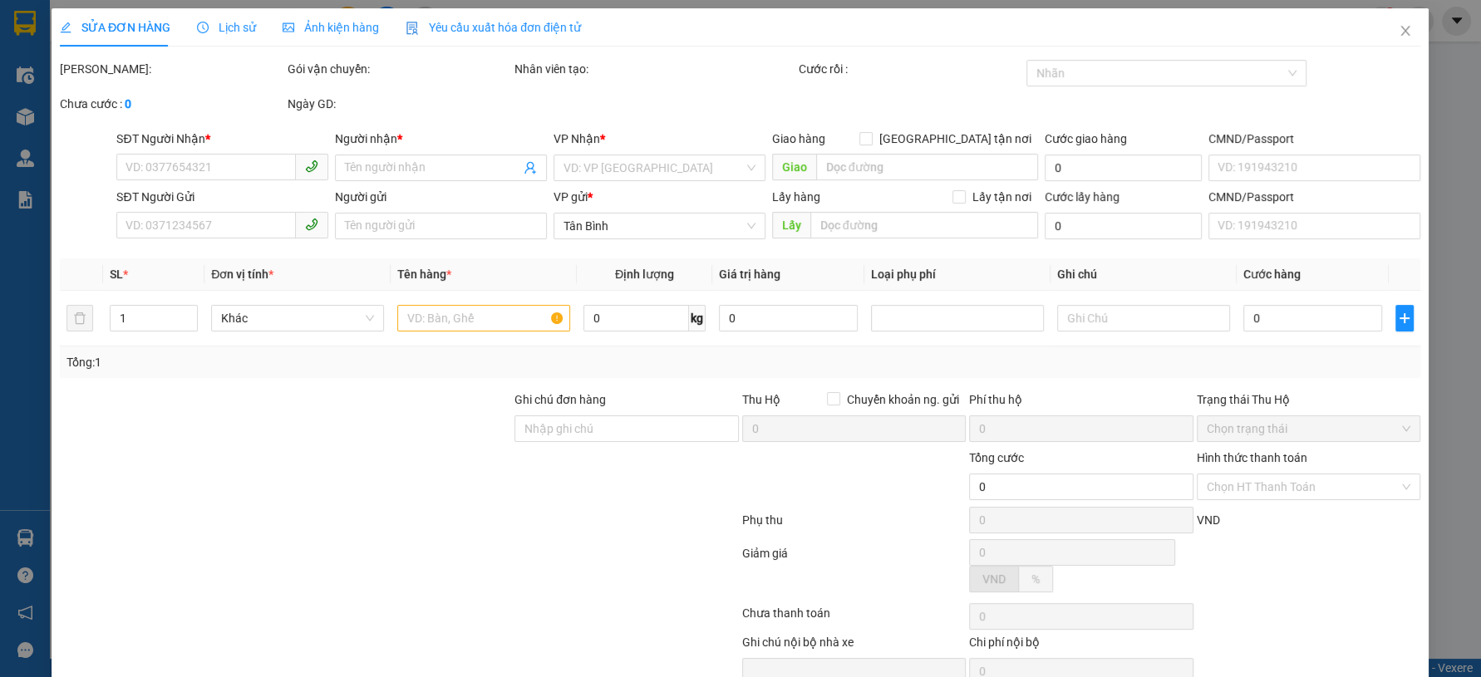
type input "0907129760"
type input "A LÝ"
type input "0988765176"
type input "A LONG"
type input "066165005358"
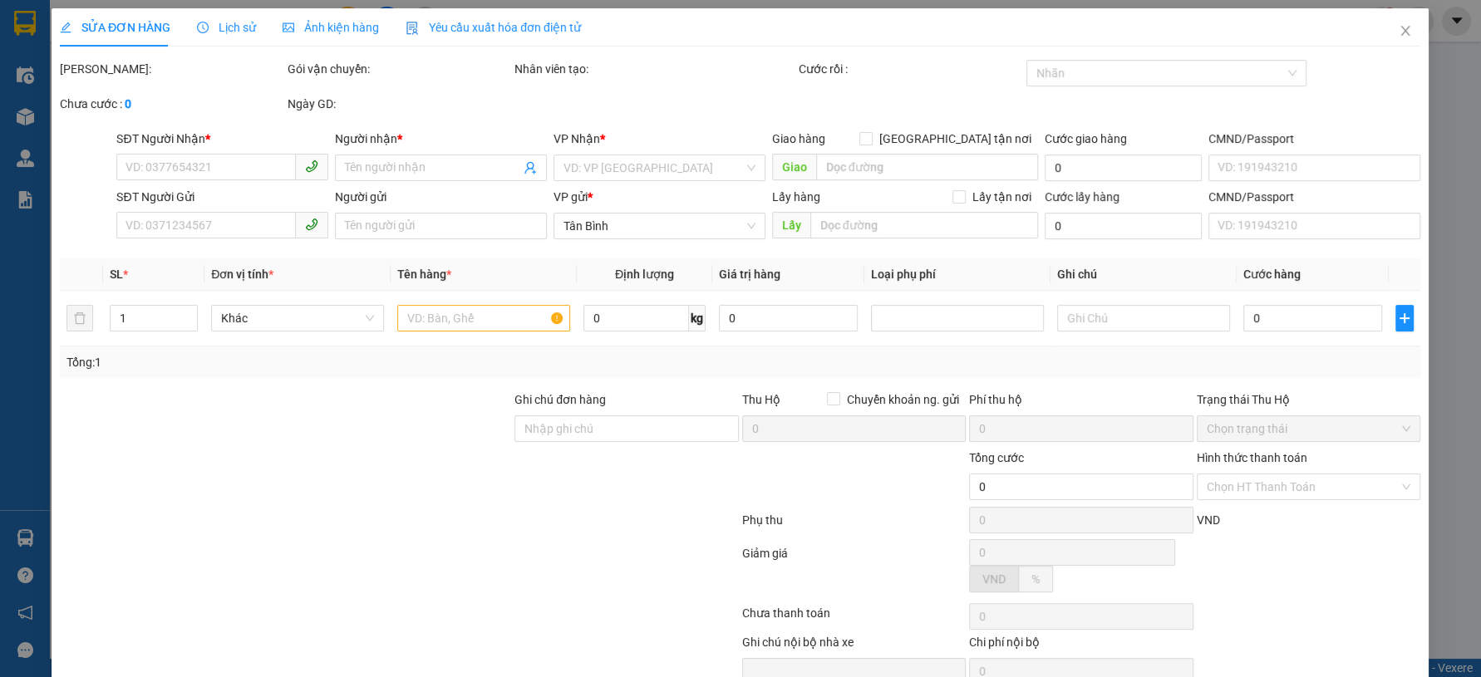
type input "60.000"
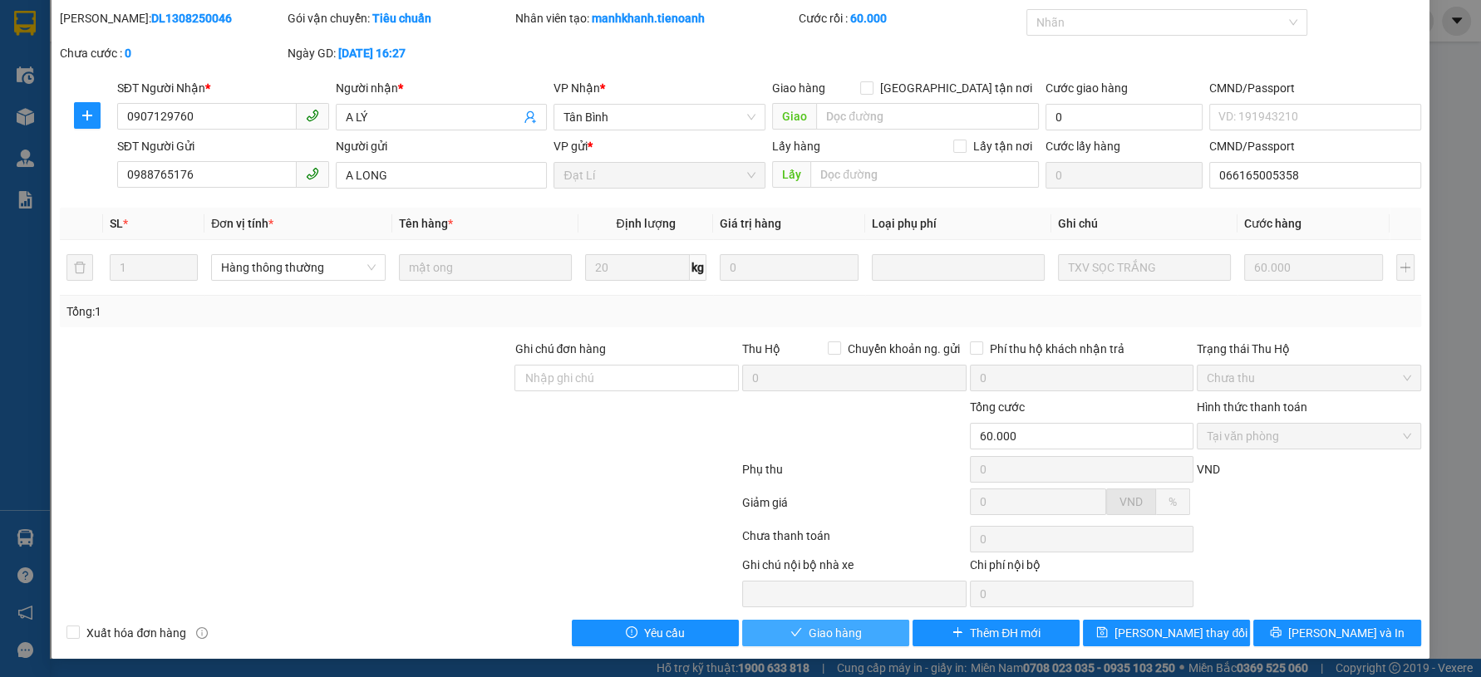
click at [760, 630] on button "Giao hàng" at bounding box center [825, 633] width 167 height 27
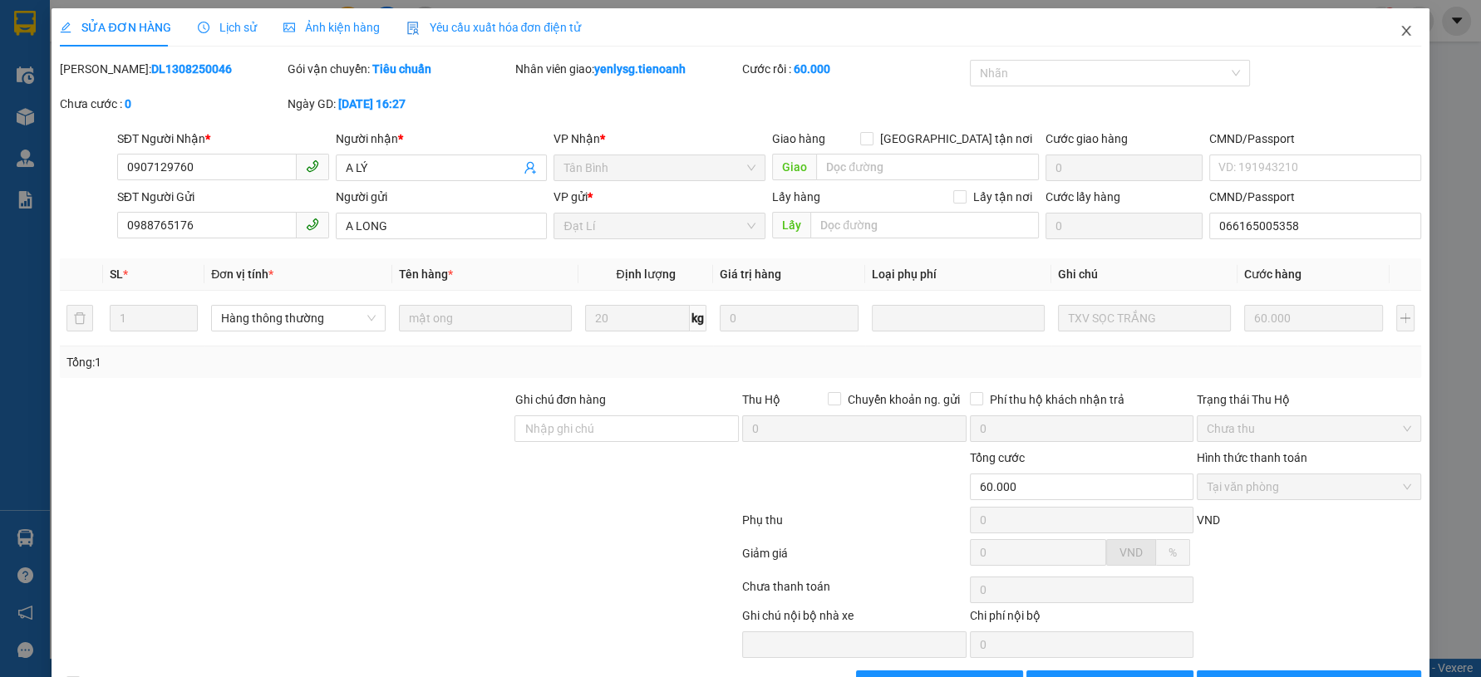
click at [1400, 34] on icon "close" at bounding box center [1406, 30] width 13 height 13
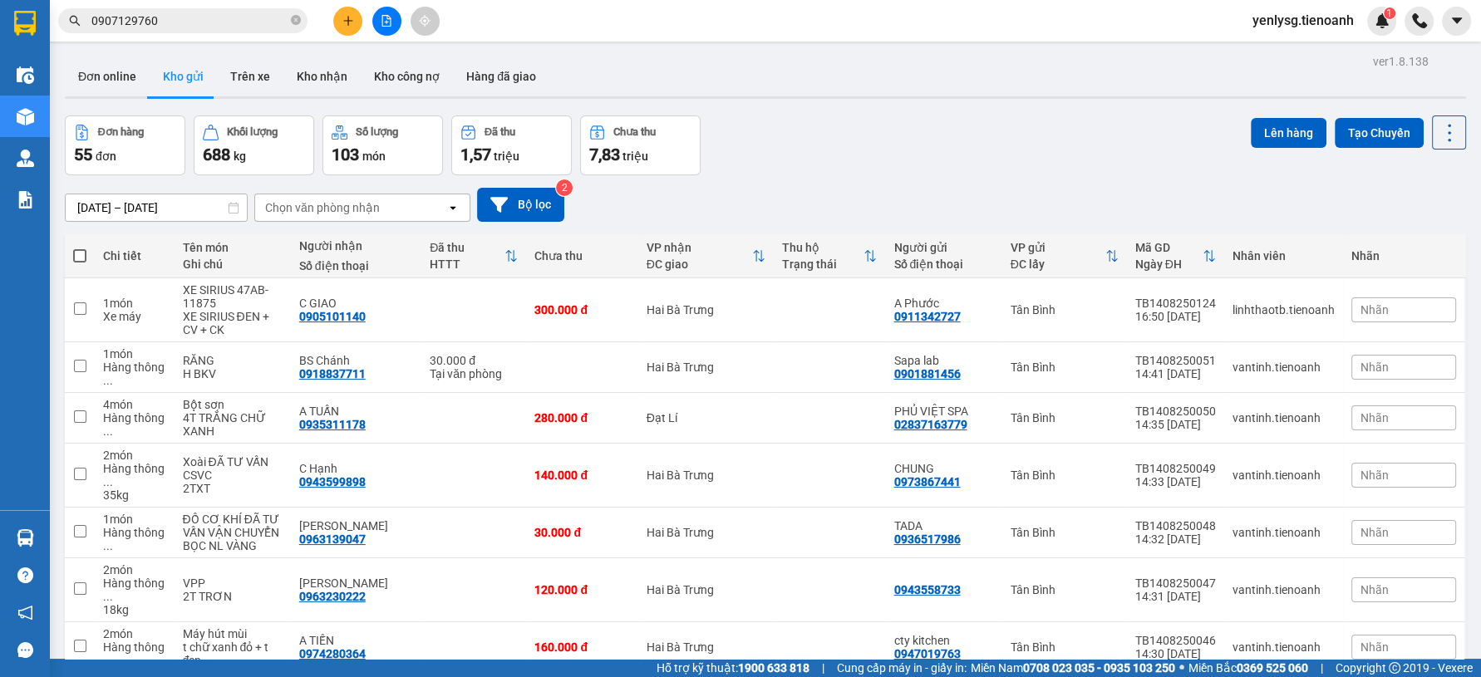
click at [391, 20] on icon "file-add" at bounding box center [387, 21] width 12 height 12
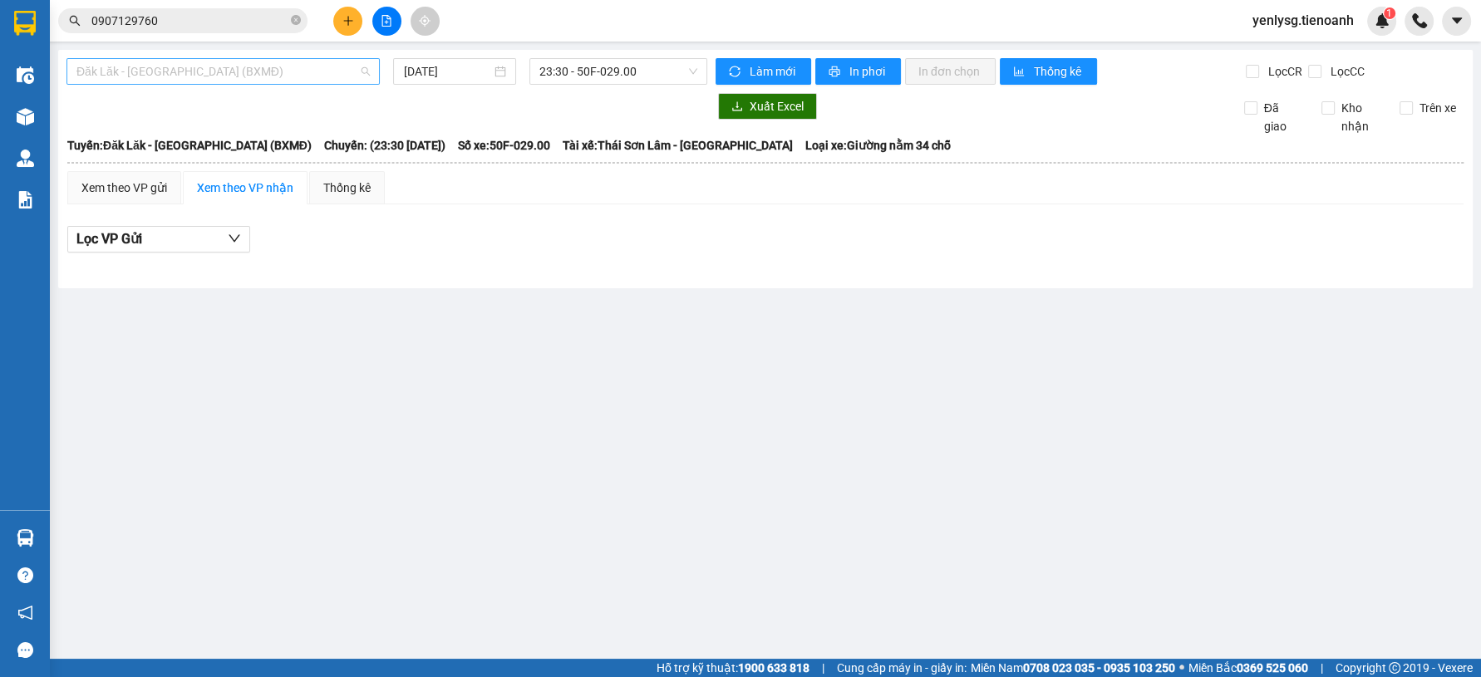
click at [286, 62] on span "Đăk Lăk - Sài Gòn (BXMĐ)" at bounding box center [222, 71] width 293 height 25
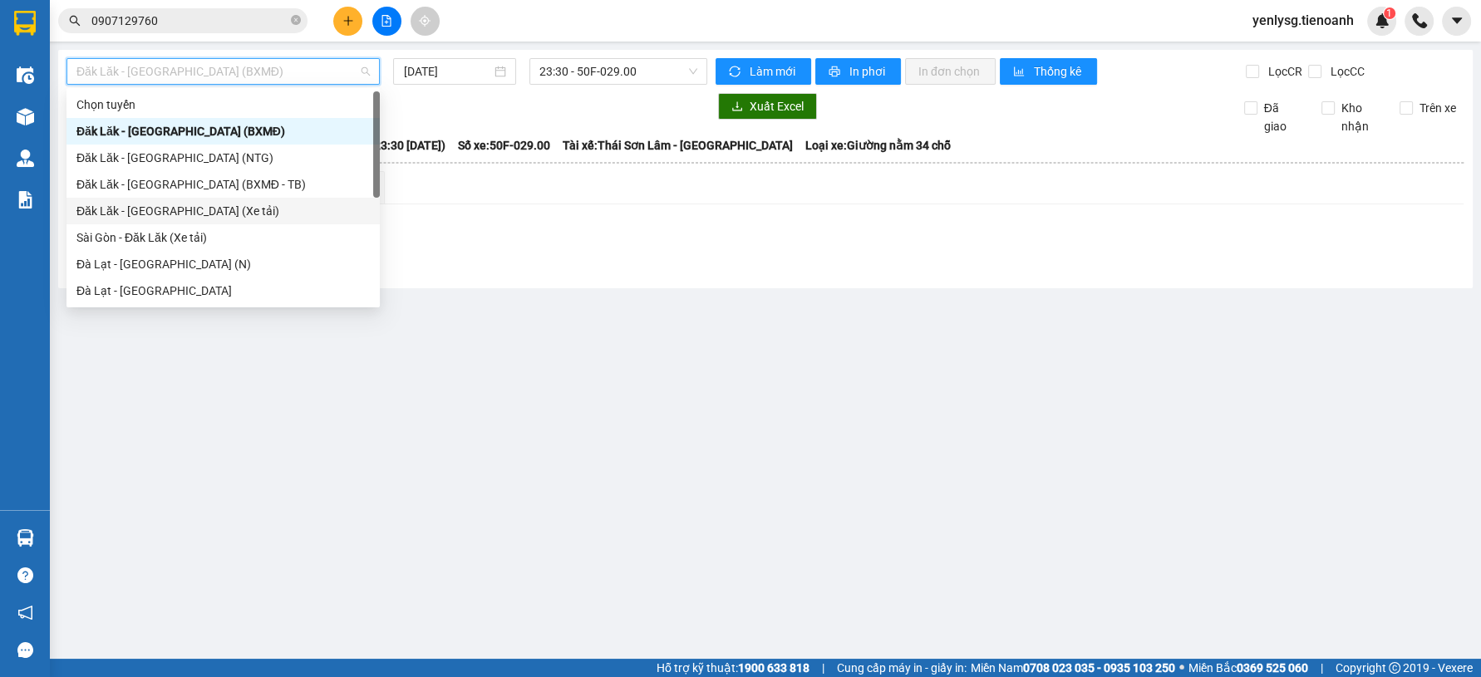
click at [153, 204] on div "Đăk Lăk - Sài Gòn (Xe tải)" at bounding box center [222, 211] width 293 height 18
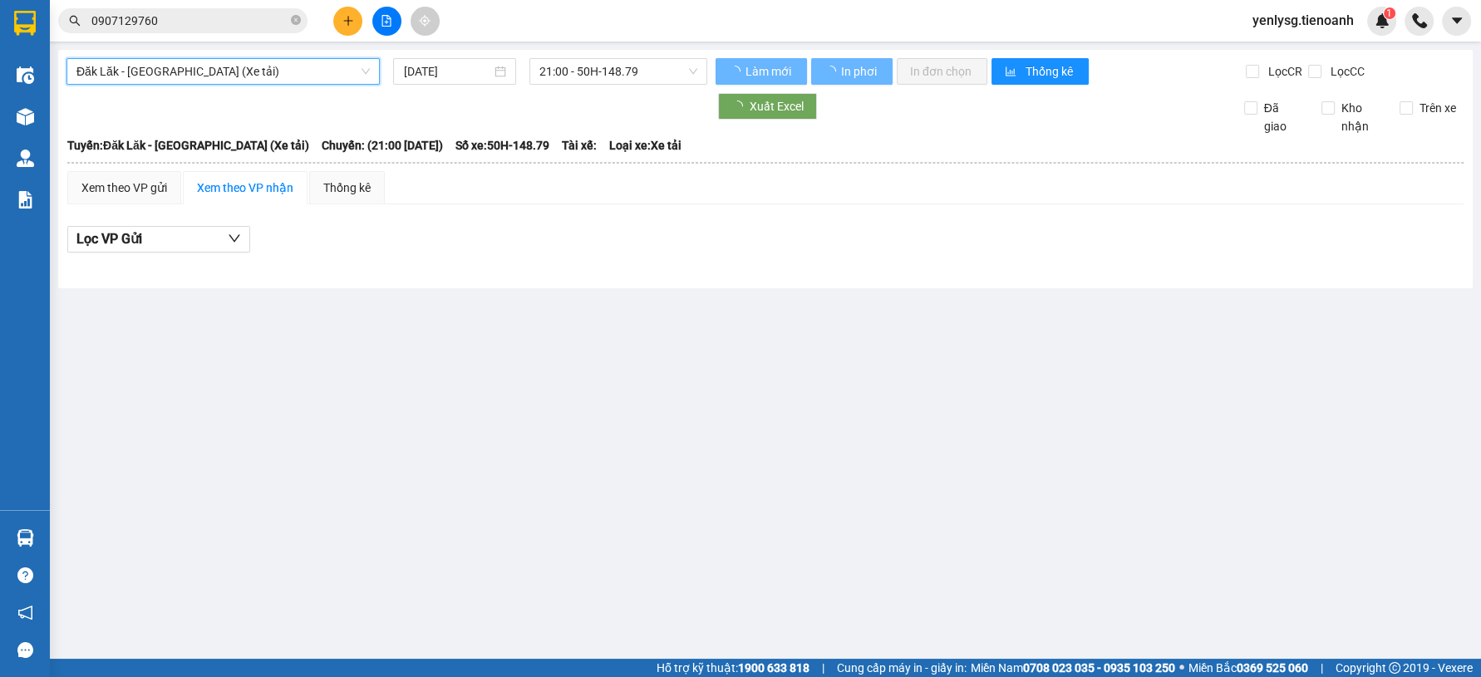
click at [454, 70] on input "14/08/2025" at bounding box center [447, 71] width 88 height 18
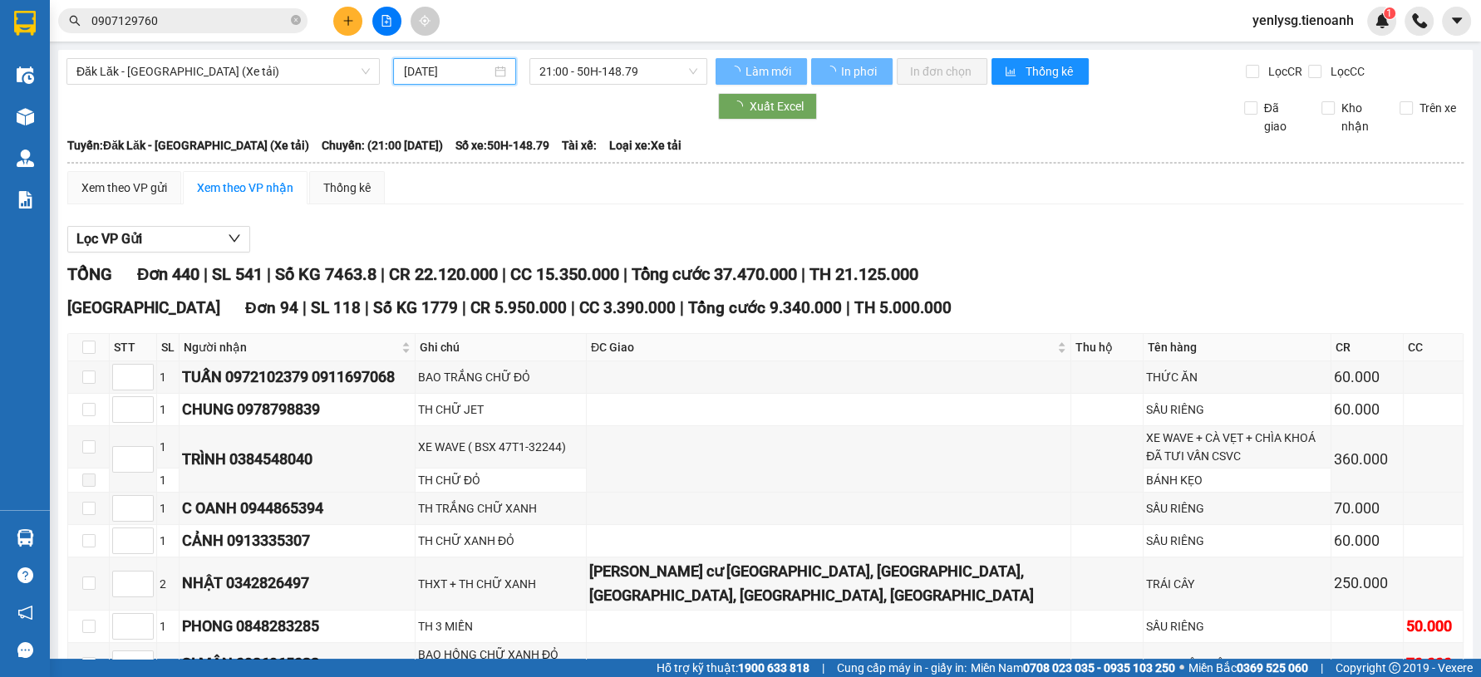
click at [608, 201] on td "9" at bounding box center [595, 192] width 30 height 25
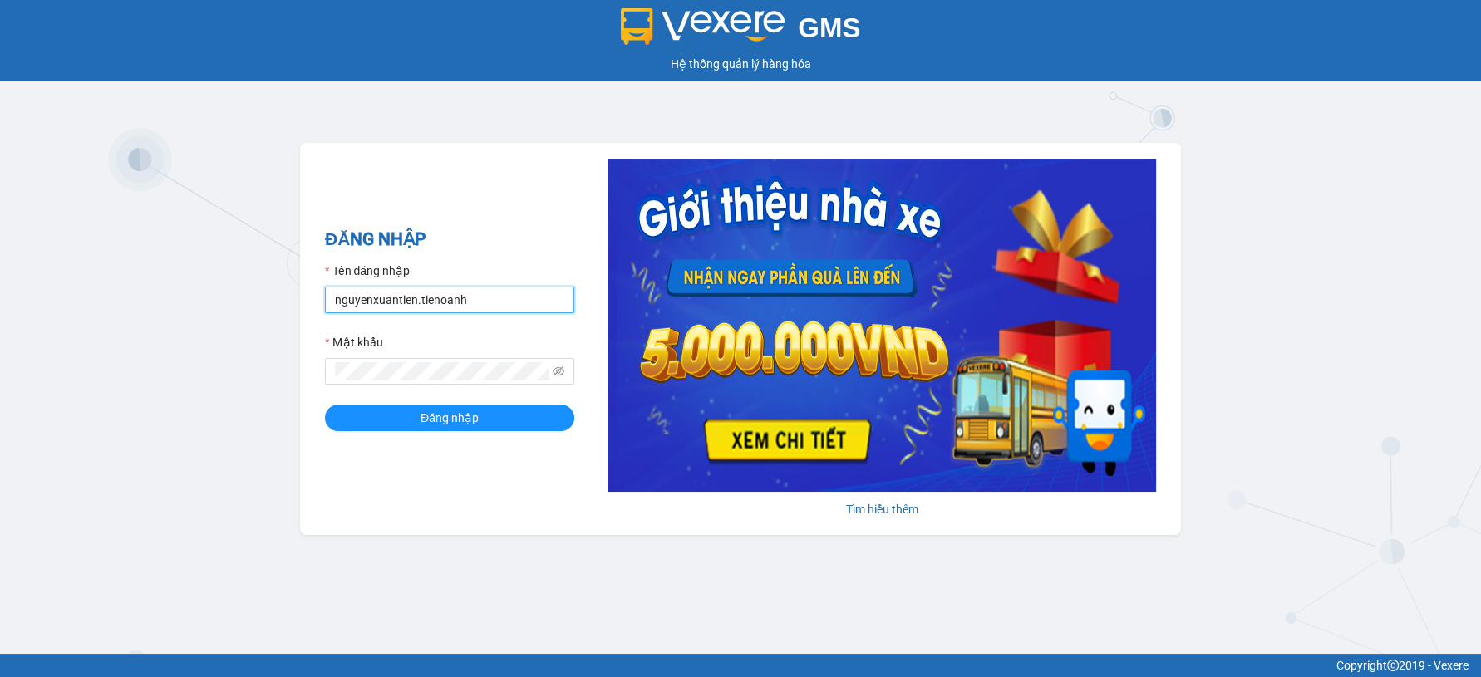
click at [391, 301] on input "nguyenxuantien.tienoanh" at bounding box center [449, 300] width 249 height 27
click at [428, 306] on input "thuphuong.tienoanh" at bounding box center [449, 300] width 249 height 27
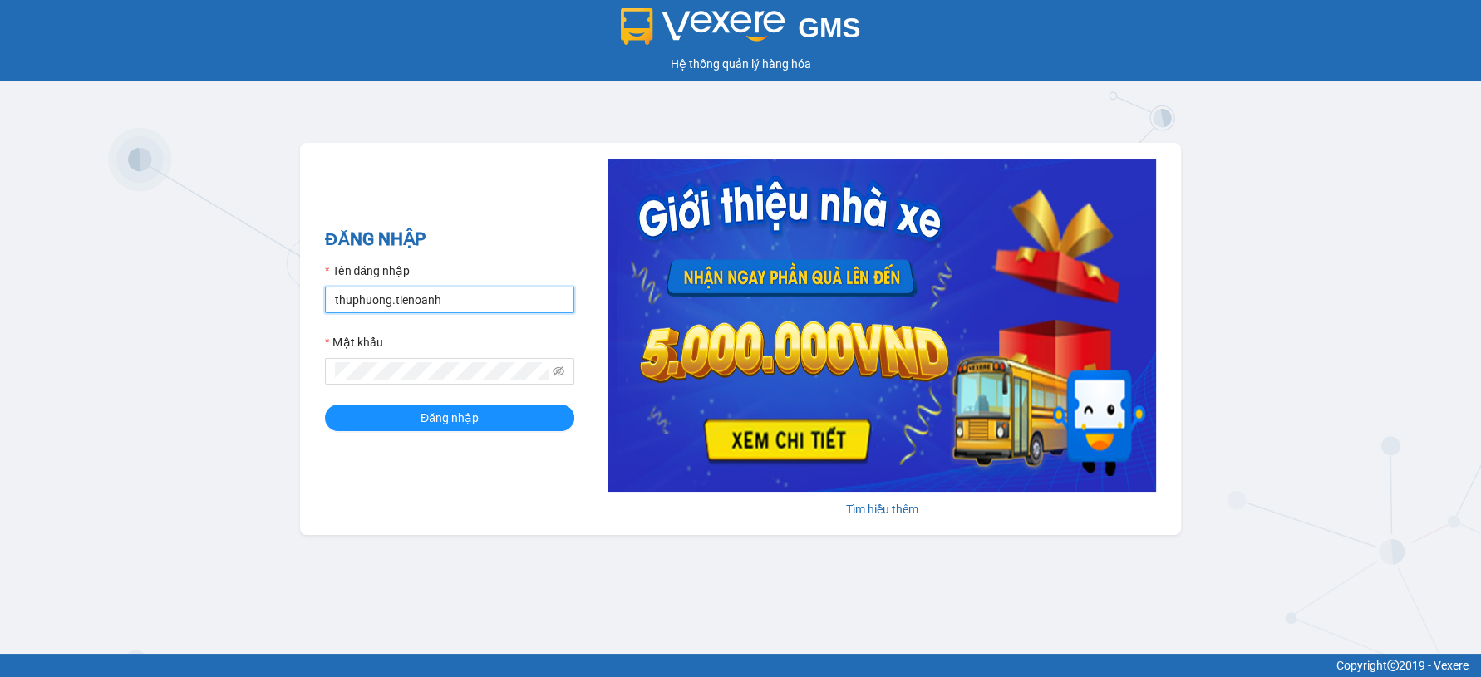
click at [428, 306] on input "thuphuong.tienoanh" at bounding box center [449, 300] width 249 height 27
type input "vantinh.tienoanh"
click at [325, 405] on button "Đăng nhập" at bounding box center [449, 418] width 249 height 27
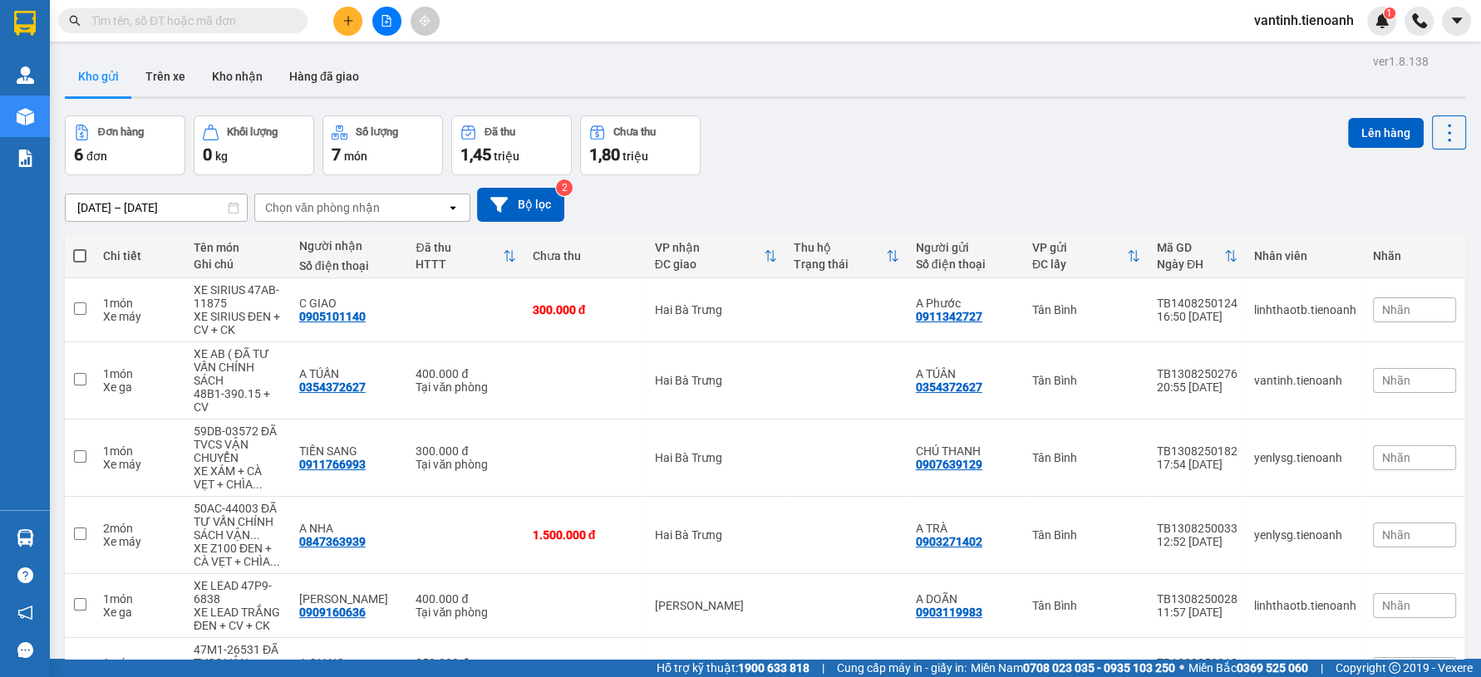
click at [124, 29] on input "text" at bounding box center [189, 21] width 196 height 18
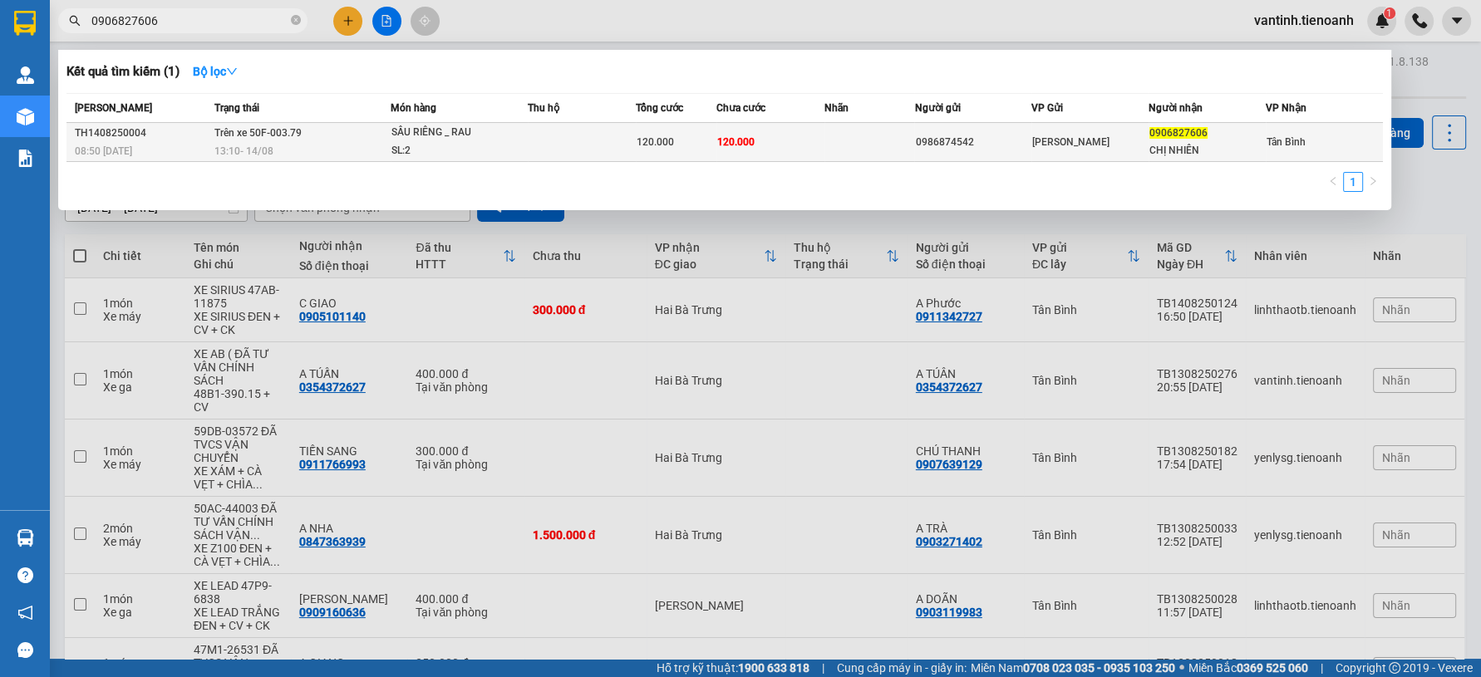
type input "0906827606"
click at [857, 132] on td at bounding box center [869, 142] width 90 height 39
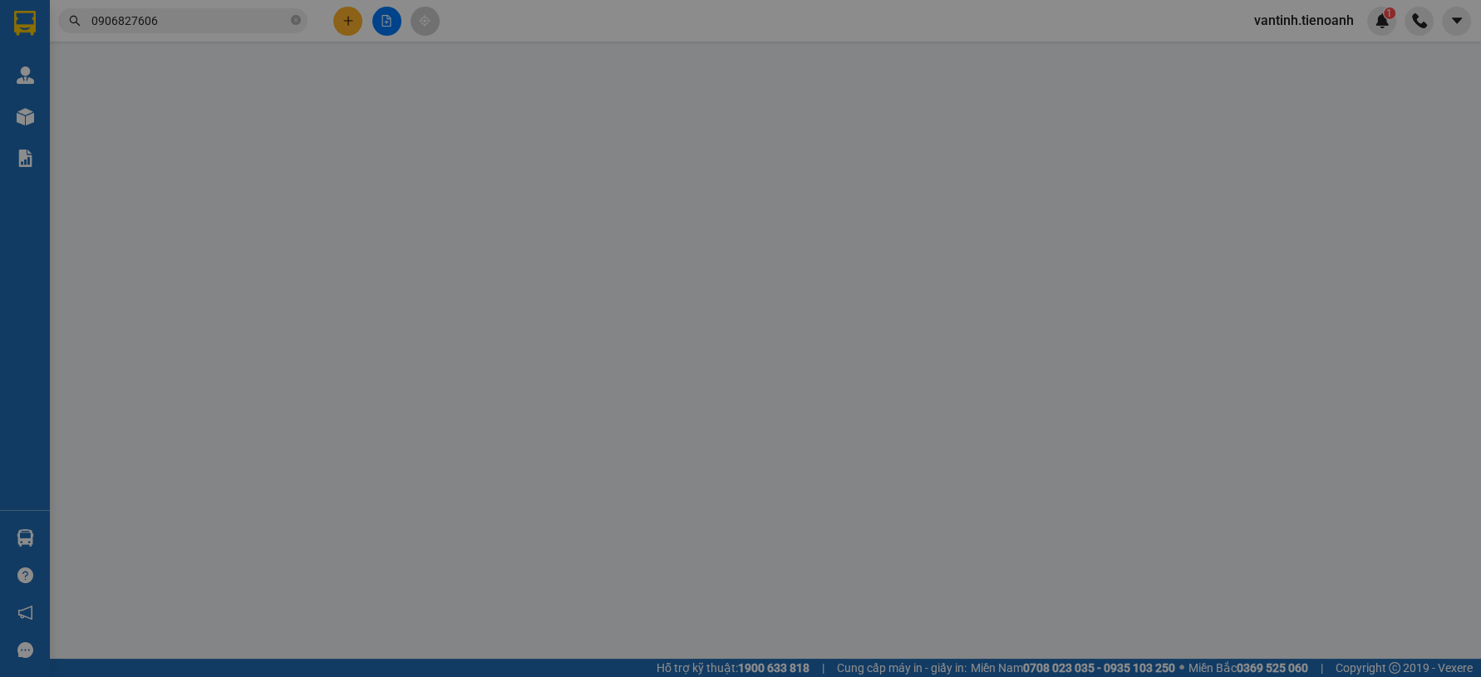
type input "0906827606"
type input "CHỊ NHIÊN"
type input "0986874542"
type input "120.000"
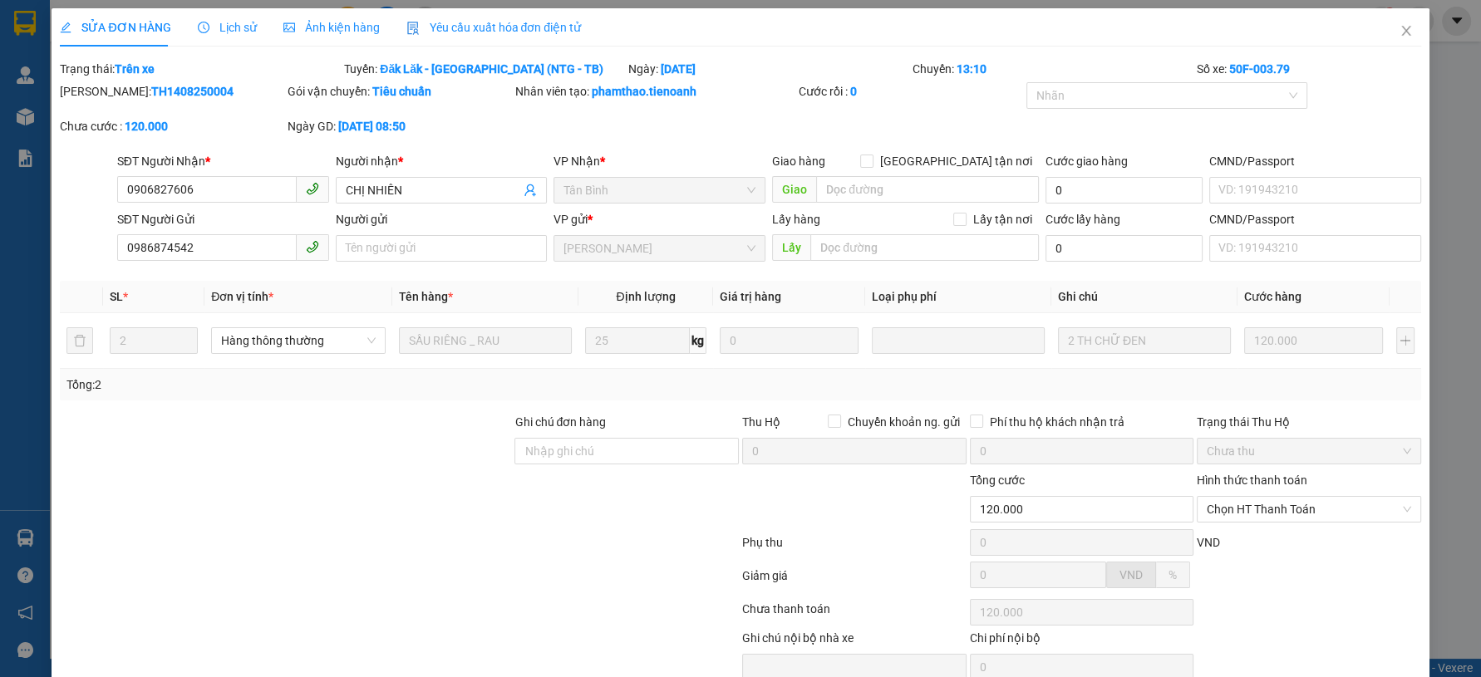
click at [235, 31] on span "Lịch sử" at bounding box center [227, 27] width 59 height 13
